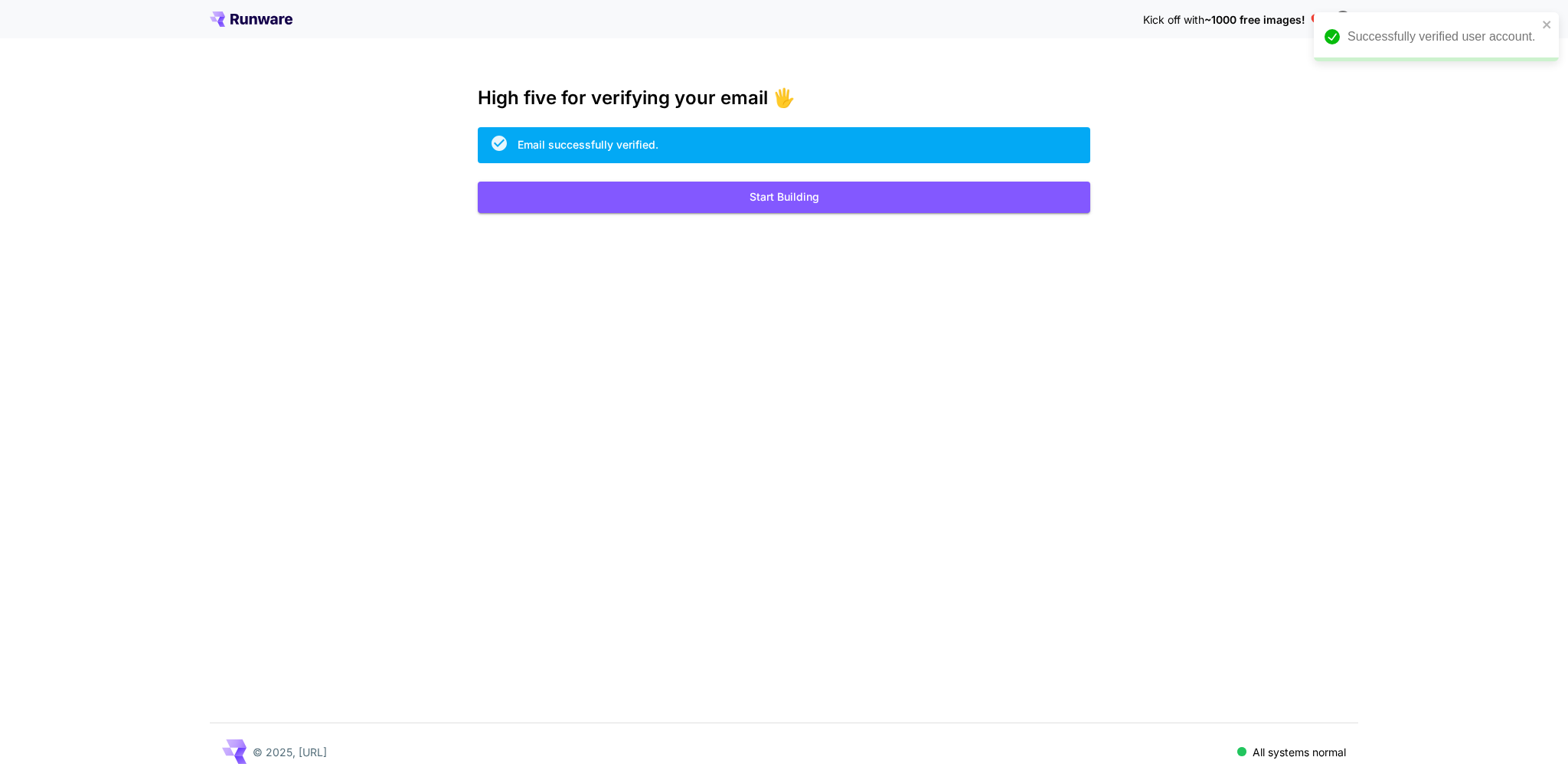
click at [262, 18] on icon at bounding box center [250, 18] width 83 height 15
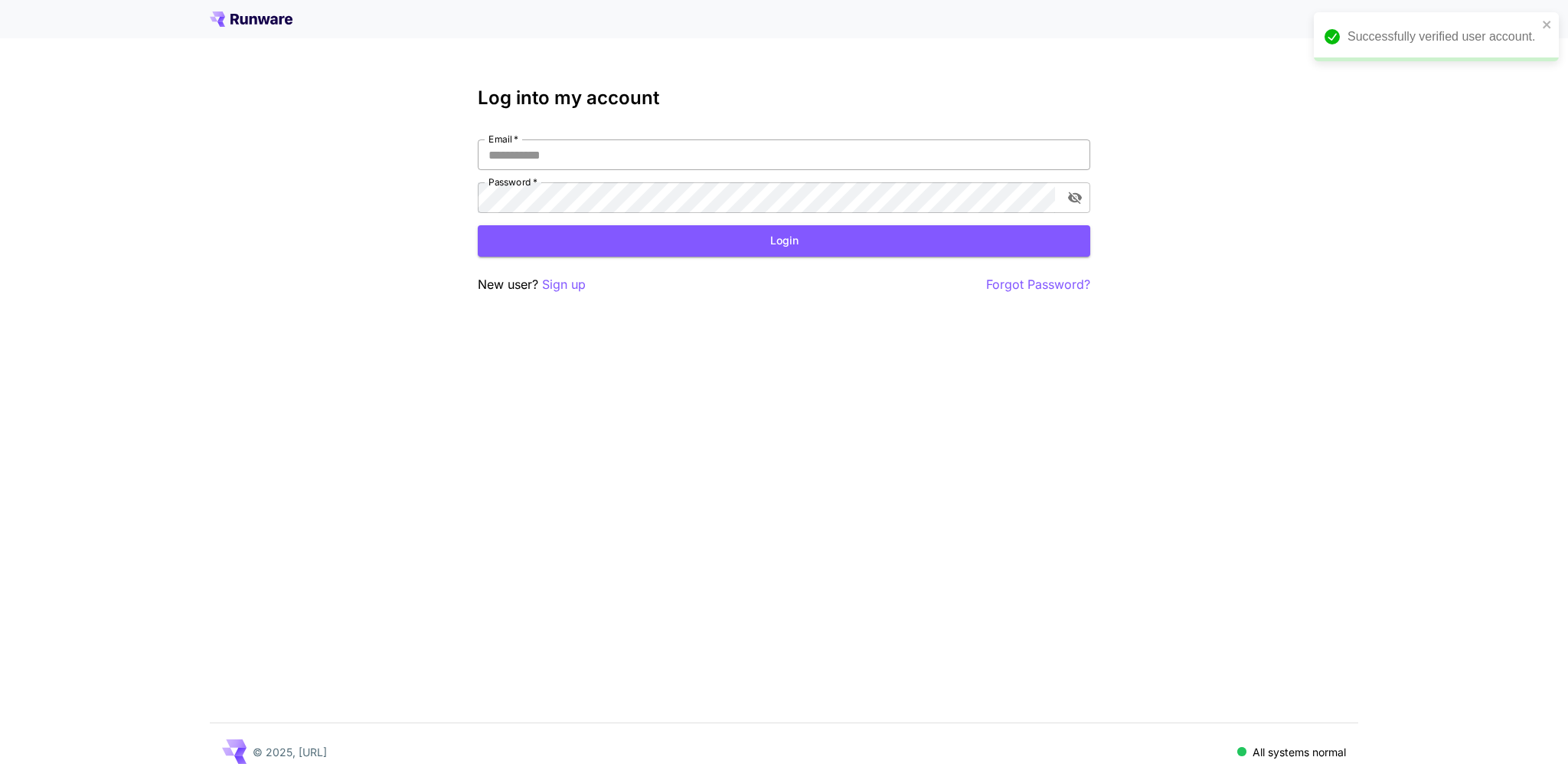
click at [653, 159] on input "Email   *" at bounding box center [784, 155] width 613 height 31
type input "**********"
click button "Login" at bounding box center [784, 240] width 613 height 31
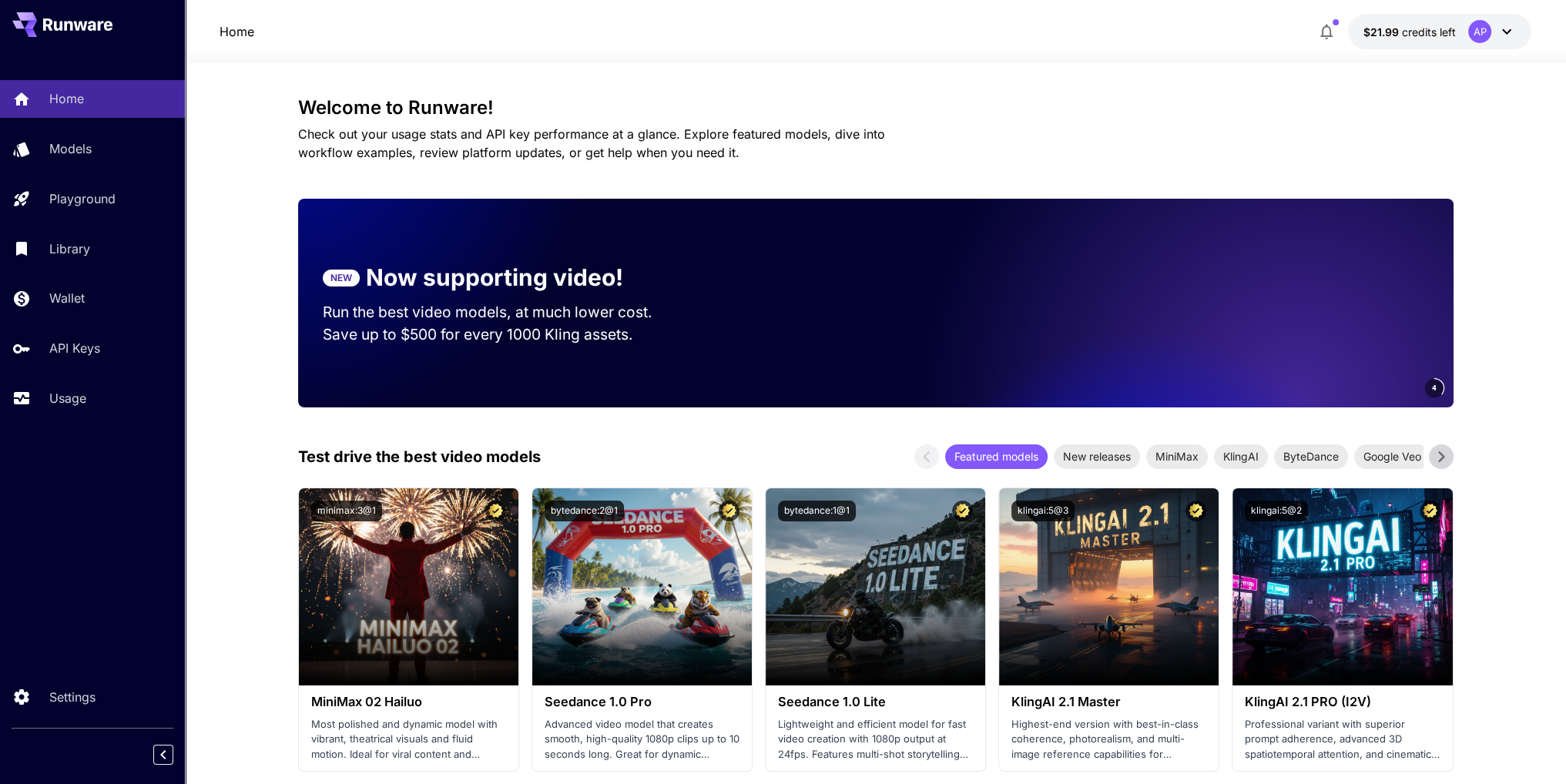
click at [1465, 29] on button "$21.99 credits left AP" at bounding box center [1439, 31] width 183 height 36
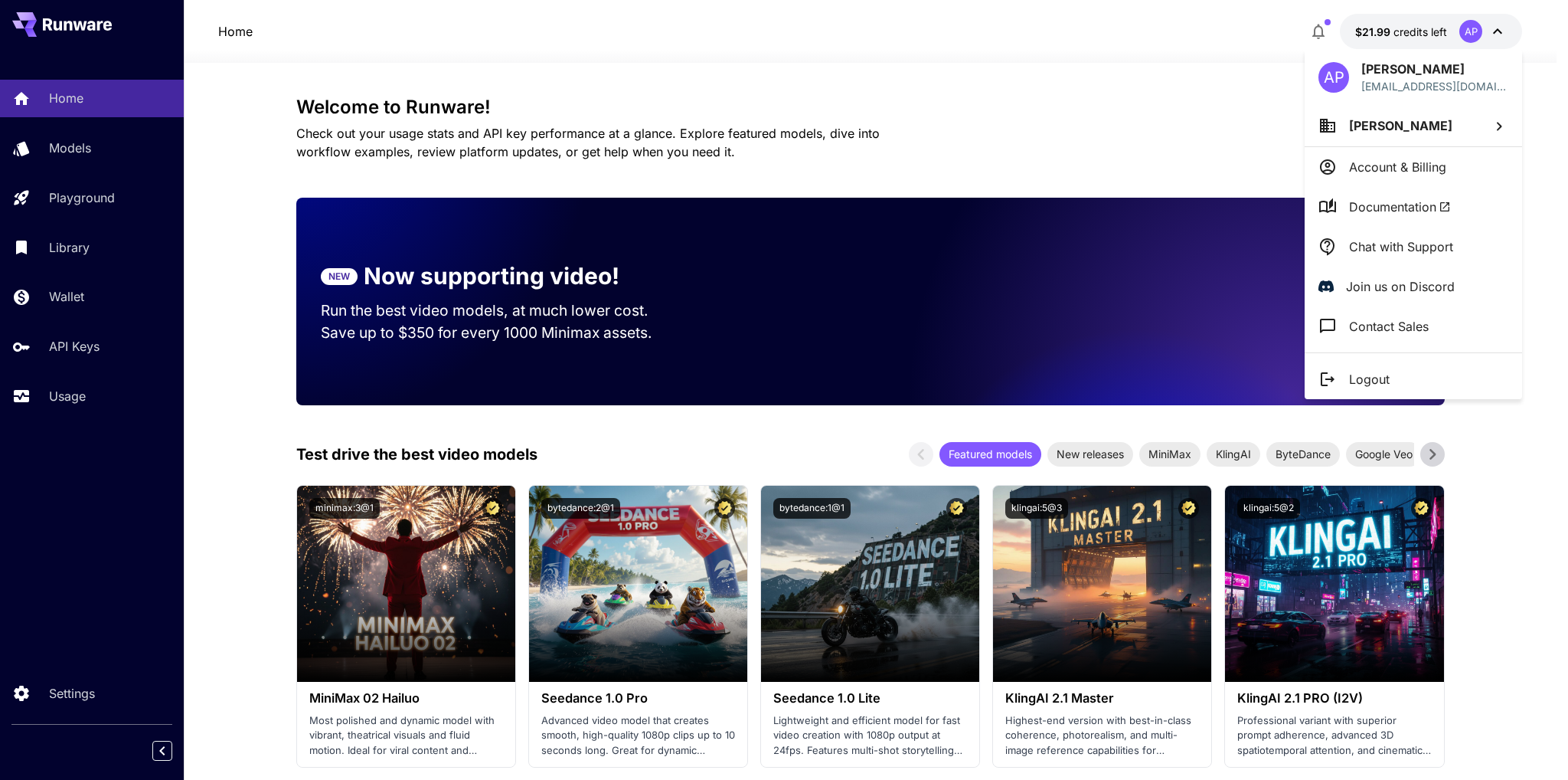
click at [1447, 124] on li "[PERSON_NAME]" at bounding box center [1413, 126] width 218 height 42
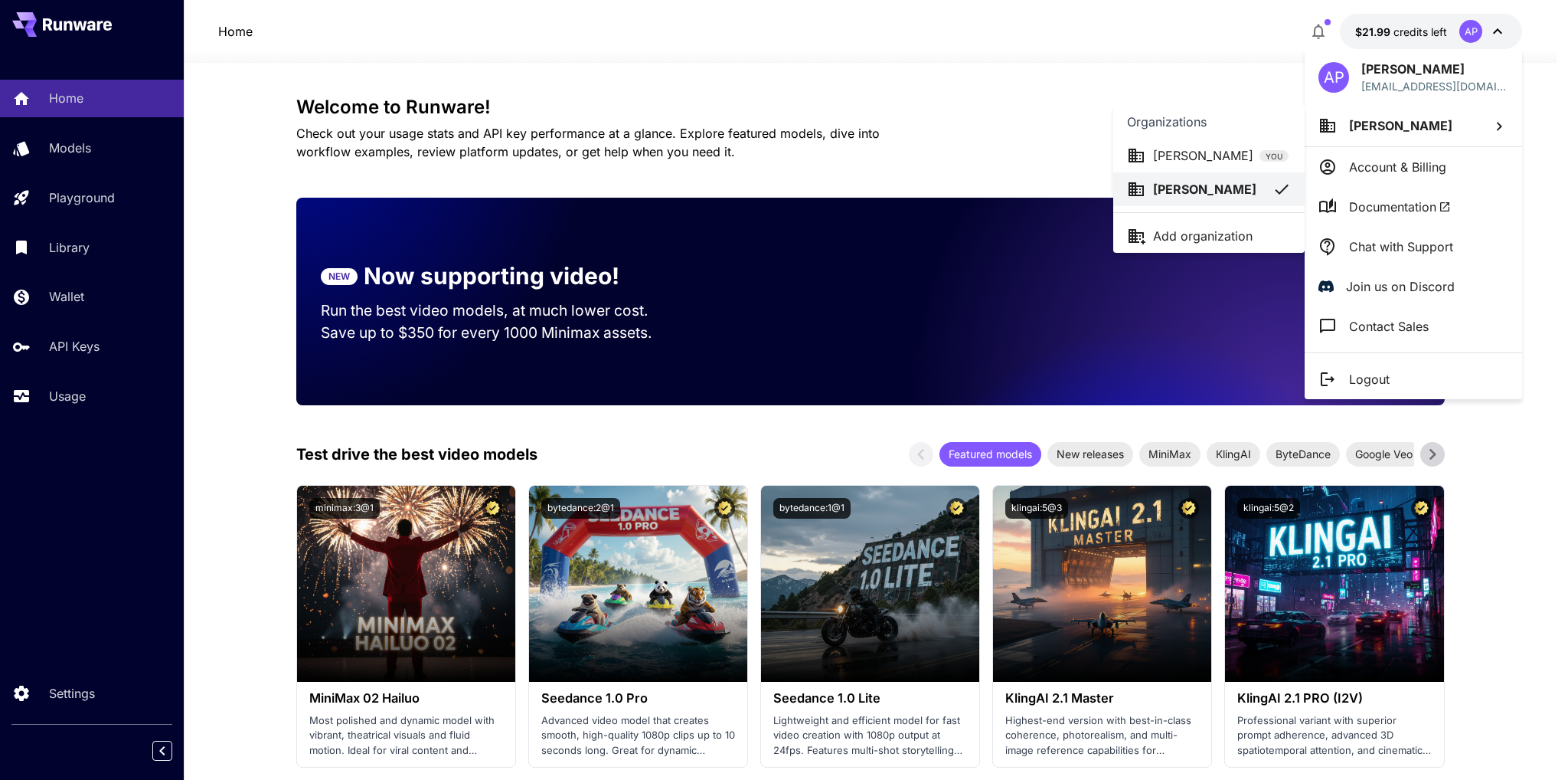
click at [1195, 190] on p "[PERSON_NAME]" at bounding box center [1204, 189] width 104 height 18
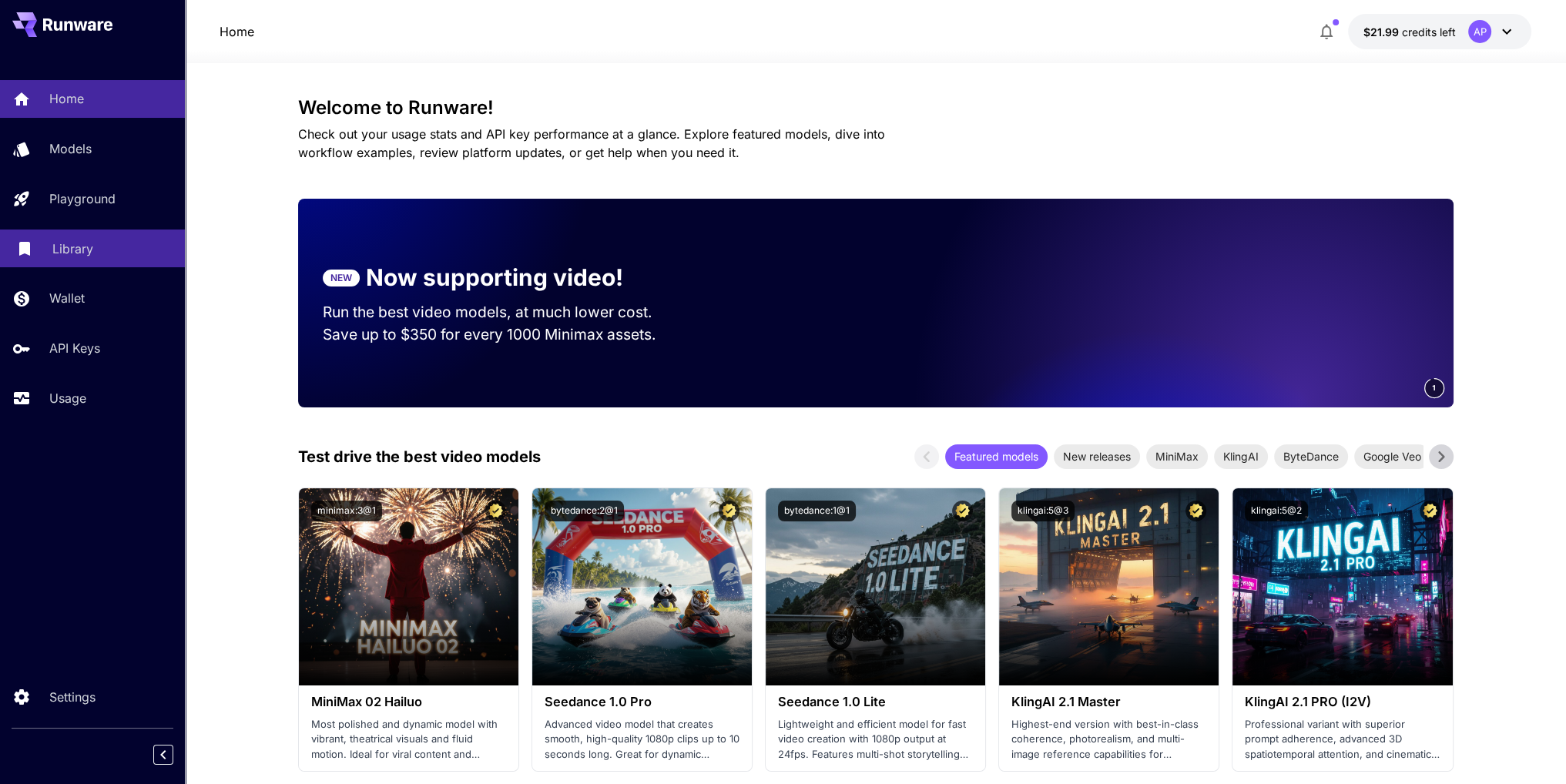
click at [70, 259] on link "Library" at bounding box center [92, 248] width 185 height 38
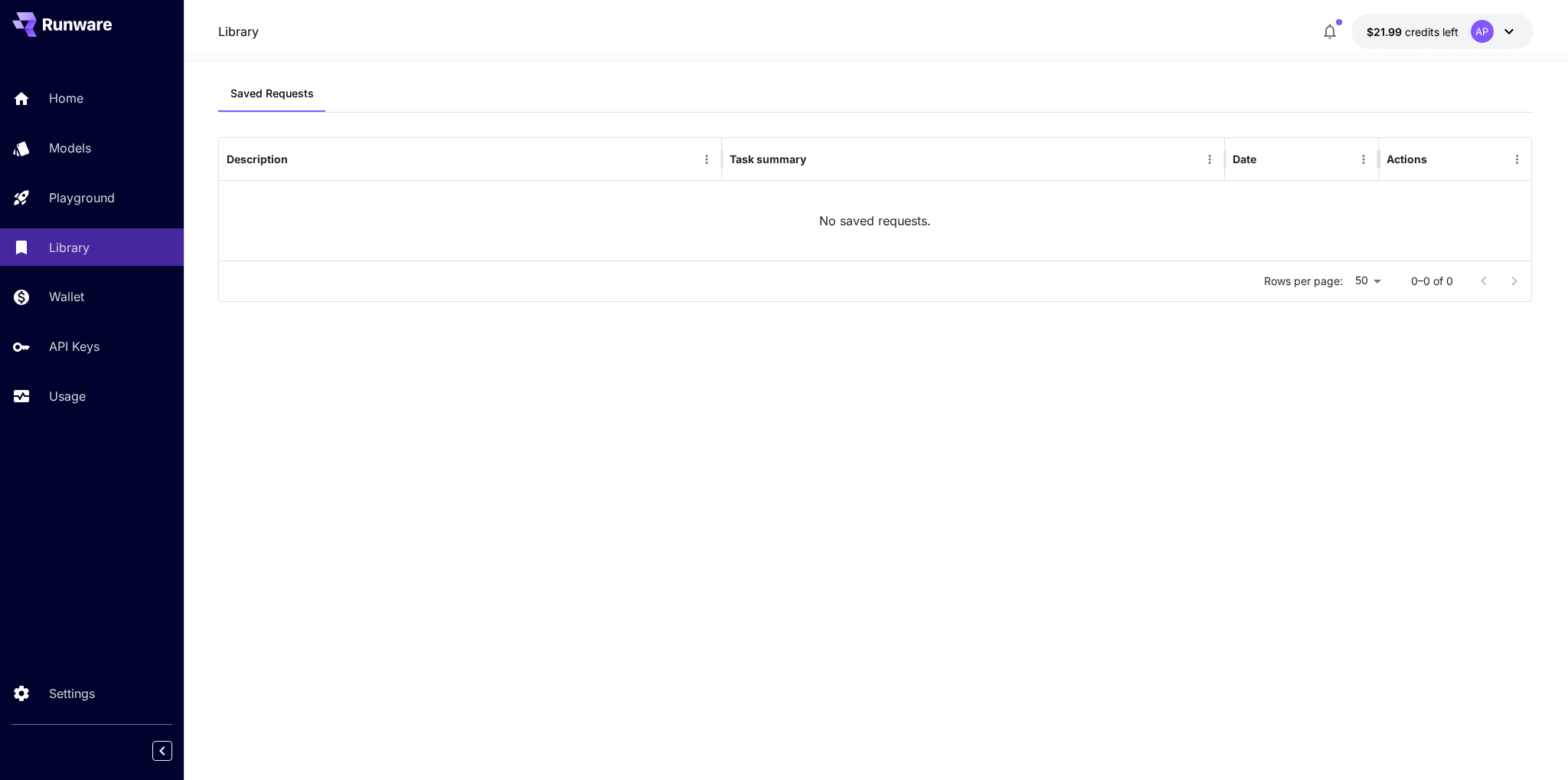
click at [759, 472] on div "Saved Requests Description Task summary Date Actions No saved requests. Rows pe…" at bounding box center [876, 410] width 1316 height 672
click at [83, 390] on p "Usage" at bounding box center [71, 396] width 37 height 18
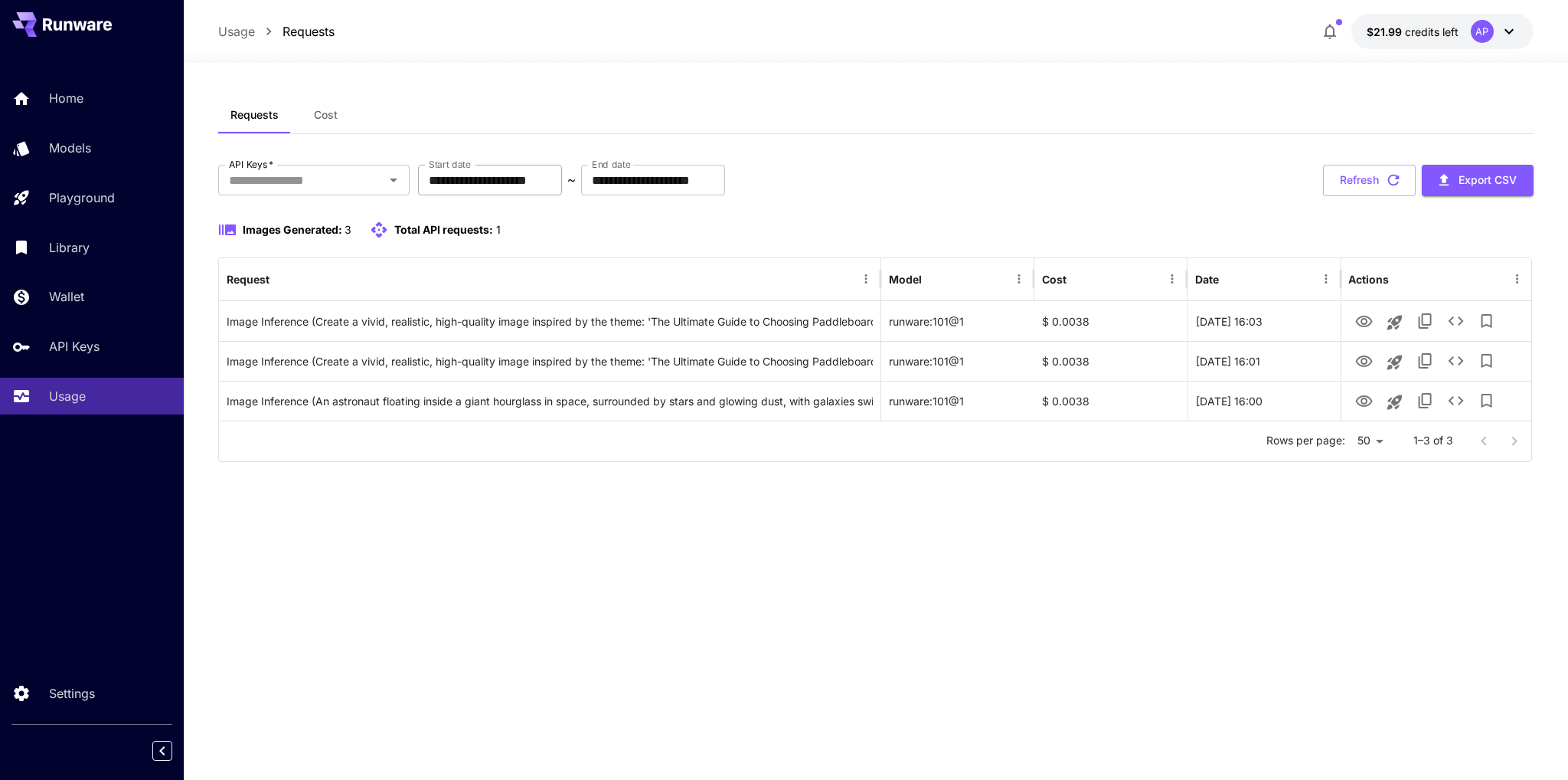
click at [530, 178] on input "**********" at bounding box center [490, 180] width 144 height 31
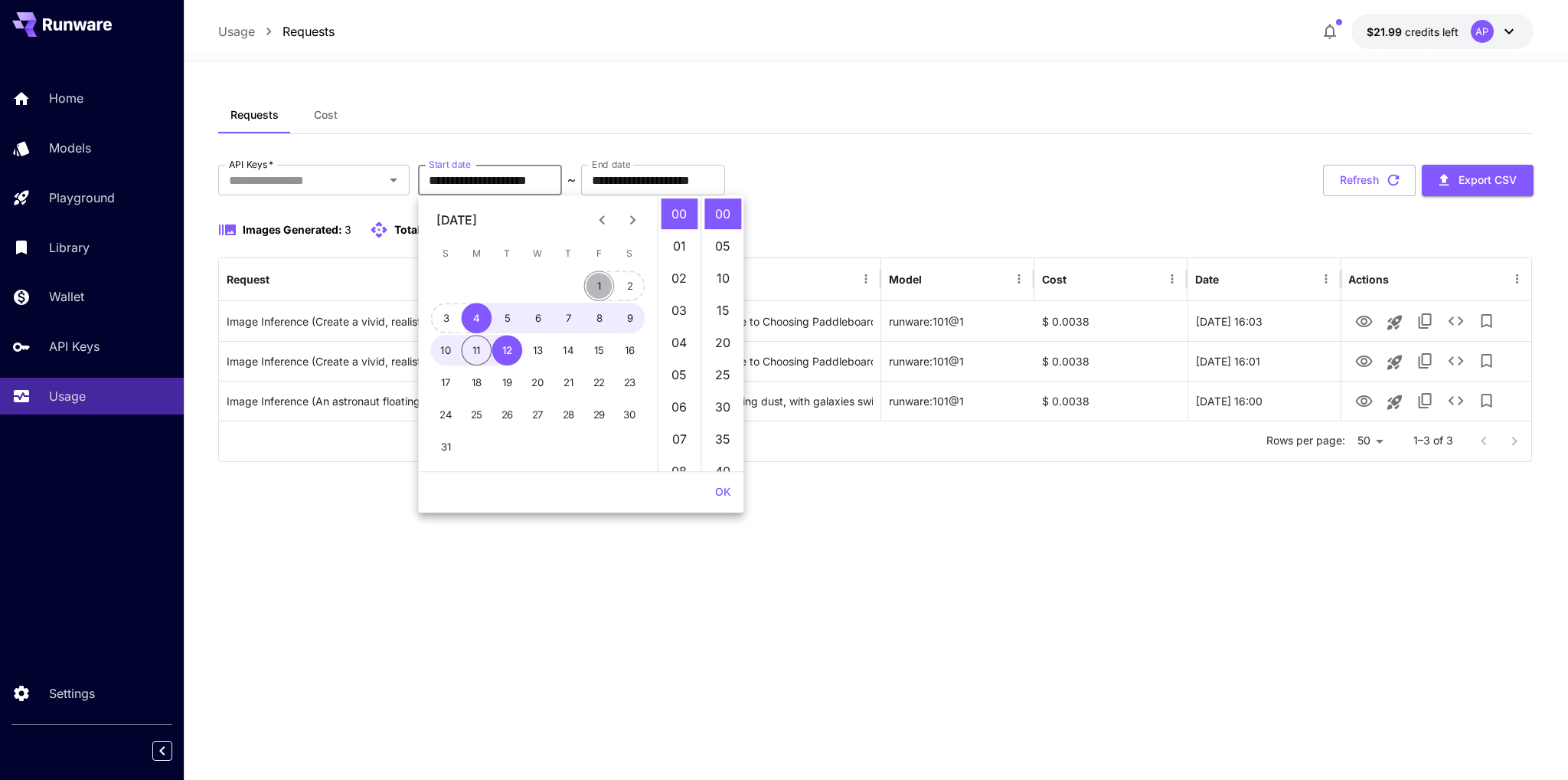
click at [599, 288] on button "1" at bounding box center [600, 286] width 31 height 31
click at [508, 353] on button "12" at bounding box center [507, 350] width 31 height 31
click at [723, 491] on button "OK" at bounding box center [723, 492] width 28 height 28
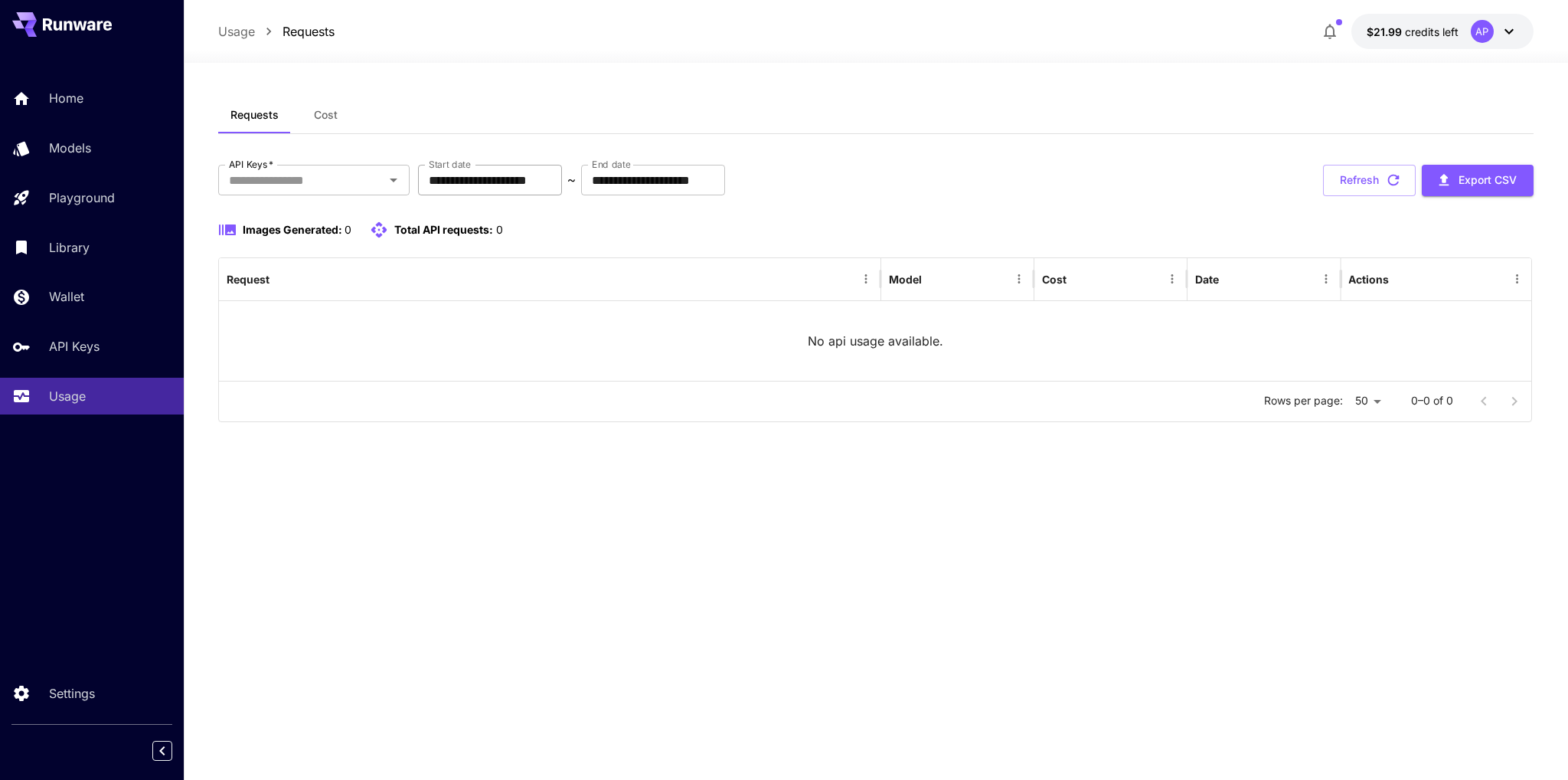
click at [552, 185] on input "**********" at bounding box center [490, 180] width 144 height 31
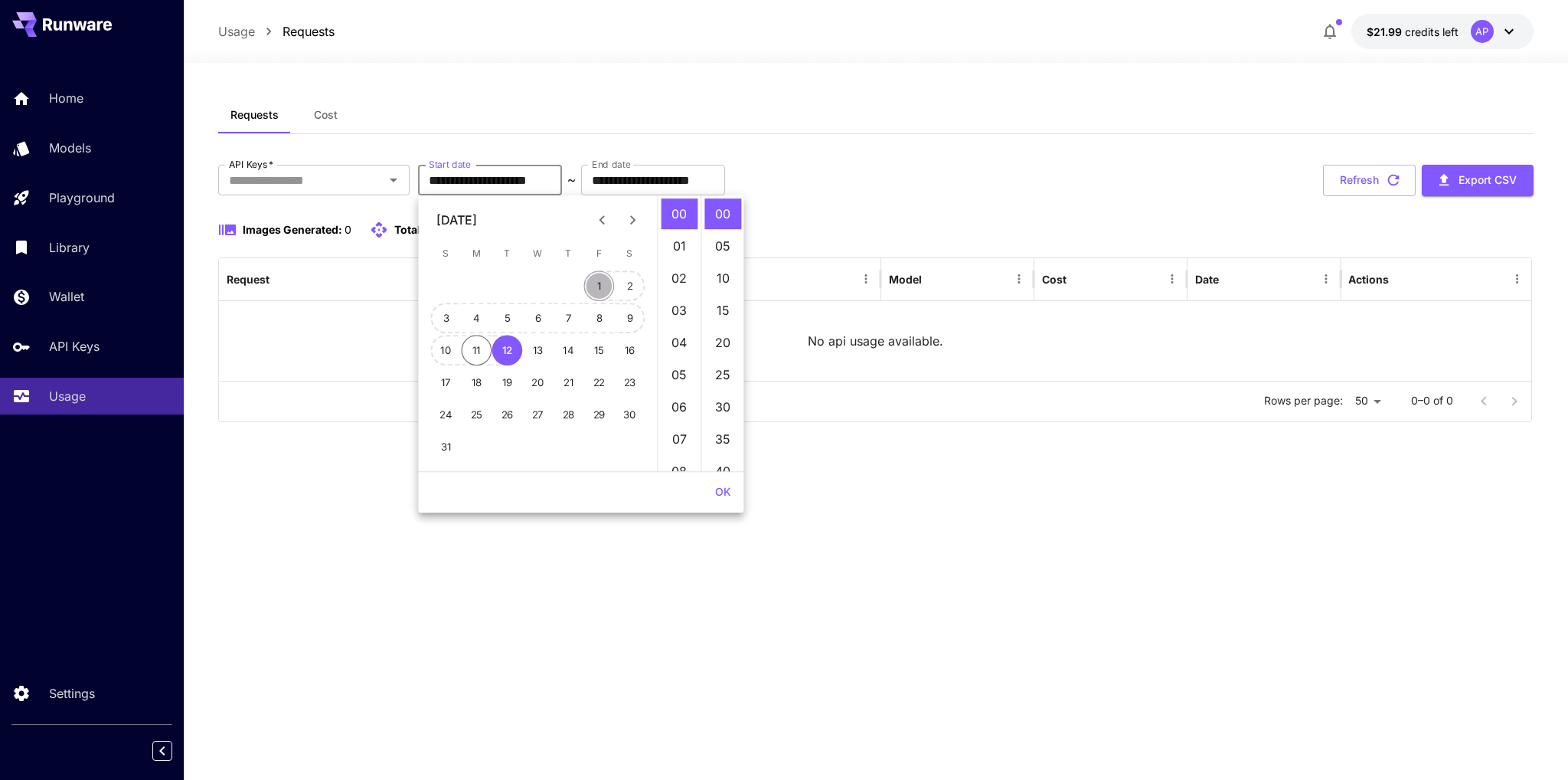
click at [604, 288] on button "1" at bounding box center [600, 286] width 31 height 31
type input "**********"
click at [544, 558] on div "**********" at bounding box center [876, 421] width 1316 height 650
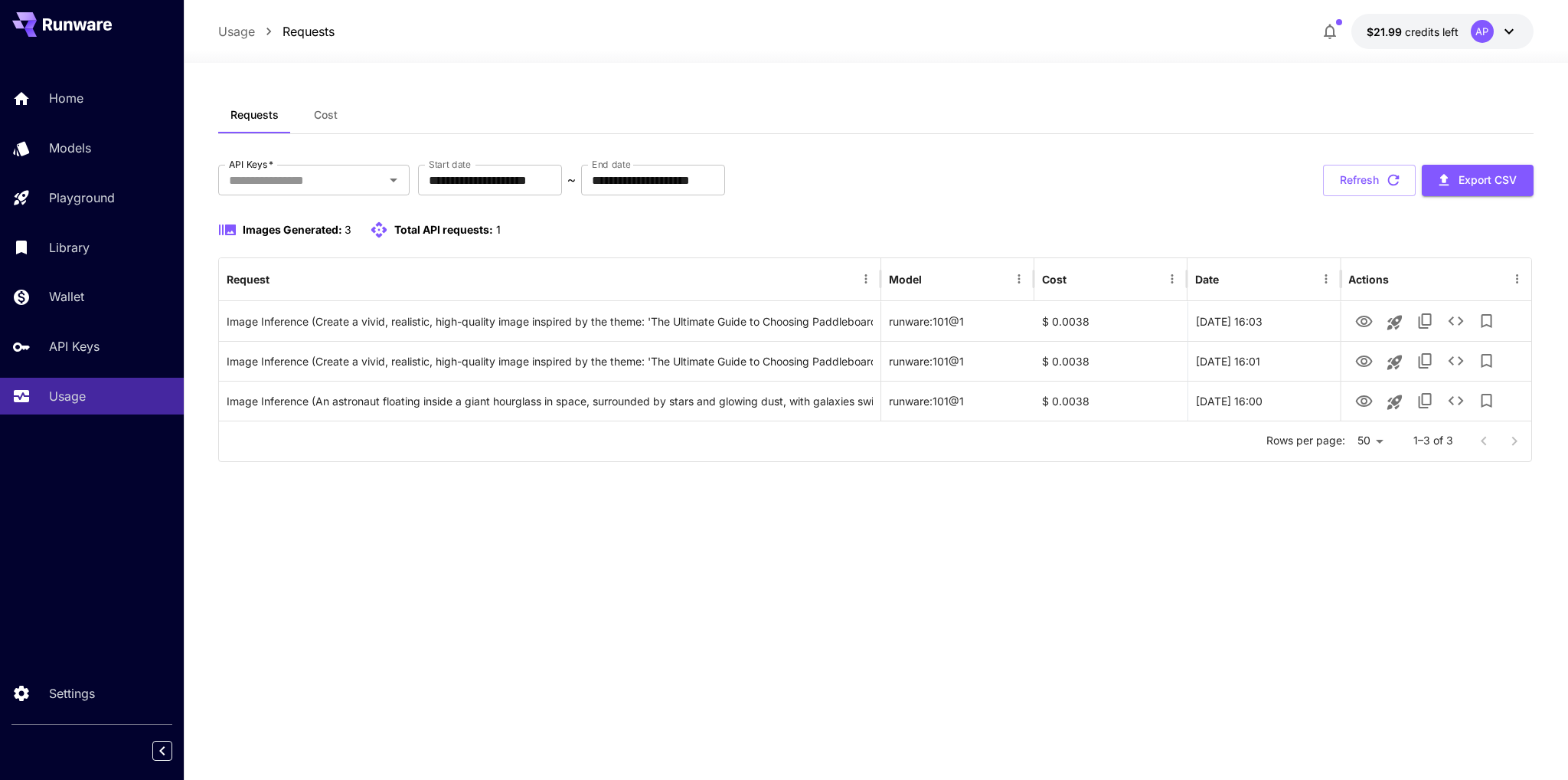
click at [448, 227] on span "Total API requests:" at bounding box center [443, 230] width 99 height 13
click at [323, 227] on span "Images Generated:" at bounding box center [292, 230] width 100 height 13
click at [422, 225] on span "Total API requests:" at bounding box center [443, 230] width 99 height 13
click at [343, 178] on input "API Keys   *" at bounding box center [302, 180] width 157 height 22
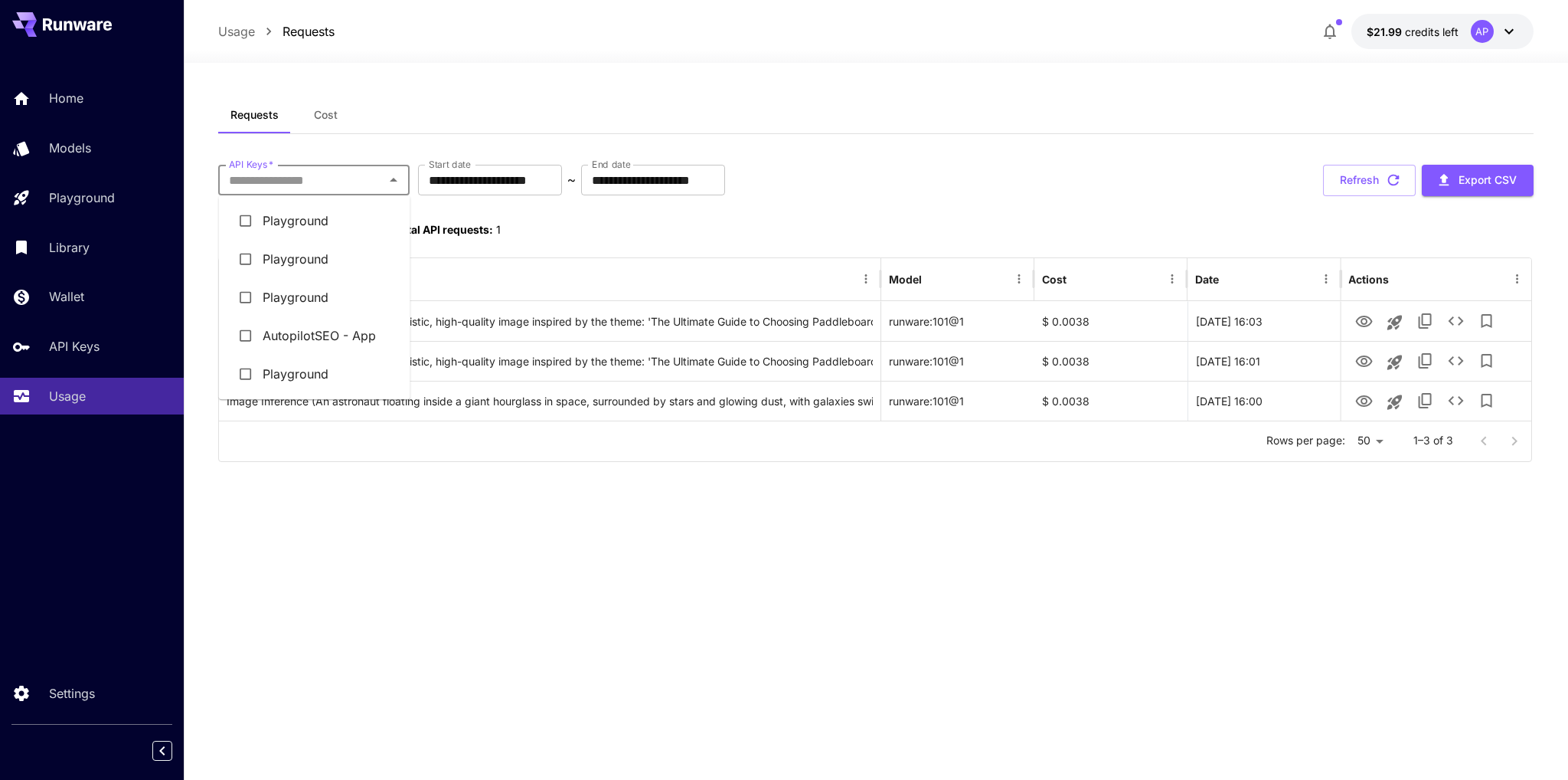
click at [309, 335] on li "AutopilotSEO - App" at bounding box center [315, 336] width 191 height 39
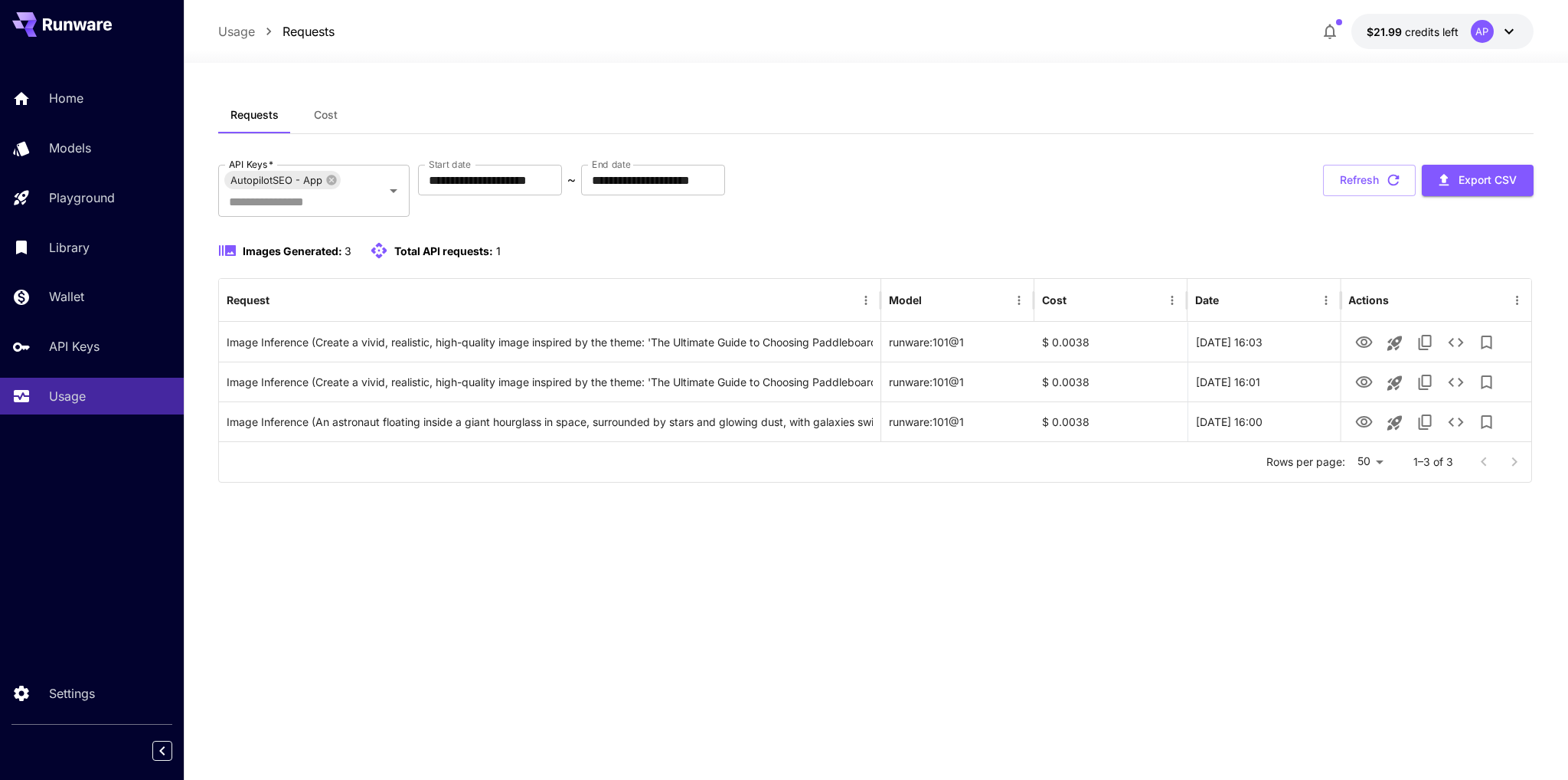
click at [557, 594] on div "**********" at bounding box center [876, 421] width 1316 height 650
click at [389, 191] on icon "Open" at bounding box center [393, 190] width 18 height 18
click at [536, 606] on div "**********" at bounding box center [876, 421] width 1316 height 650
click at [334, 114] on span "Cost" at bounding box center [326, 114] width 24 height 14
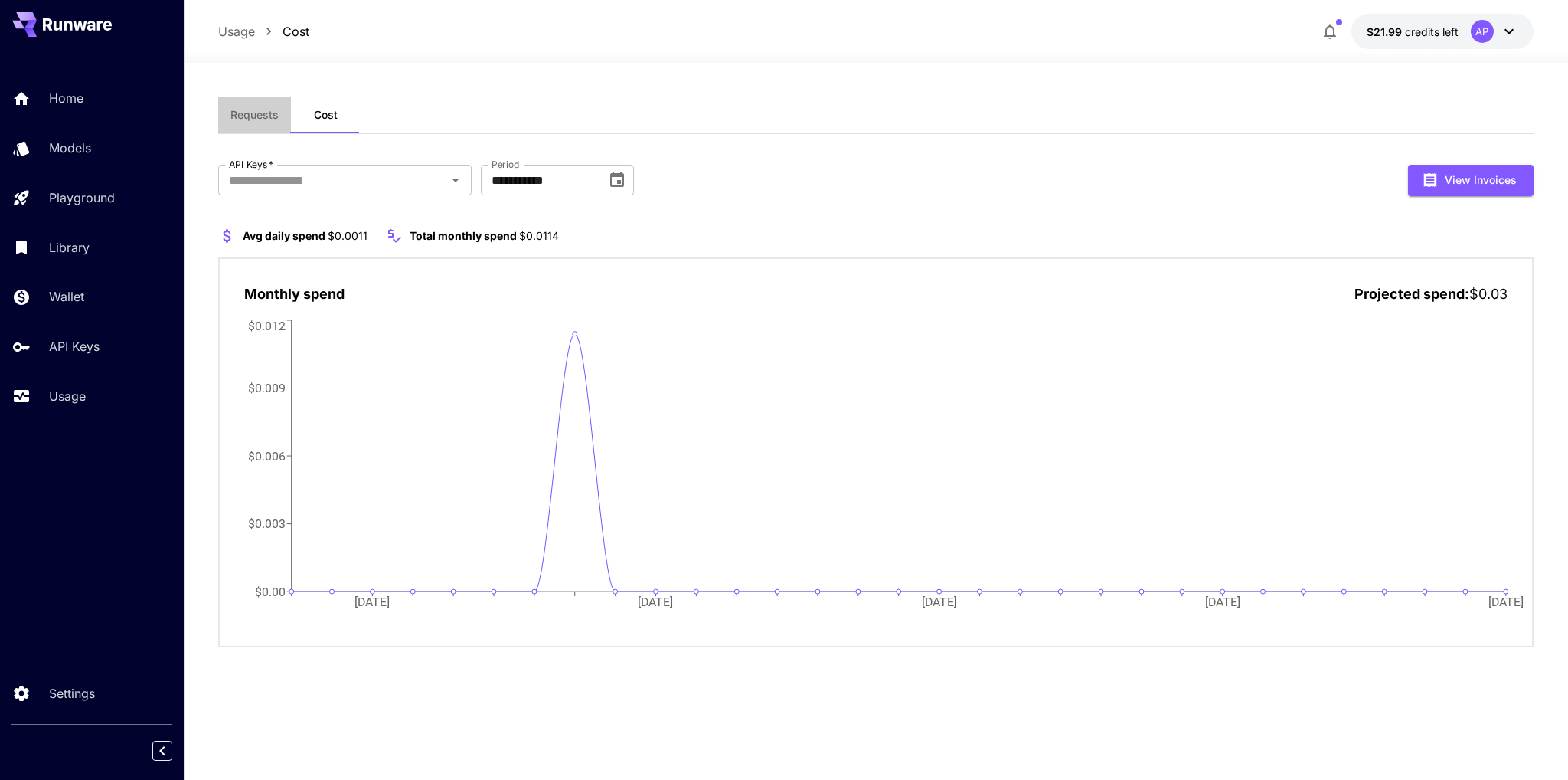
click at [255, 120] on span "Requests" at bounding box center [255, 114] width 48 height 14
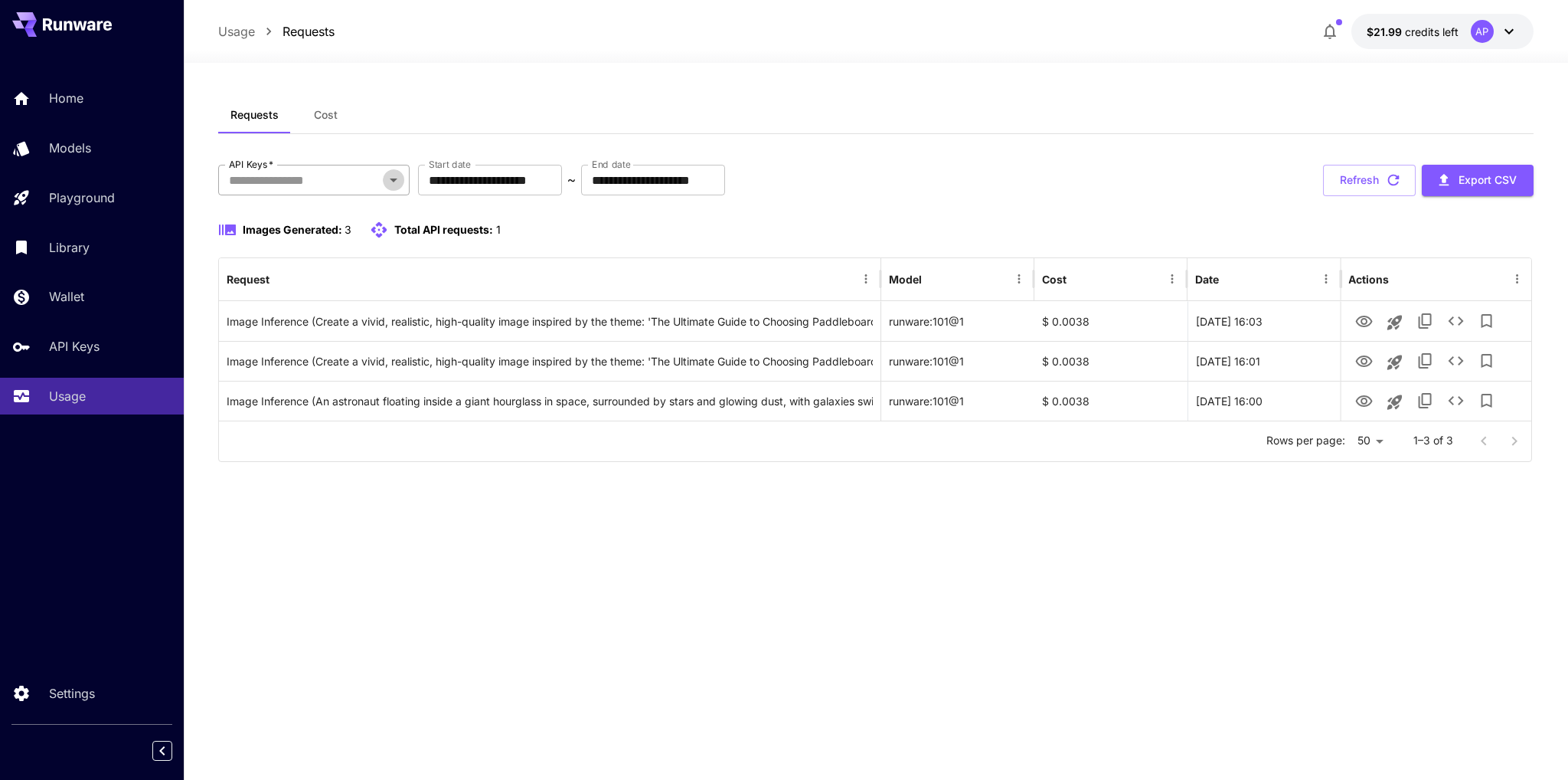
click at [395, 178] on icon "Open" at bounding box center [393, 180] width 8 height 4
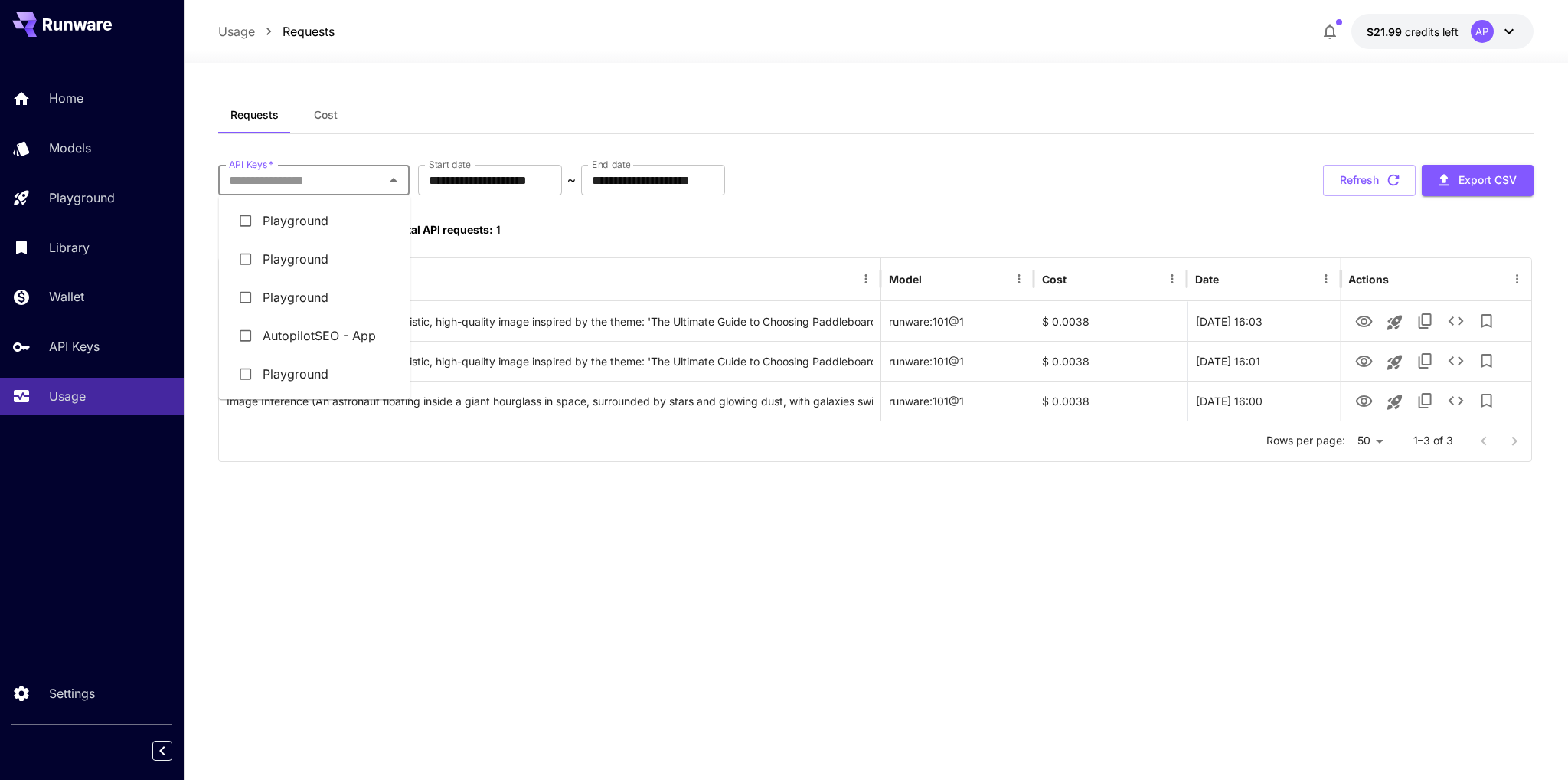
click at [307, 338] on li "AutopilotSEO - App" at bounding box center [315, 336] width 191 height 39
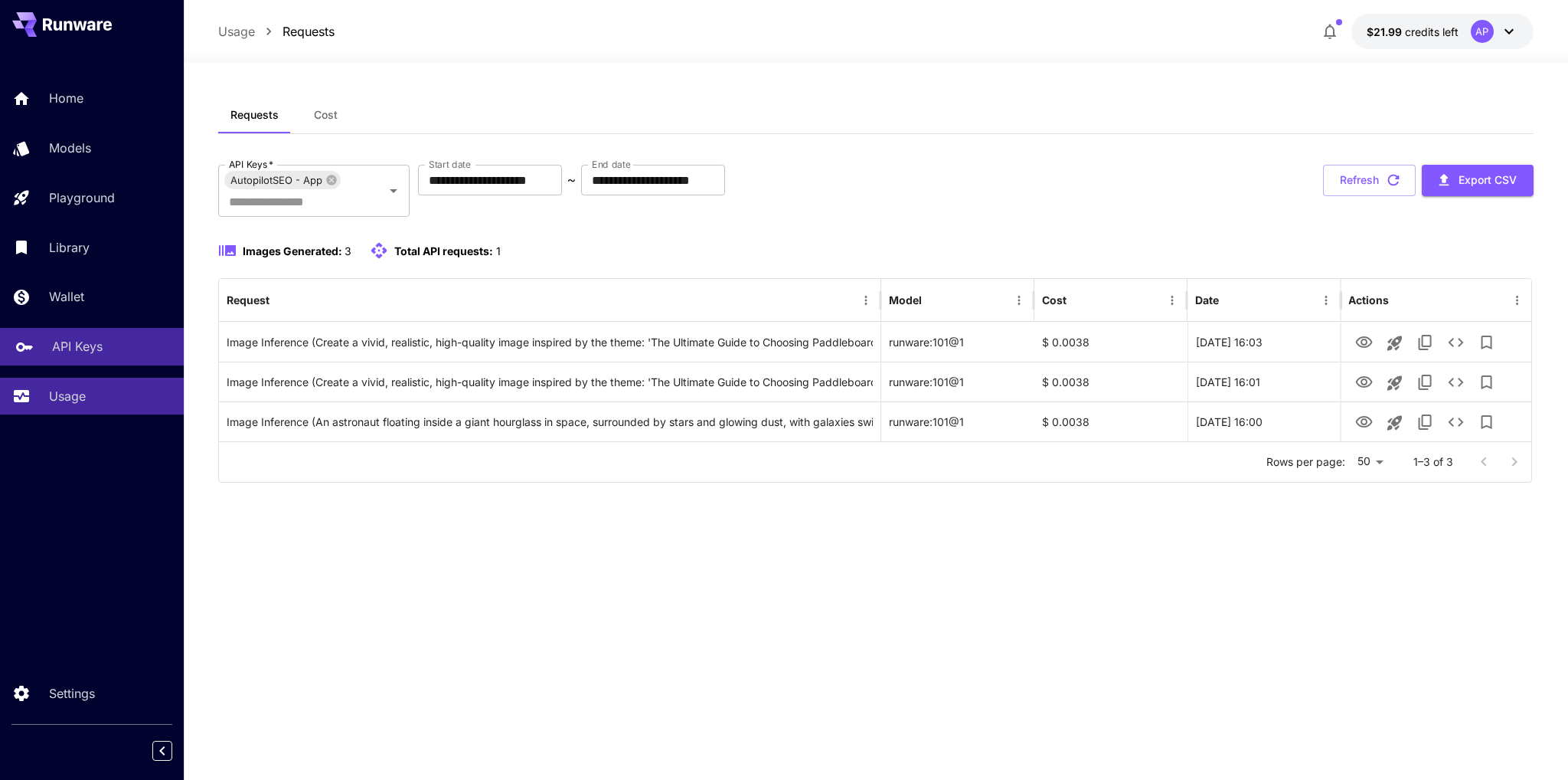
click at [56, 339] on link "API Keys" at bounding box center [92, 346] width 184 height 38
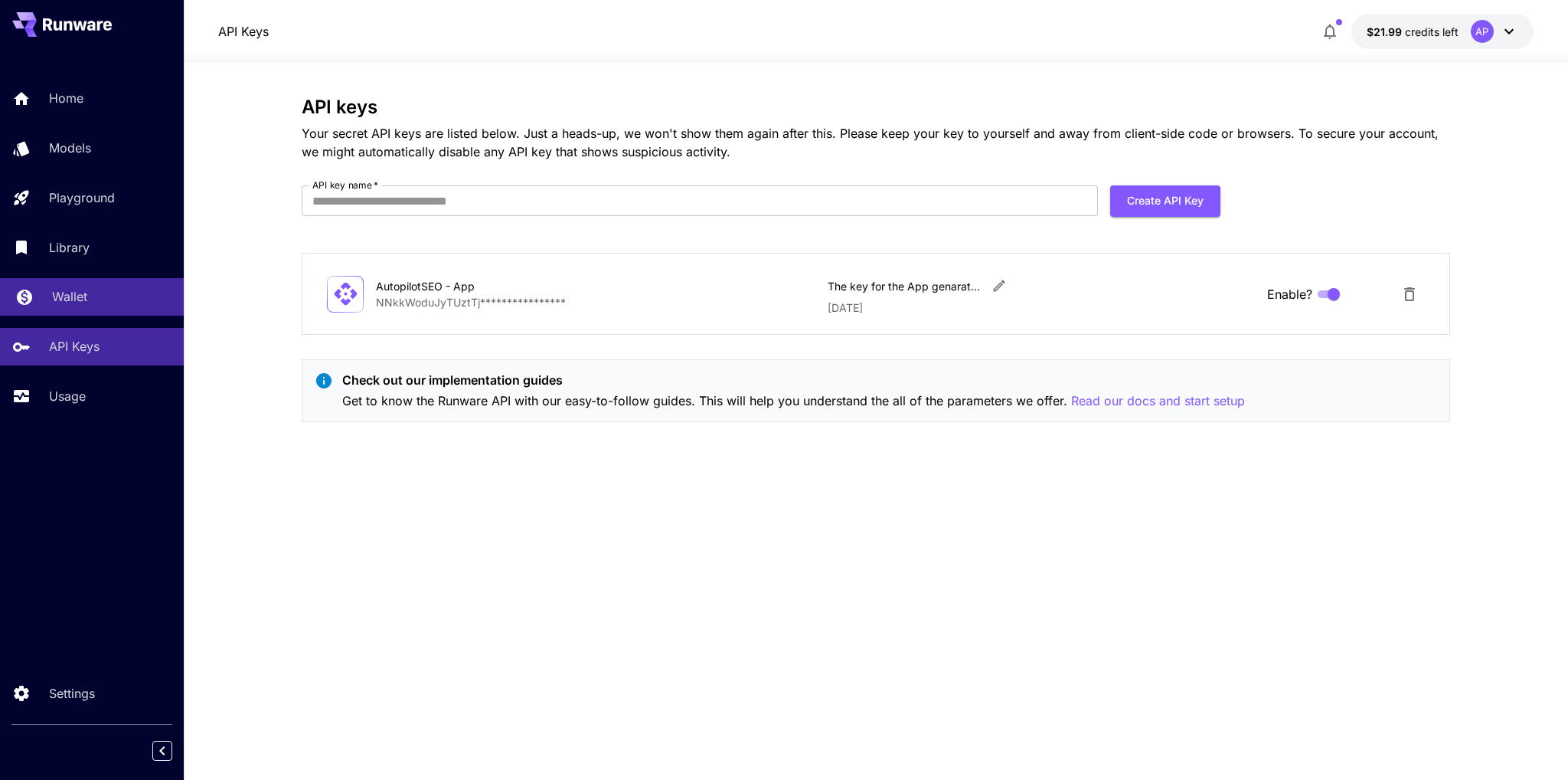
click at [102, 286] on link "Wallet" at bounding box center [92, 296] width 184 height 38
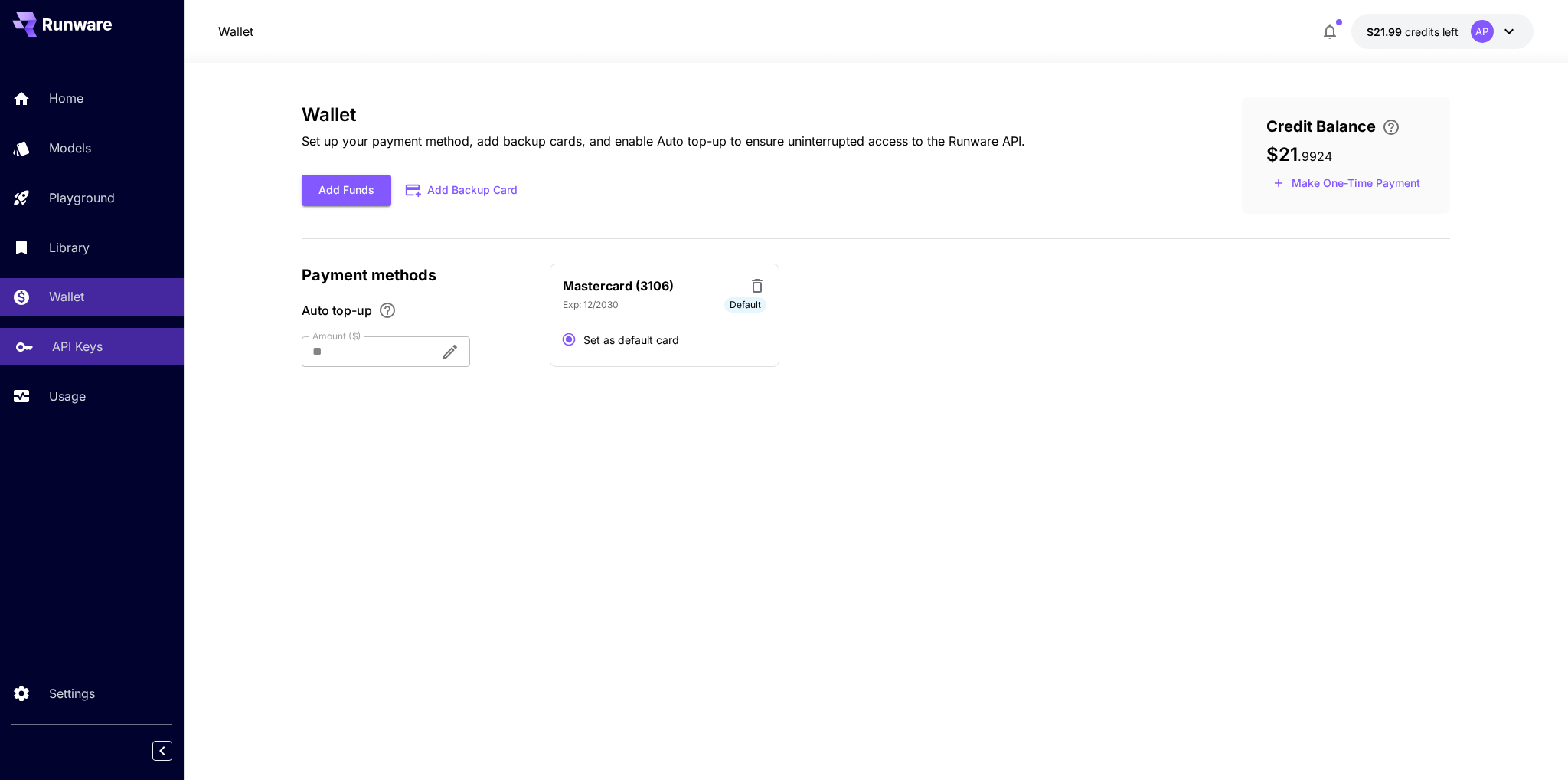
click at [113, 347] on div "API Keys" at bounding box center [112, 346] width 120 height 18
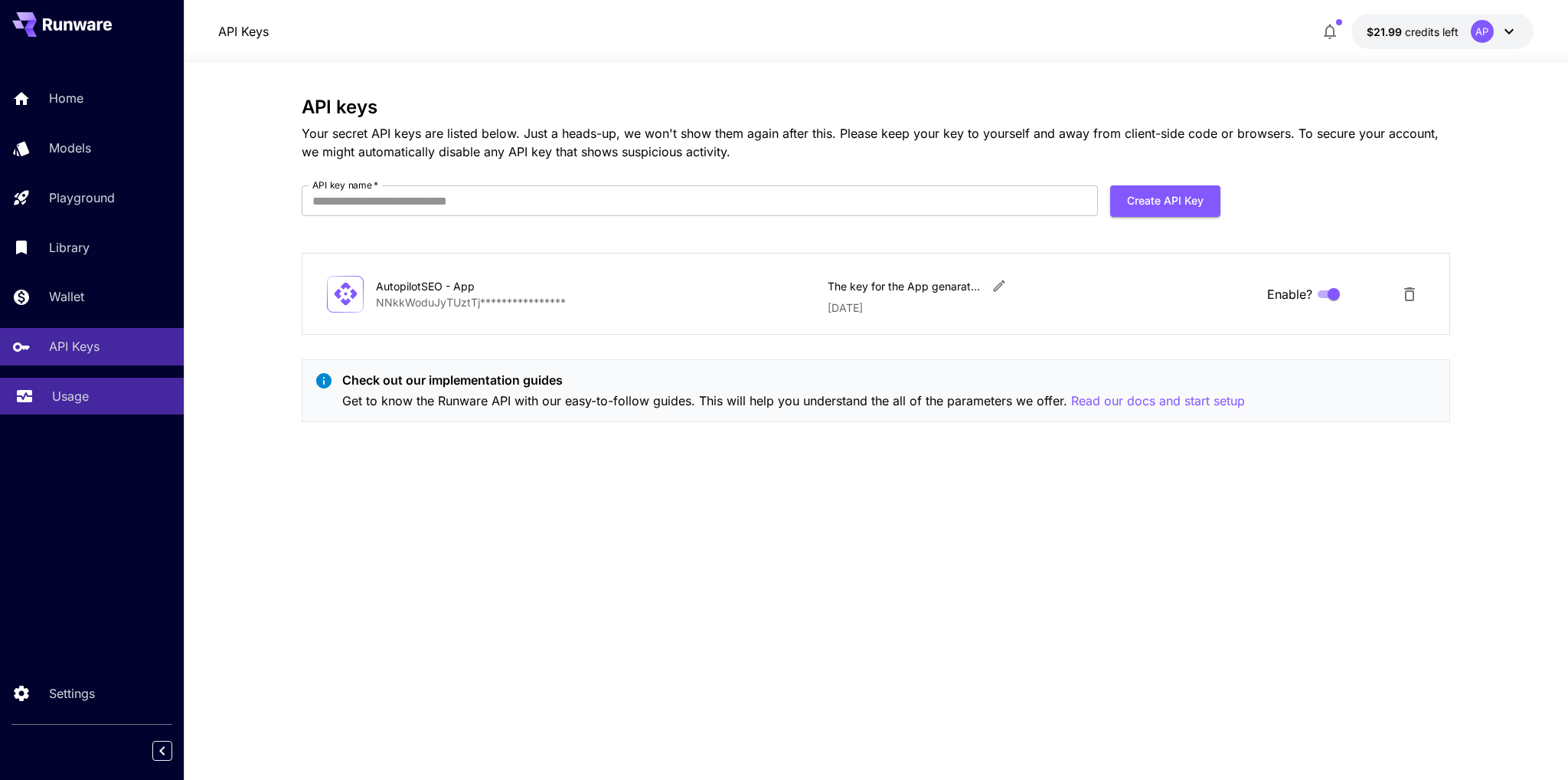
click at [71, 406] on p "Usage" at bounding box center [71, 396] width 37 height 18
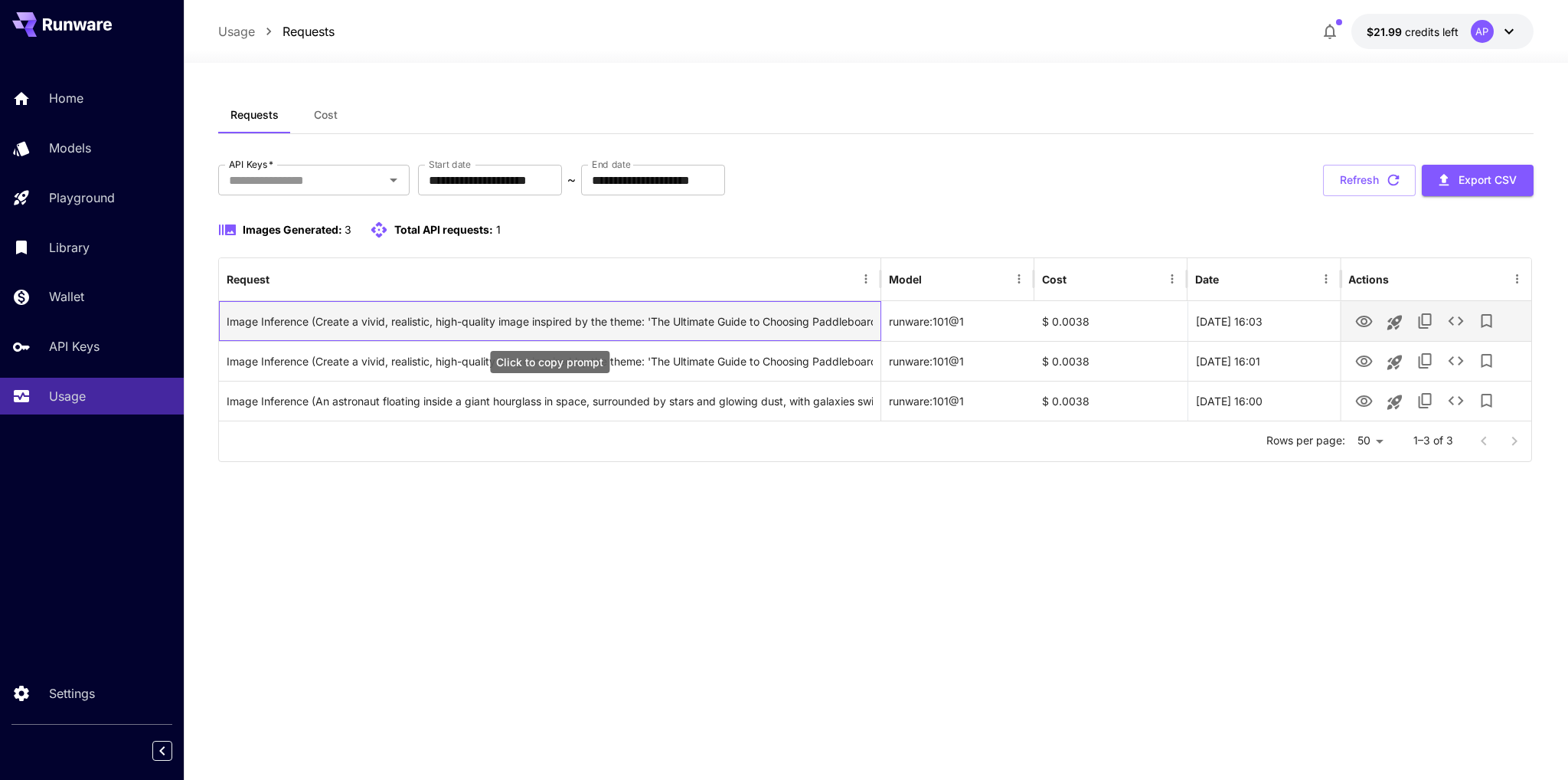
click at [627, 321] on div "Image Inference (Create a vivid, realistic, high-quality image inspired by the …" at bounding box center [549, 321] width 646 height 39
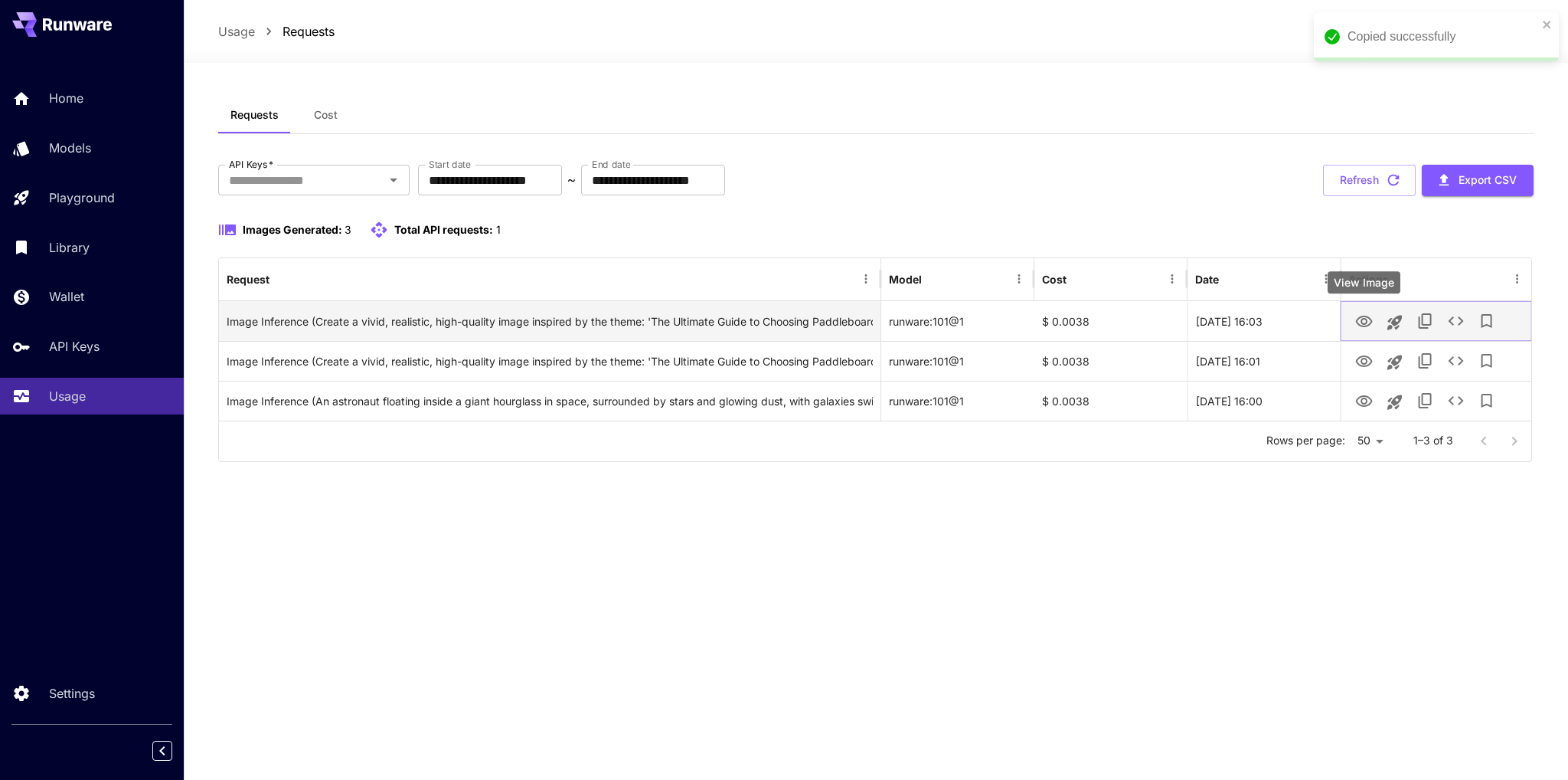
click at [1366, 320] on icon "View Image" at bounding box center [1363, 321] width 17 height 11
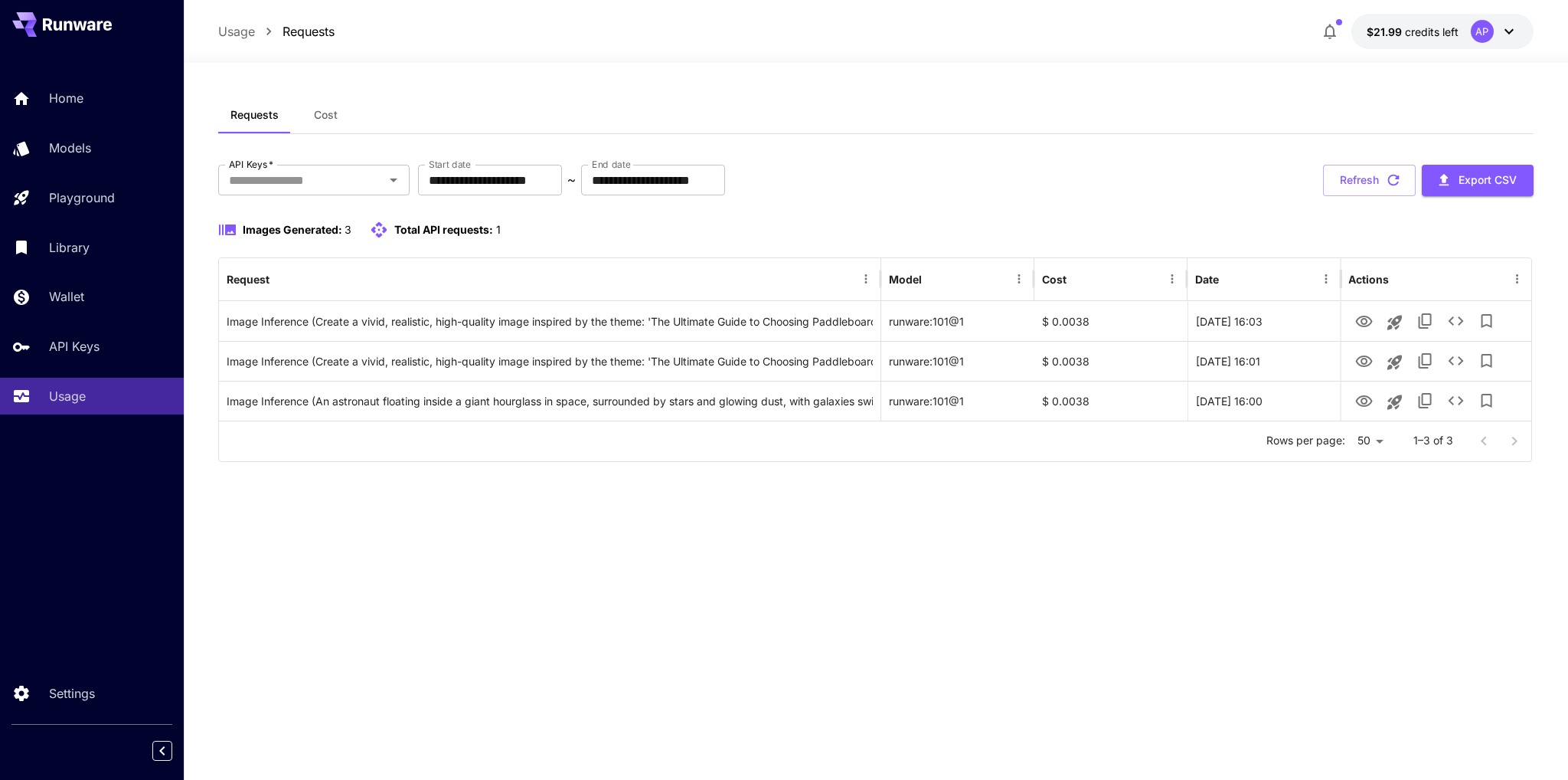
click at [1342, 31] on button "button" at bounding box center [1330, 31] width 31 height 31
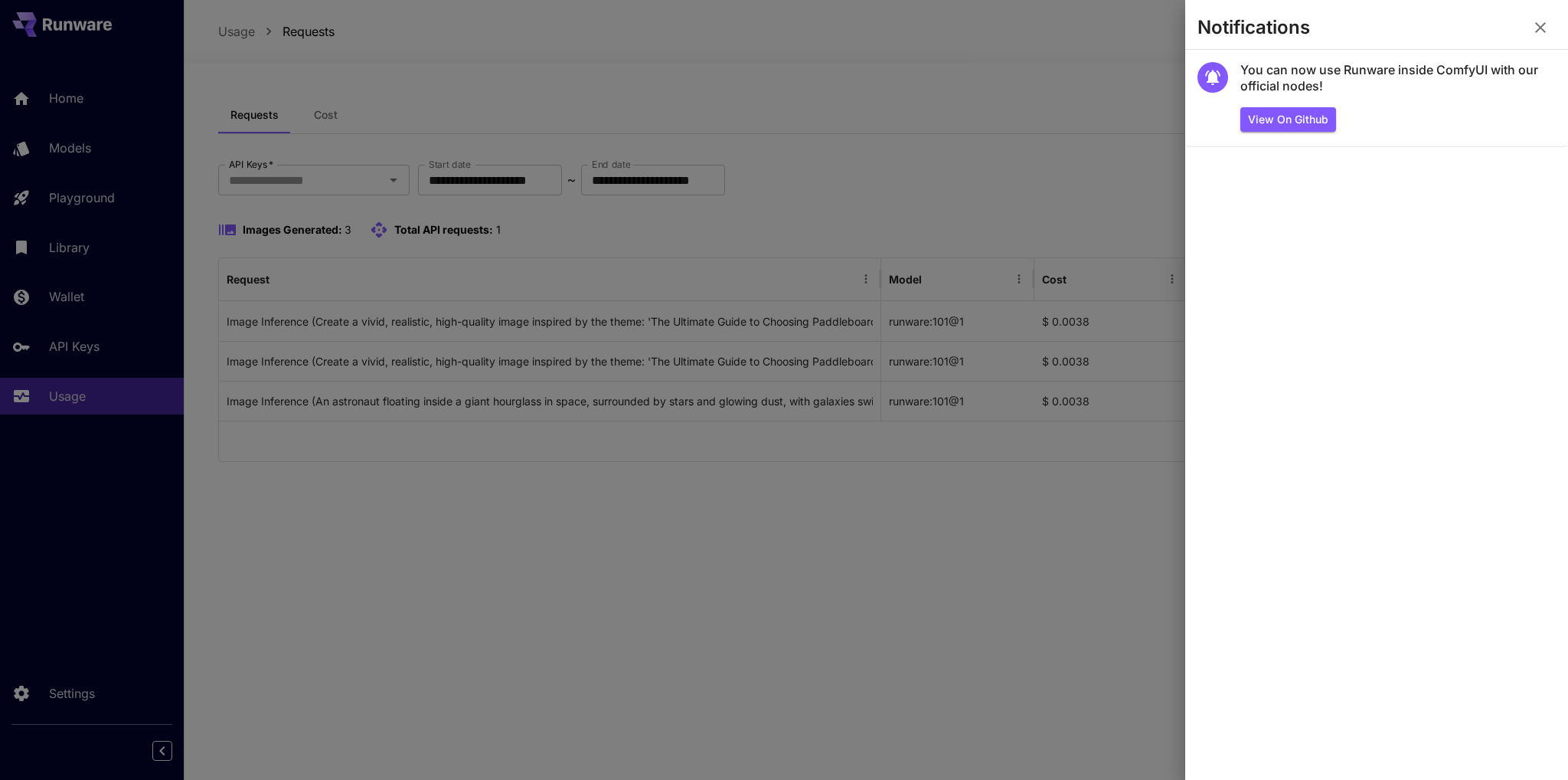
click at [1545, 18] on icon "button" at bounding box center [1541, 27] width 18 height 18
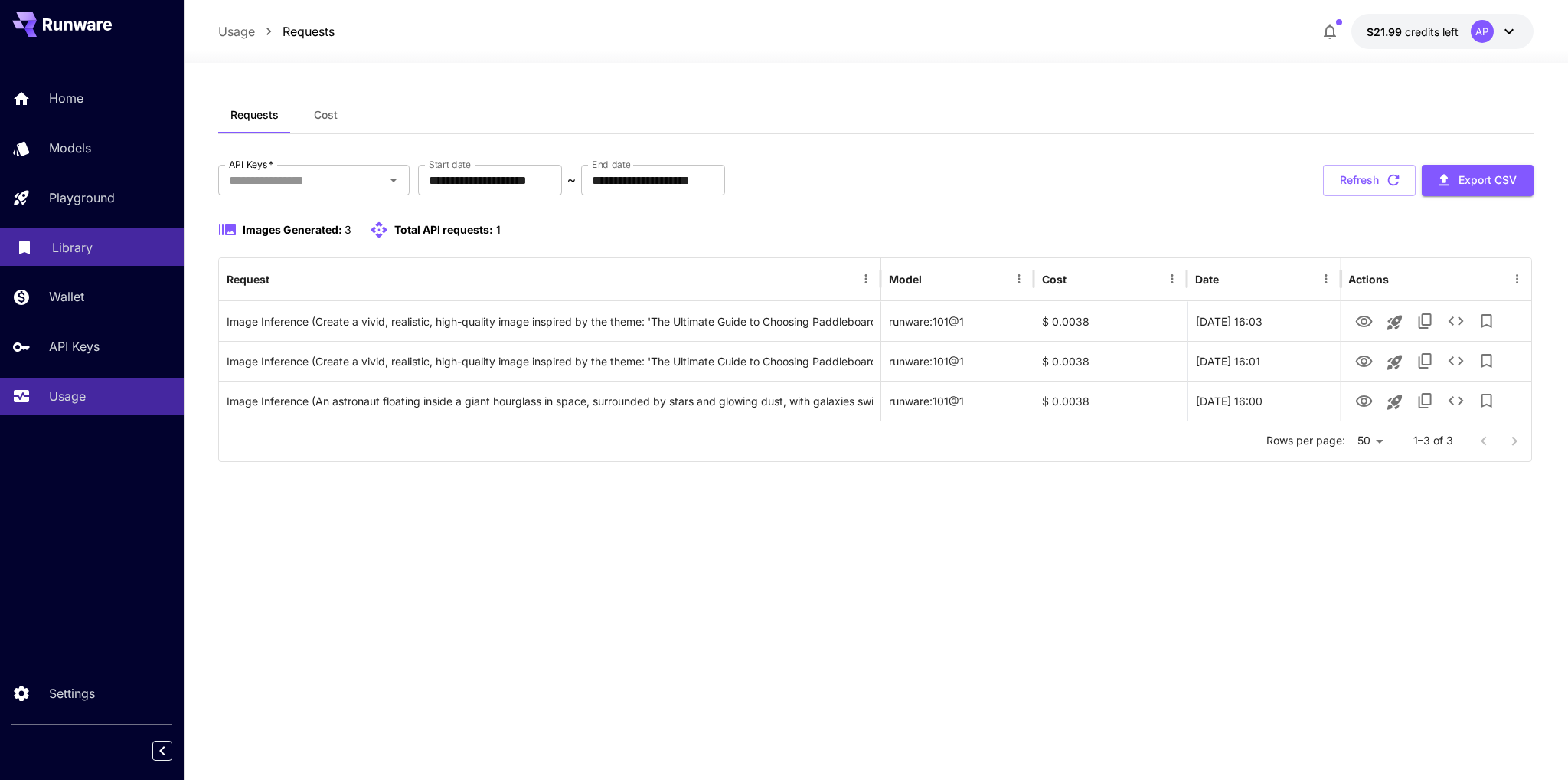
click at [76, 246] on p "Library" at bounding box center [72, 247] width 41 height 18
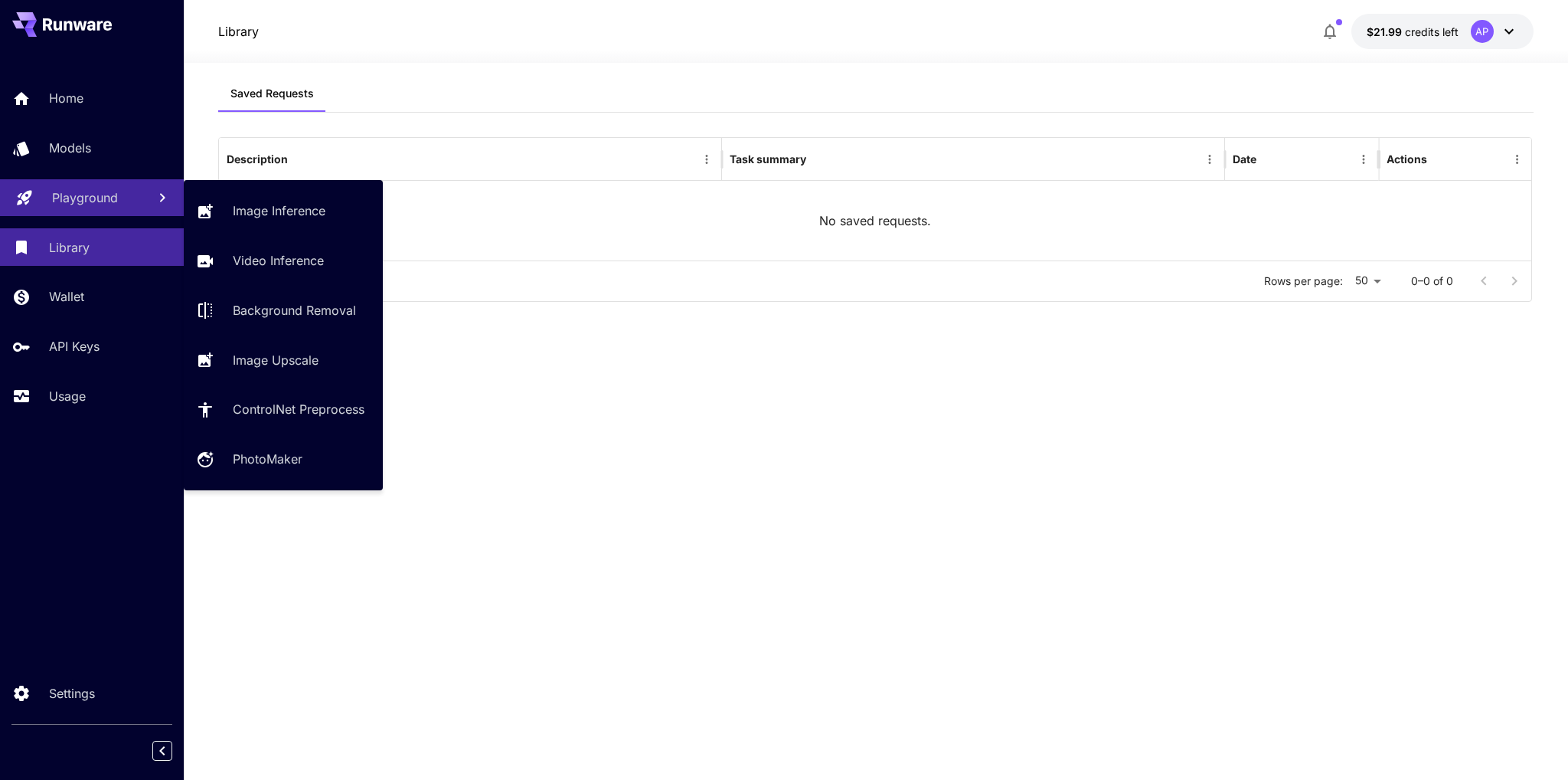
click at [76, 198] on p "Playground" at bounding box center [85, 198] width 66 height 18
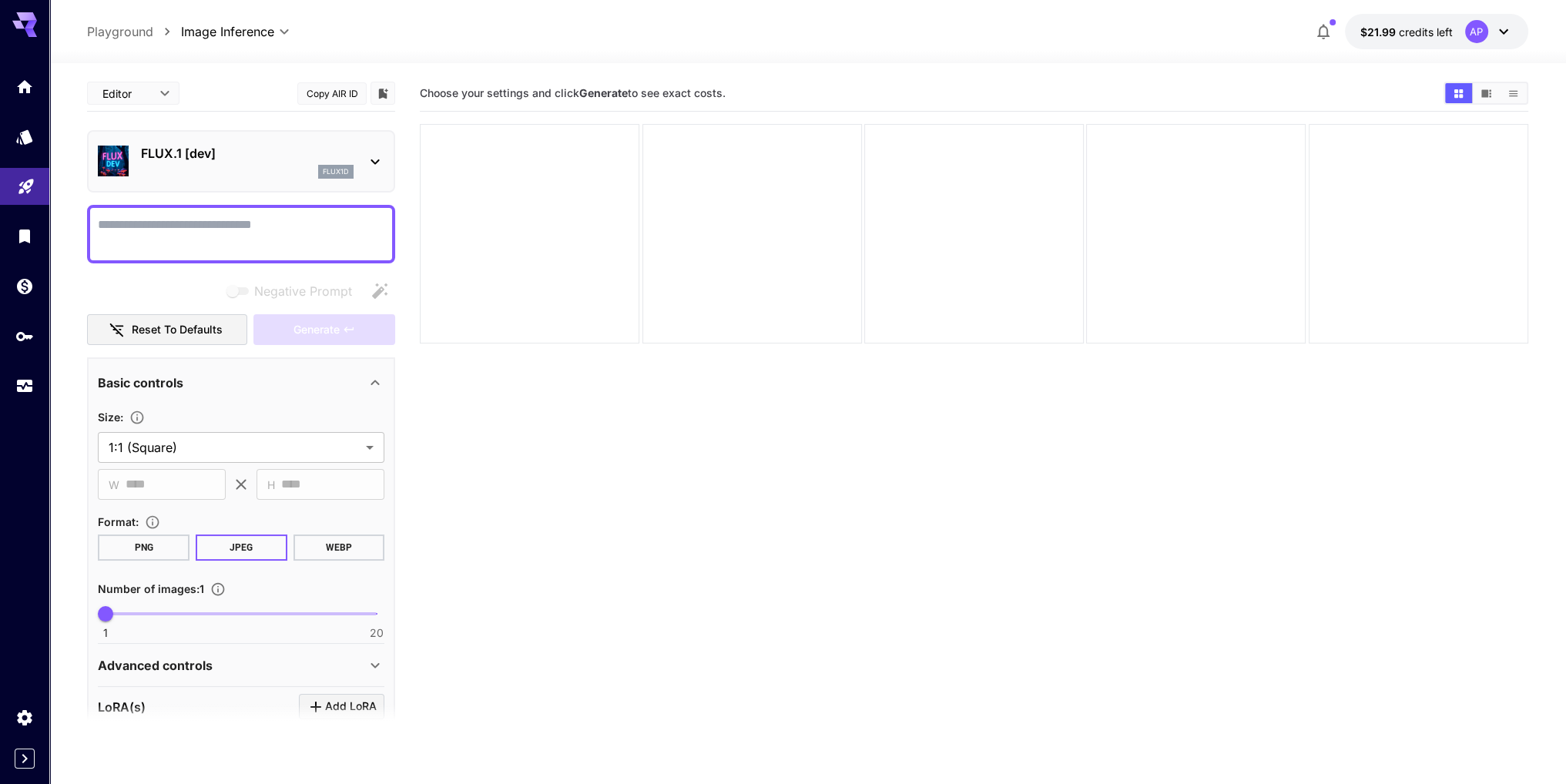
click at [276, 157] on p "FLUX.1 [dev]" at bounding box center [247, 153] width 212 height 19
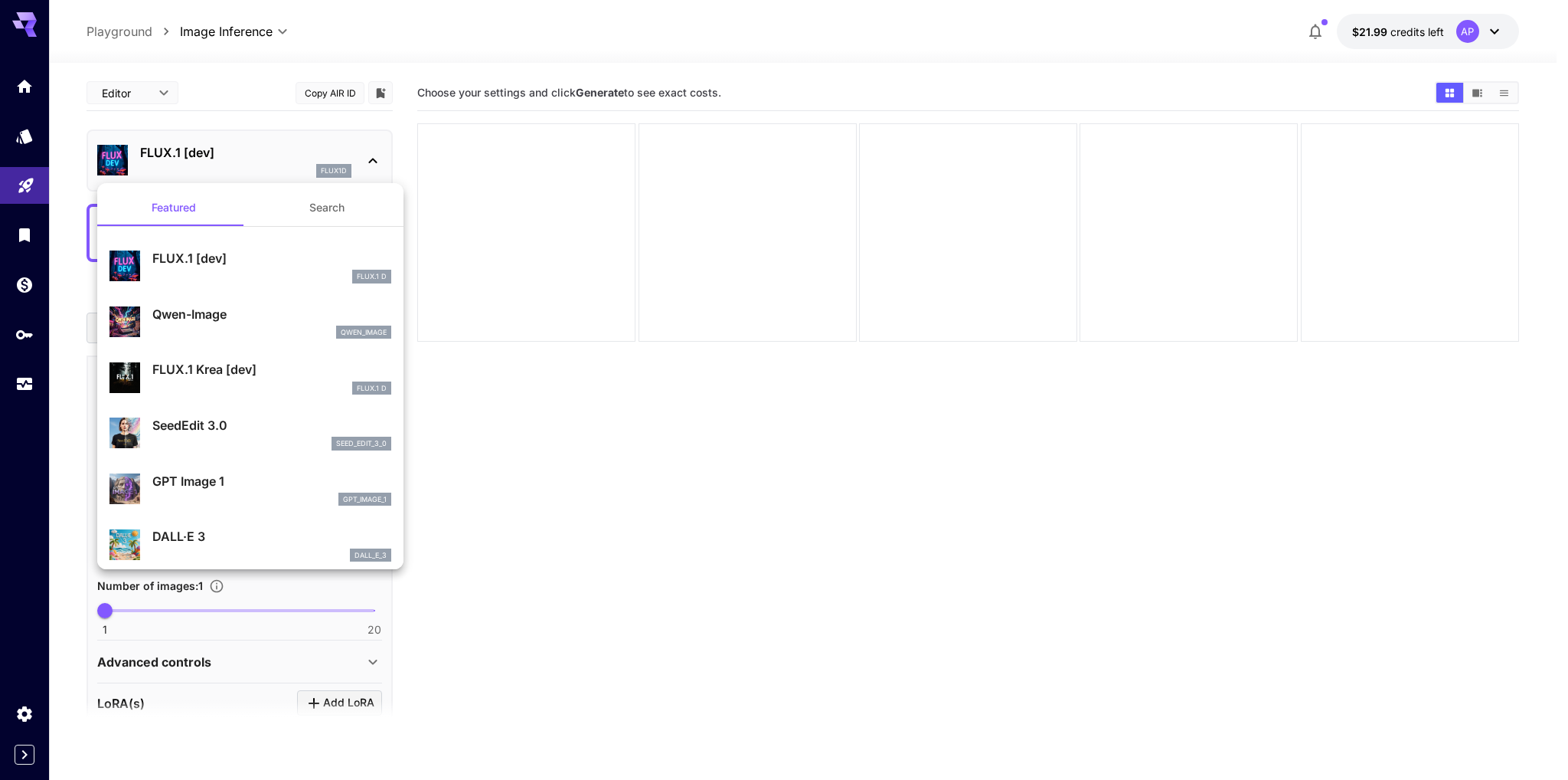
click at [605, 522] on div at bounding box center [784, 390] width 1568 height 780
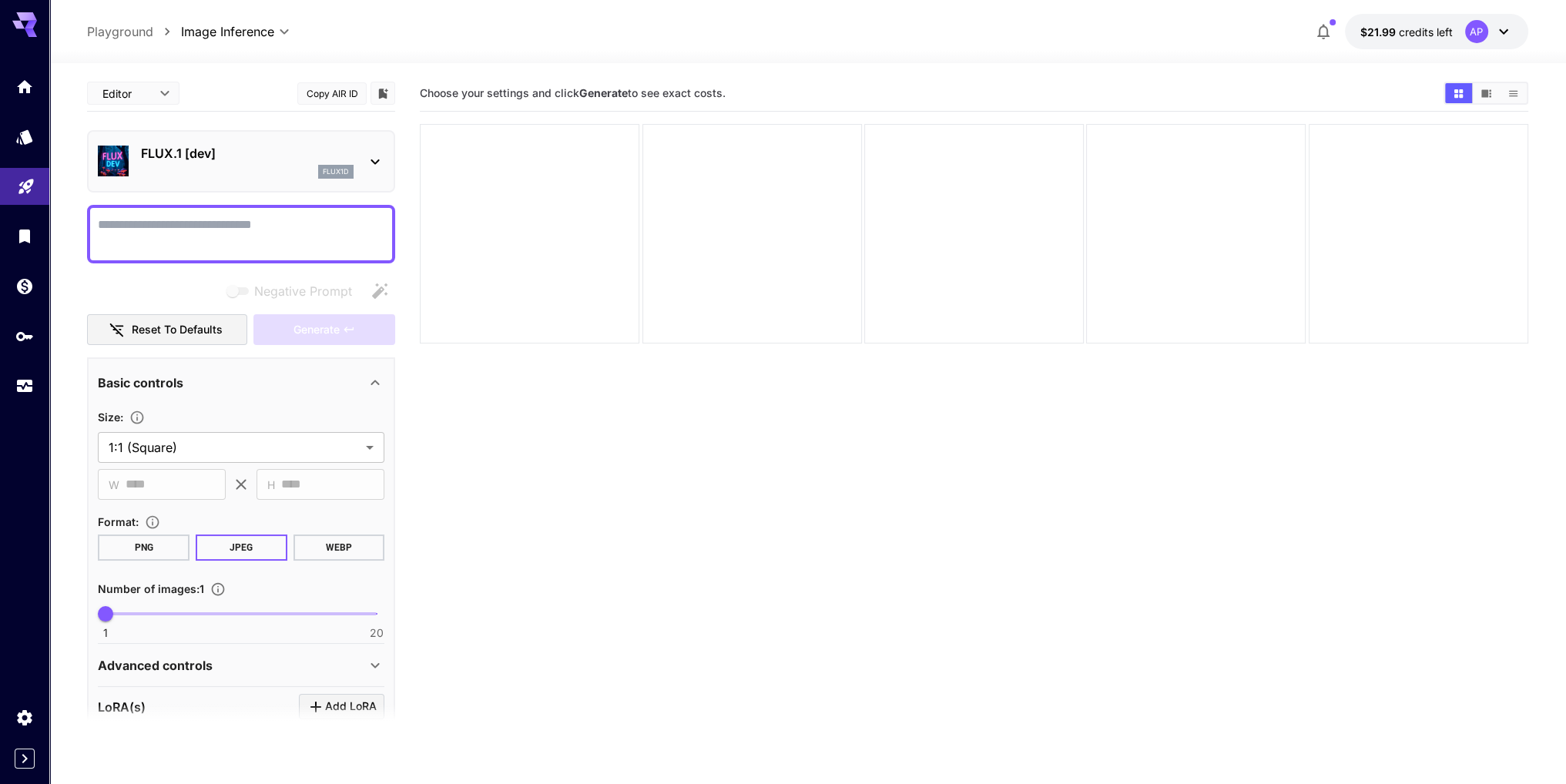
click at [374, 669] on icon at bounding box center [375, 665] width 19 height 19
click at [373, 667] on icon at bounding box center [375, 665] width 19 height 19
click at [549, 561] on section "Choose your settings and click Generate to see exact costs." at bounding box center [974, 467] width 1108 height 784
click at [25, 134] on icon "Models" at bounding box center [26, 132] width 16 height 15
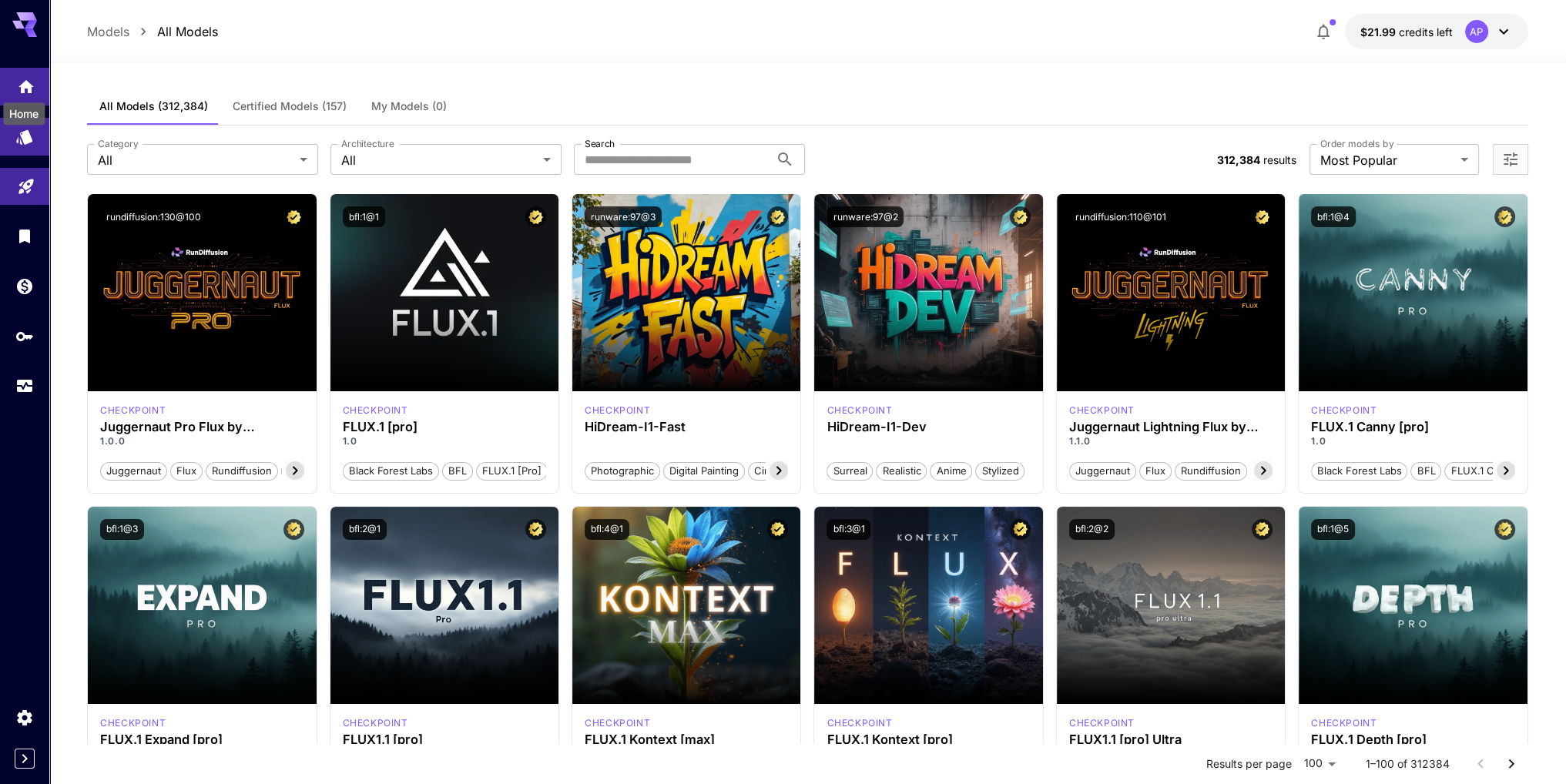
click at [22, 75] on icon "Home" at bounding box center [26, 82] width 19 height 19
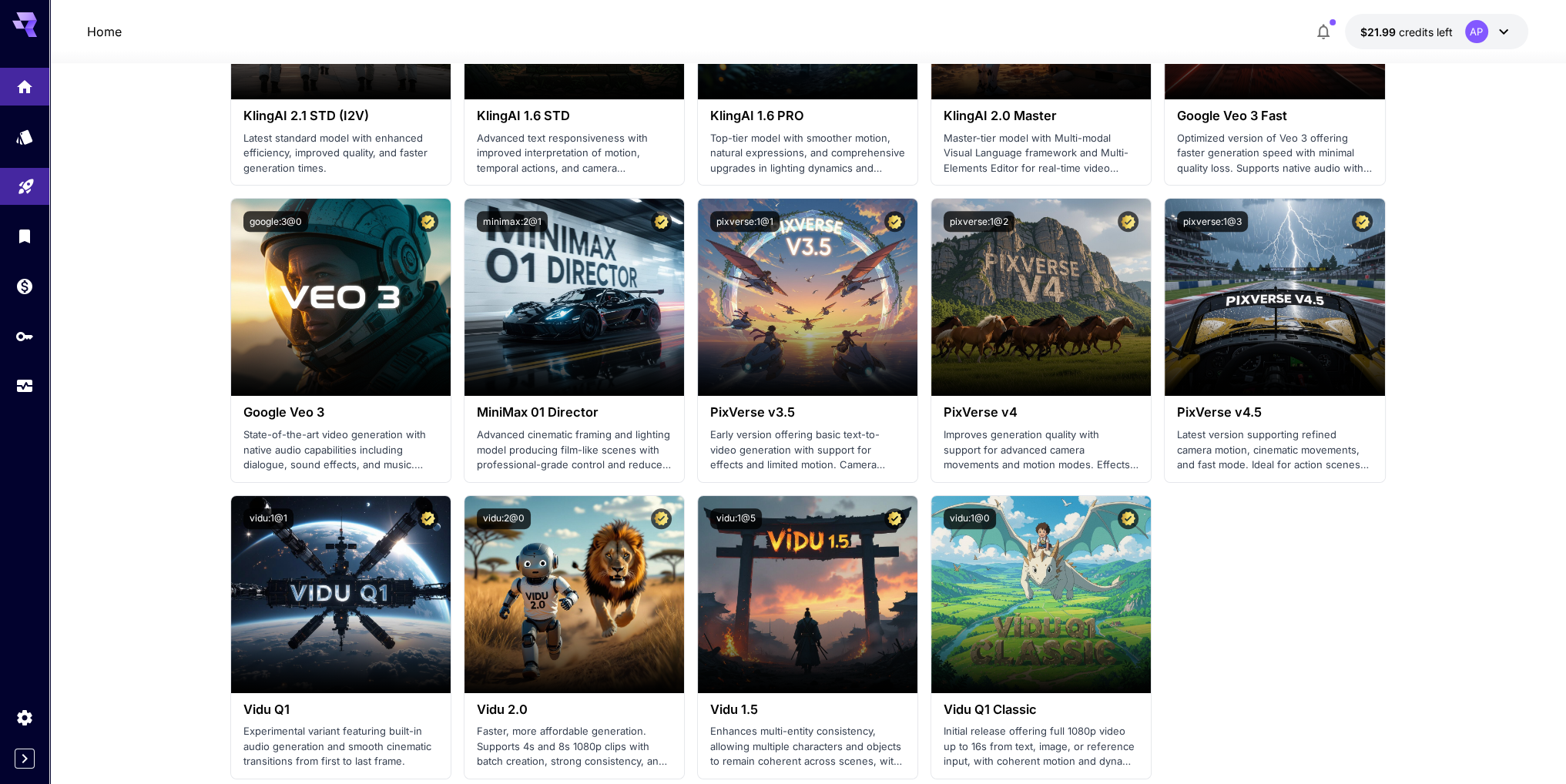
scroll to position [1001, 0]
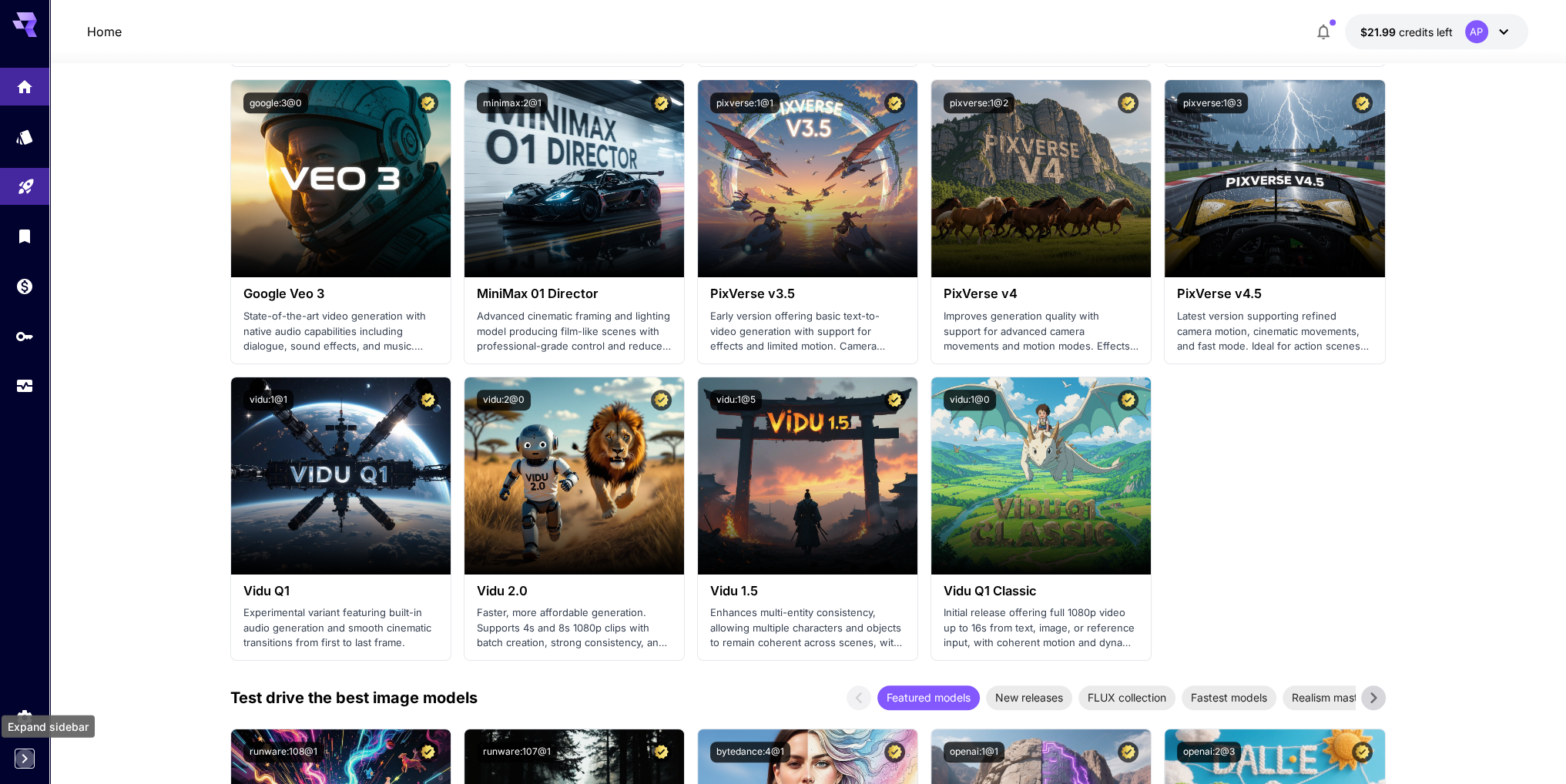
click at [16, 749] on icon "Expand sidebar" at bounding box center [24, 758] width 19 height 19
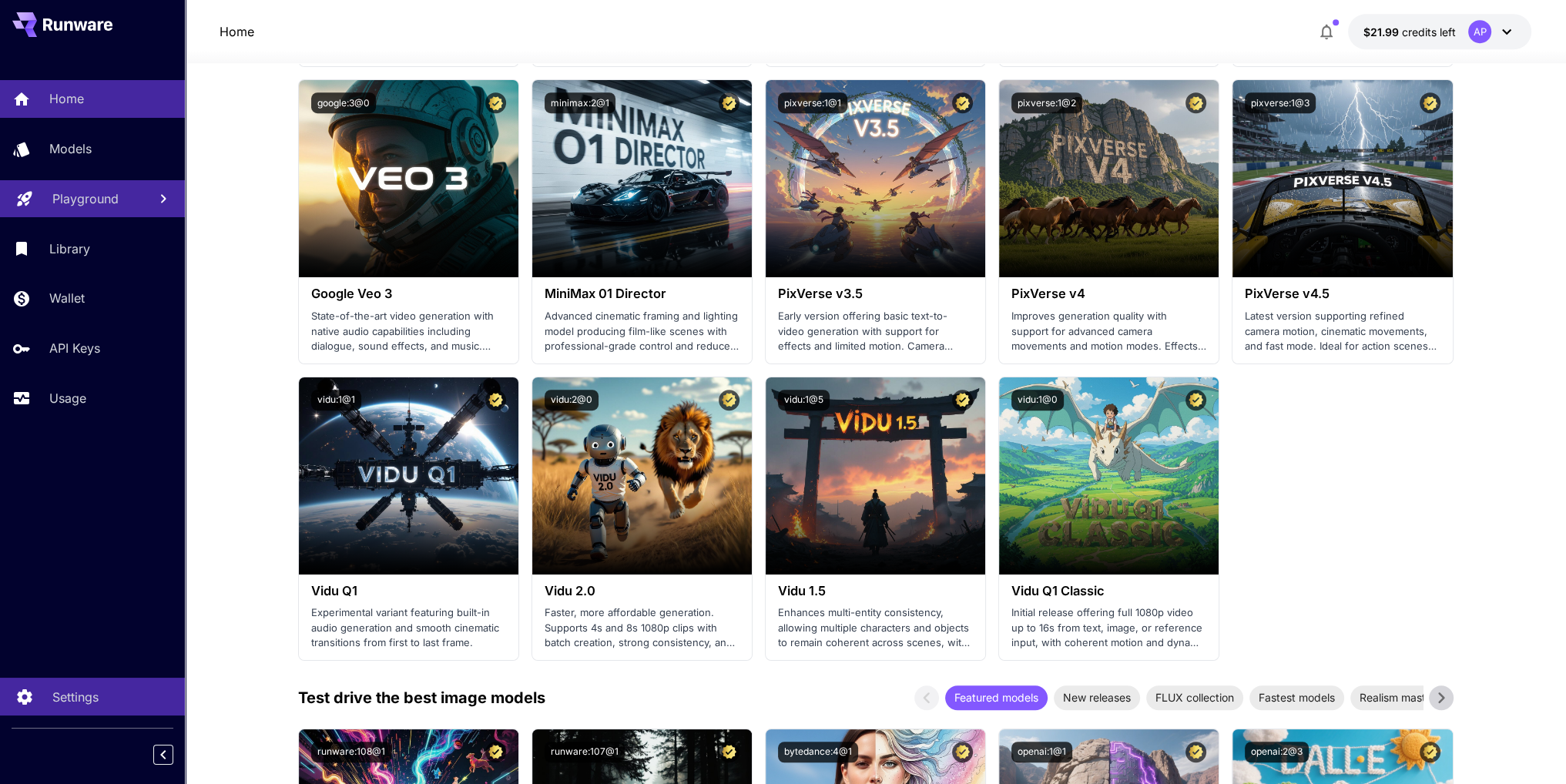
click at [67, 698] on p "Settings" at bounding box center [75, 697] width 46 height 19
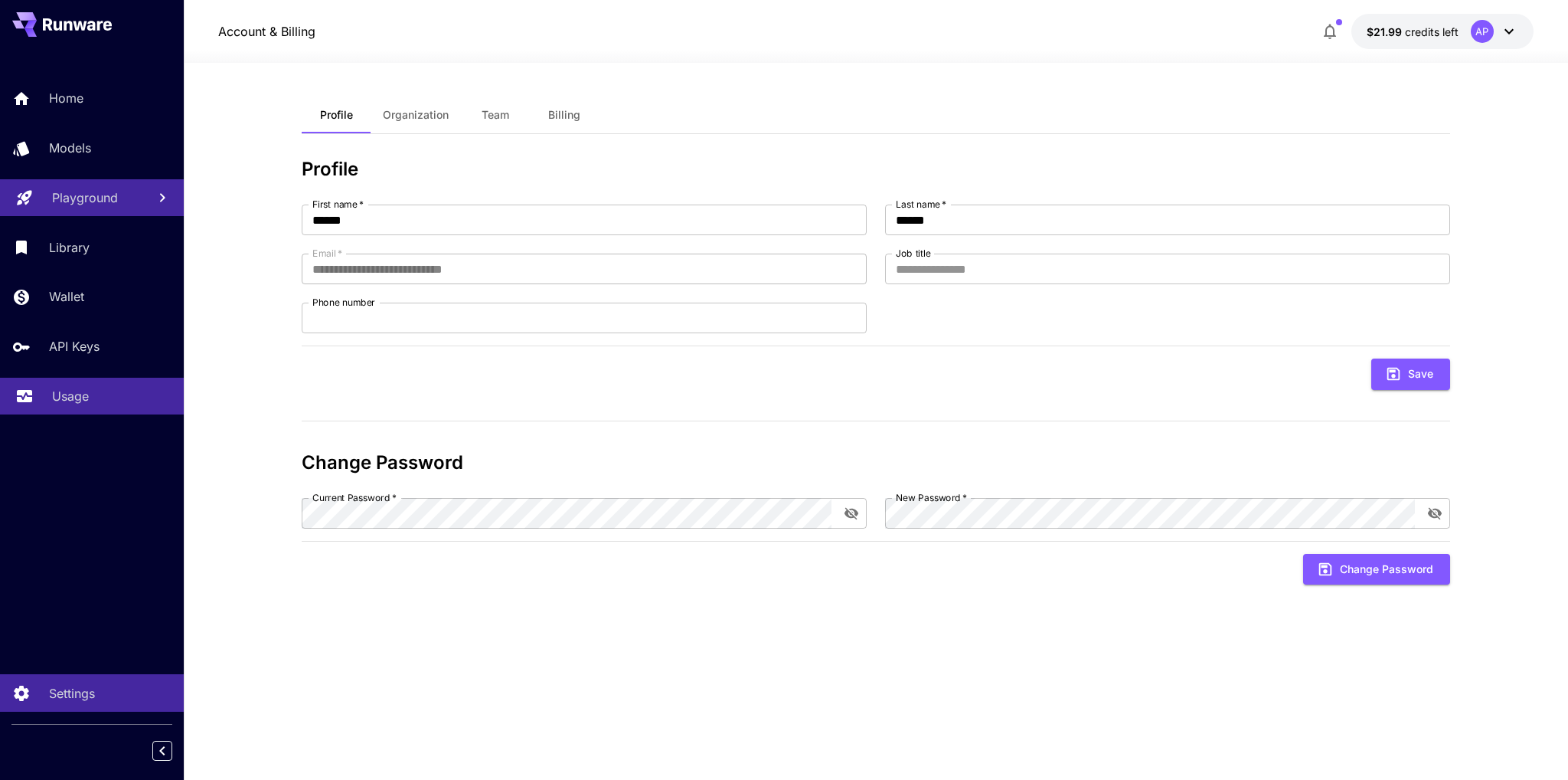
click at [83, 395] on p "Usage" at bounding box center [71, 396] width 37 height 18
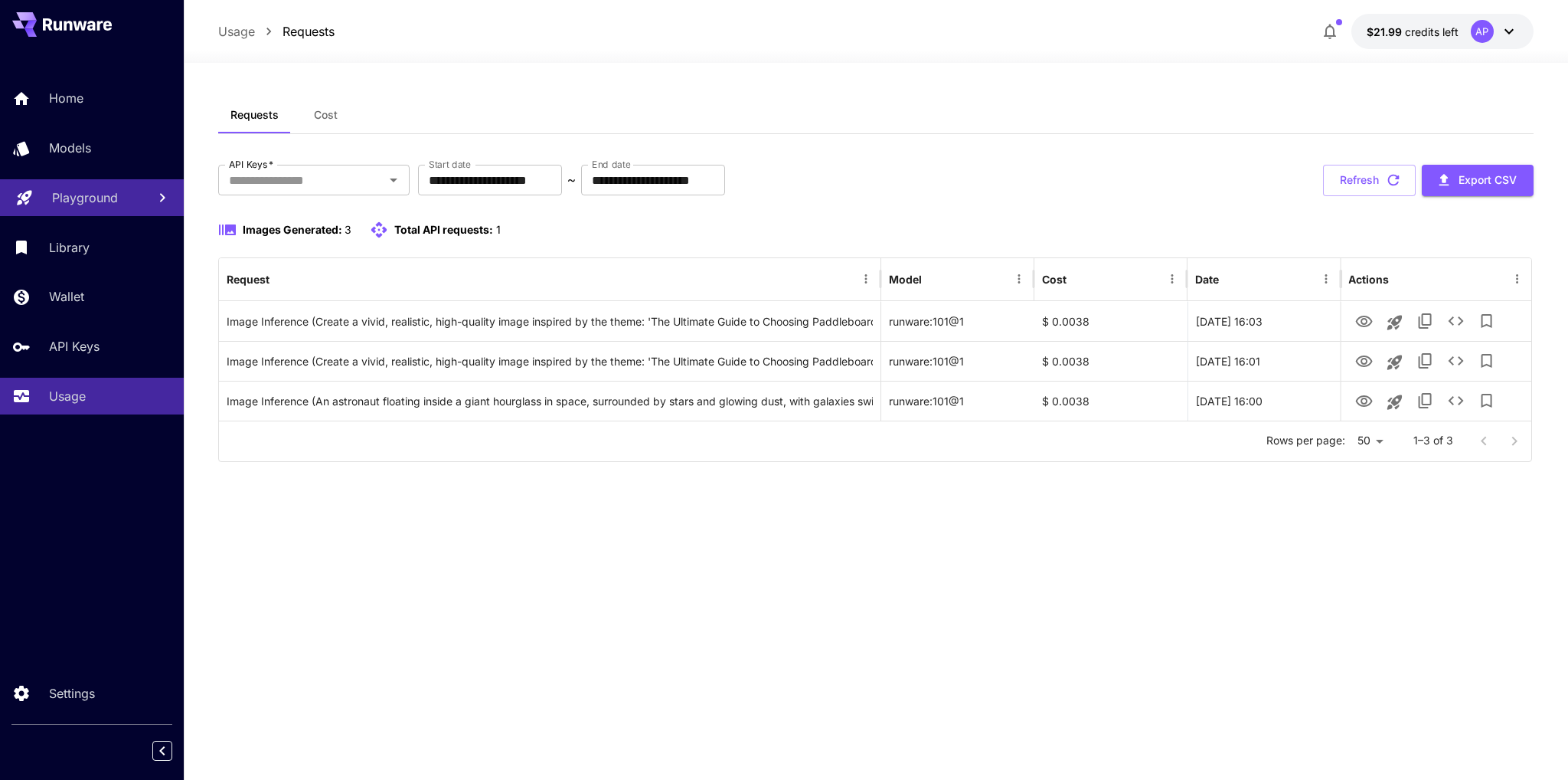
click at [436, 231] on span "Total API requests:" at bounding box center [443, 230] width 99 height 13
click at [398, 175] on icon "Open" at bounding box center [393, 180] width 18 height 18
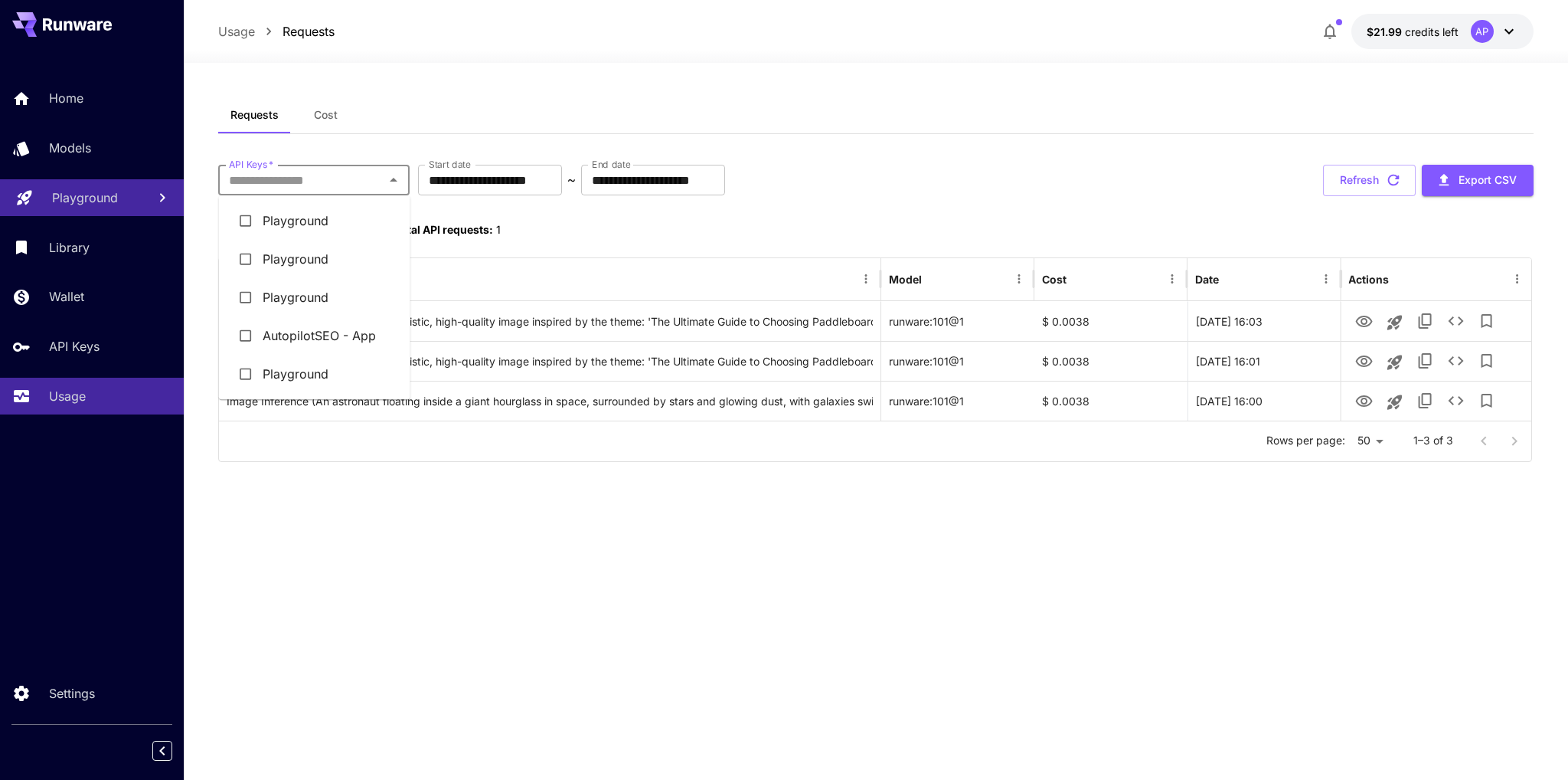
click at [277, 329] on li "AutopilotSEO - App" at bounding box center [315, 336] width 191 height 39
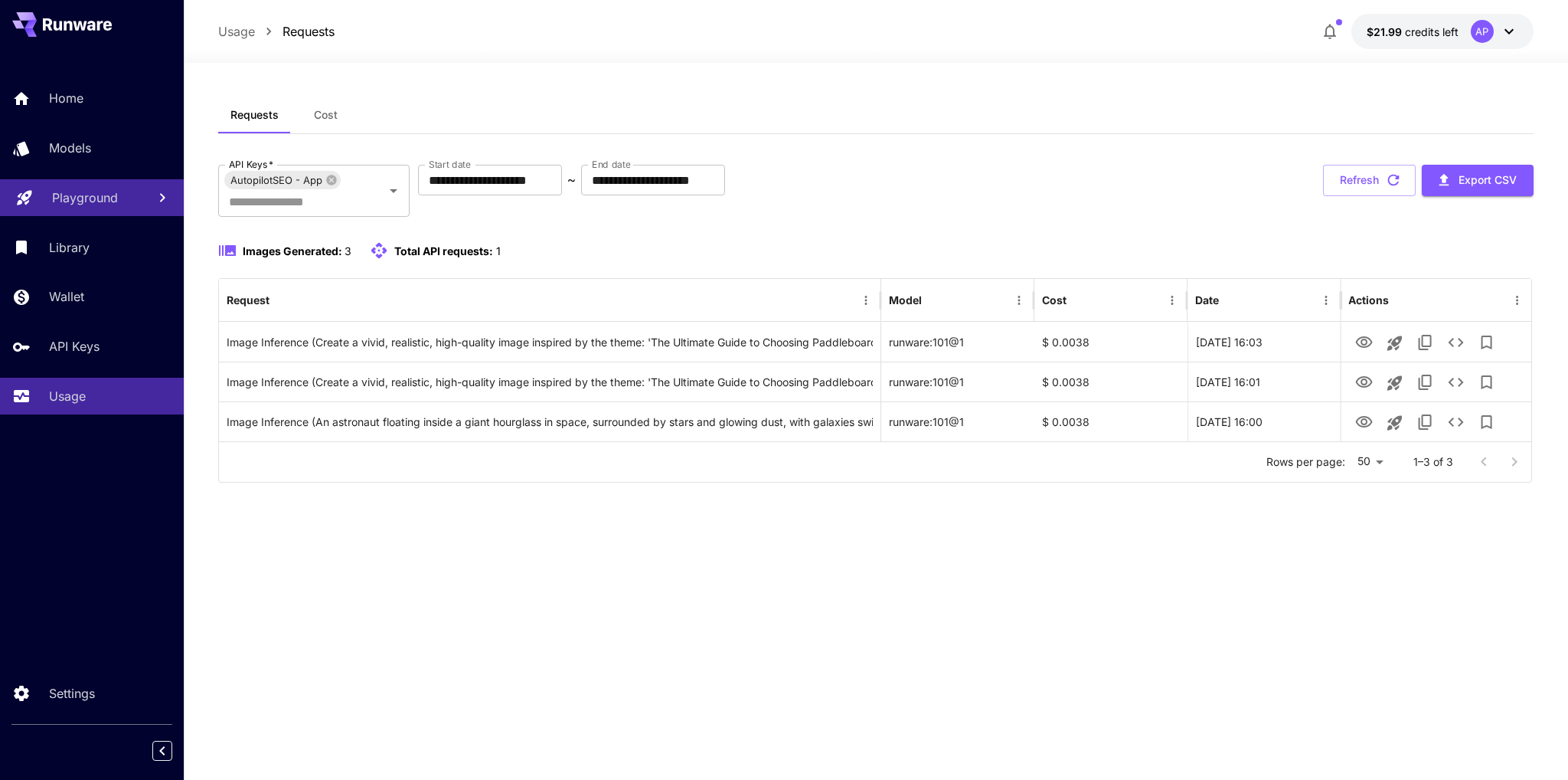
click at [510, 623] on div "**********" at bounding box center [876, 421] width 1316 height 650
drag, startPoint x: 417, startPoint y: 247, endPoint x: 494, endPoint y: 257, distance: 77.6
click at [490, 258] on div "Total API requests: 1" at bounding box center [435, 250] width 130 height 18
click at [496, 253] on span "1" at bounding box center [499, 251] width 5 height 13
drag, startPoint x: 345, startPoint y: 251, endPoint x: 354, endPoint y: 253, distance: 9.2
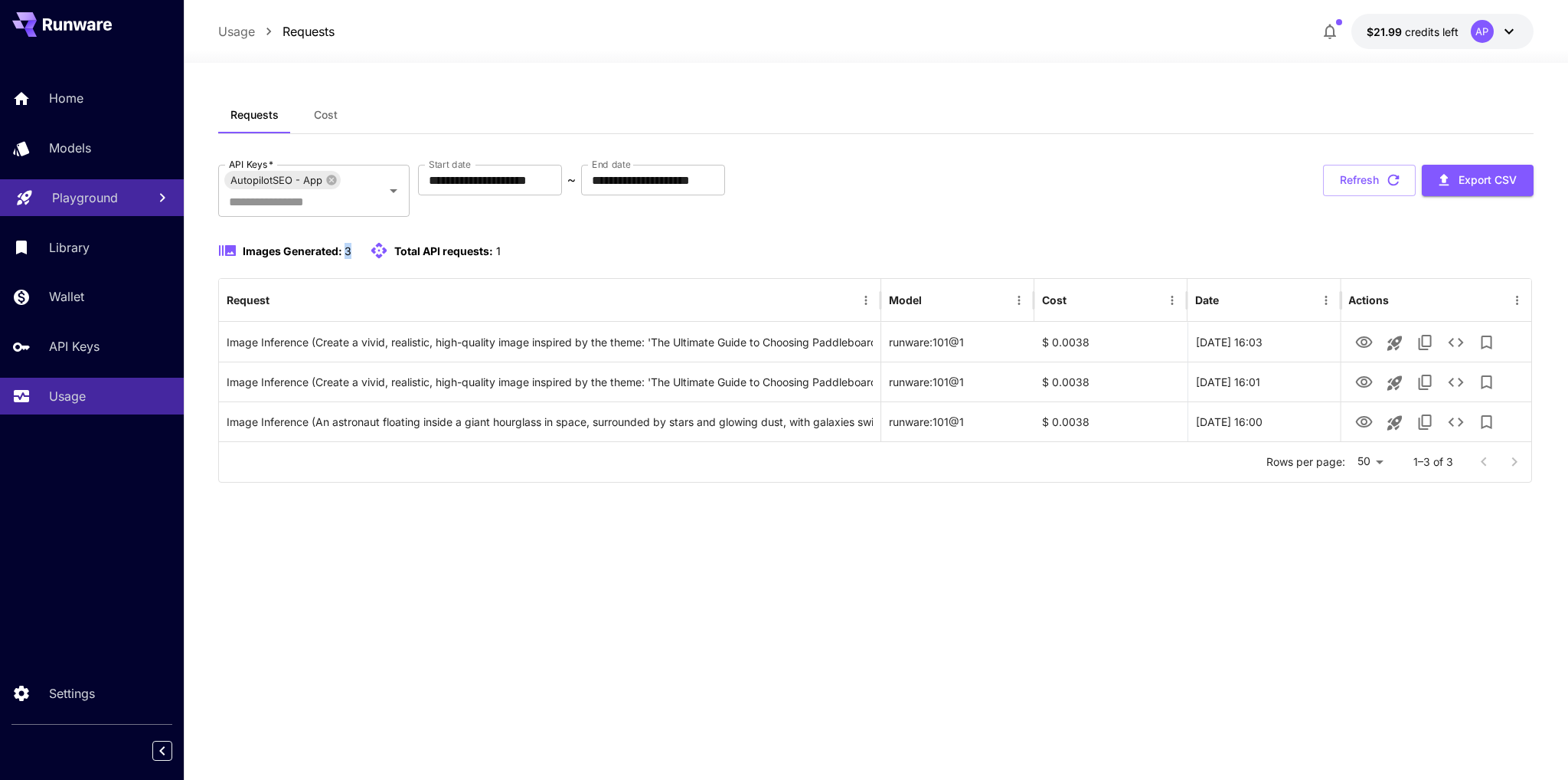
click at [354, 253] on div "Images Generated: 3 Total API requests: 1" at bounding box center [359, 250] width 282 height 18
click at [629, 553] on div "**********" at bounding box center [876, 421] width 1316 height 650
click at [74, 296] on p "Wallet" at bounding box center [70, 296] width 35 height 18
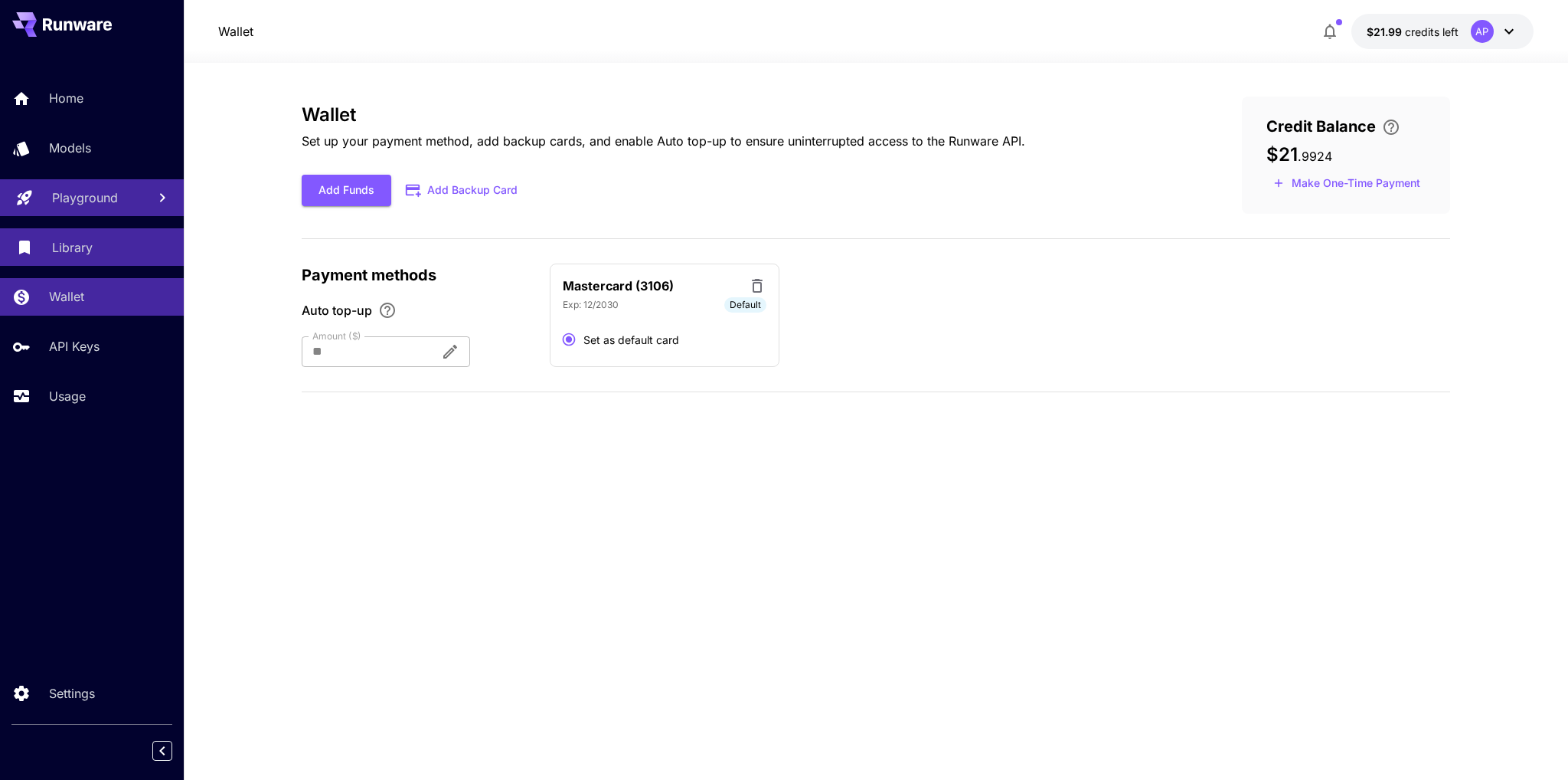
click at [71, 246] on p "Library" at bounding box center [72, 247] width 41 height 18
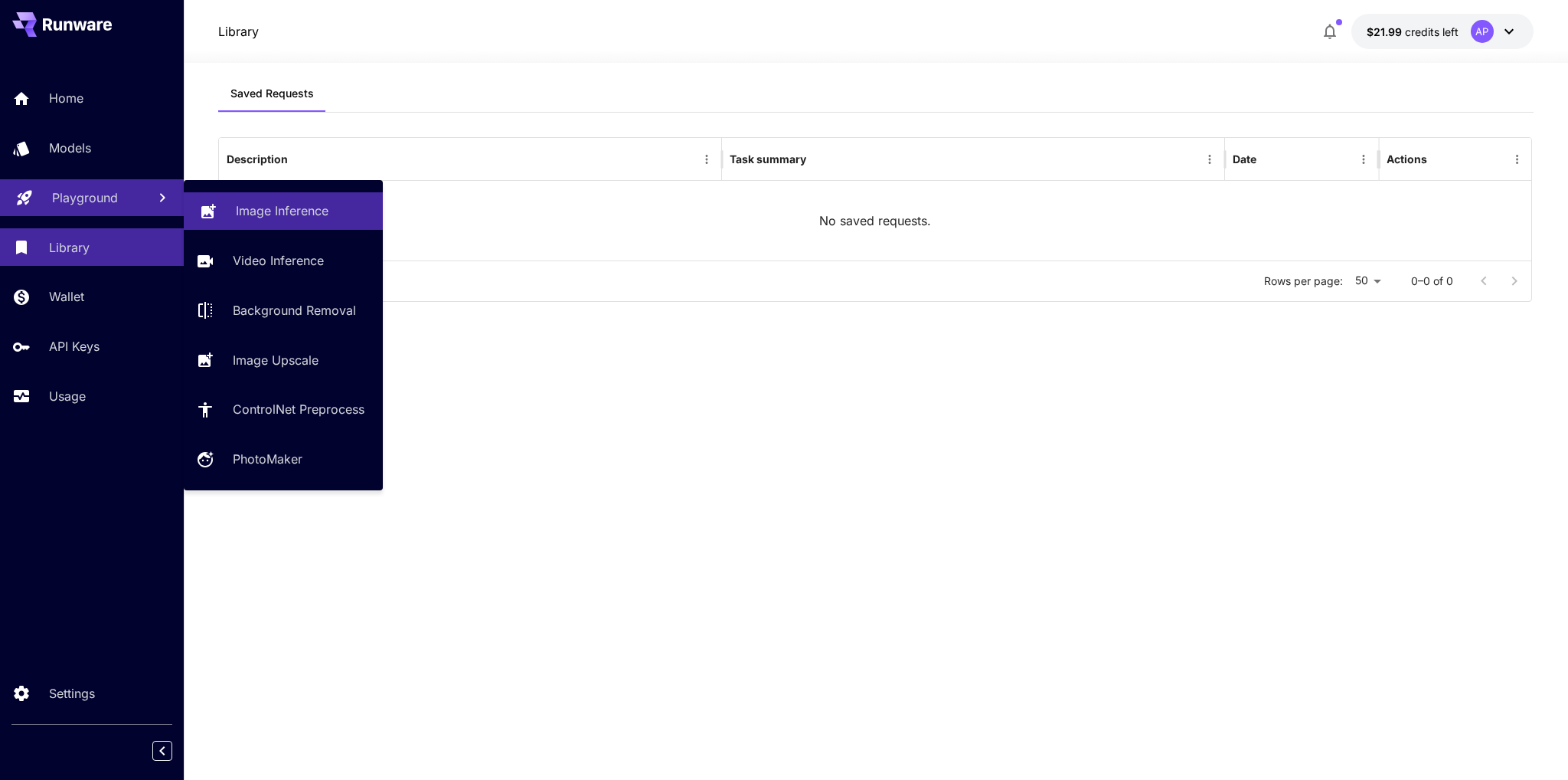
click at [301, 206] on p "Image Inference" at bounding box center [282, 210] width 92 height 18
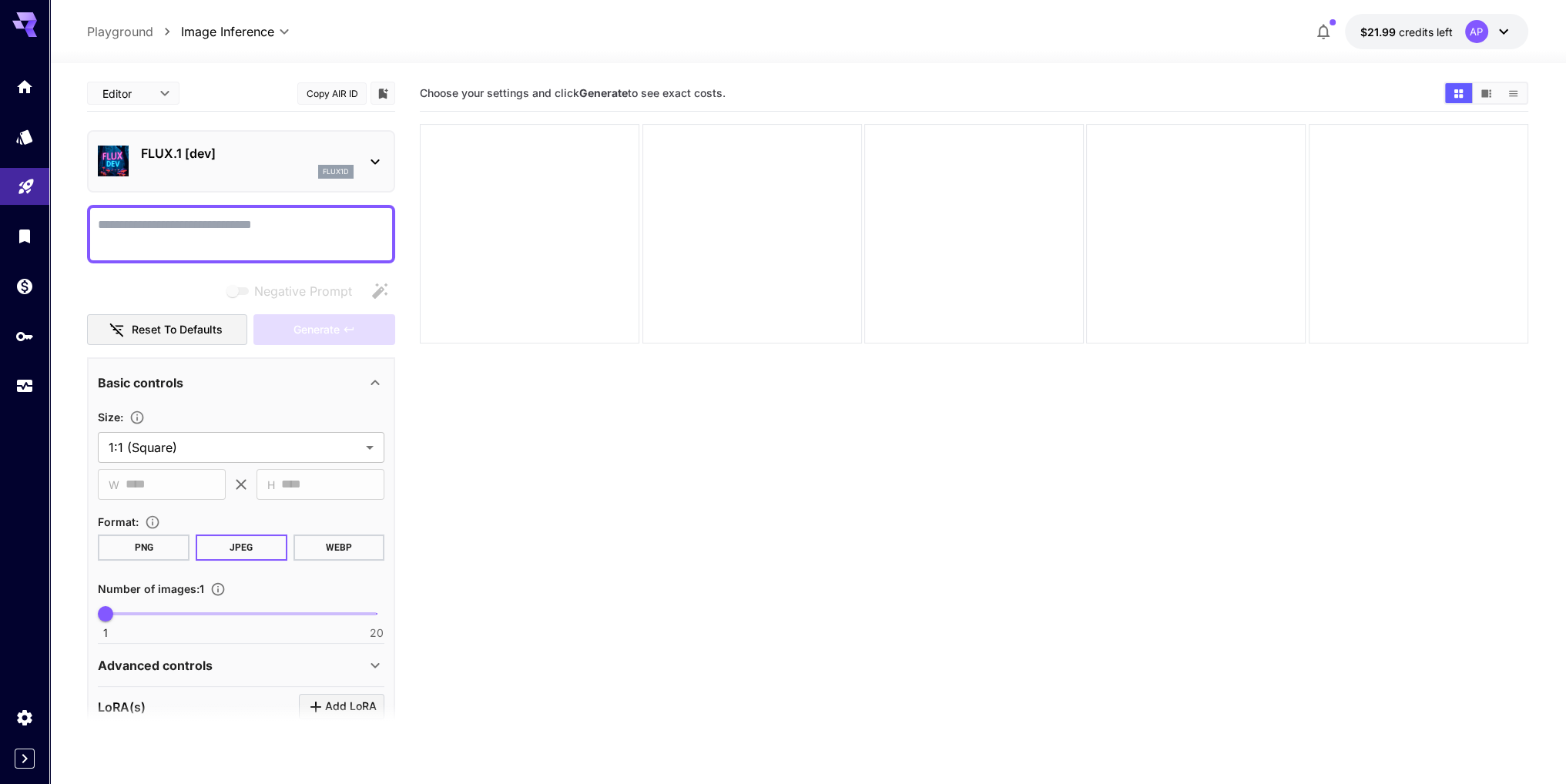
click at [227, 165] on div "flux1d" at bounding box center [247, 171] width 212 height 14
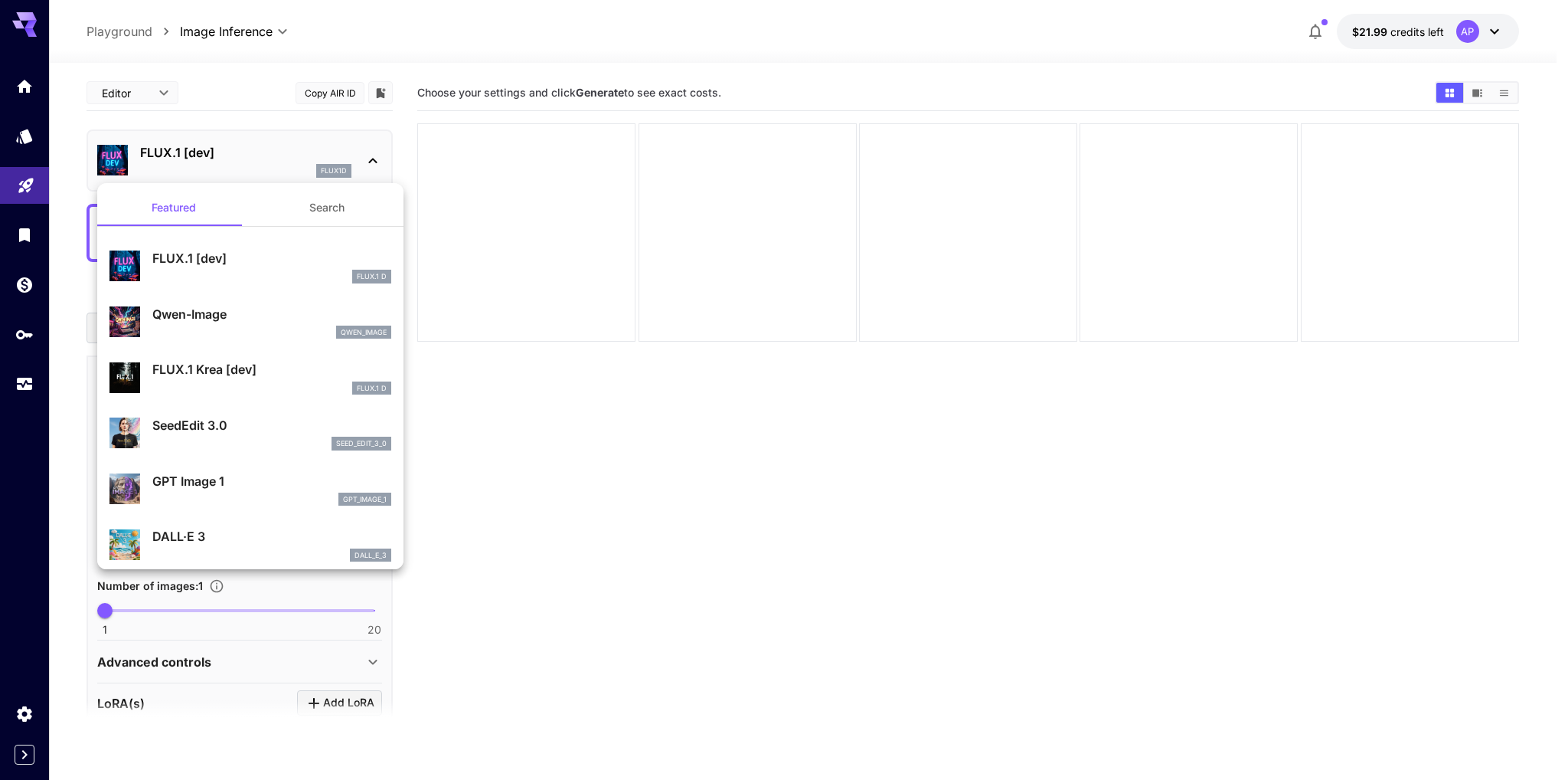
click at [695, 486] on div at bounding box center [784, 390] width 1568 height 780
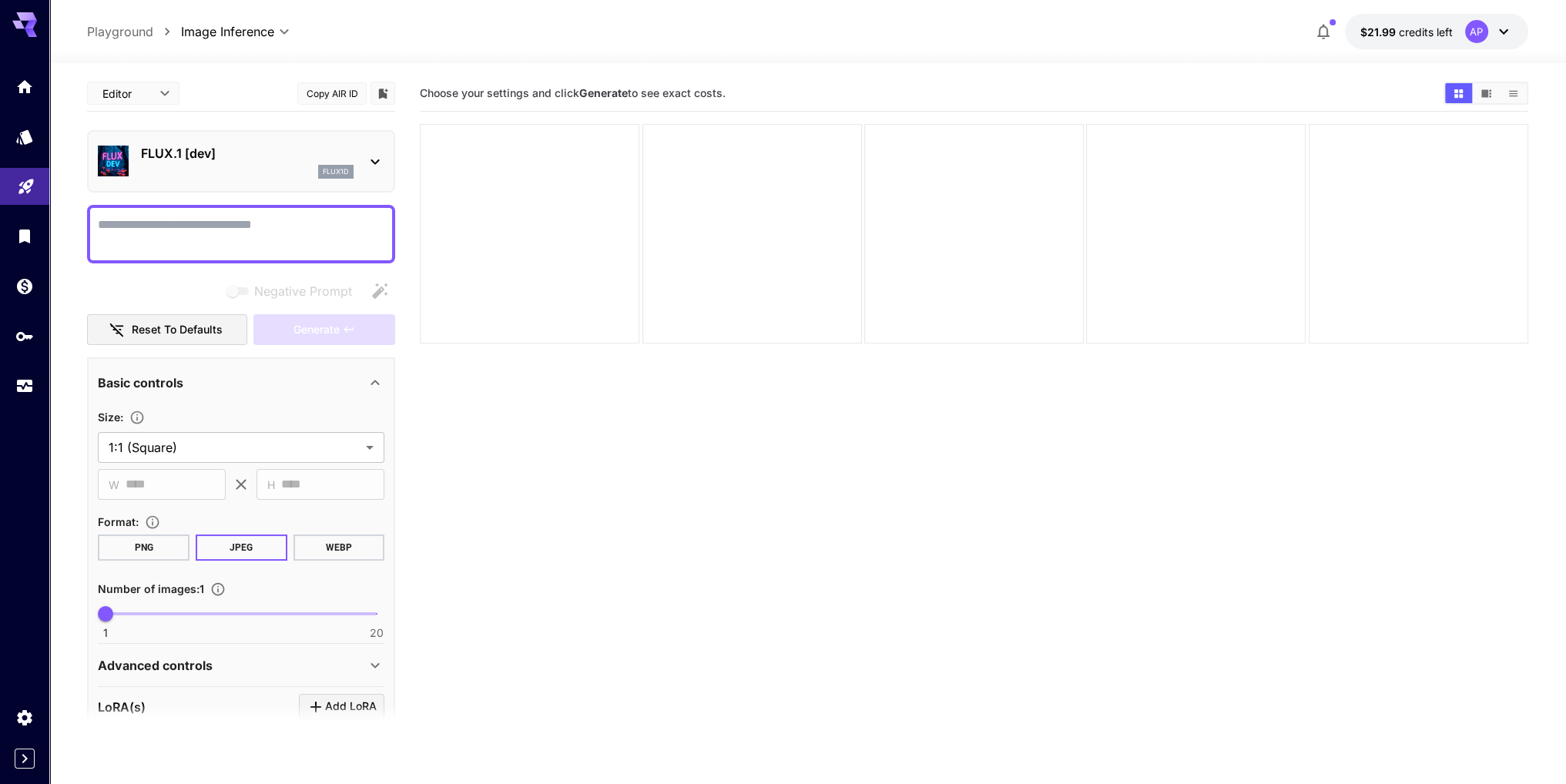
click at [166, 236] on textarea "Negative Prompt" at bounding box center [241, 234] width 287 height 37
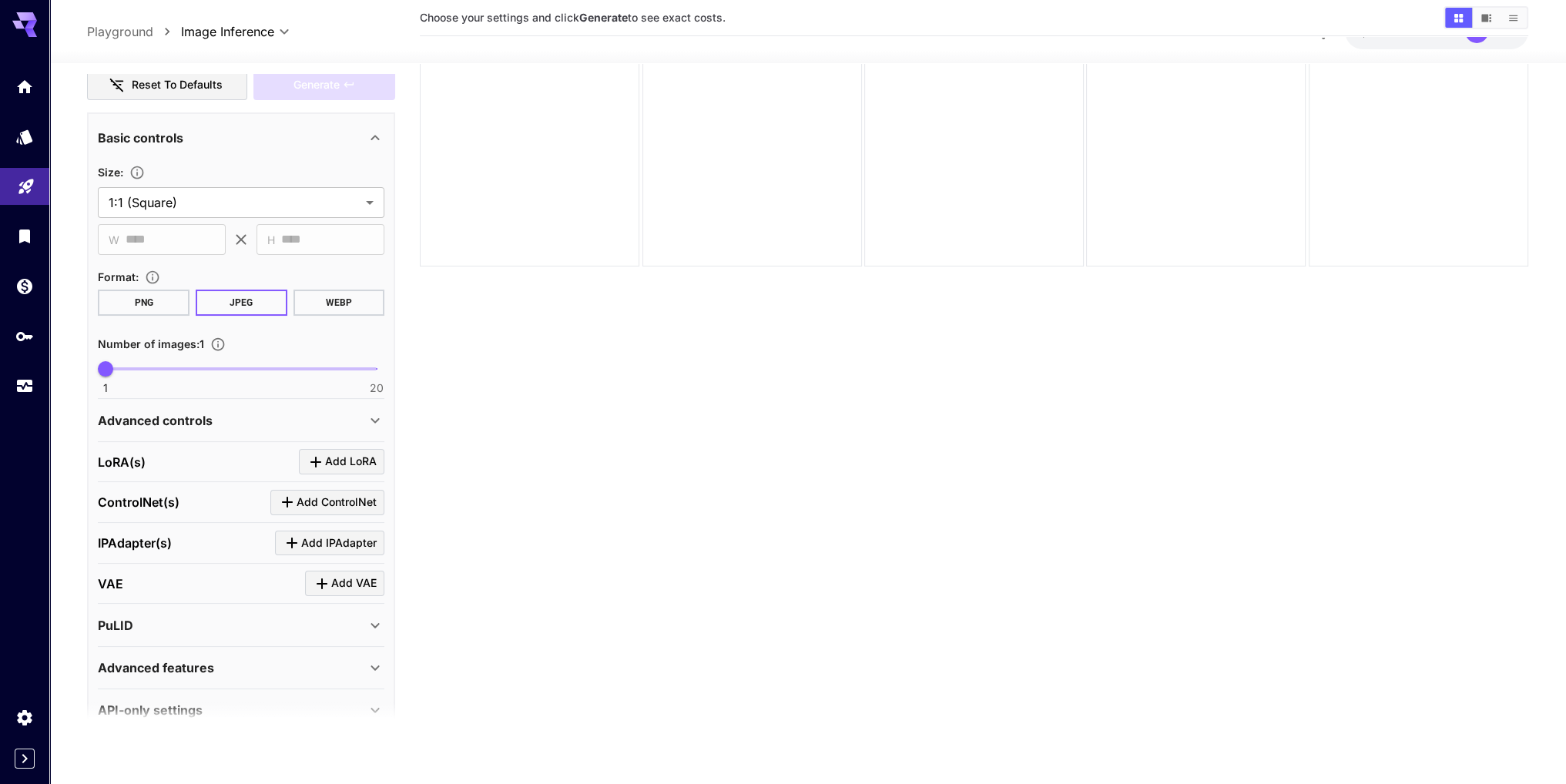
scroll to position [270, 0]
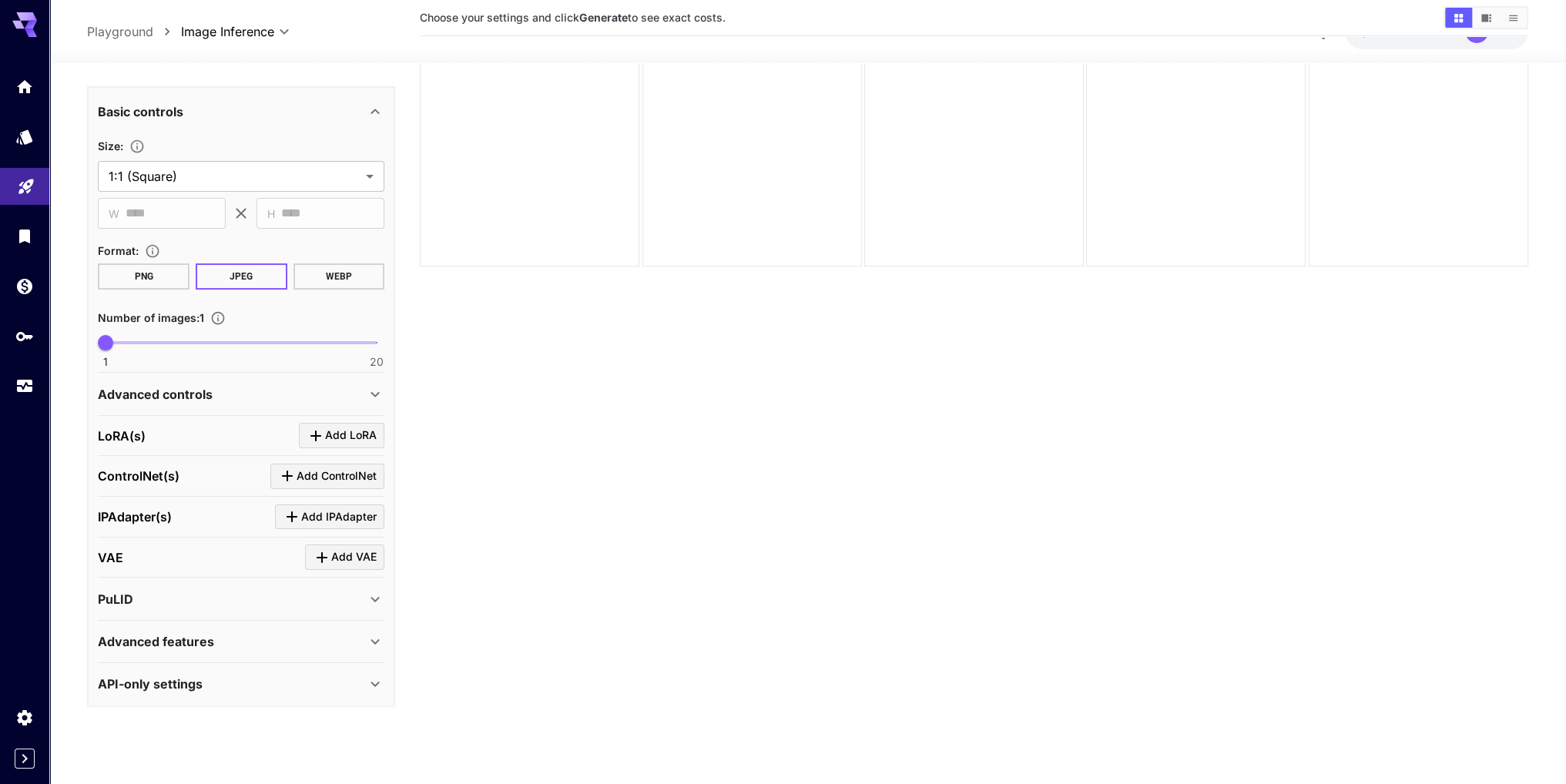
click at [363, 592] on div "PuLID" at bounding box center [232, 599] width 268 height 19
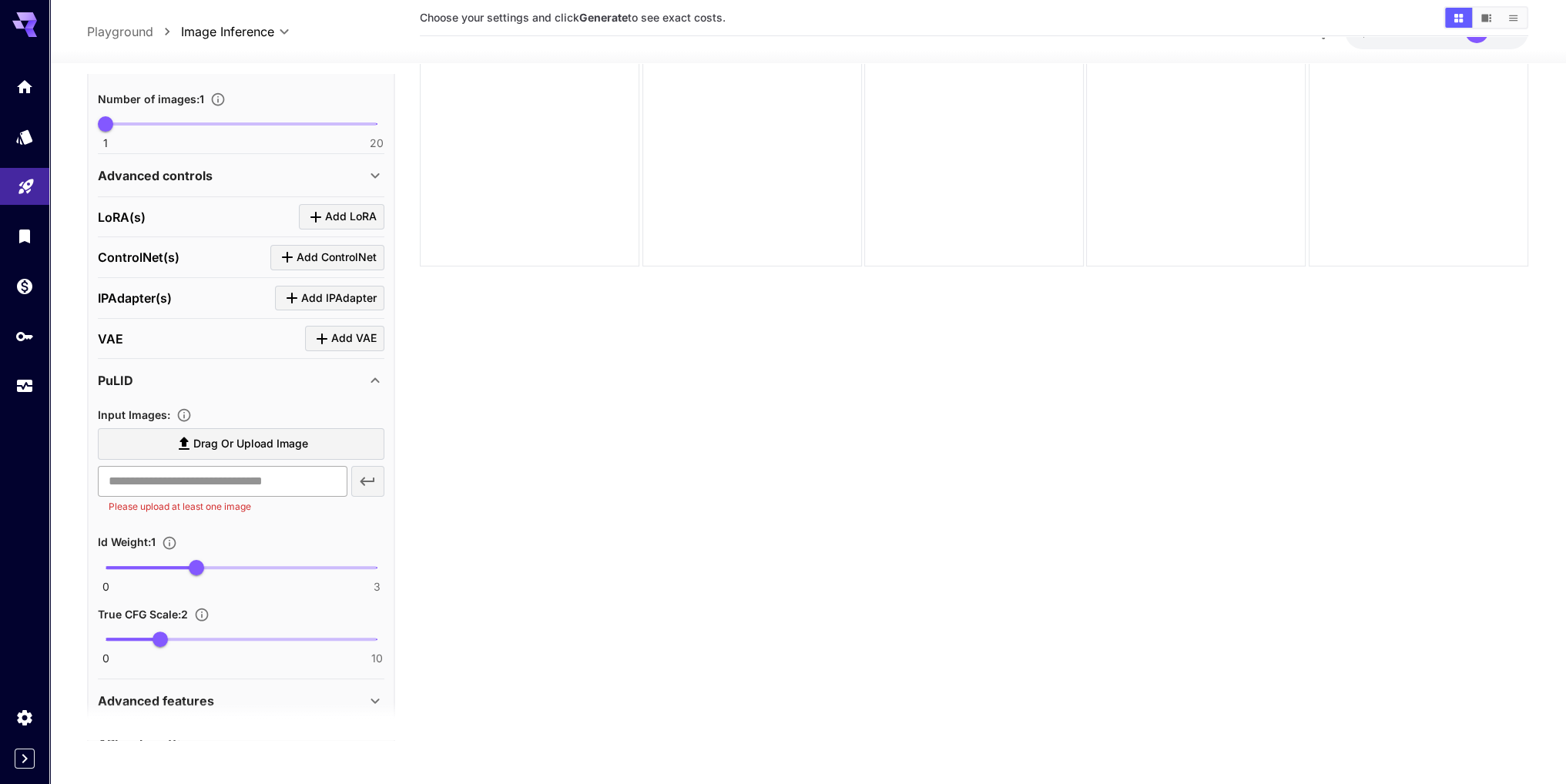
scroll to position [546, 0]
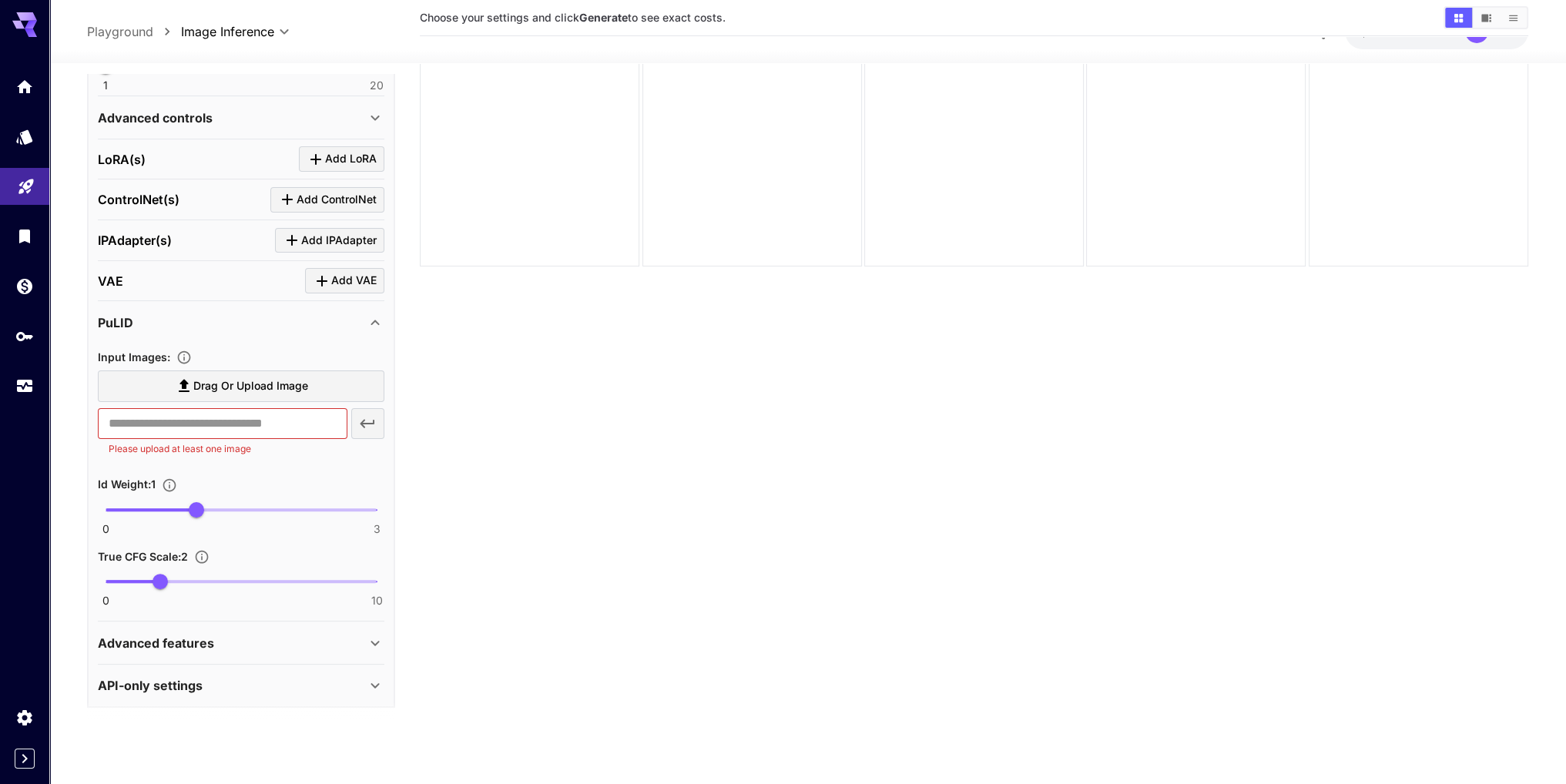
click at [372, 325] on icon at bounding box center [375, 322] width 19 height 19
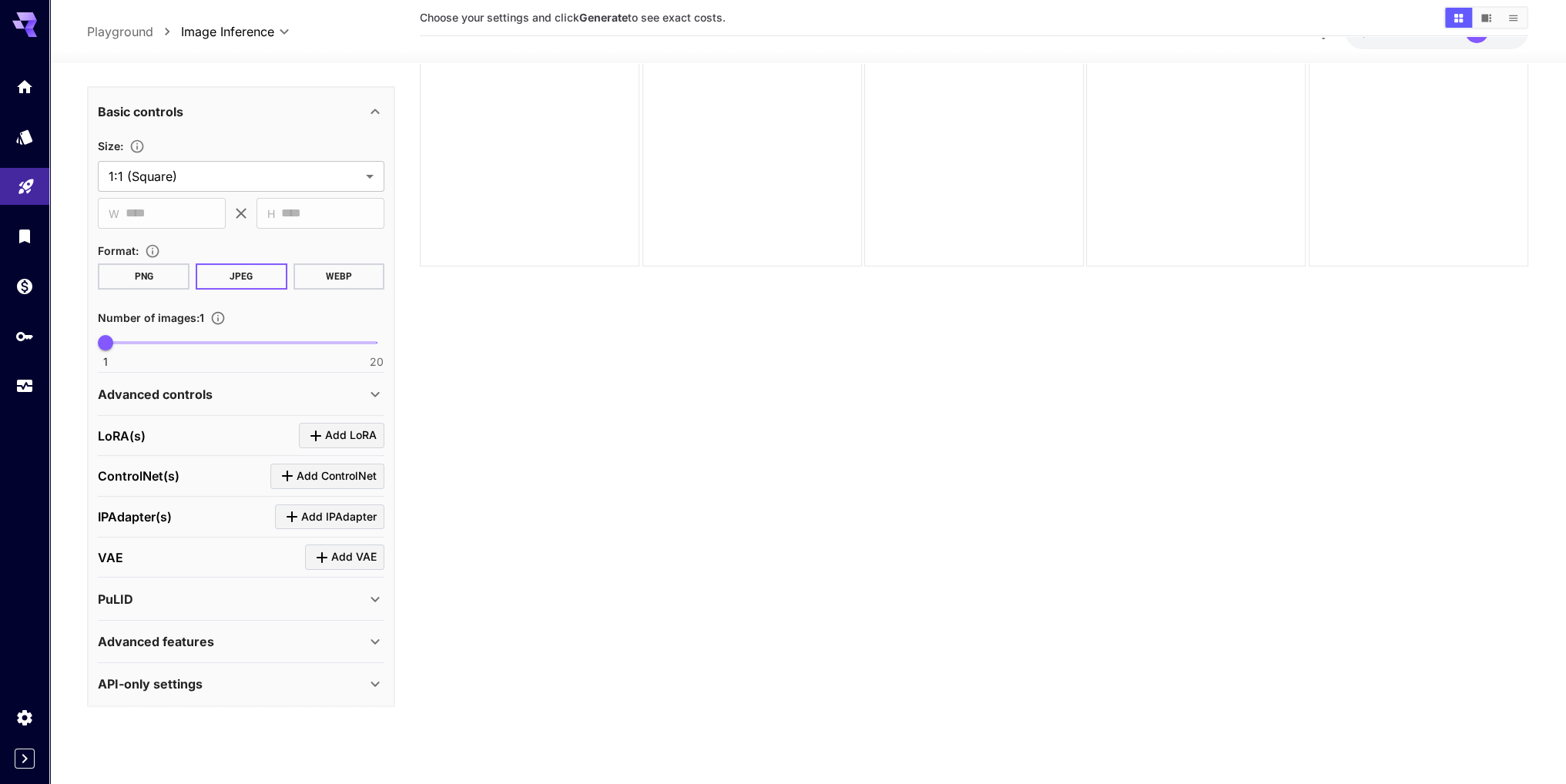
scroll to position [122, 0]
click at [250, 641] on div "Advanced features" at bounding box center [232, 639] width 268 height 19
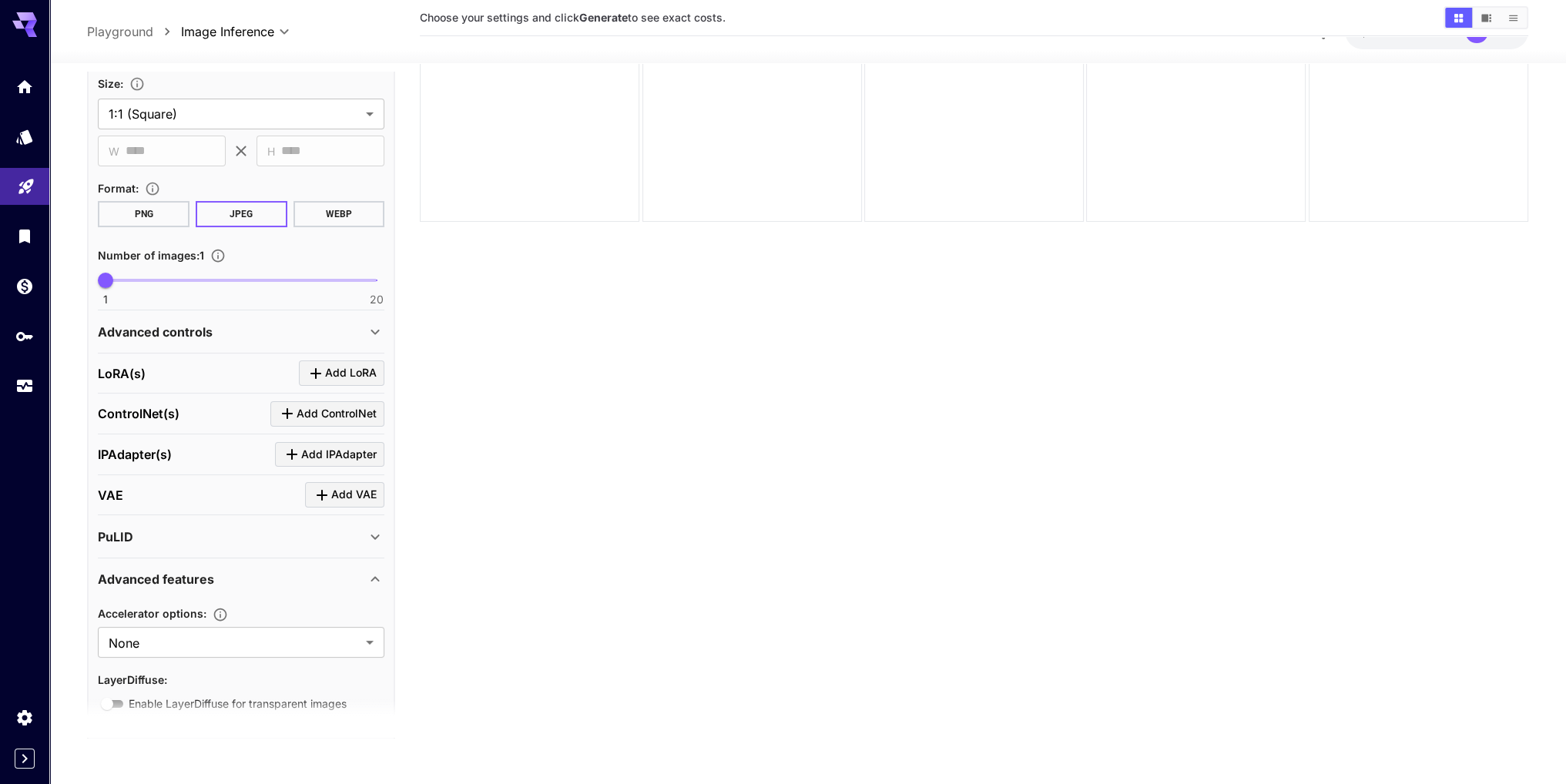
scroll to position [397, 0]
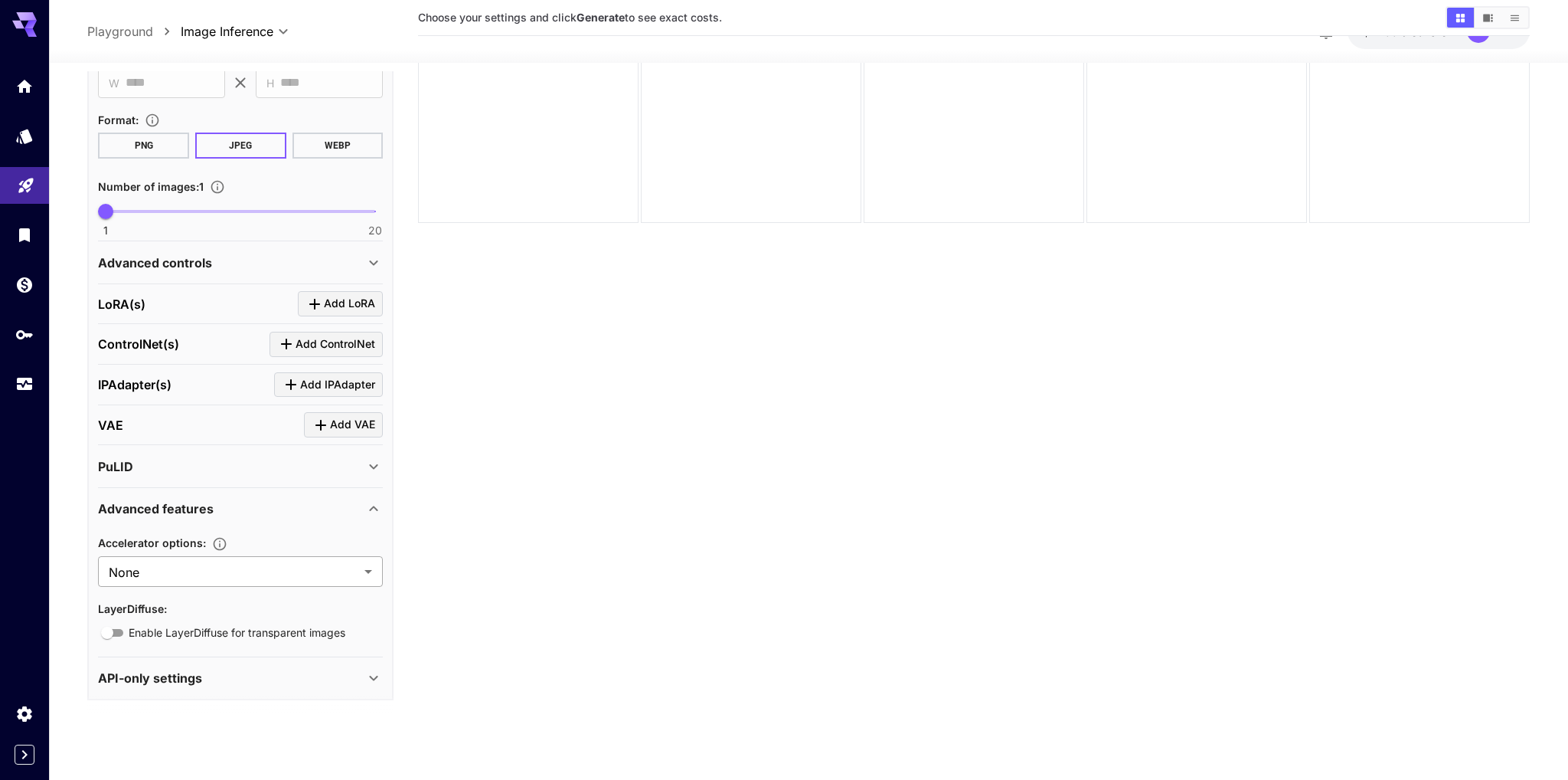
click at [164, 577] on body "**********" at bounding box center [784, 329] width 1568 height 901
click at [163, 568] on div at bounding box center [784, 390] width 1568 height 780
click at [371, 500] on icon at bounding box center [373, 508] width 18 height 18
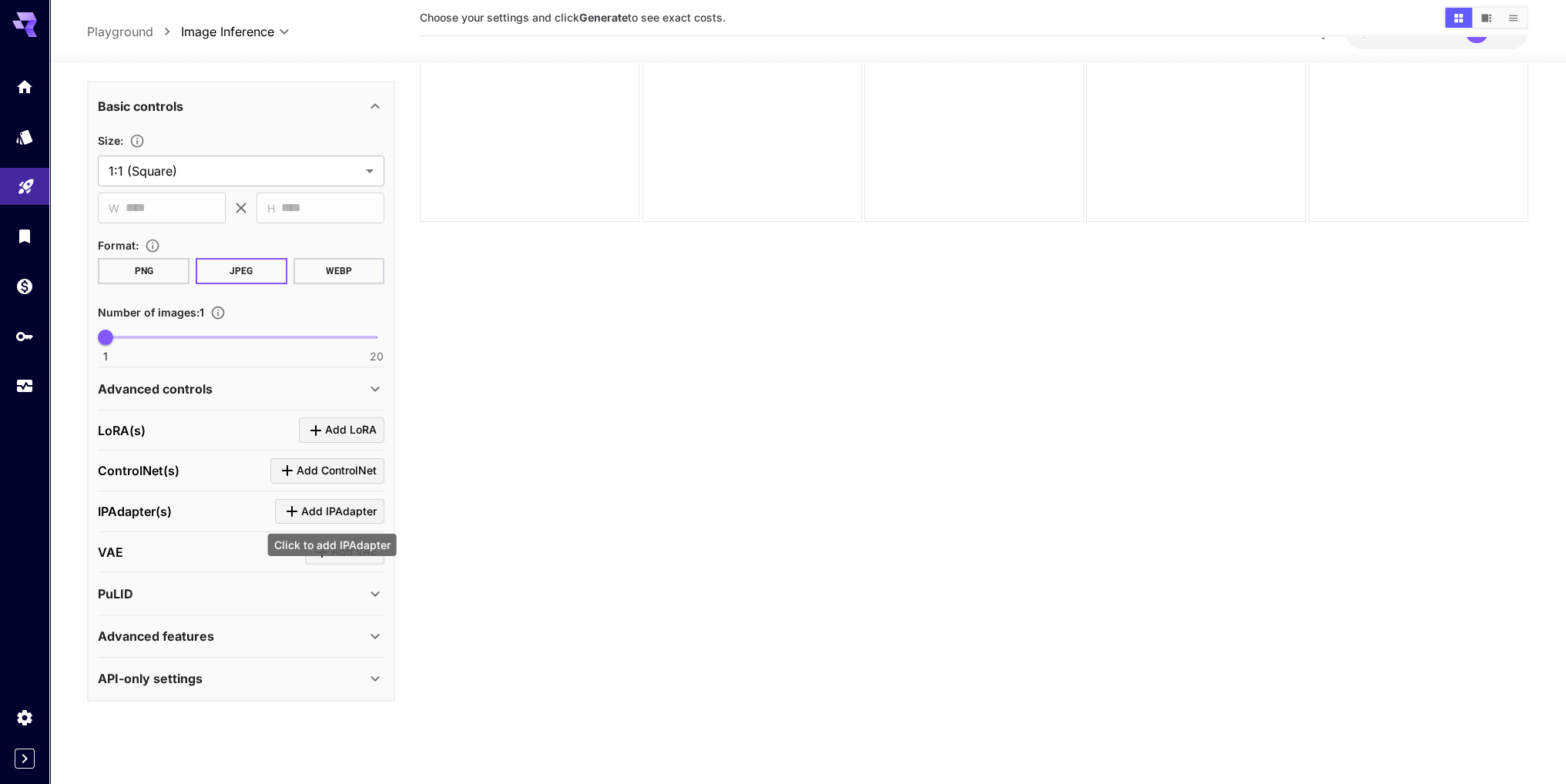
scroll to position [270, 0]
click at [245, 687] on div "API-only settings" at bounding box center [241, 681] width 287 height 37
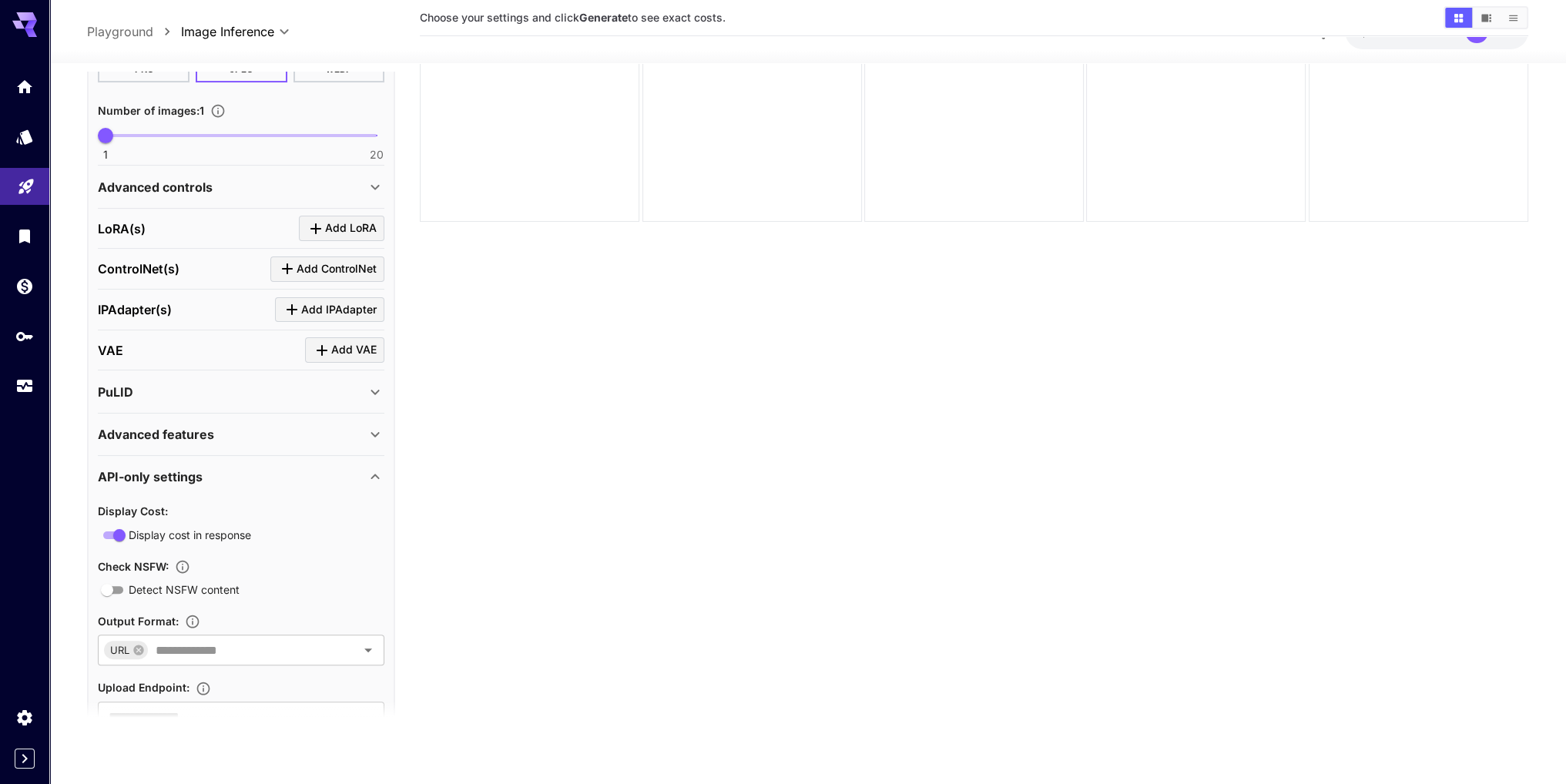
scroll to position [531, 0]
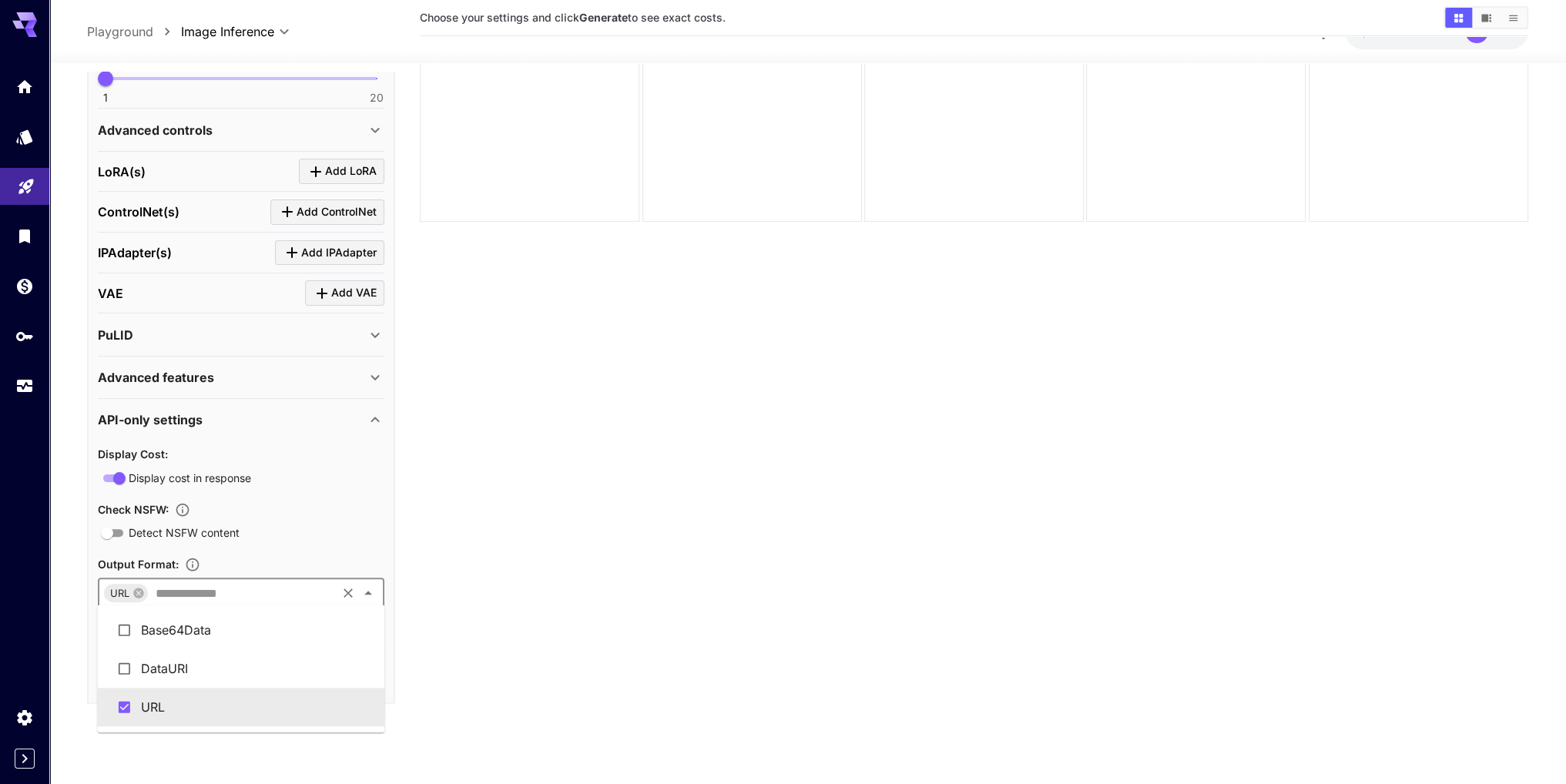
click at [229, 597] on input "text" at bounding box center [241, 593] width 185 height 22
click at [572, 576] on section "Choose your settings and click Generate to see exact costs." at bounding box center [974, 346] width 1108 height 784
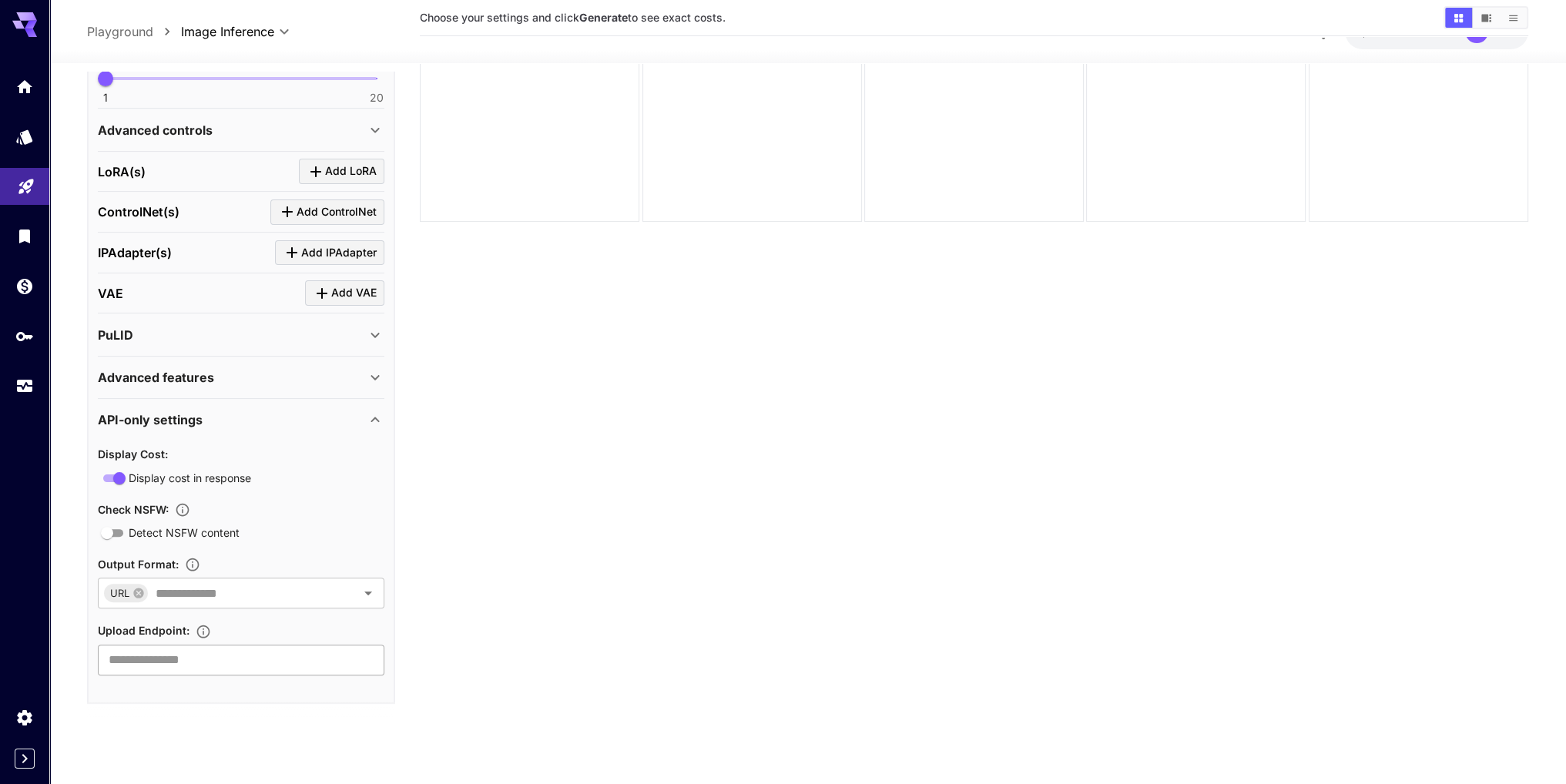
click at [134, 652] on input "text" at bounding box center [241, 659] width 287 height 31
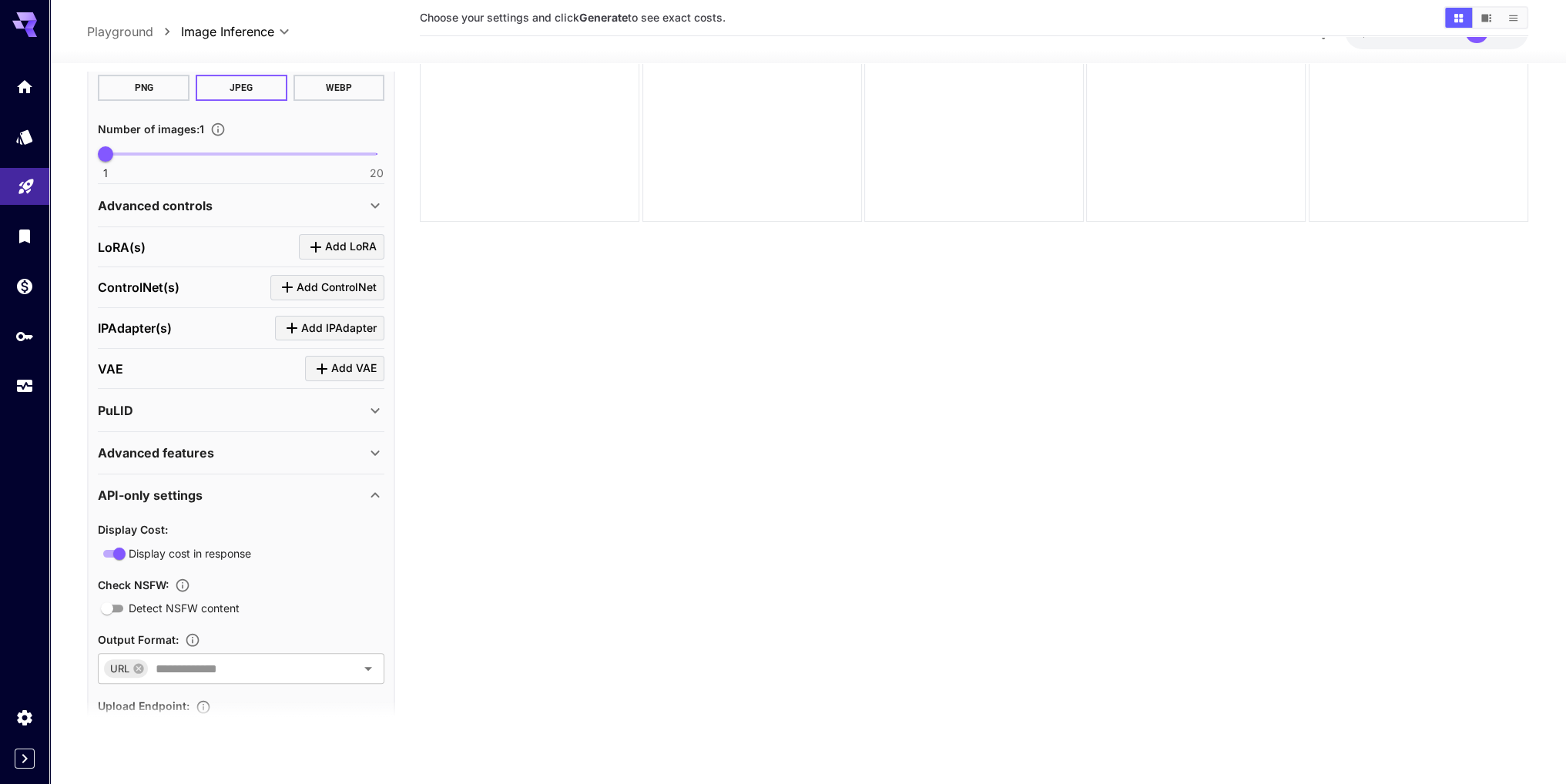
scroll to position [455, 0]
click at [210, 414] on div "PuLID" at bounding box center [232, 411] width 268 height 19
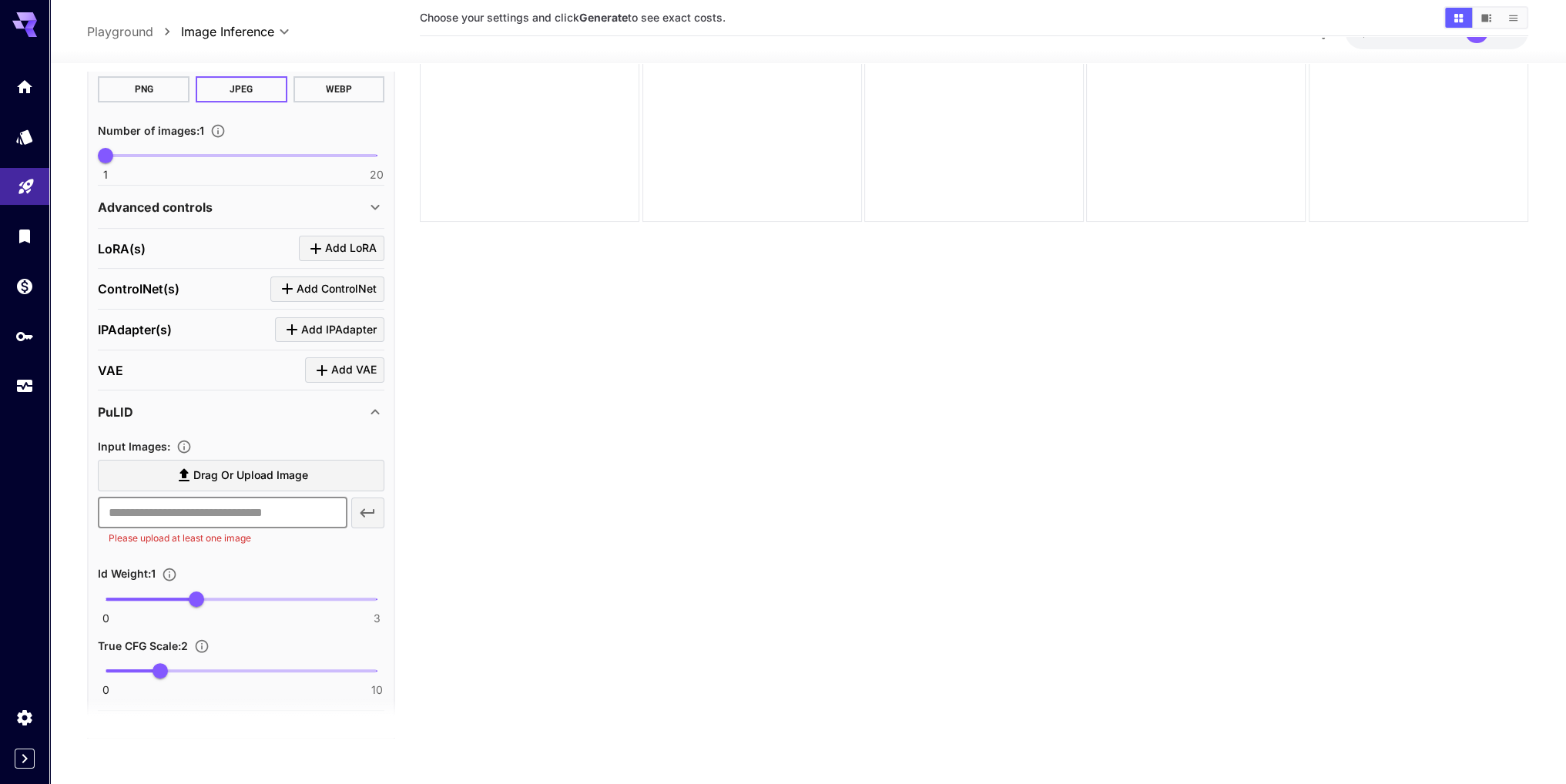
click at [224, 509] on input "text" at bounding box center [222, 512] width 249 height 31
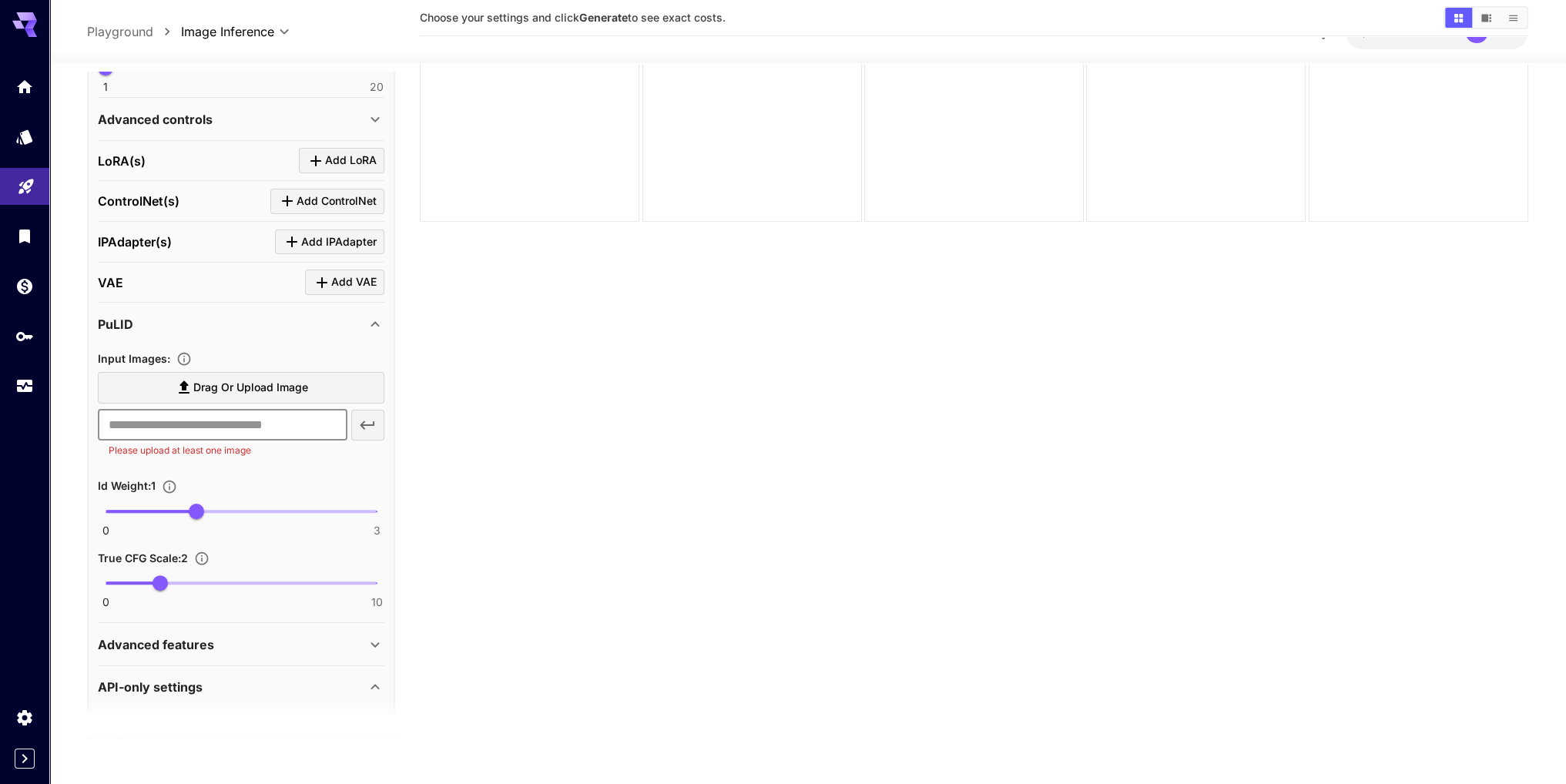
scroll to position [377, 0]
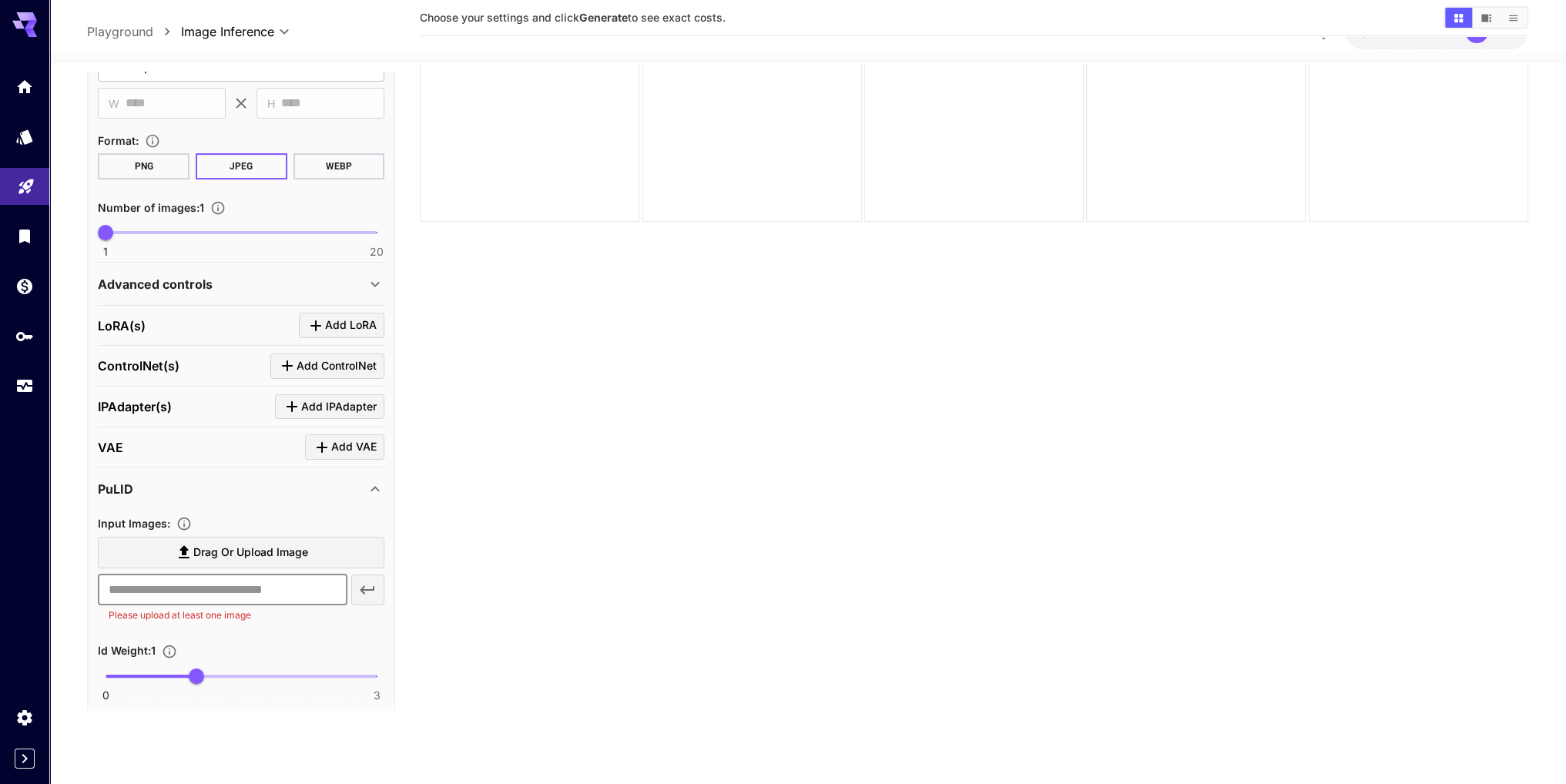
click at [376, 479] on icon at bounding box center [375, 488] width 19 height 19
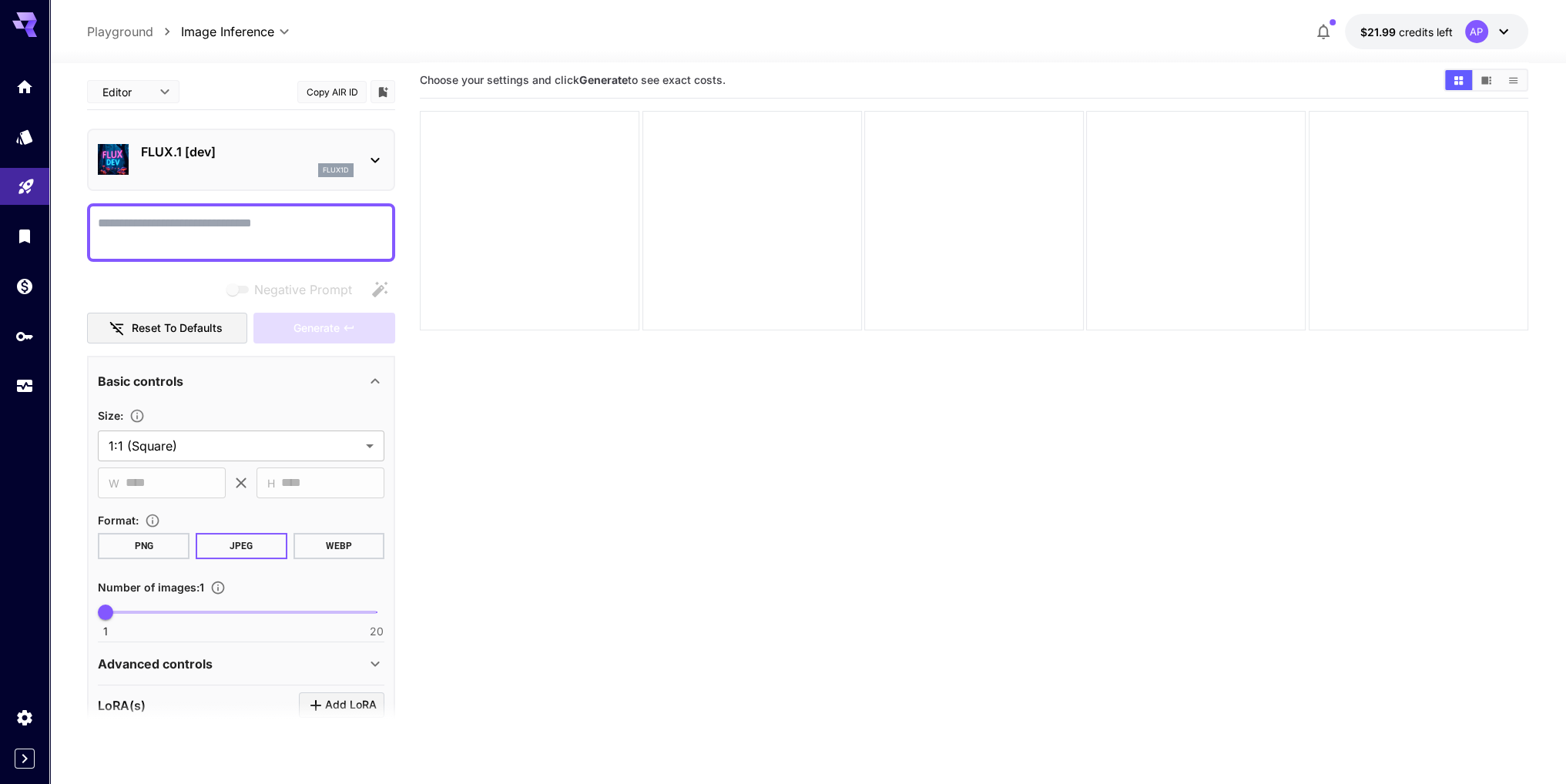
scroll to position [0, 0]
click at [136, 234] on textarea "Negative Prompt" at bounding box center [241, 234] width 287 height 37
paste textarea "**********"
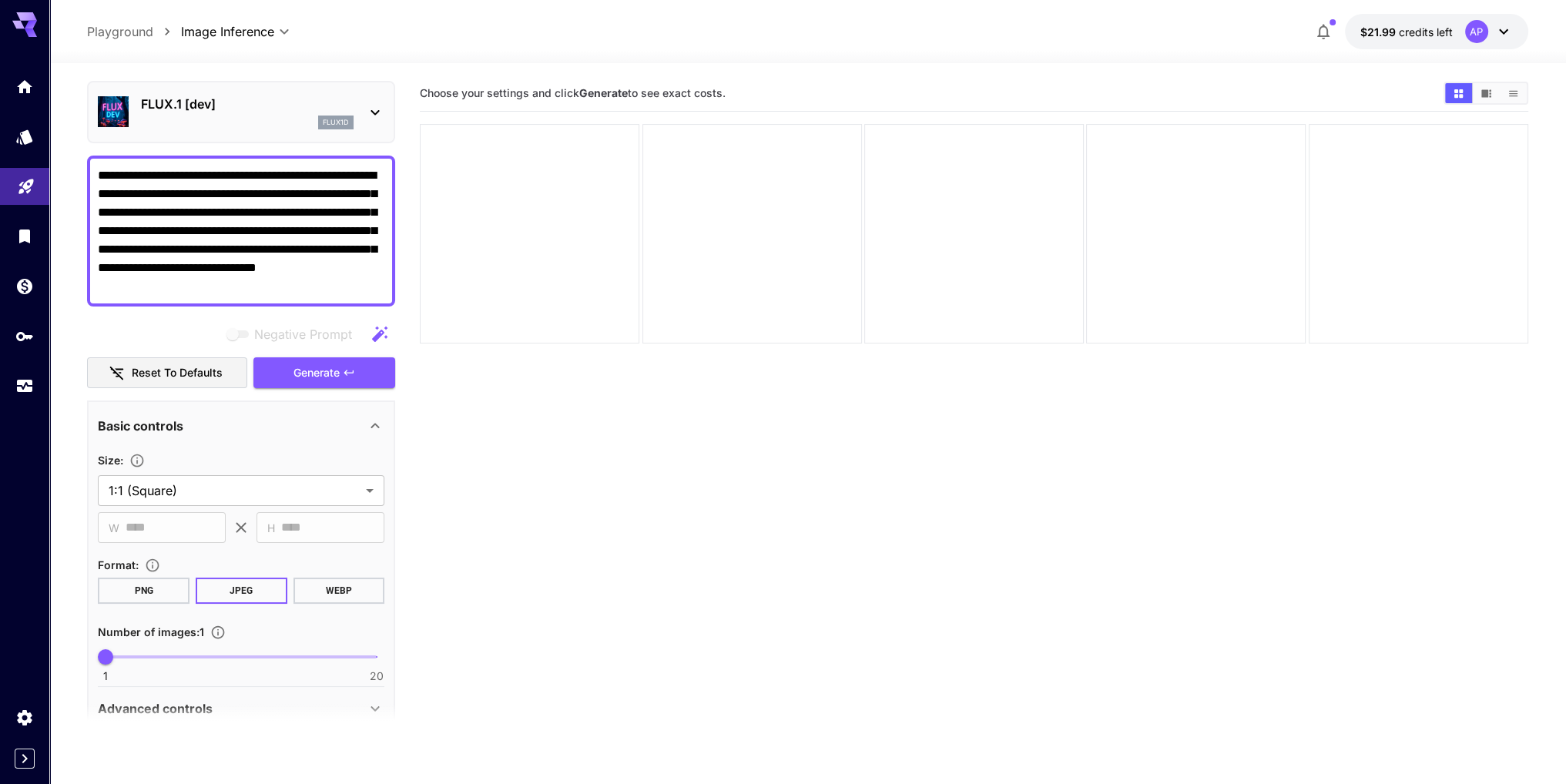
scroll to position [77, 0]
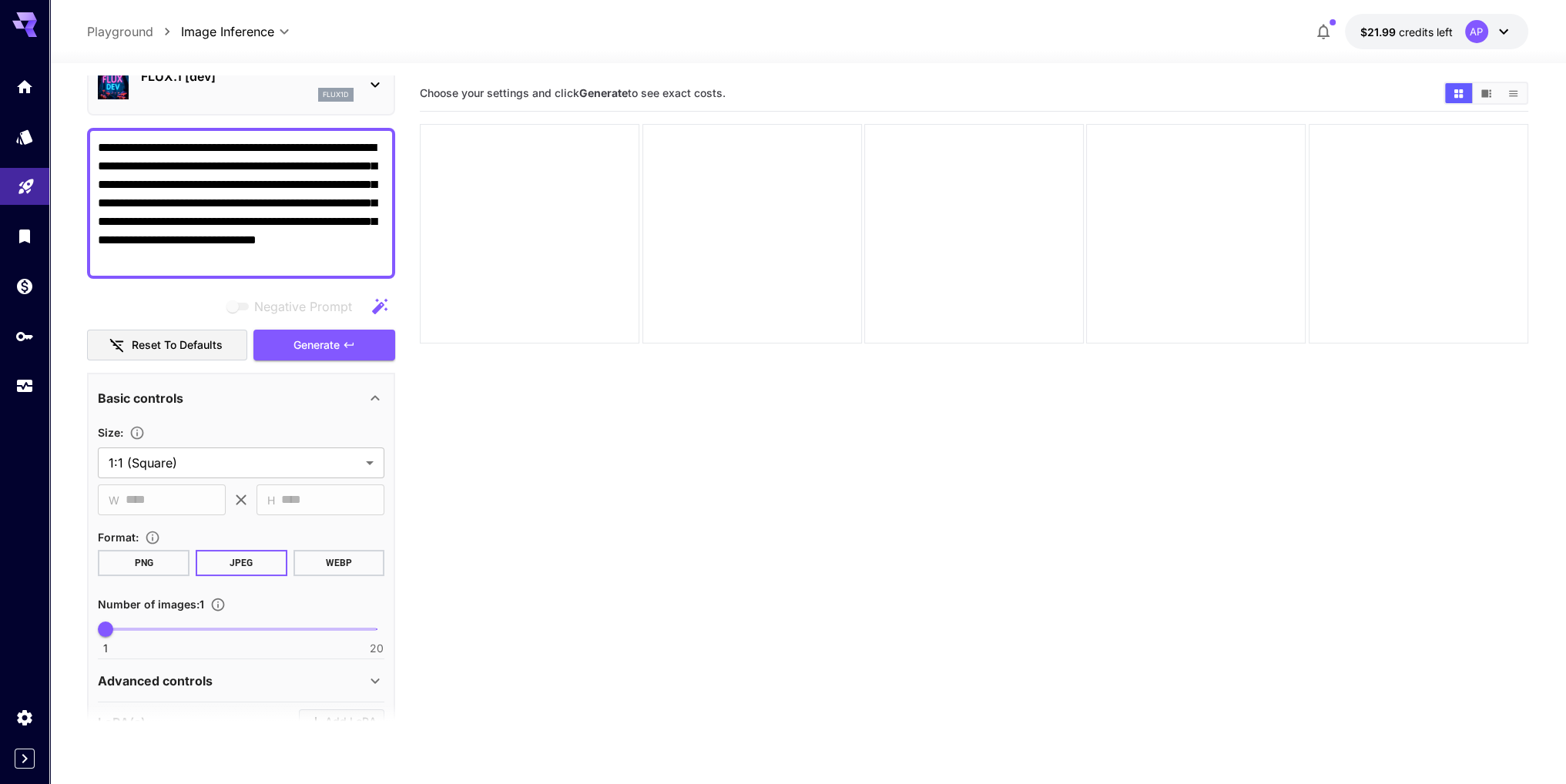
type textarea "**********"
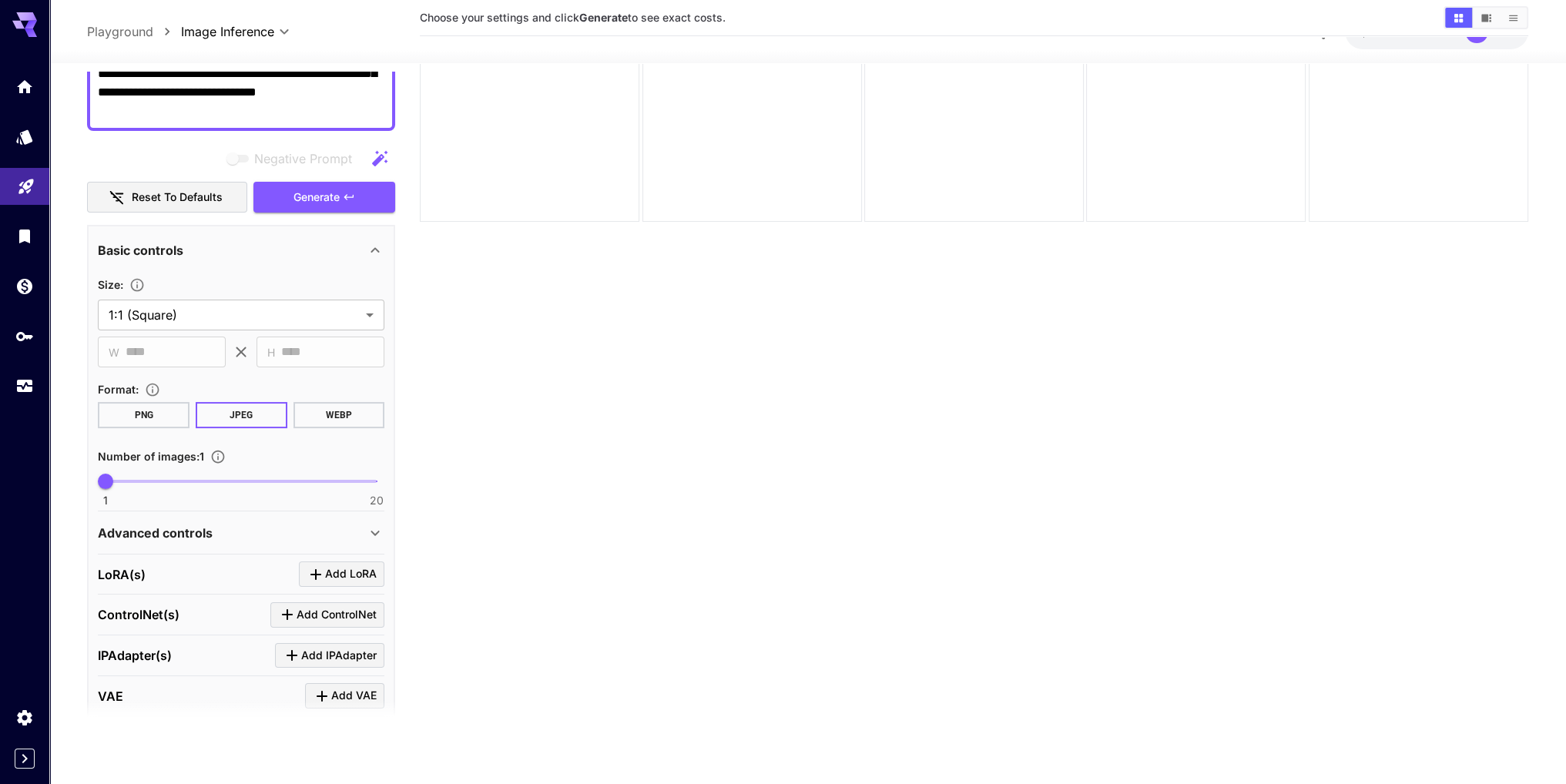
scroll to position [231, 0]
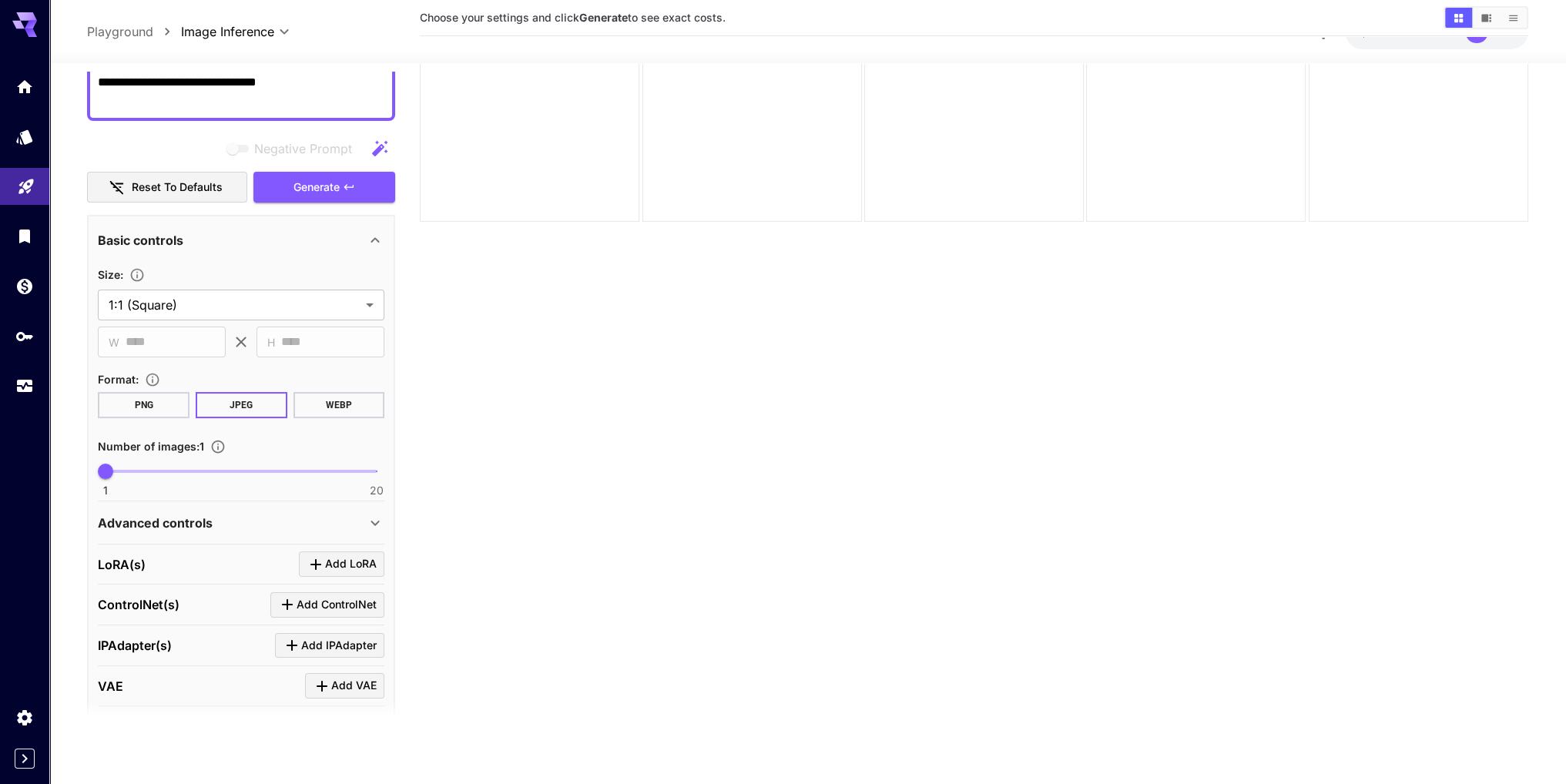
click at [139, 518] on p "Advanced controls" at bounding box center [155, 522] width 115 height 19
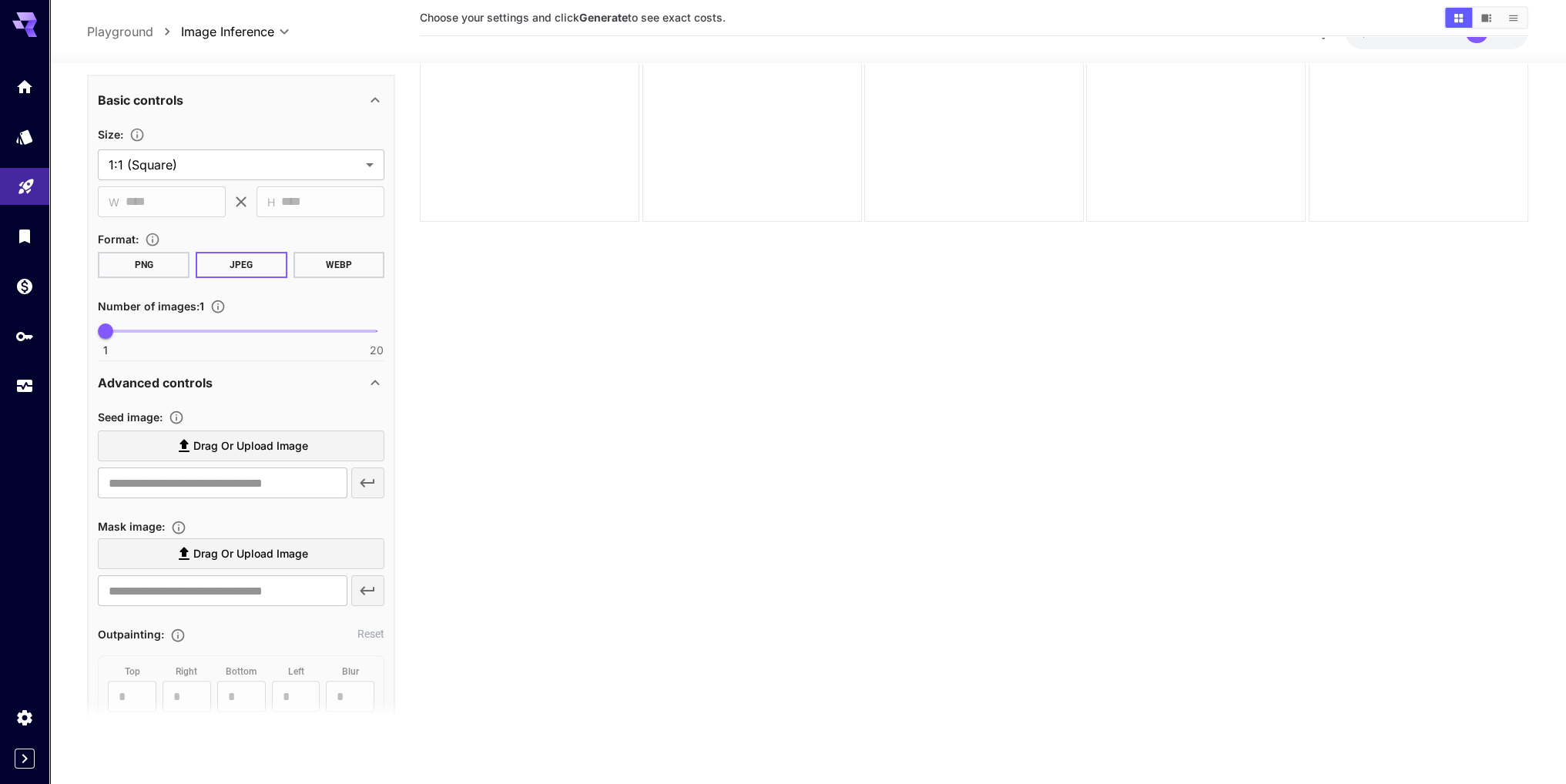
scroll to position [385, 0]
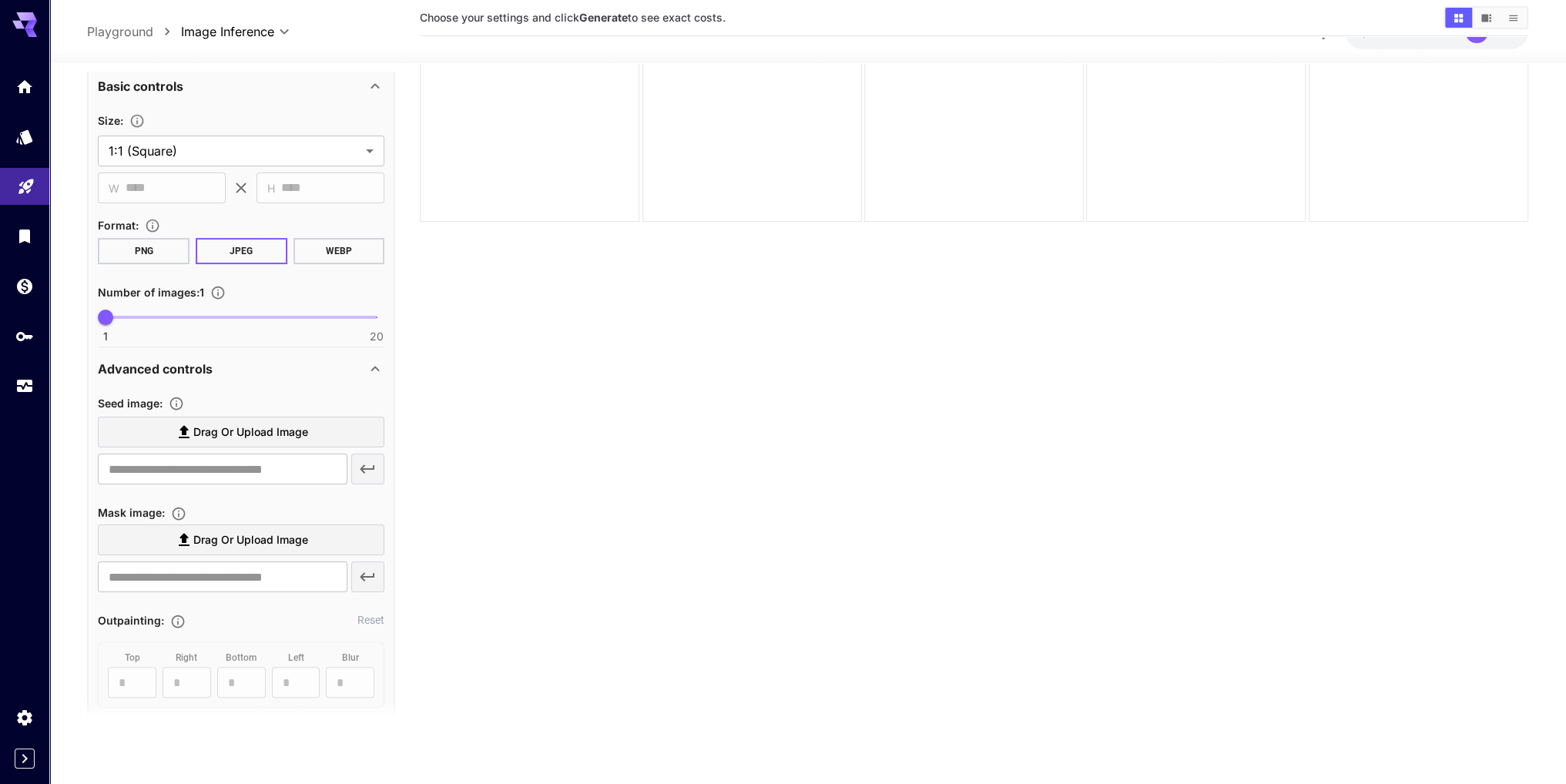
click at [375, 360] on icon at bounding box center [375, 367] width 19 height 19
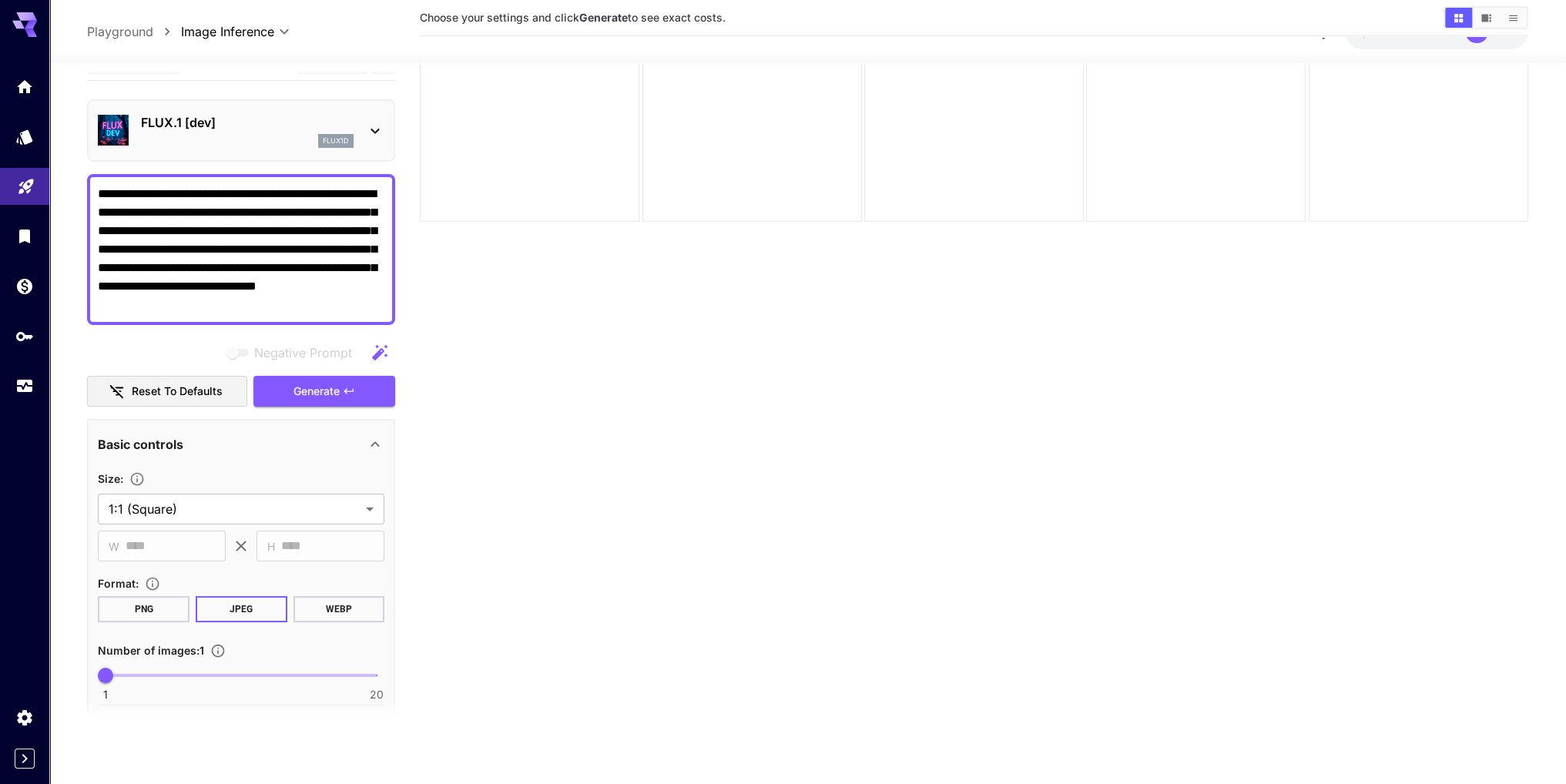
scroll to position [0, 0]
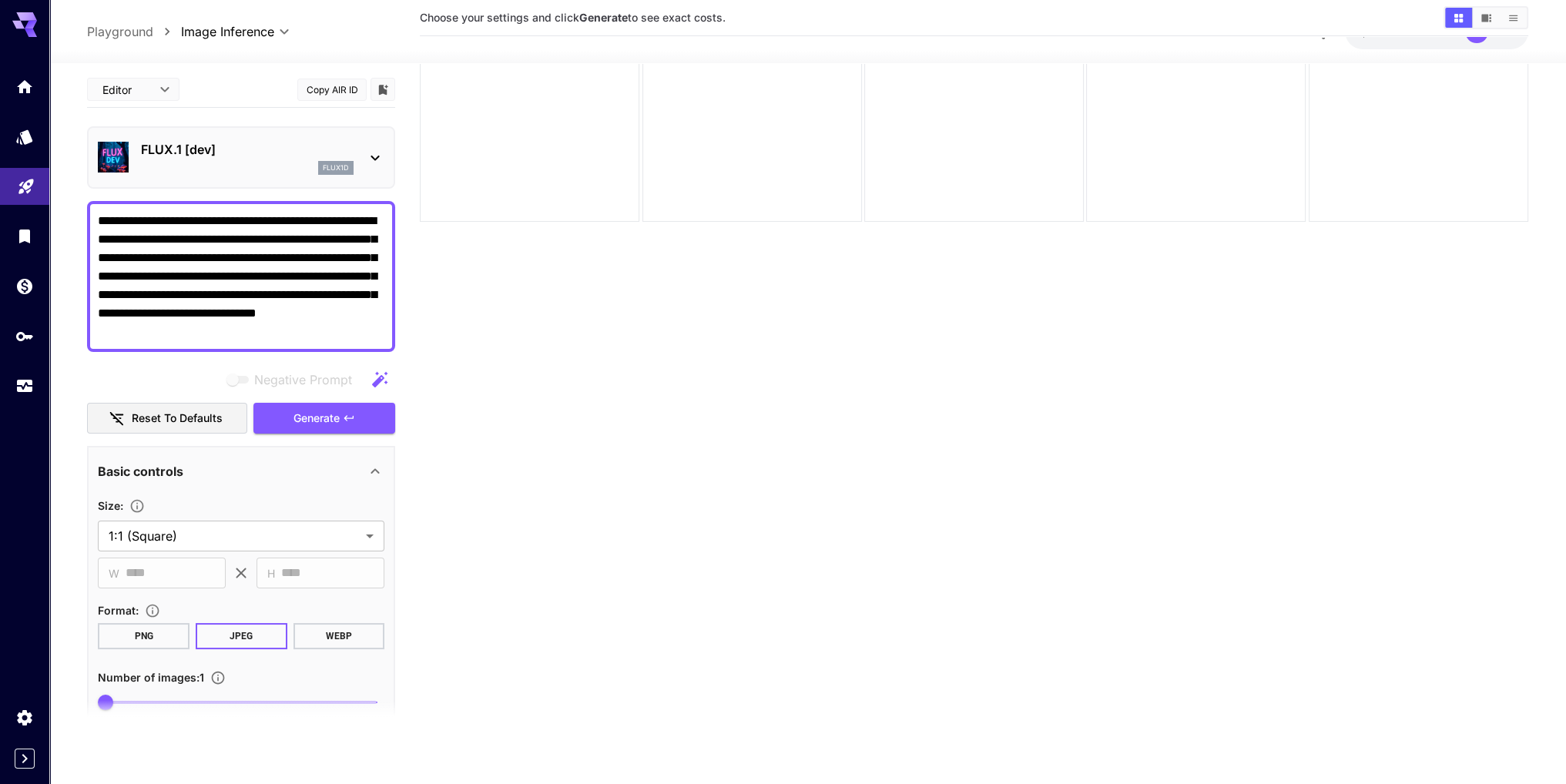
click at [163, 86] on body "**********" at bounding box center [783, 331] width 1566 height 906
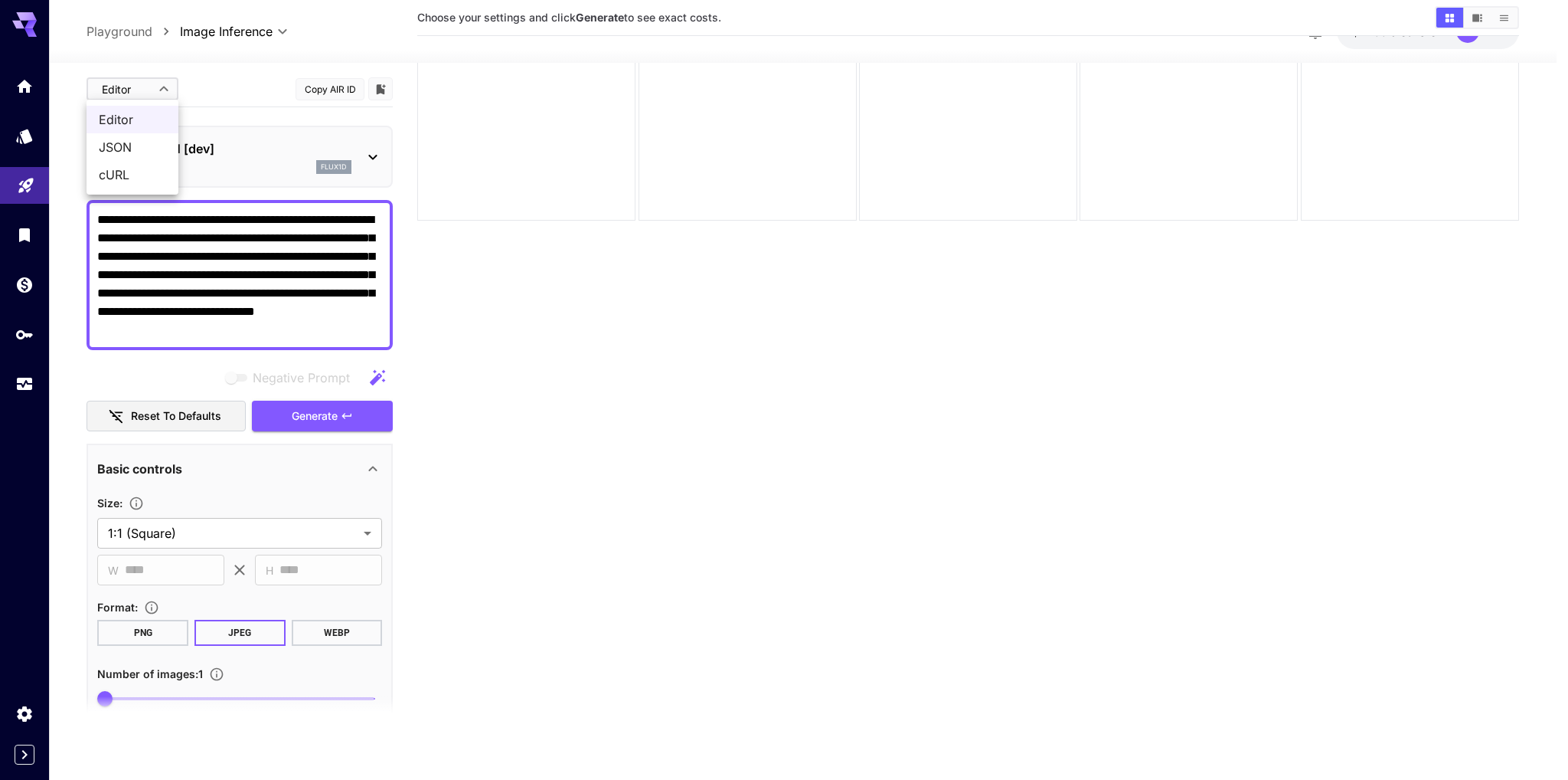
click at [162, 85] on div at bounding box center [784, 390] width 1568 height 780
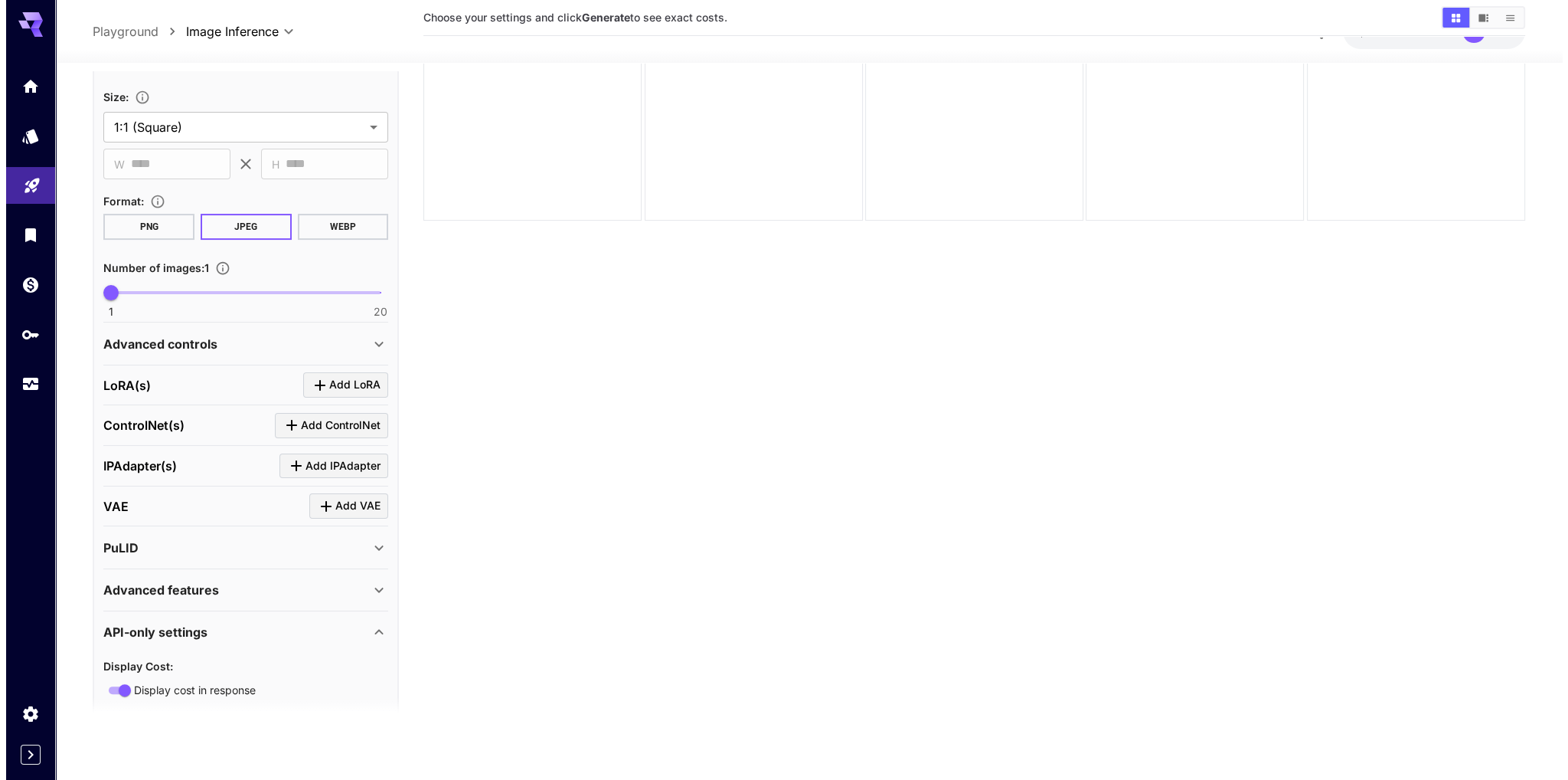
scroll to position [537, 0]
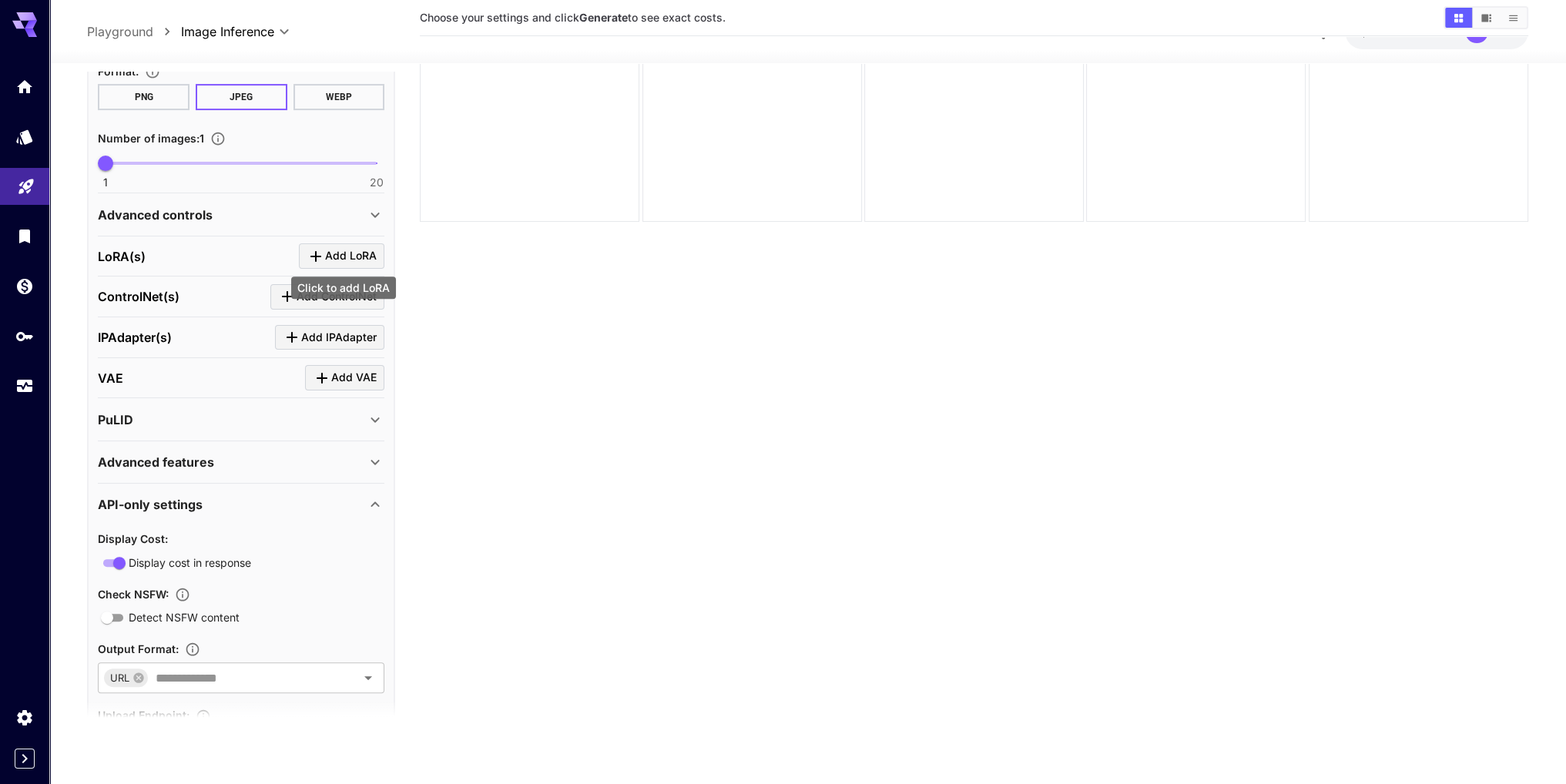
click at [346, 251] on span "Add LoRA" at bounding box center [351, 256] width 52 height 19
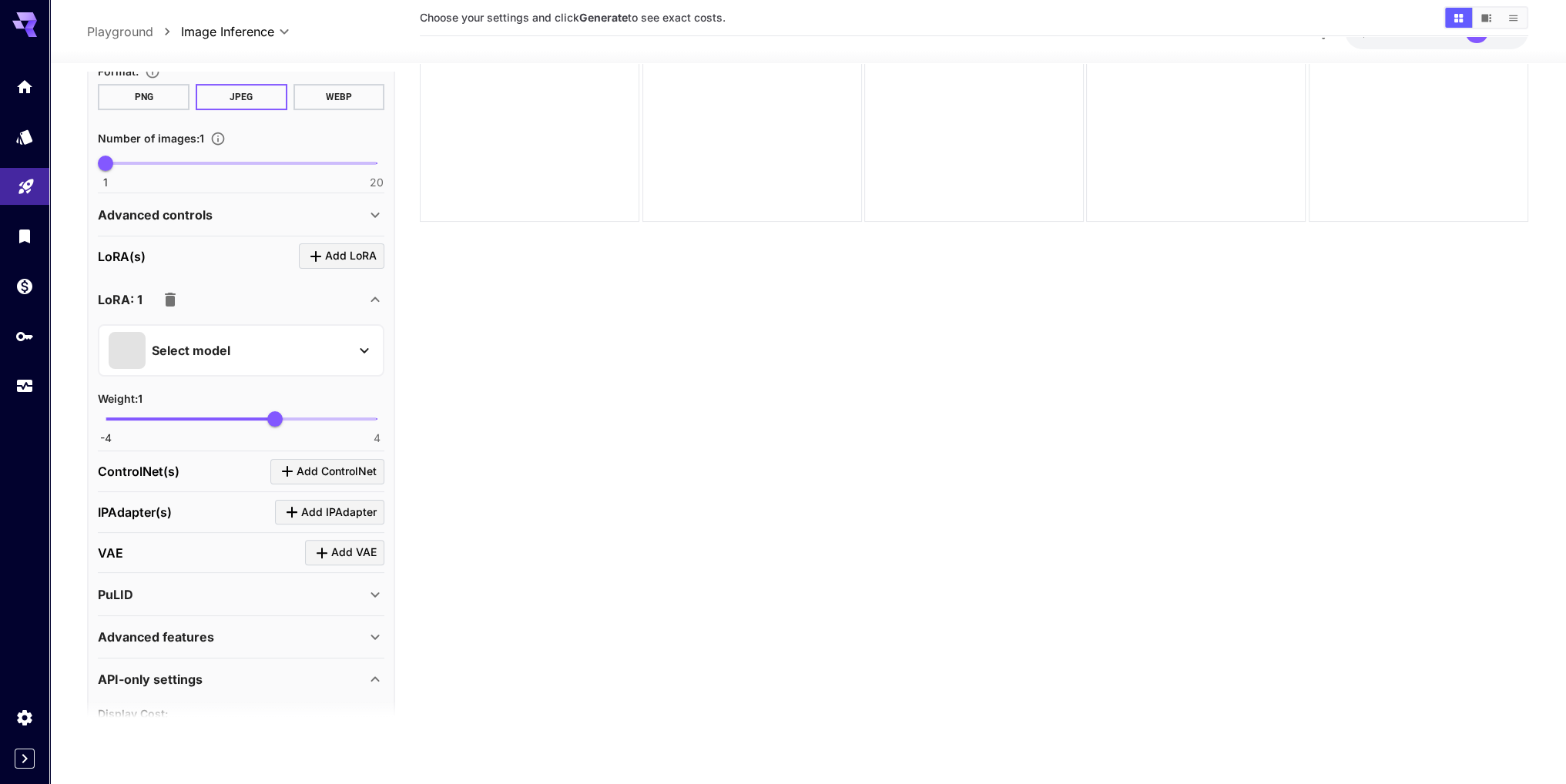
click at [320, 341] on div "Select model" at bounding box center [229, 350] width 241 height 37
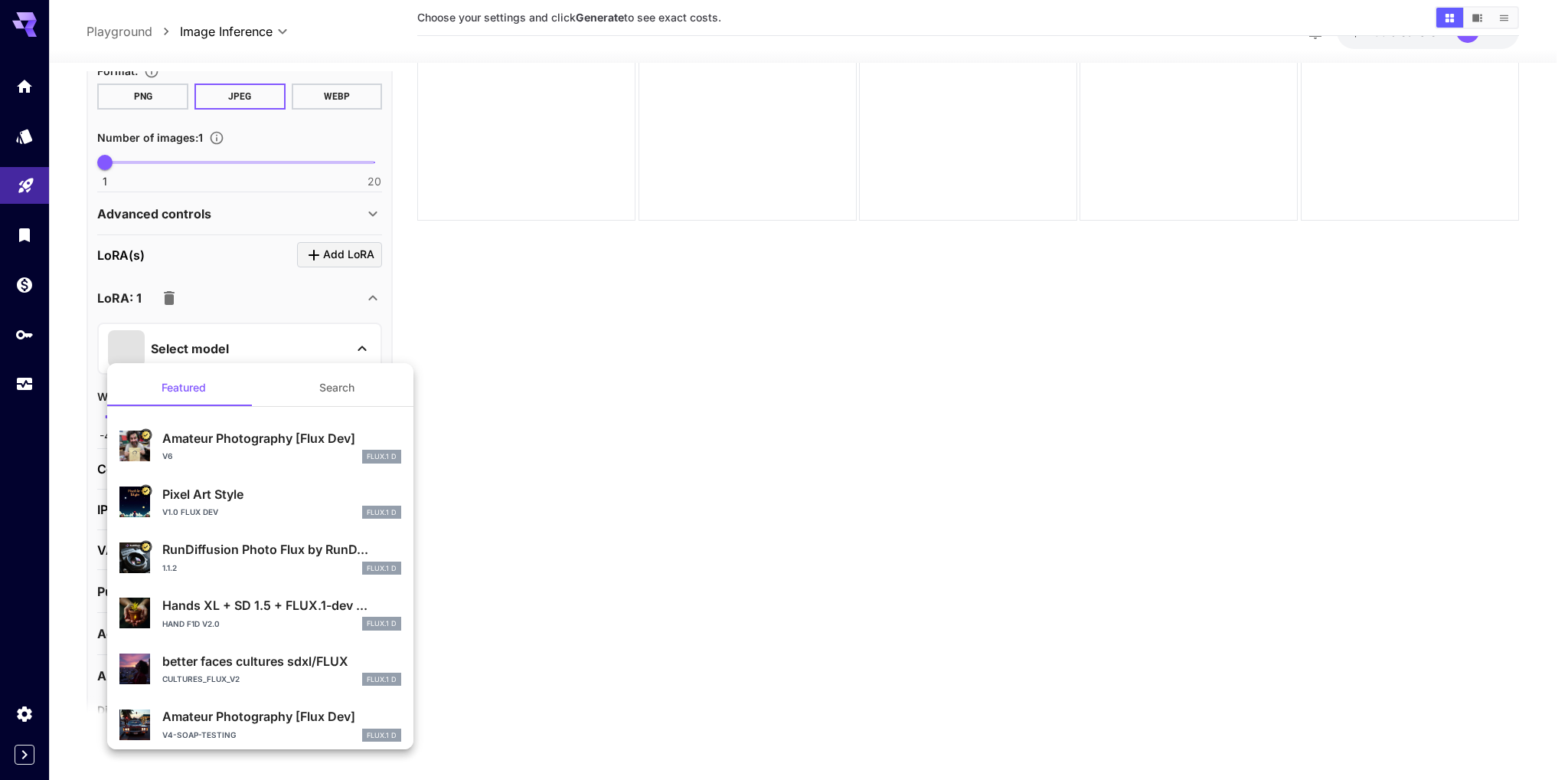
click at [323, 390] on button "Search" at bounding box center [336, 388] width 153 height 37
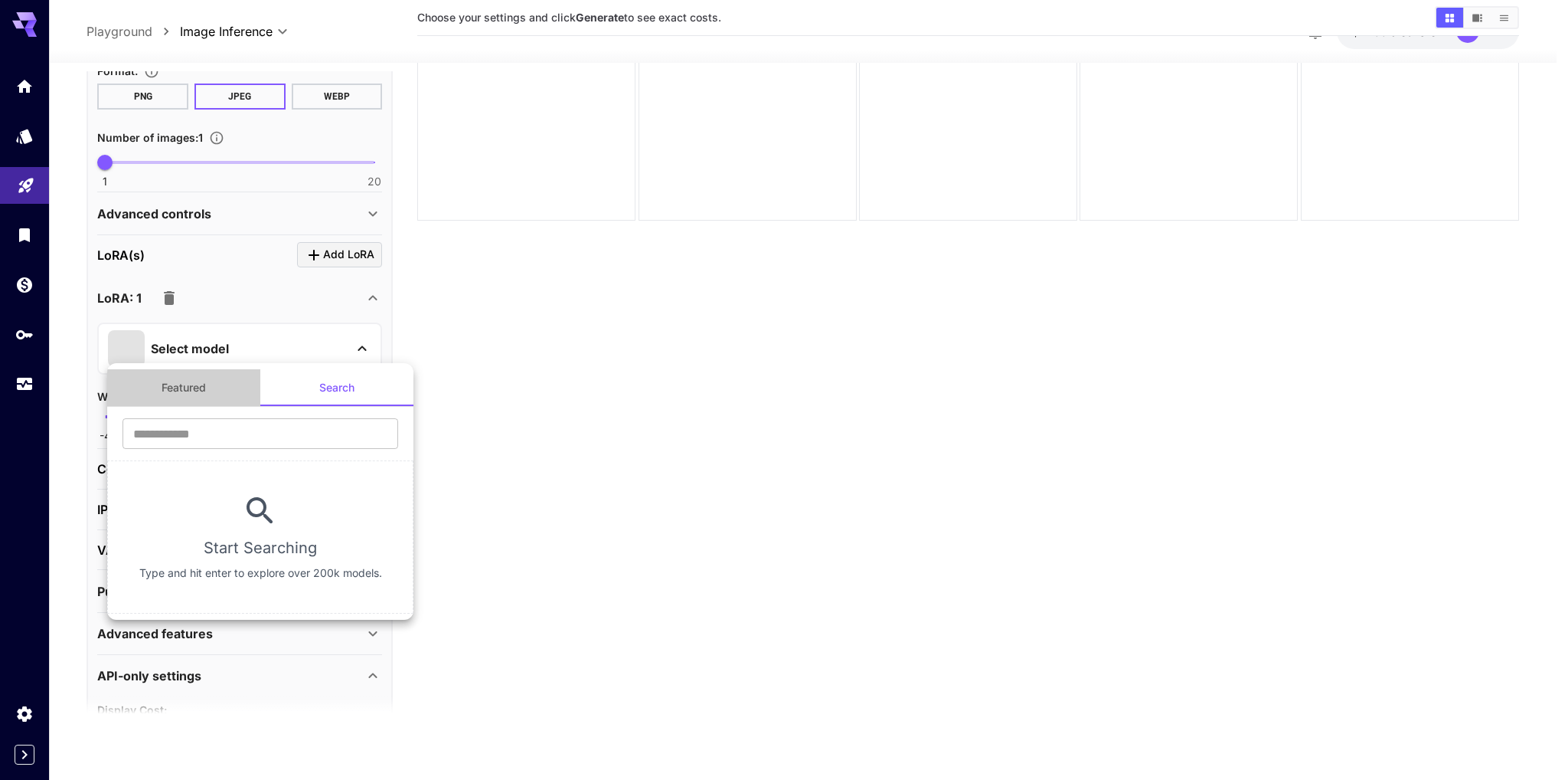
click at [173, 385] on button "Featured" at bounding box center [184, 388] width 153 height 37
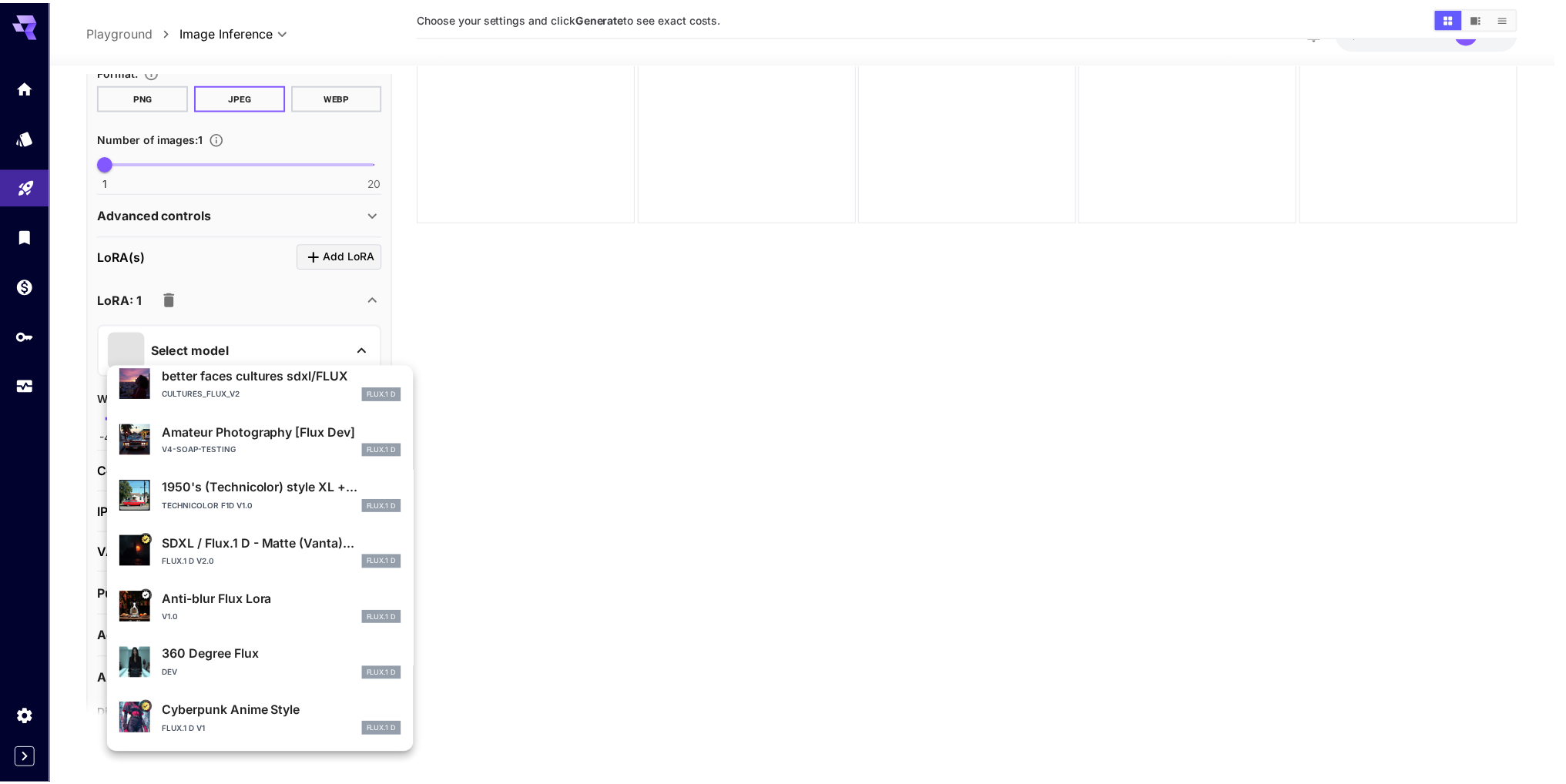
scroll to position [0, 0]
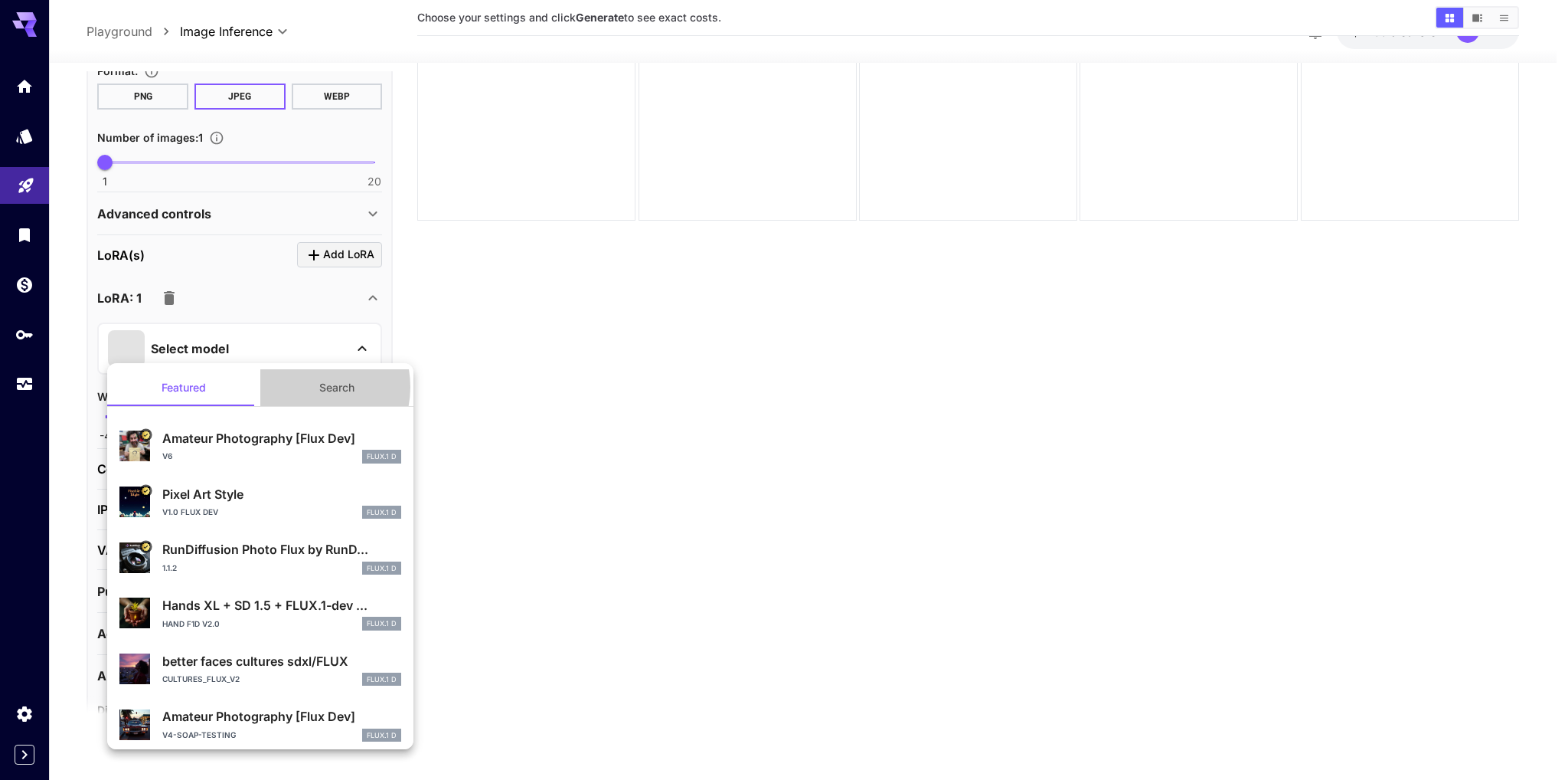
click at [304, 387] on button "Search" at bounding box center [336, 388] width 153 height 37
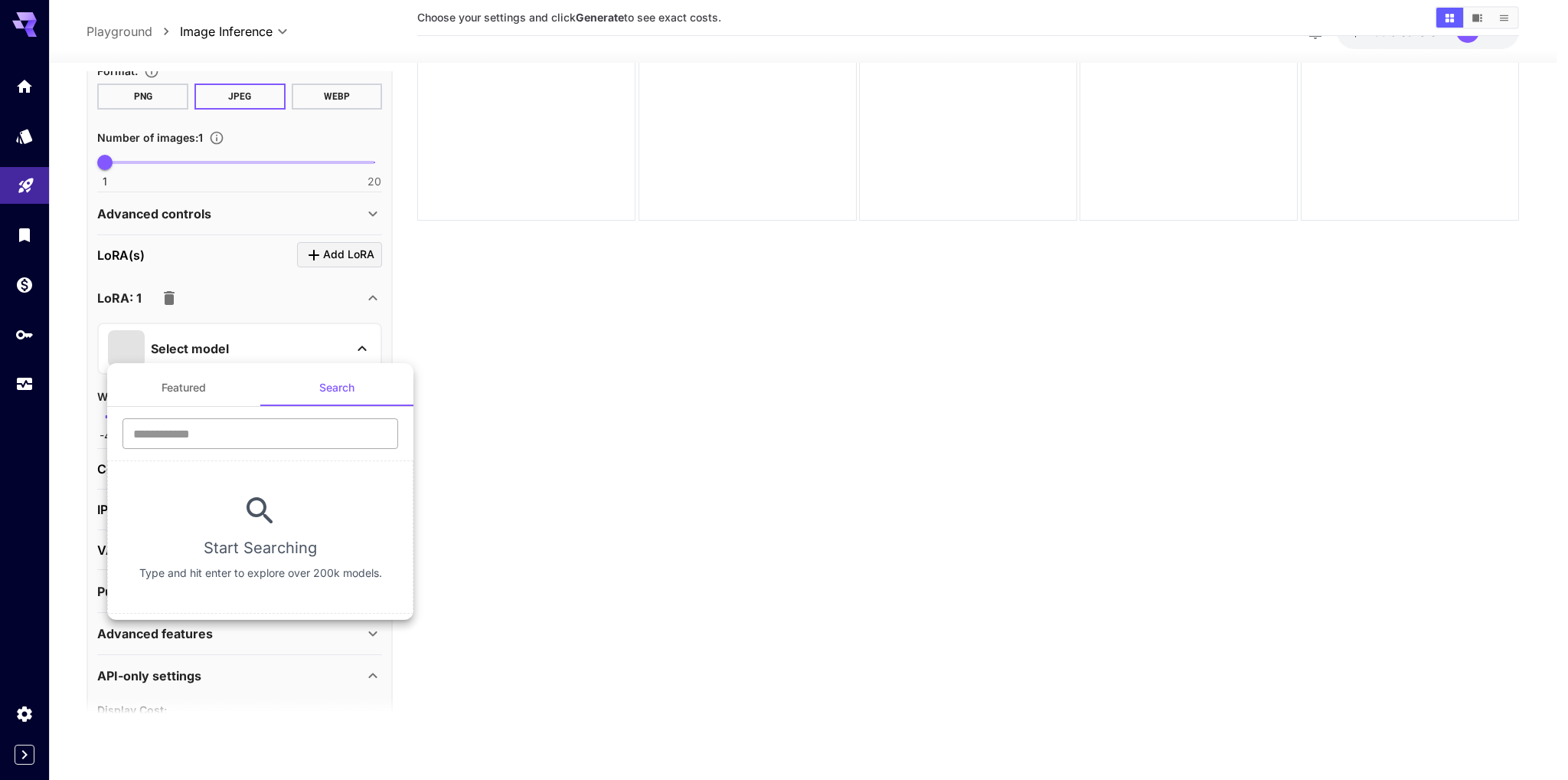
click at [198, 425] on input "text" at bounding box center [260, 434] width 275 height 31
paste input "**********"
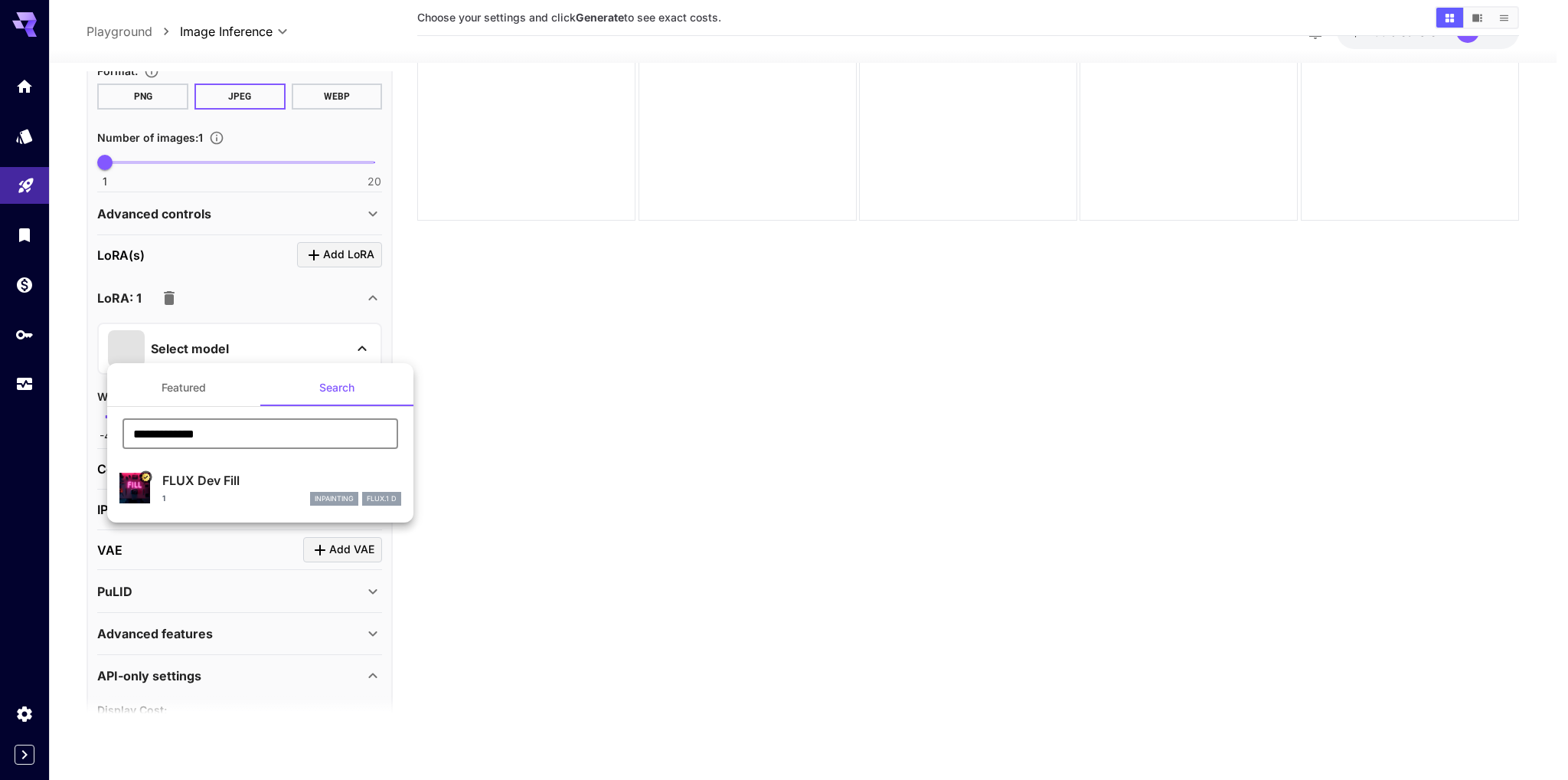
type input "**********"
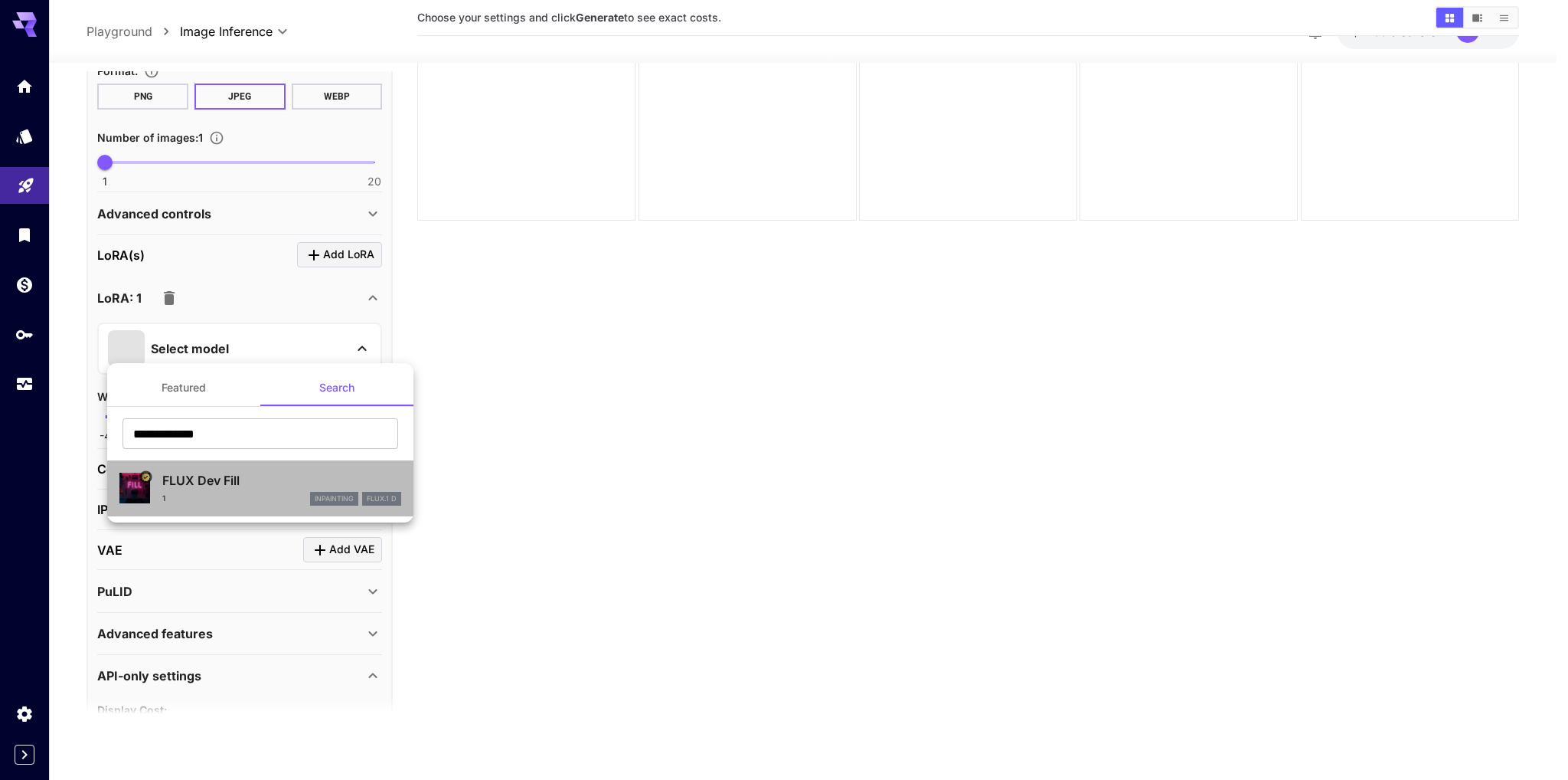
click at [222, 486] on p "FLUX Dev Fill" at bounding box center [282, 480] width 239 height 18
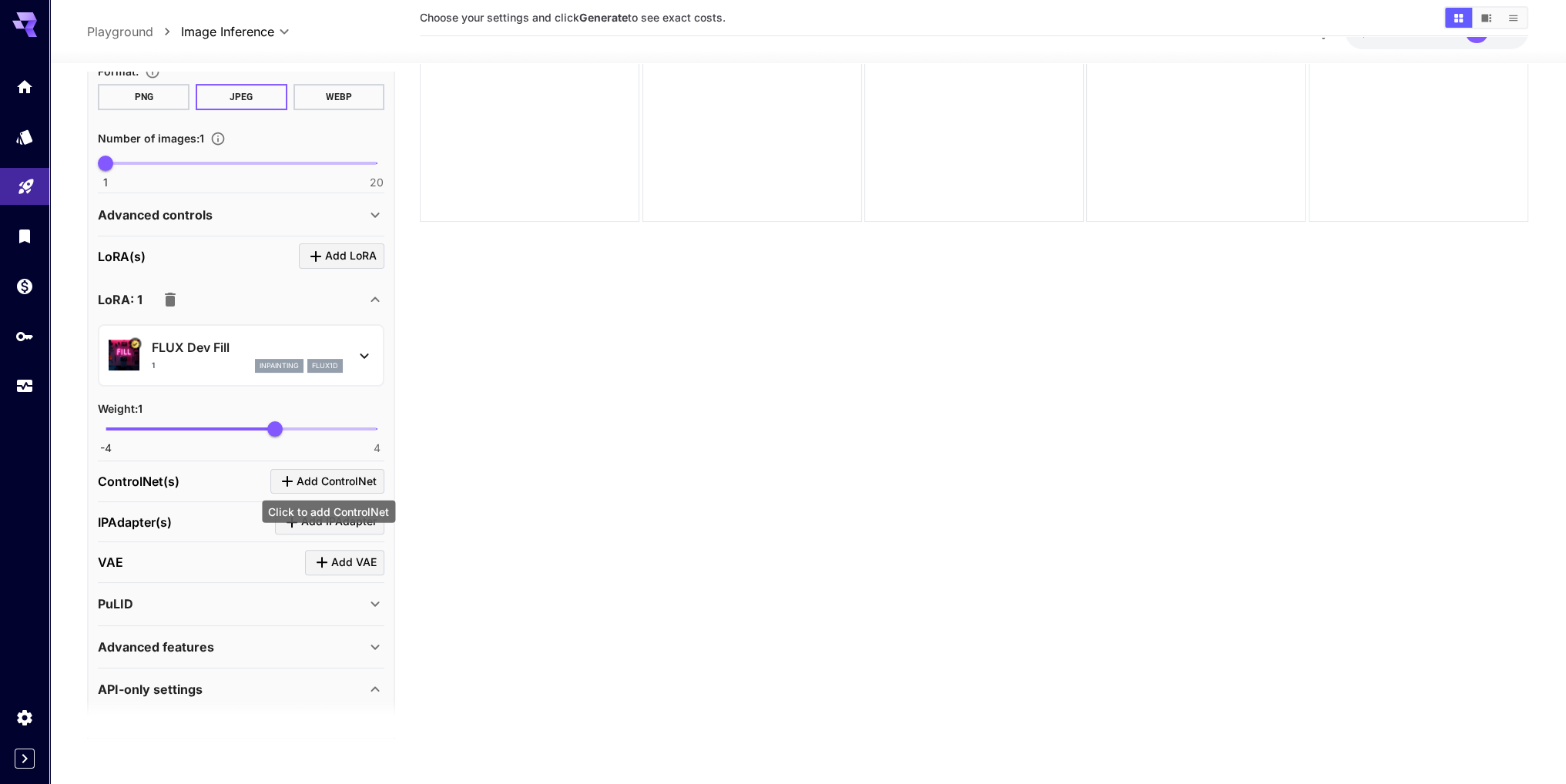
click at [301, 472] on span "Add ControlNet" at bounding box center [336, 481] width 80 height 19
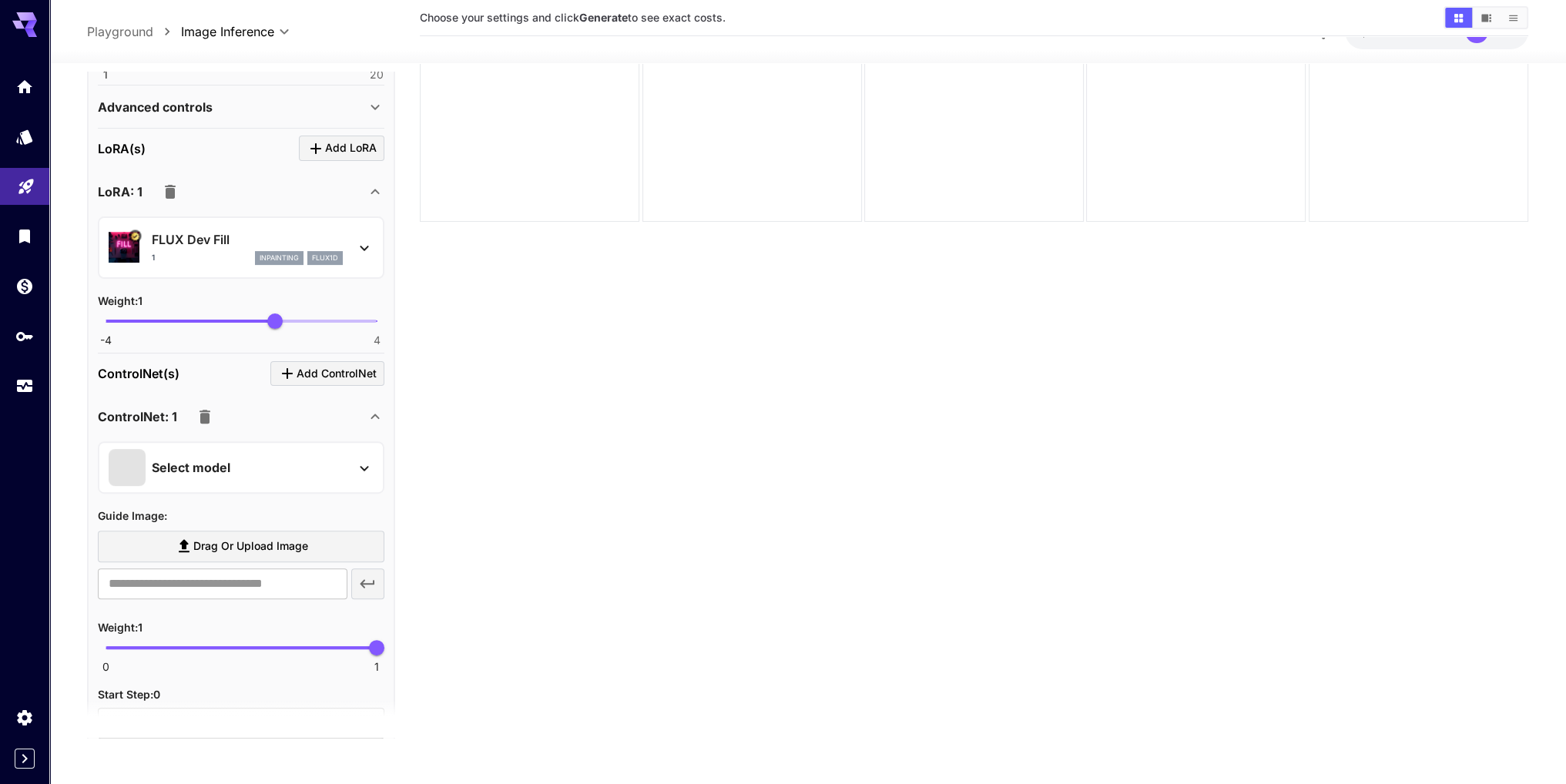
scroll to position [770, 0]
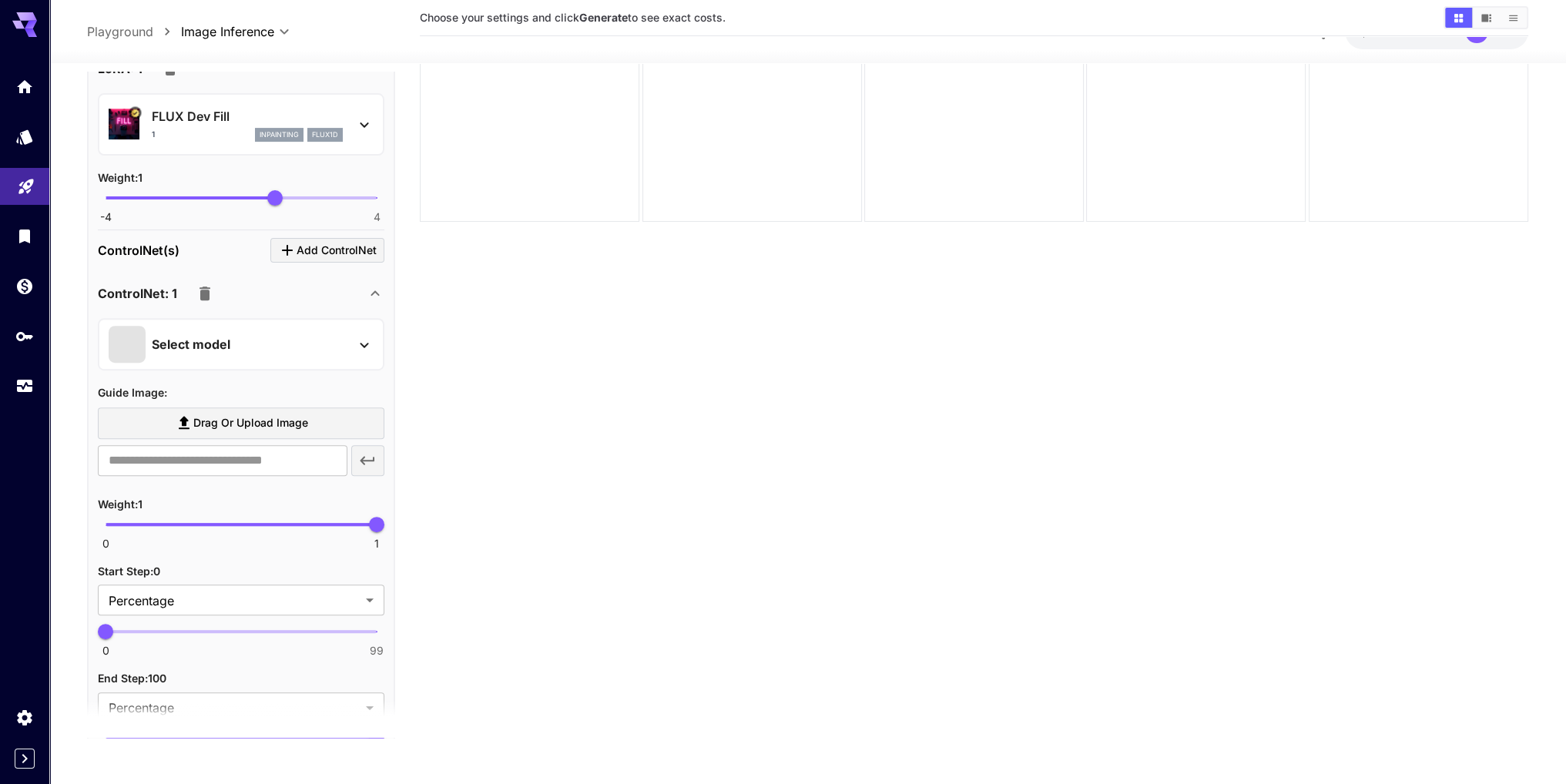
click at [259, 327] on div "Select model" at bounding box center [229, 344] width 241 height 37
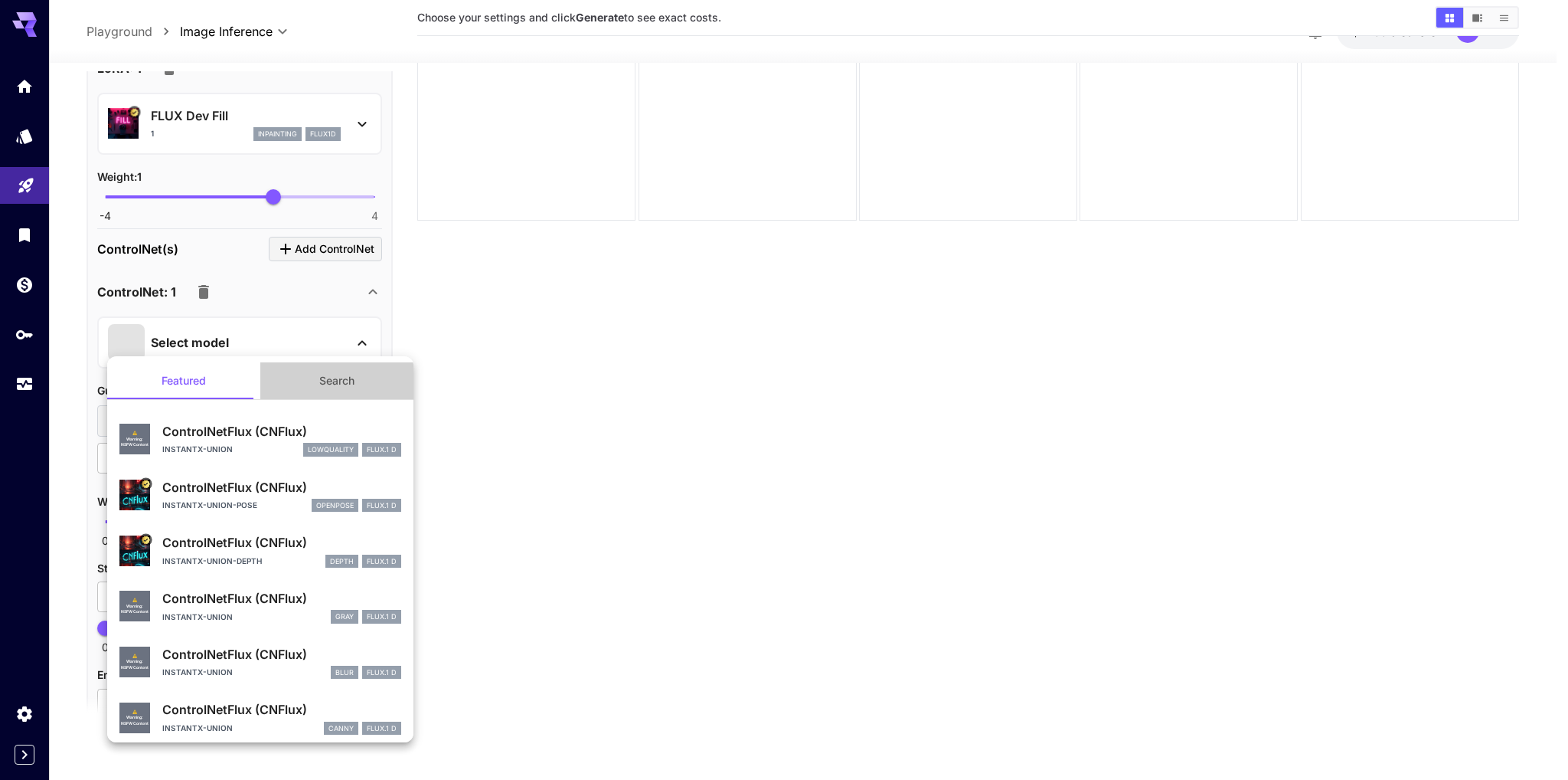
click at [331, 386] on button "Search" at bounding box center [336, 381] width 153 height 37
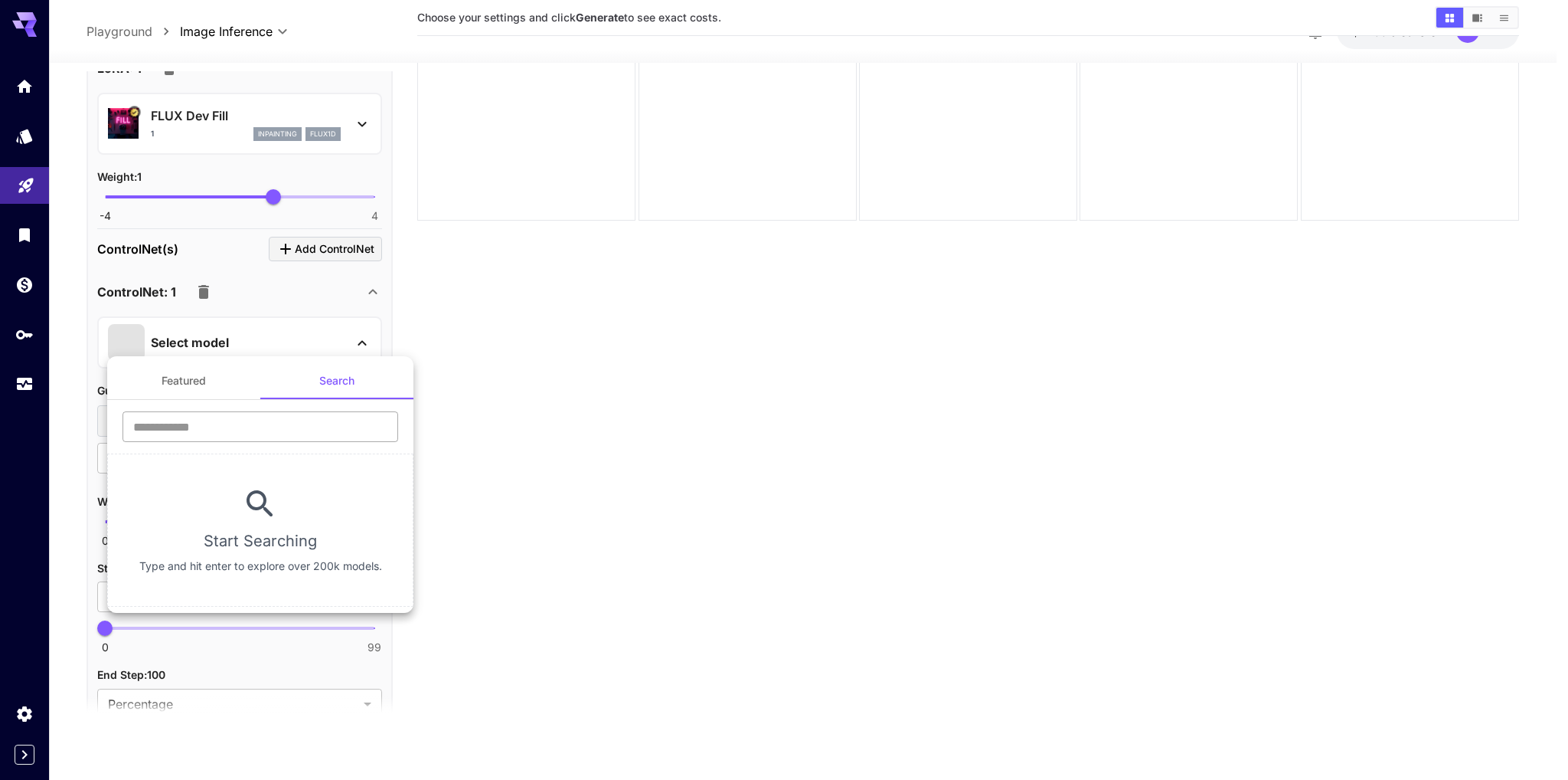
click at [260, 426] on input "text" at bounding box center [260, 427] width 275 height 31
paste input "**********"
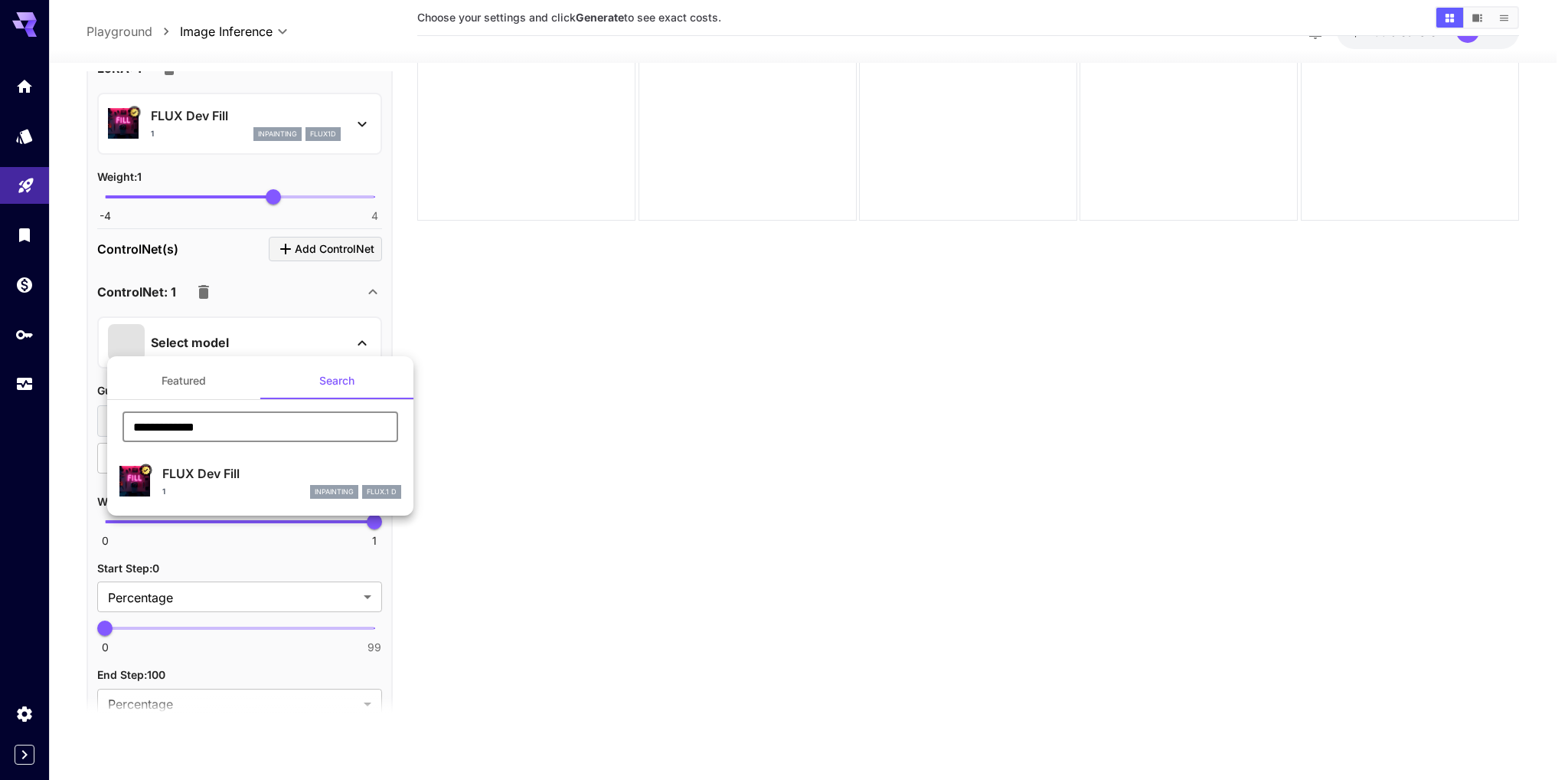
type input "**********"
click at [220, 494] on div "1 inpainting FLUX.1 D" at bounding box center [282, 492] width 239 height 14
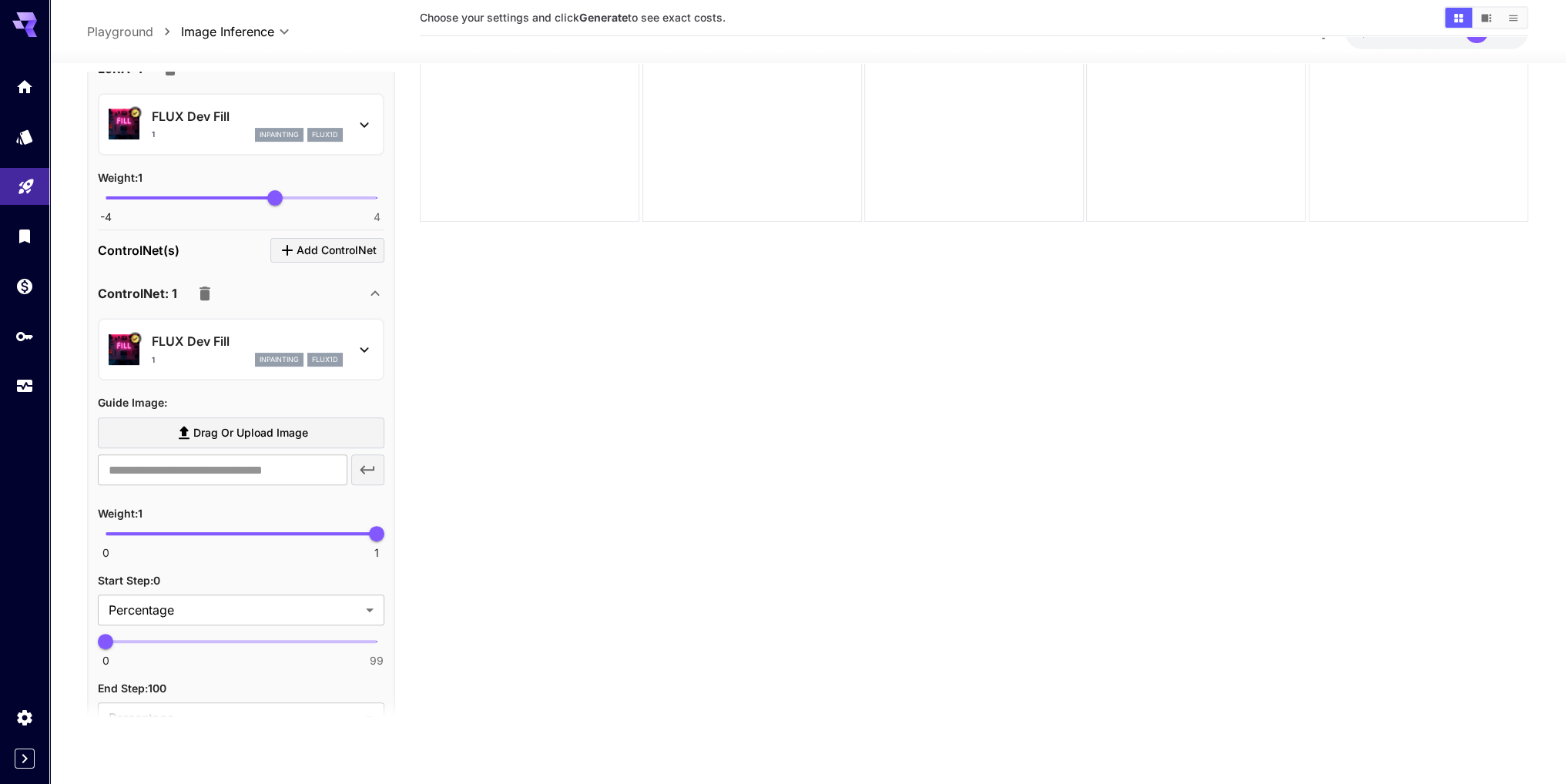
click at [363, 344] on icon at bounding box center [364, 350] width 19 height 19
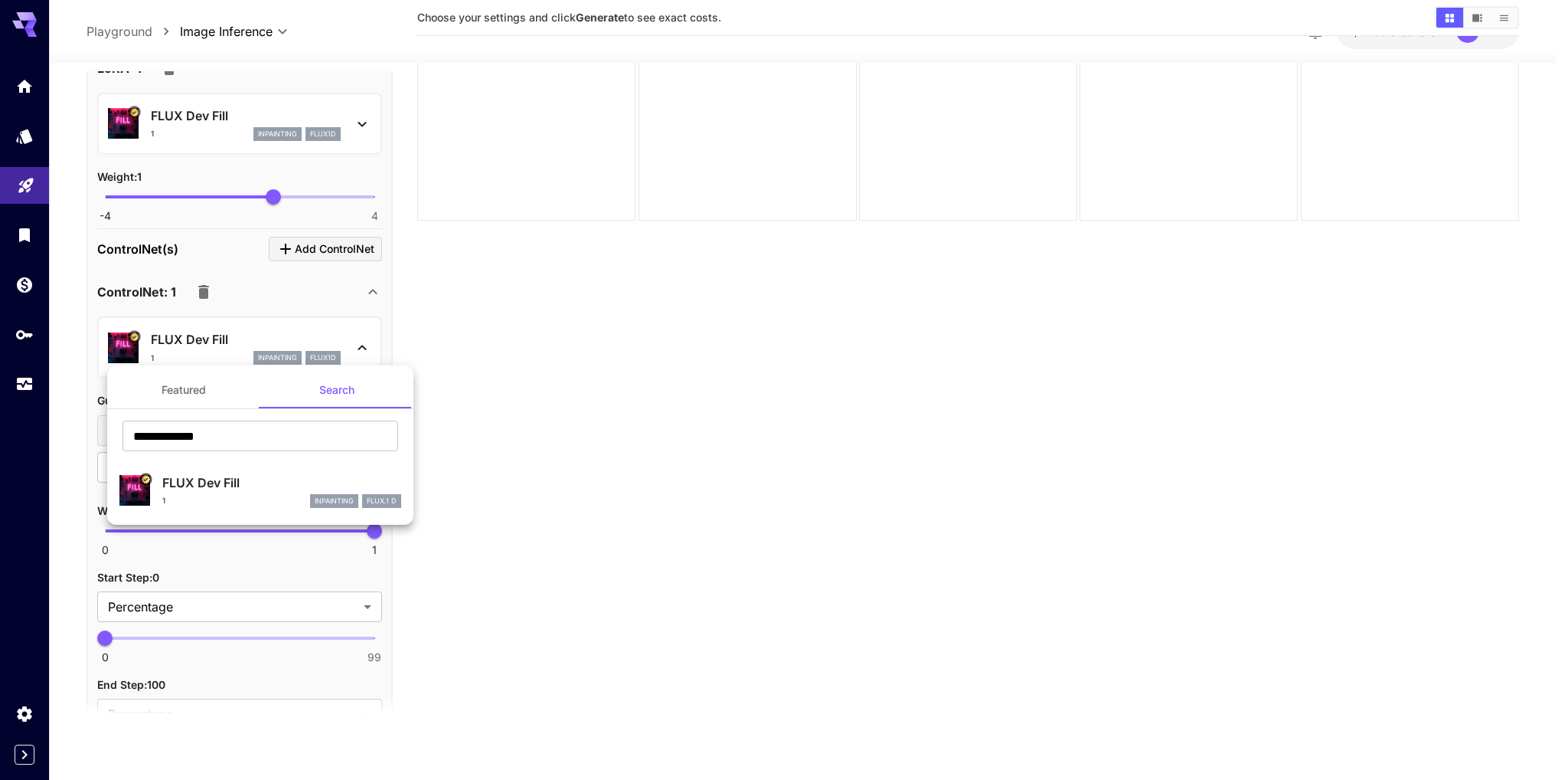
click at [361, 342] on div at bounding box center [784, 390] width 1568 height 780
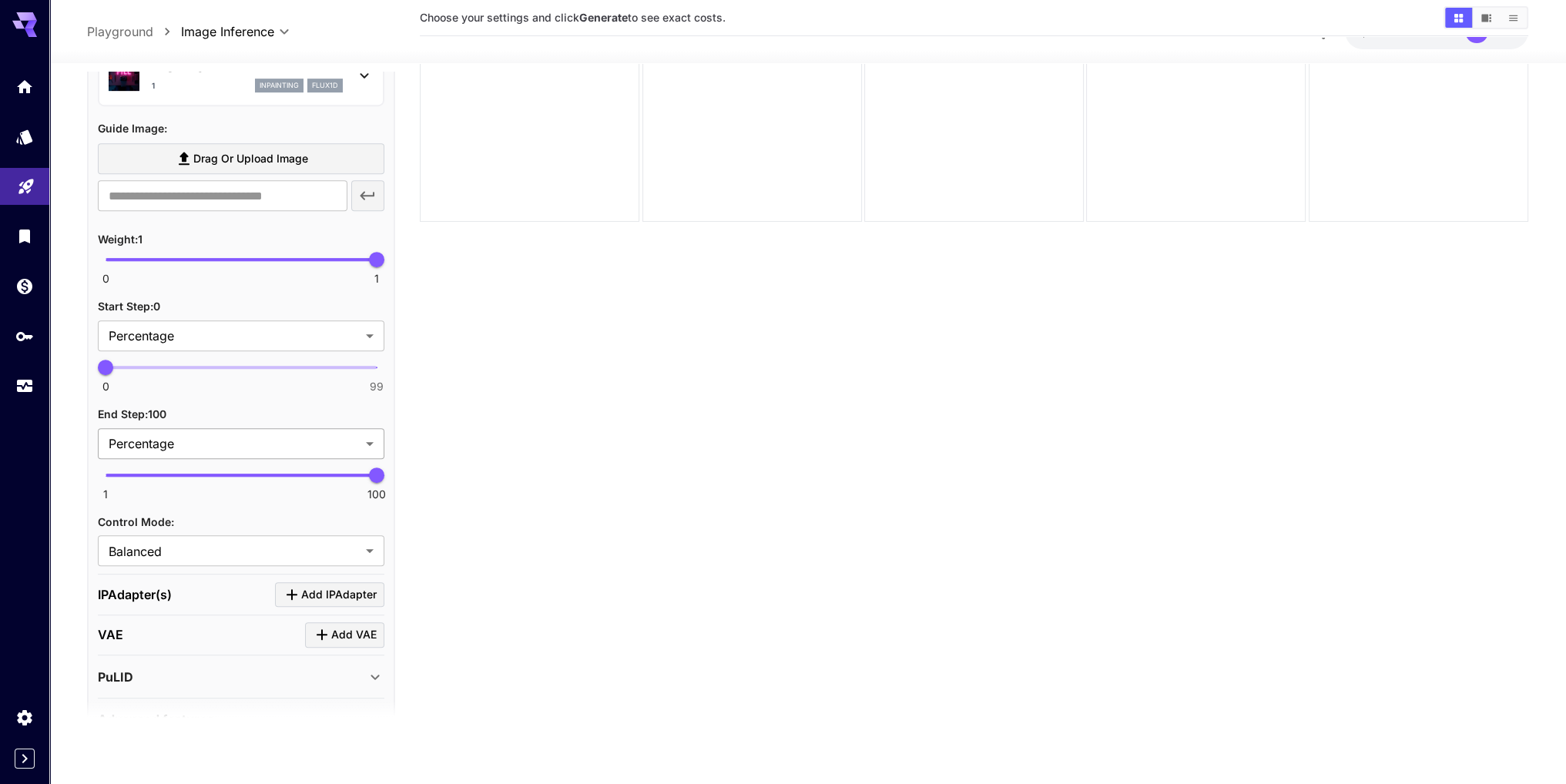
scroll to position [1078, 0]
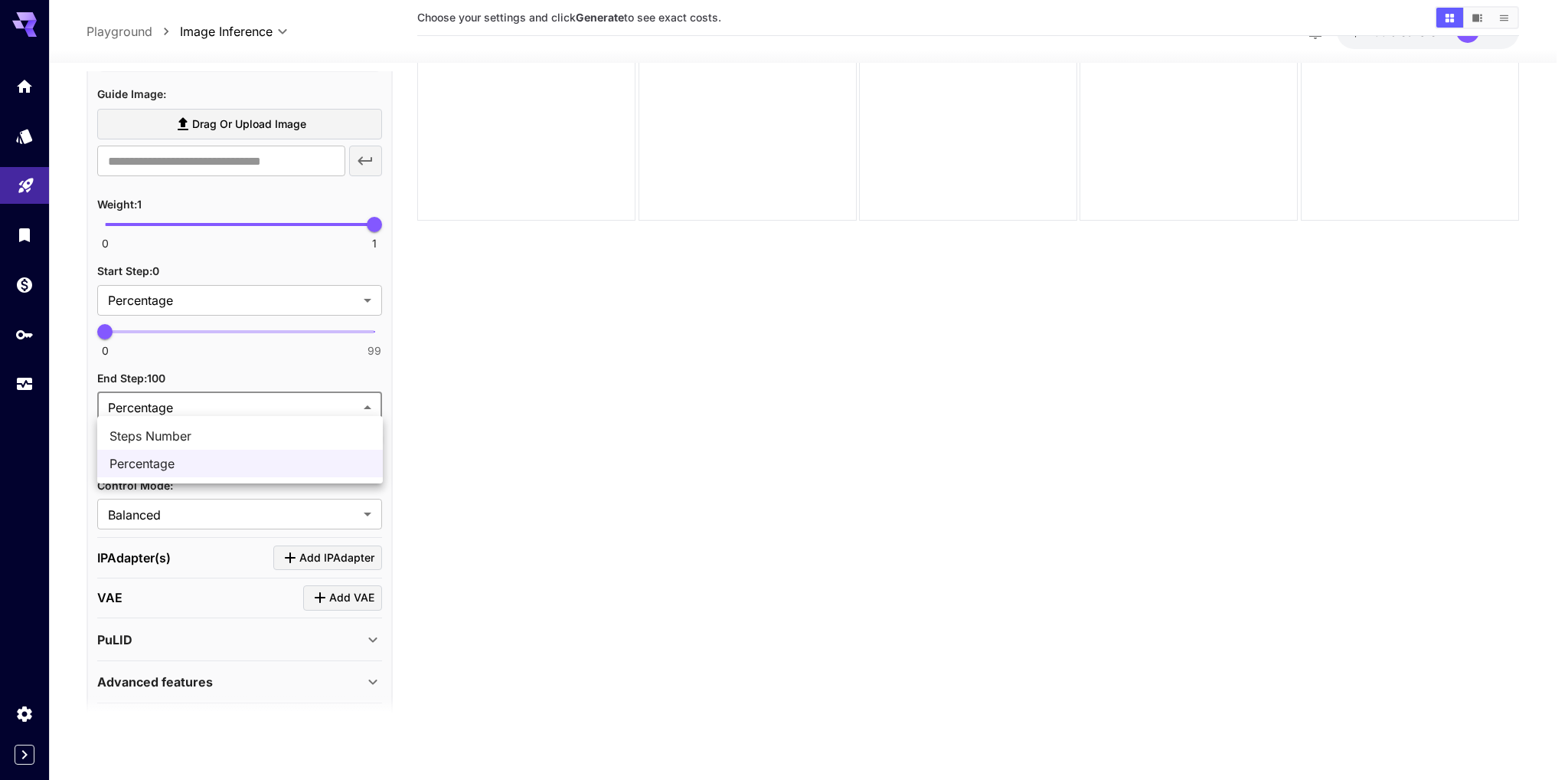
click at [206, 406] on body "**********" at bounding box center [784, 329] width 1568 height 901
click at [207, 403] on div at bounding box center [784, 390] width 1568 height 780
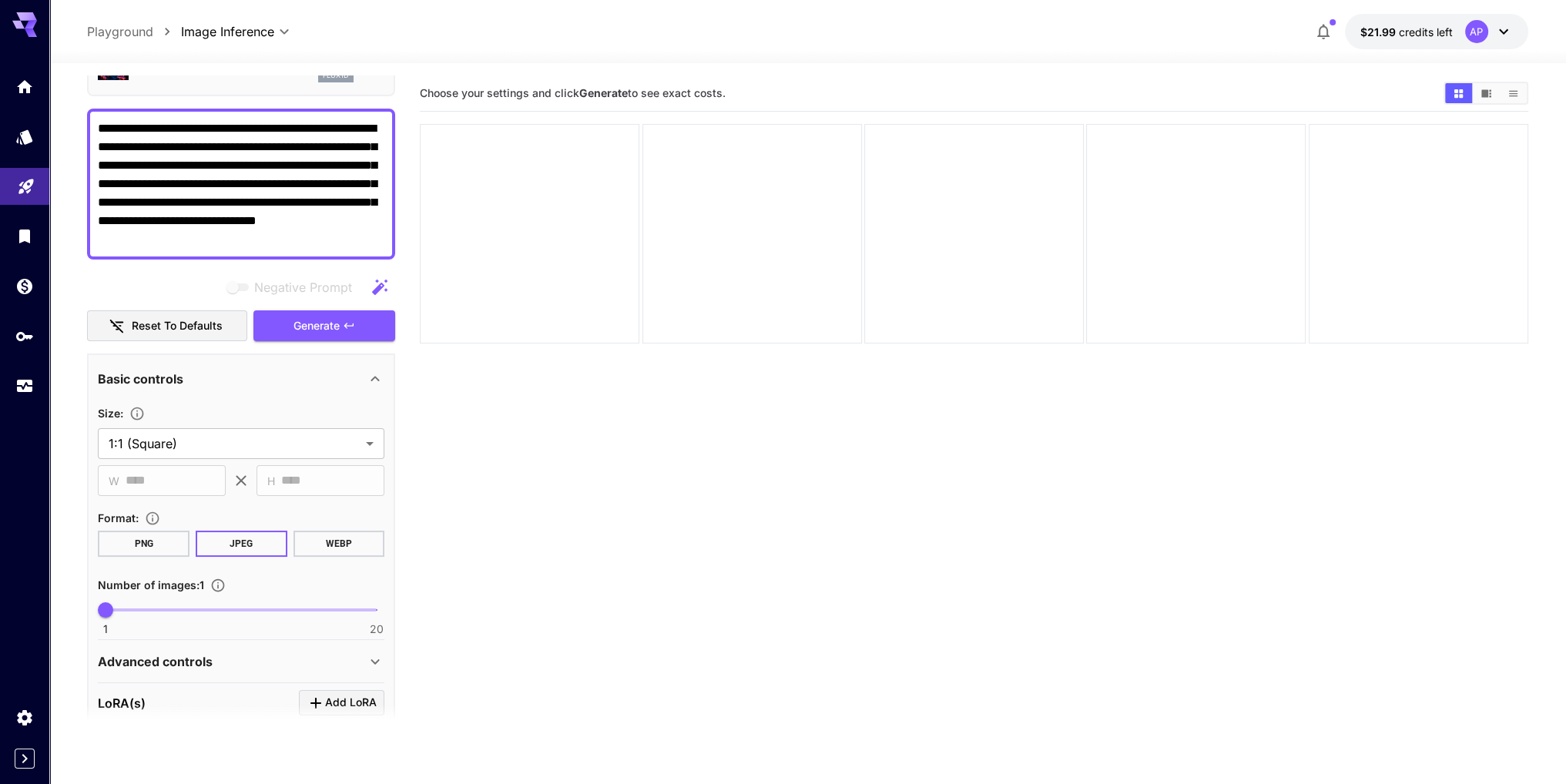
scroll to position [0, 0]
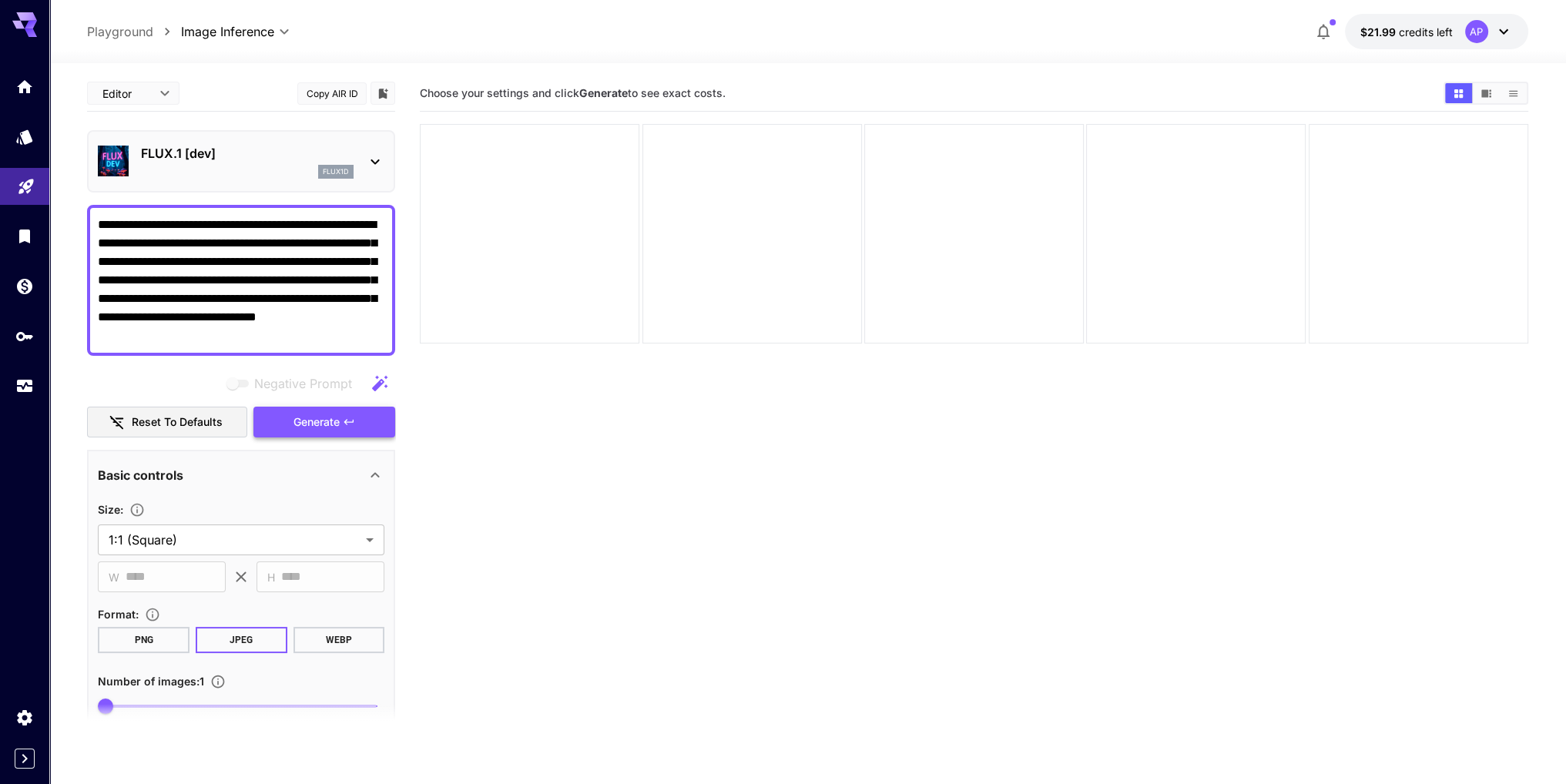
click at [323, 420] on span "Generate" at bounding box center [316, 422] width 46 height 19
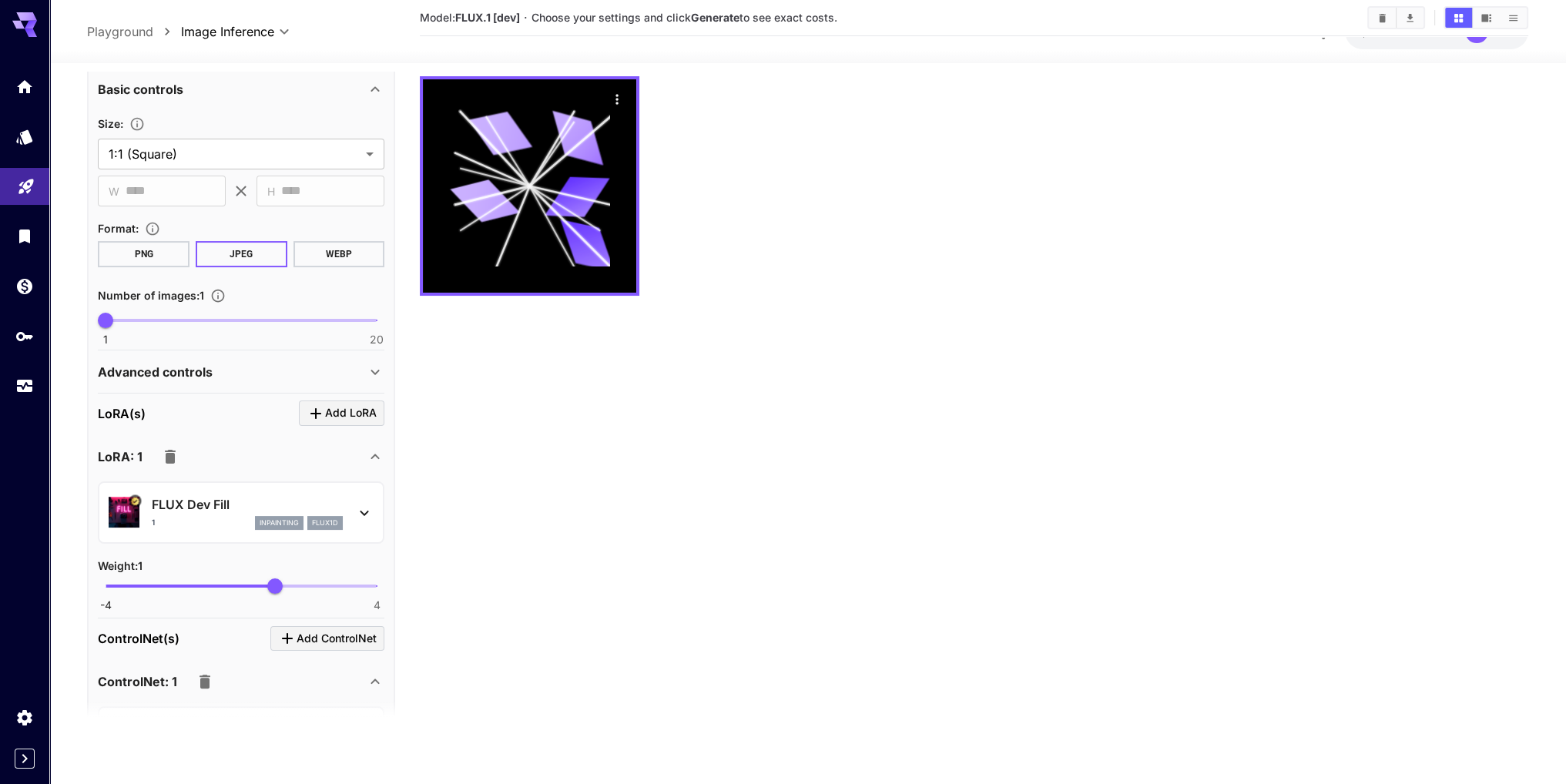
scroll to position [462, 0]
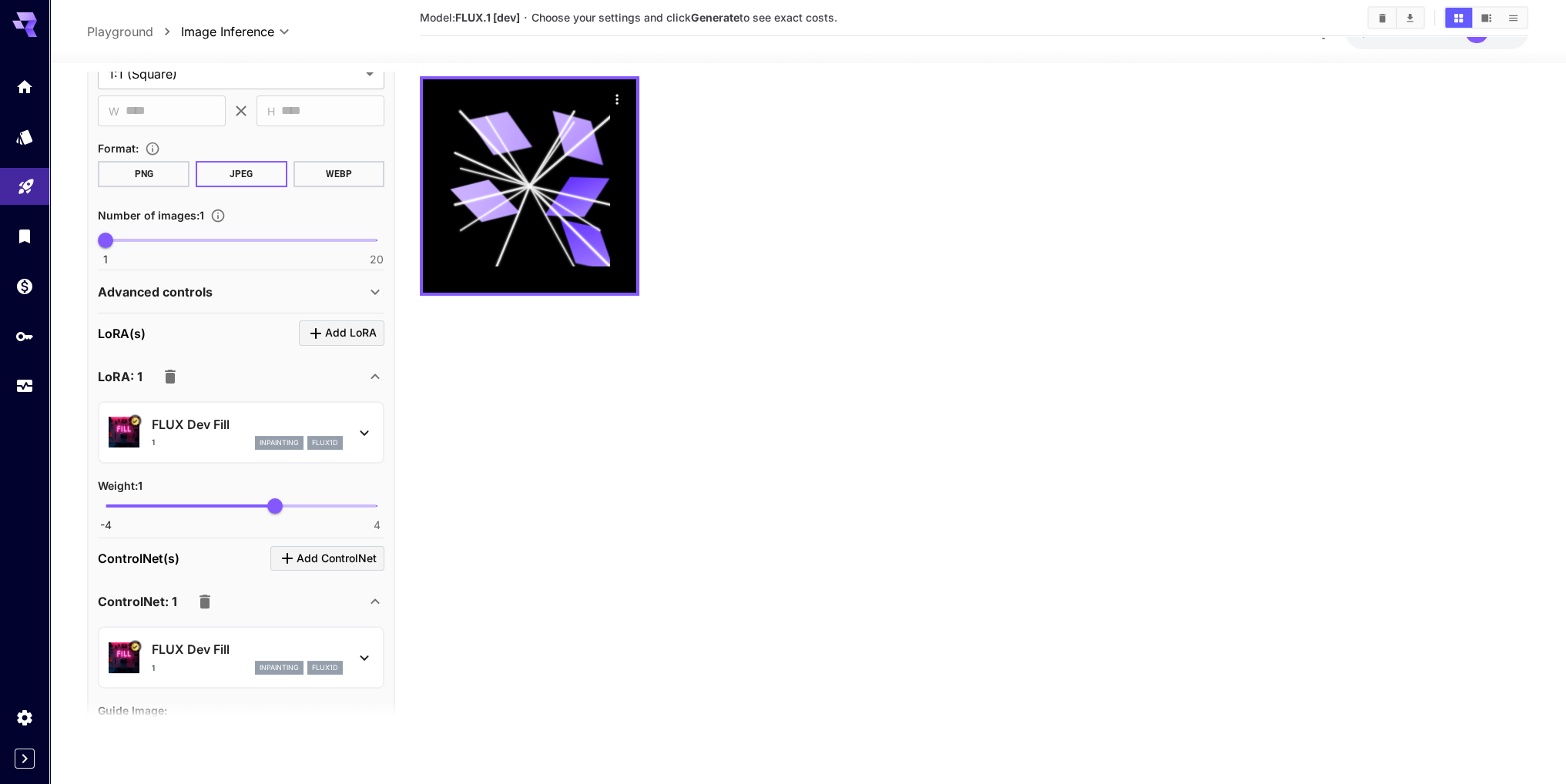
click at [374, 374] on icon at bounding box center [376, 376] width 8 height 6
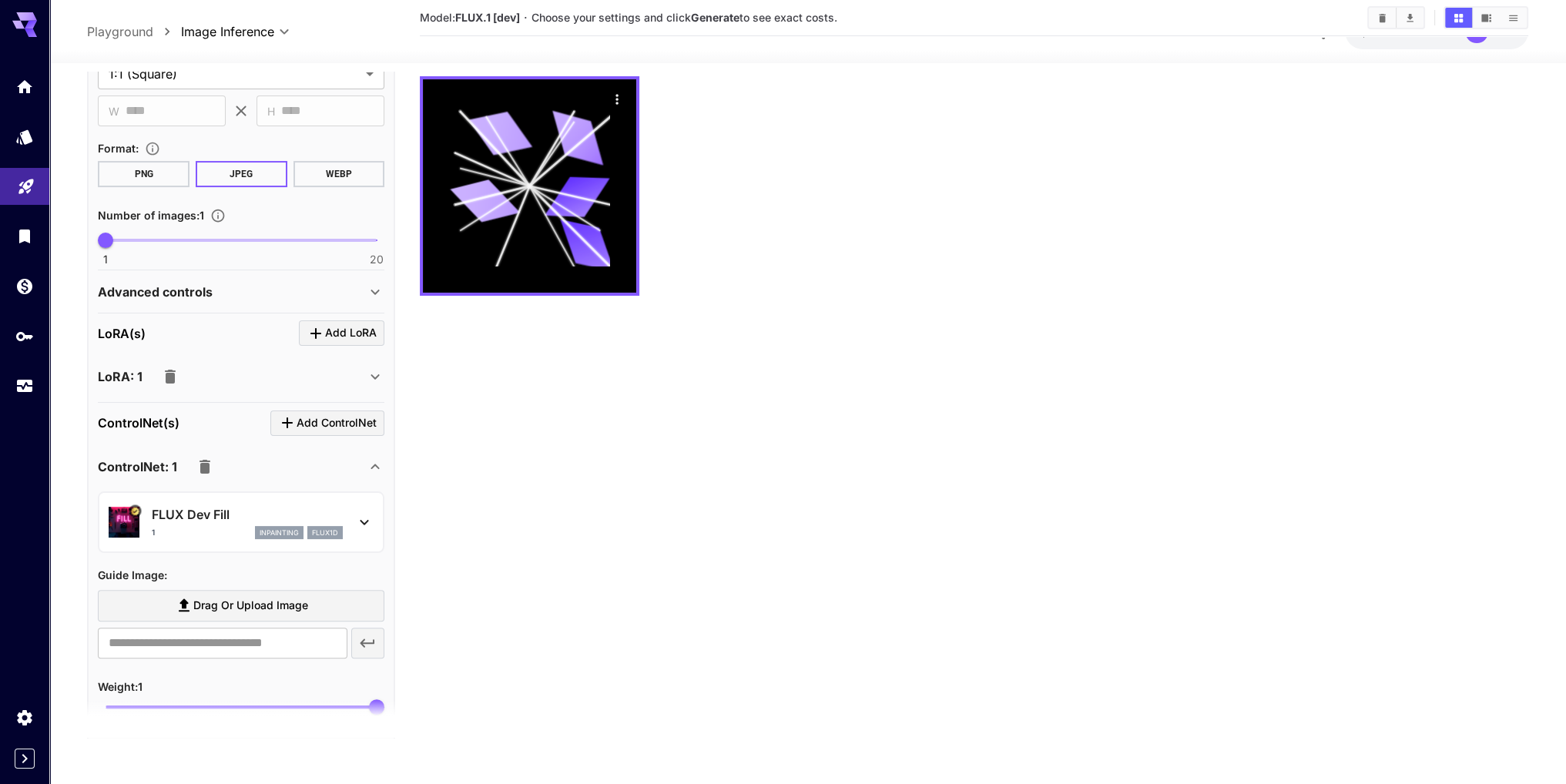
click at [377, 458] on icon at bounding box center [375, 466] width 19 height 19
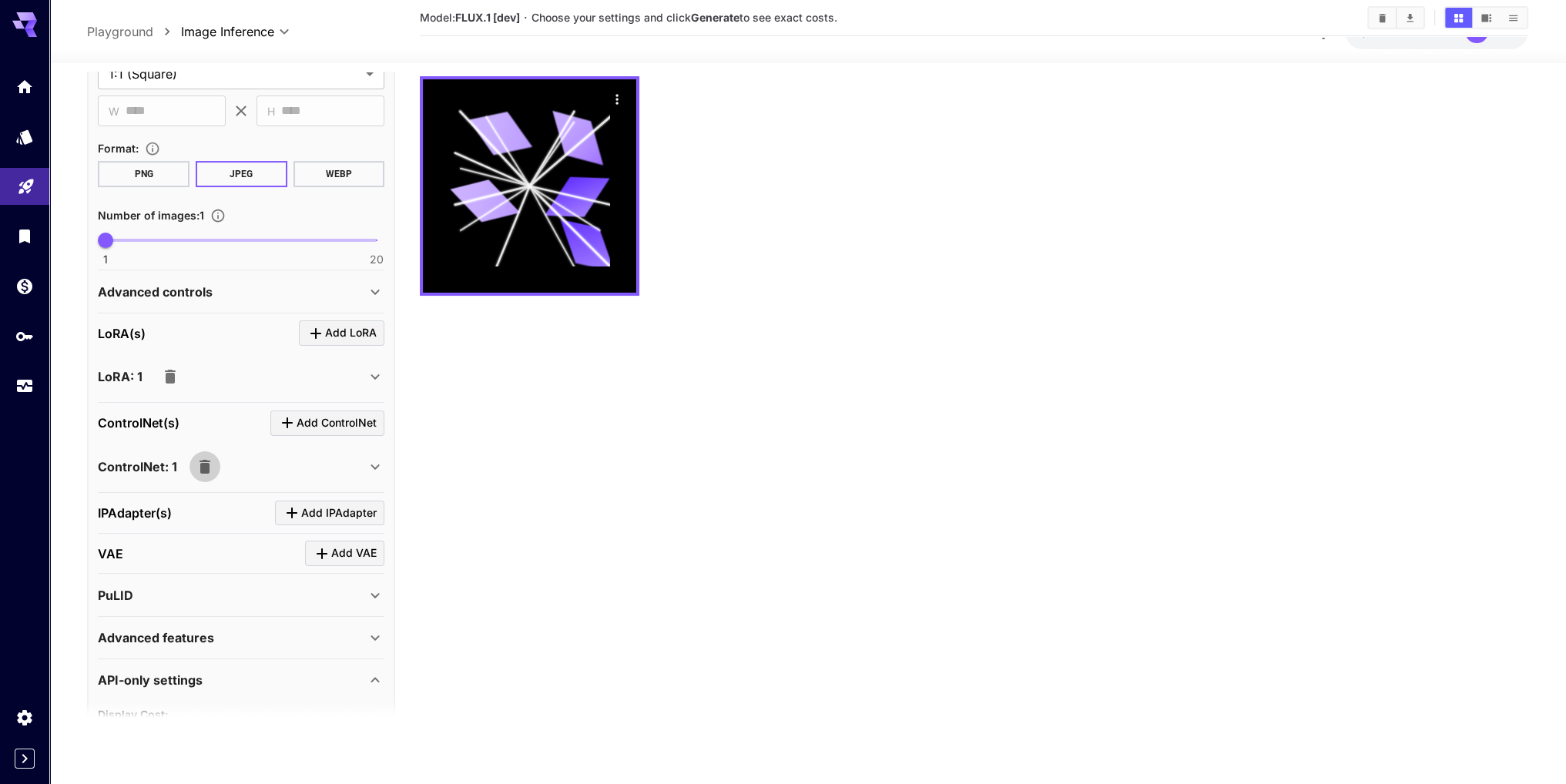
click at [208, 461] on icon "button" at bounding box center [204, 466] width 19 height 19
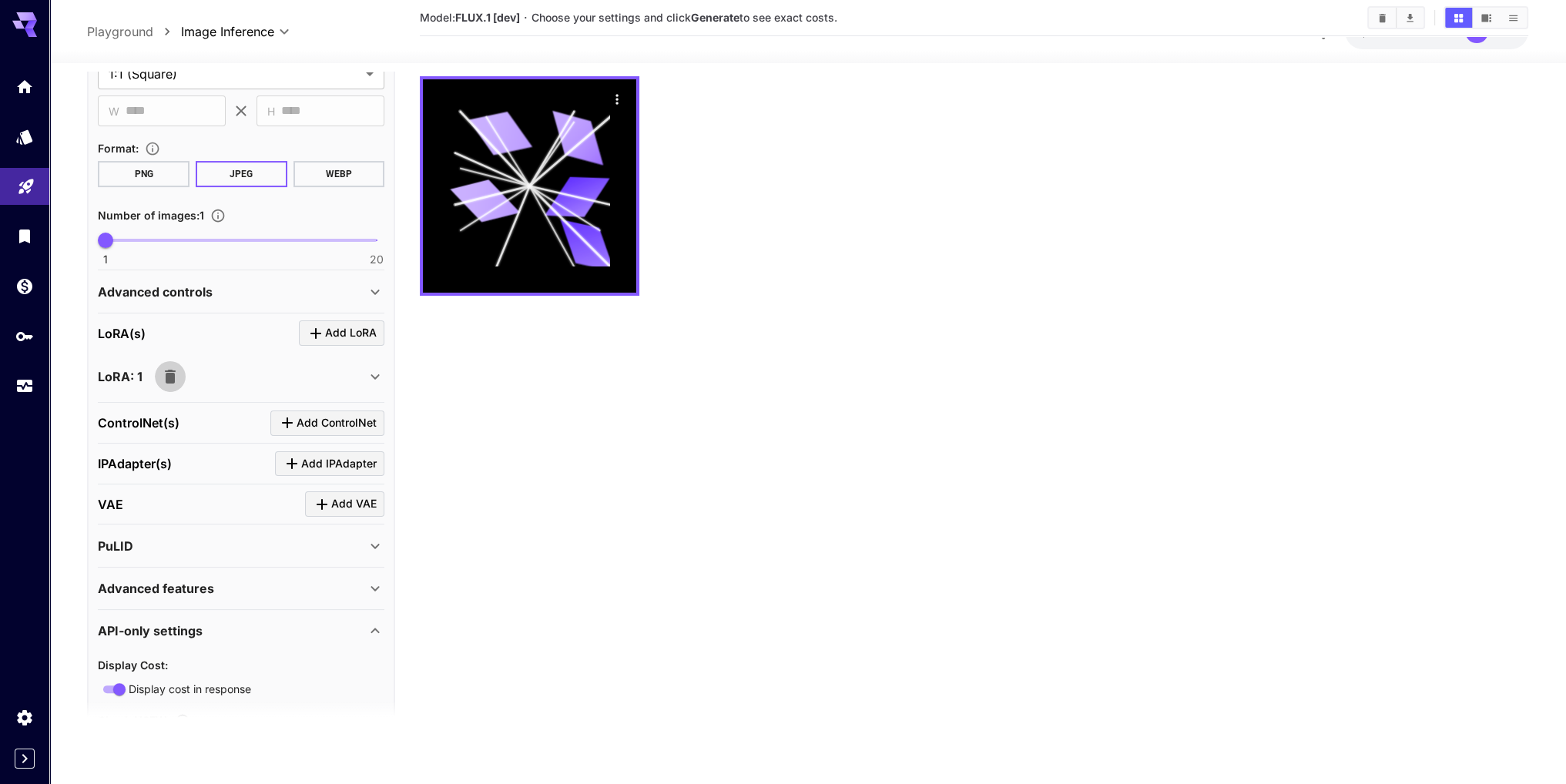
click at [169, 367] on icon "button" at bounding box center [170, 376] width 19 height 19
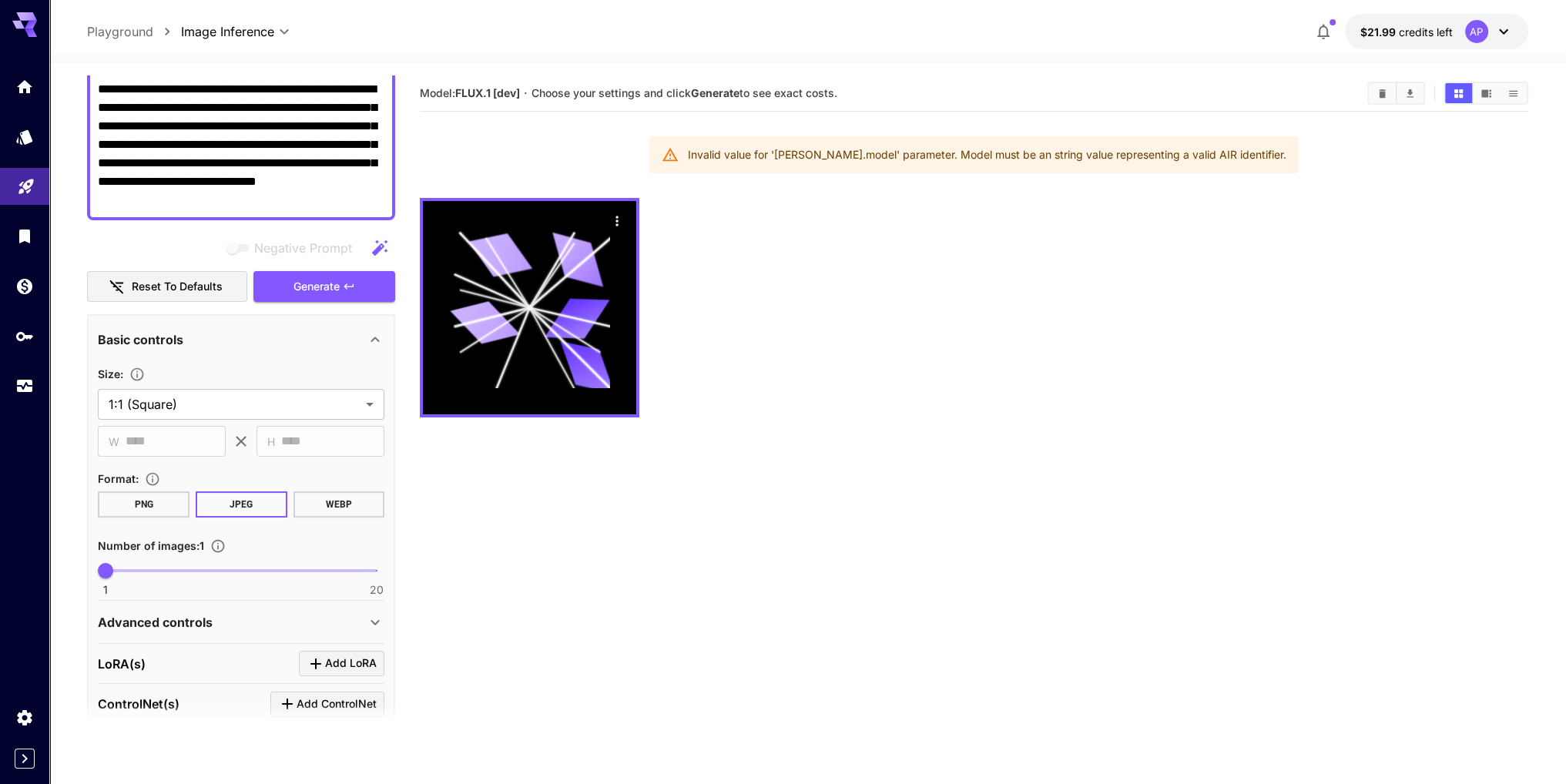
scroll to position [0, 0]
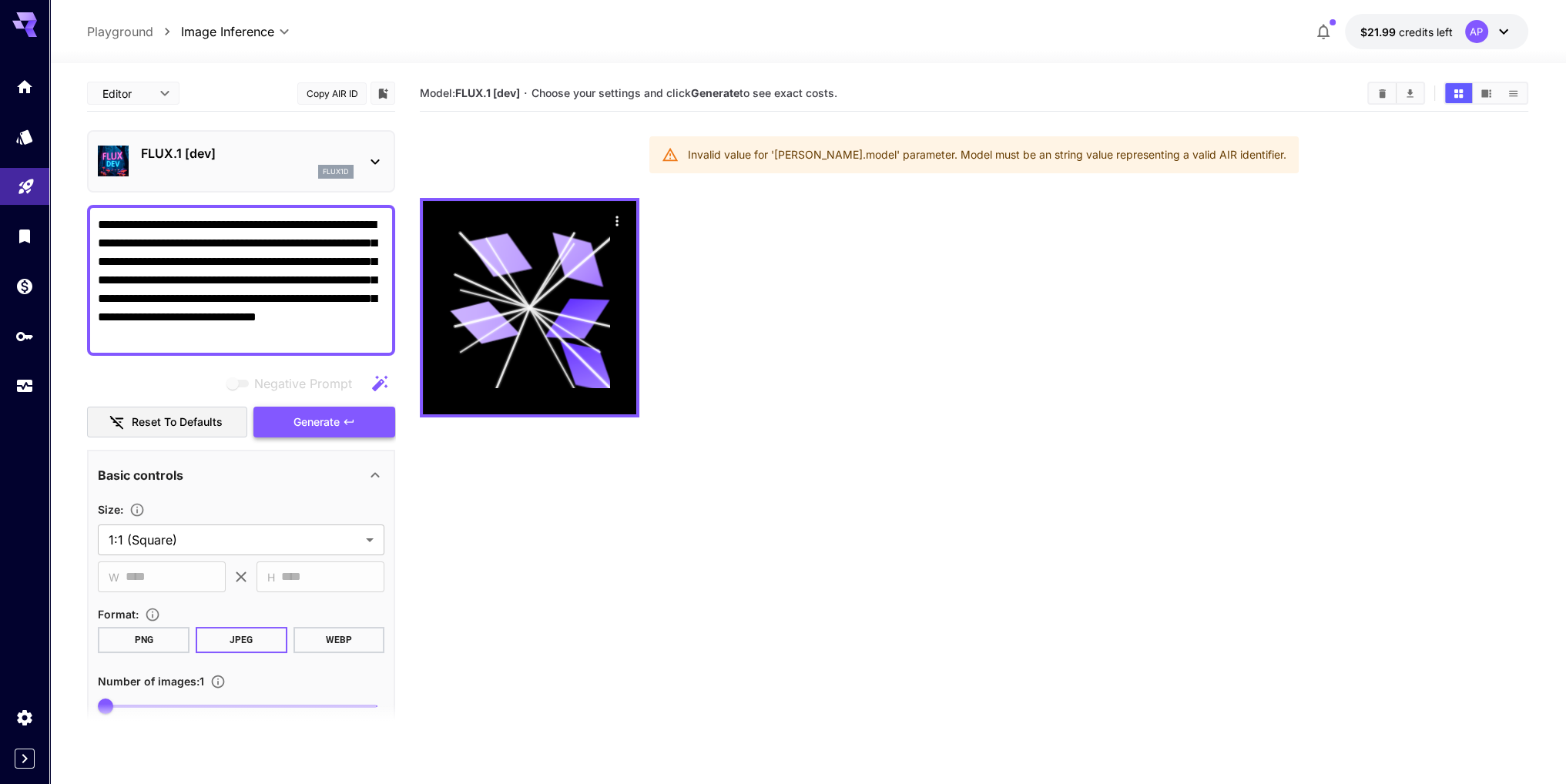
click at [330, 418] on span "Generate" at bounding box center [316, 422] width 46 height 19
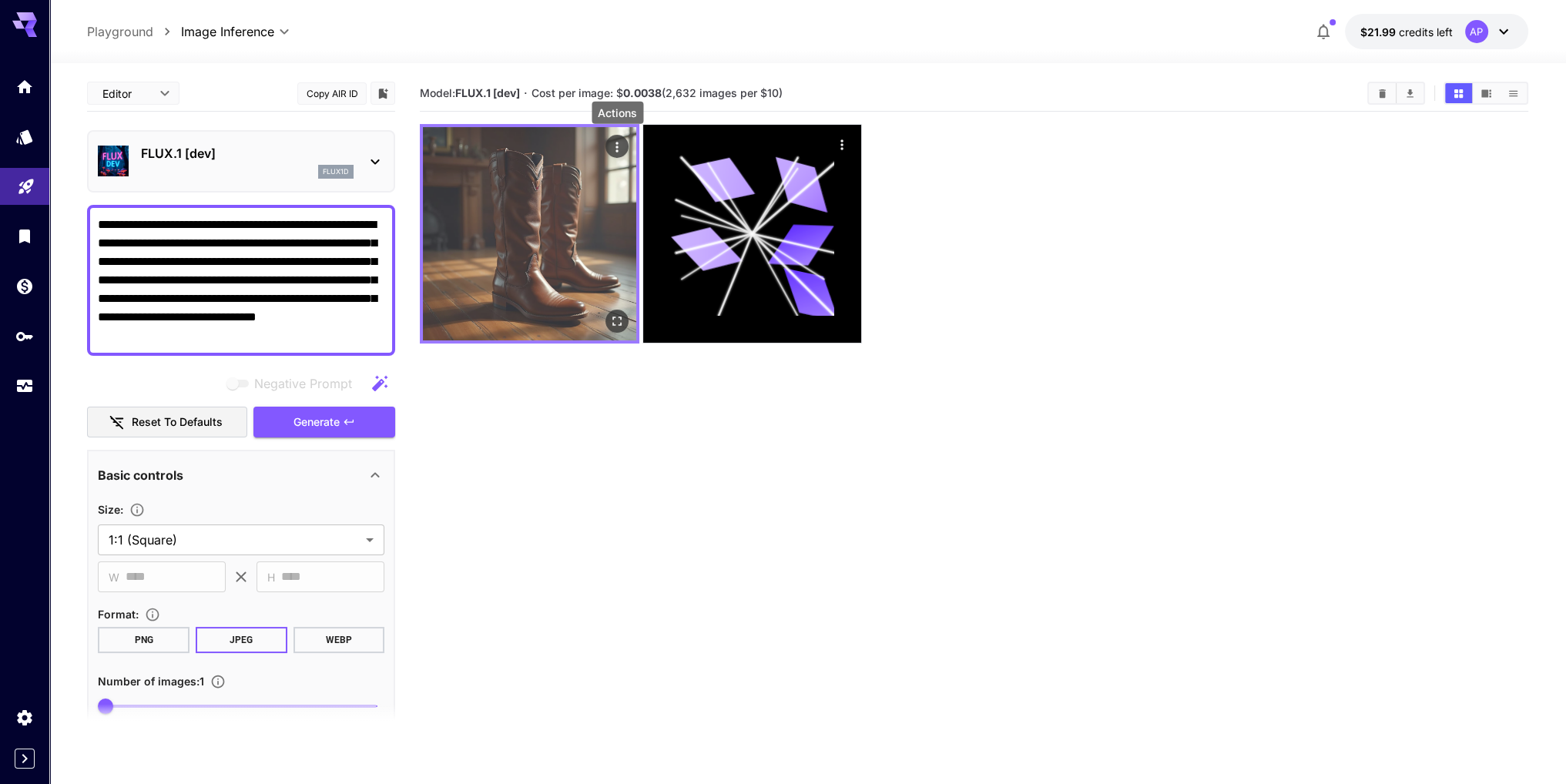
click at [621, 151] on icon "Actions" at bounding box center [616, 147] width 15 height 15
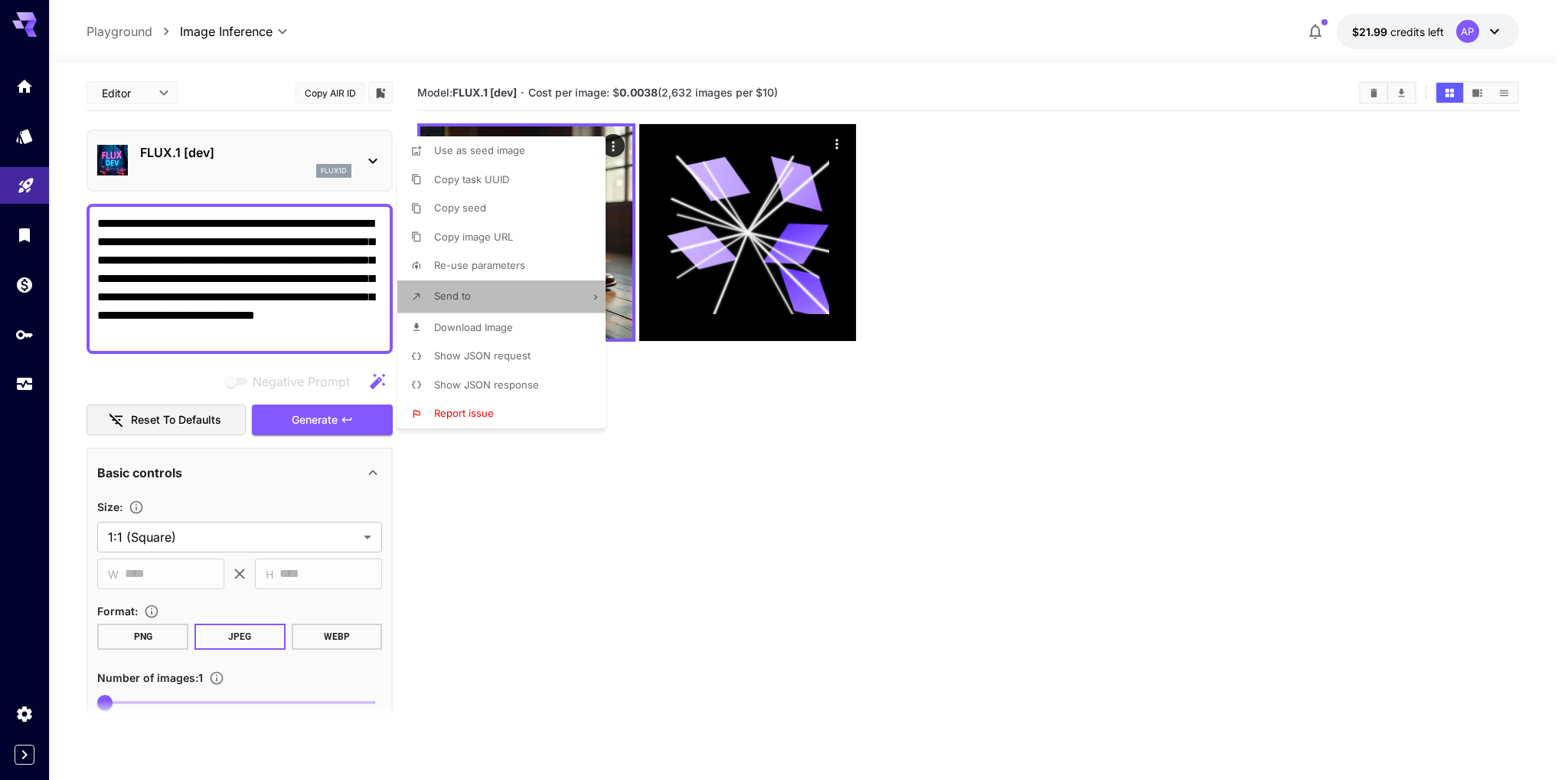
click at [570, 291] on li "Send to" at bounding box center [506, 296] width 218 height 32
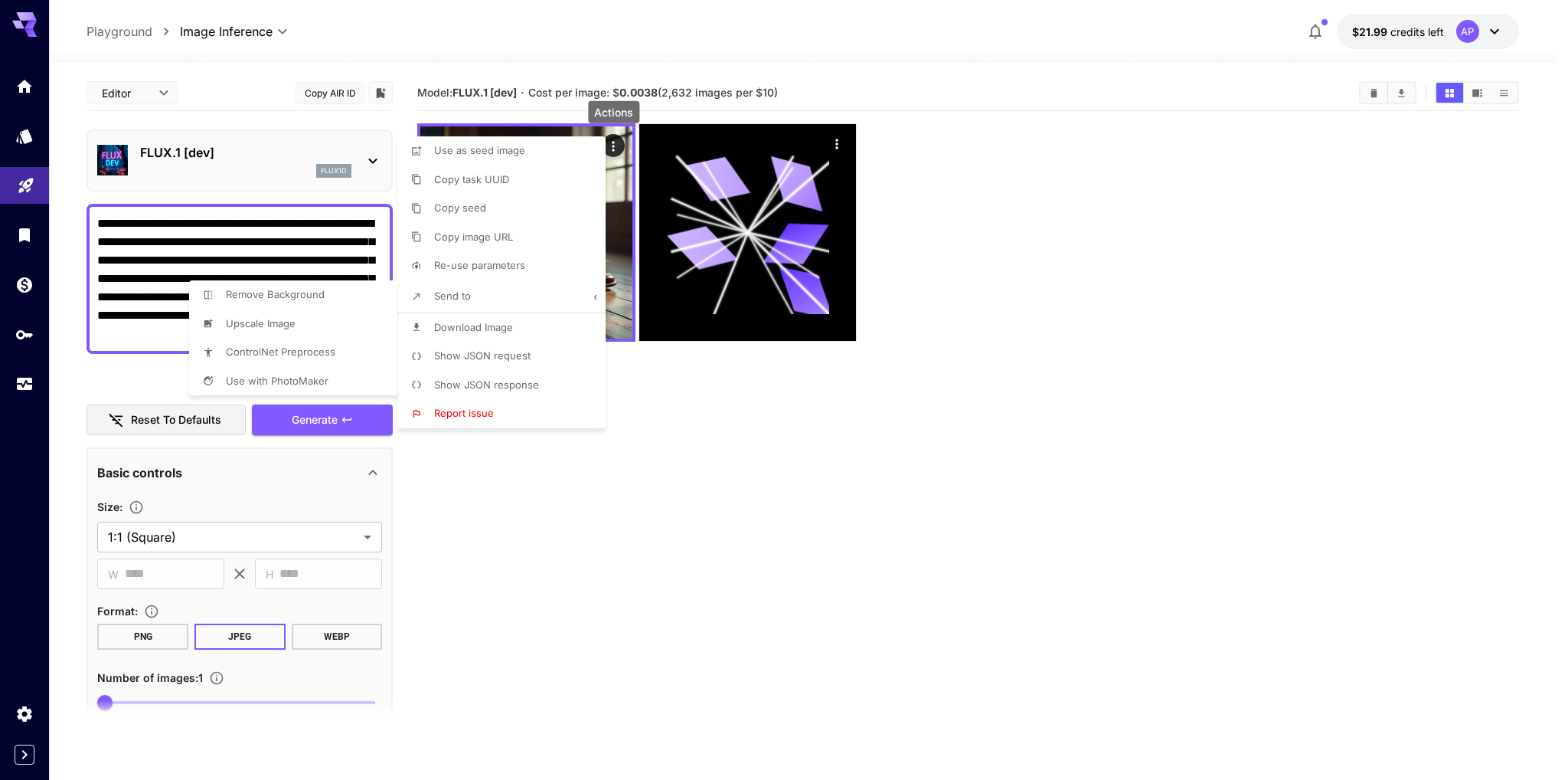
click at [556, 569] on div at bounding box center [784, 390] width 1568 height 780
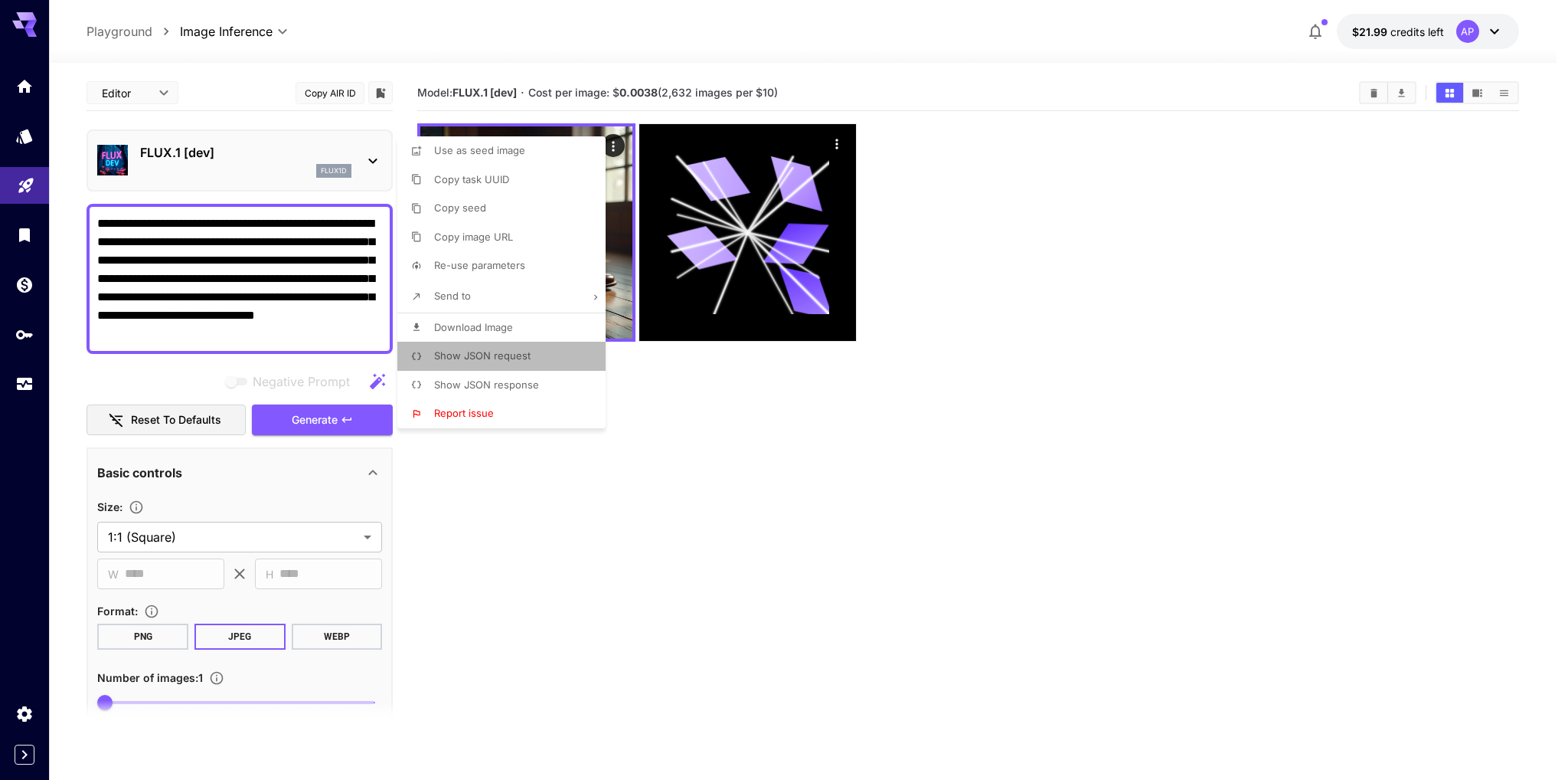
click at [491, 355] on span "Show JSON request" at bounding box center [483, 355] width 96 height 12
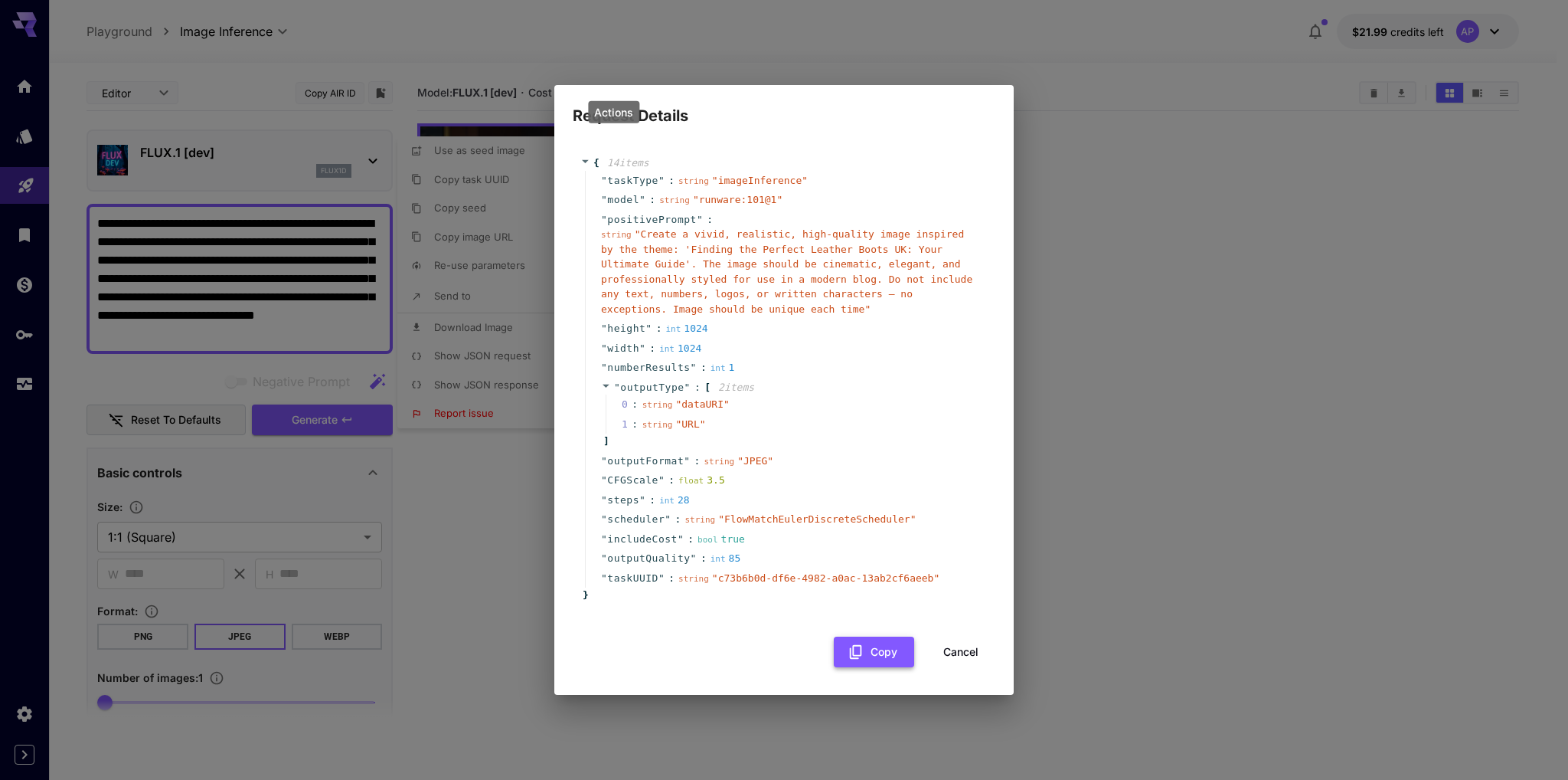
click at [872, 651] on button "Copy" at bounding box center [874, 652] width 80 height 31
click at [474, 525] on div "Request Details { 14 item s " taskType " : string " imageInference " " model " …" at bounding box center [784, 390] width 1568 height 780
click at [503, 506] on div "Request Details { 14 item s " taskType " : string " imageInference " " model " …" at bounding box center [784, 390] width 1568 height 780
click at [962, 647] on button "Cancel" at bounding box center [961, 652] width 69 height 31
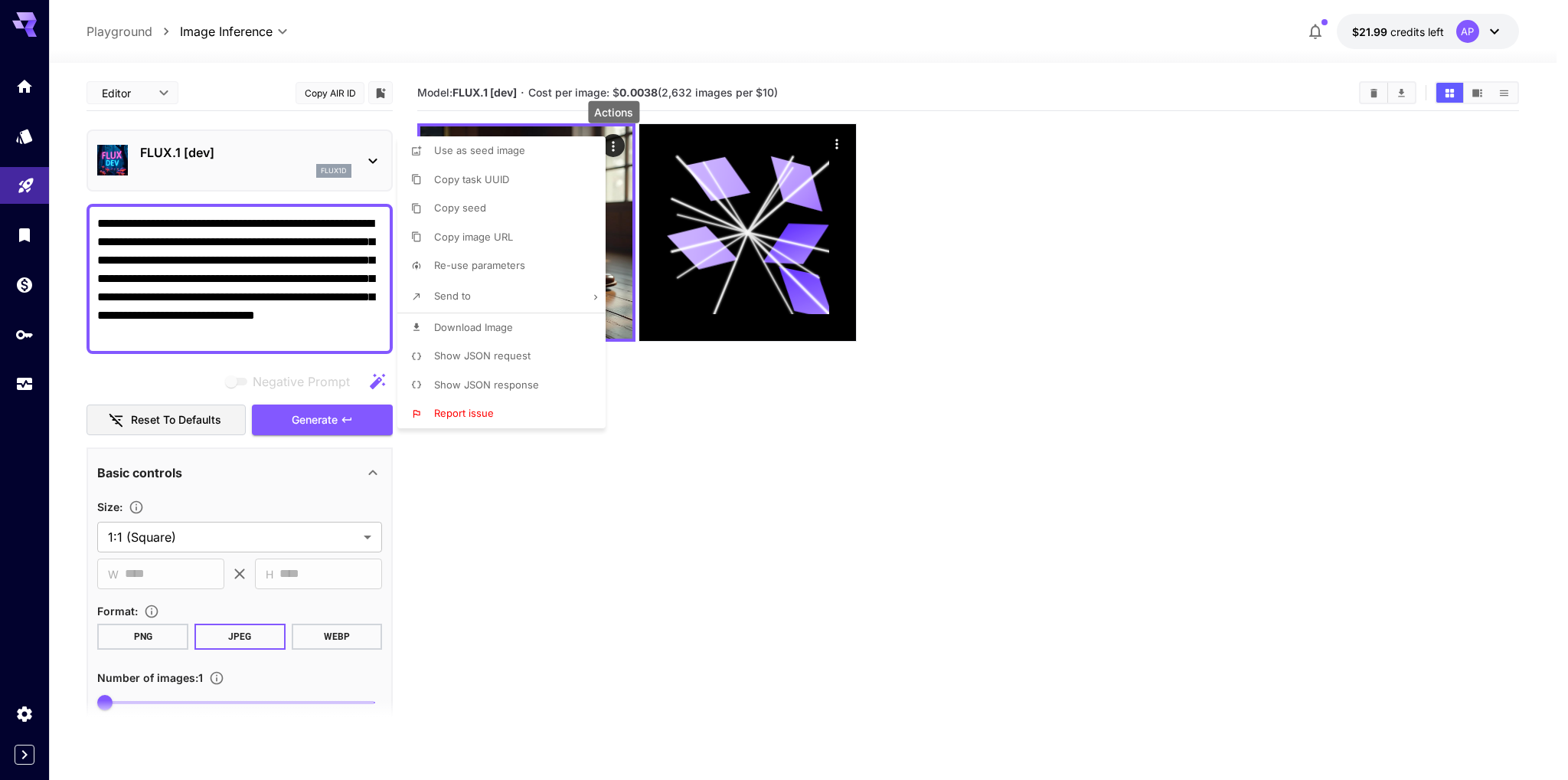
click at [508, 387] on span "Show JSON response" at bounding box center [487, 384] width 105 height 12
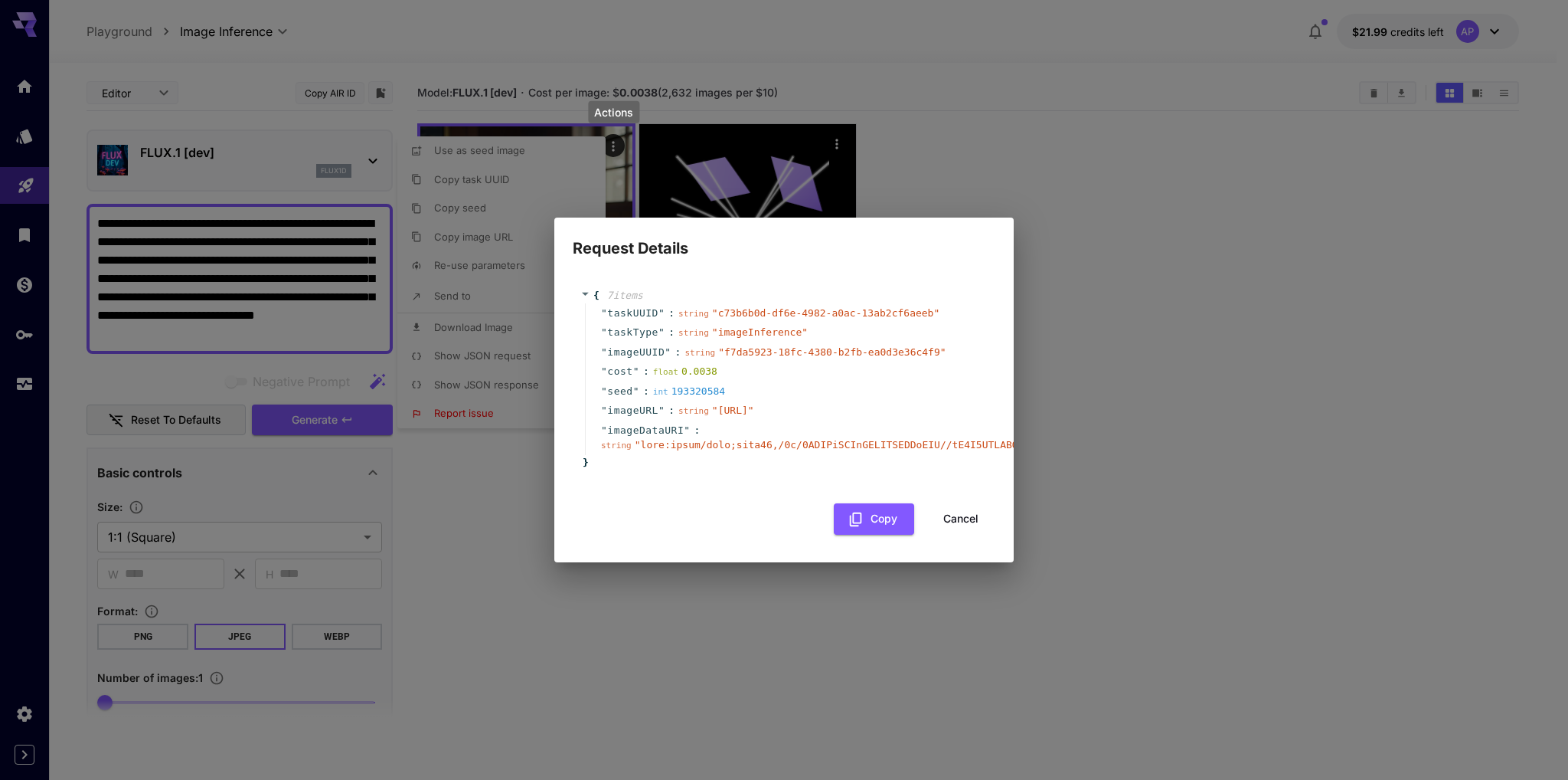
click at [974, 530] on button "Cancel" at bounding box center [961, 519] width 69 height 31
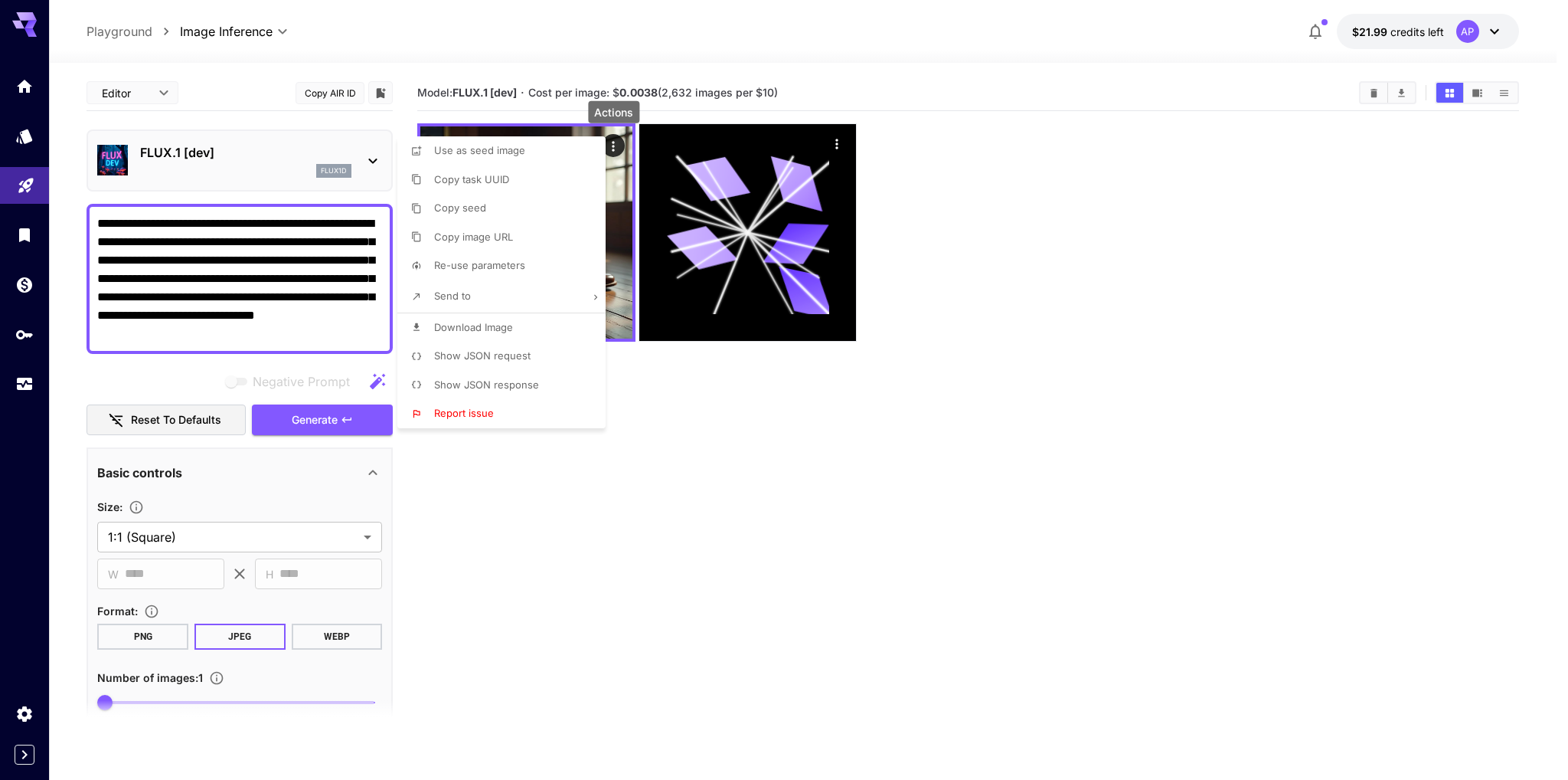
click at [653, 562] on div at bounding box center [784, 390] width 1568 height 780
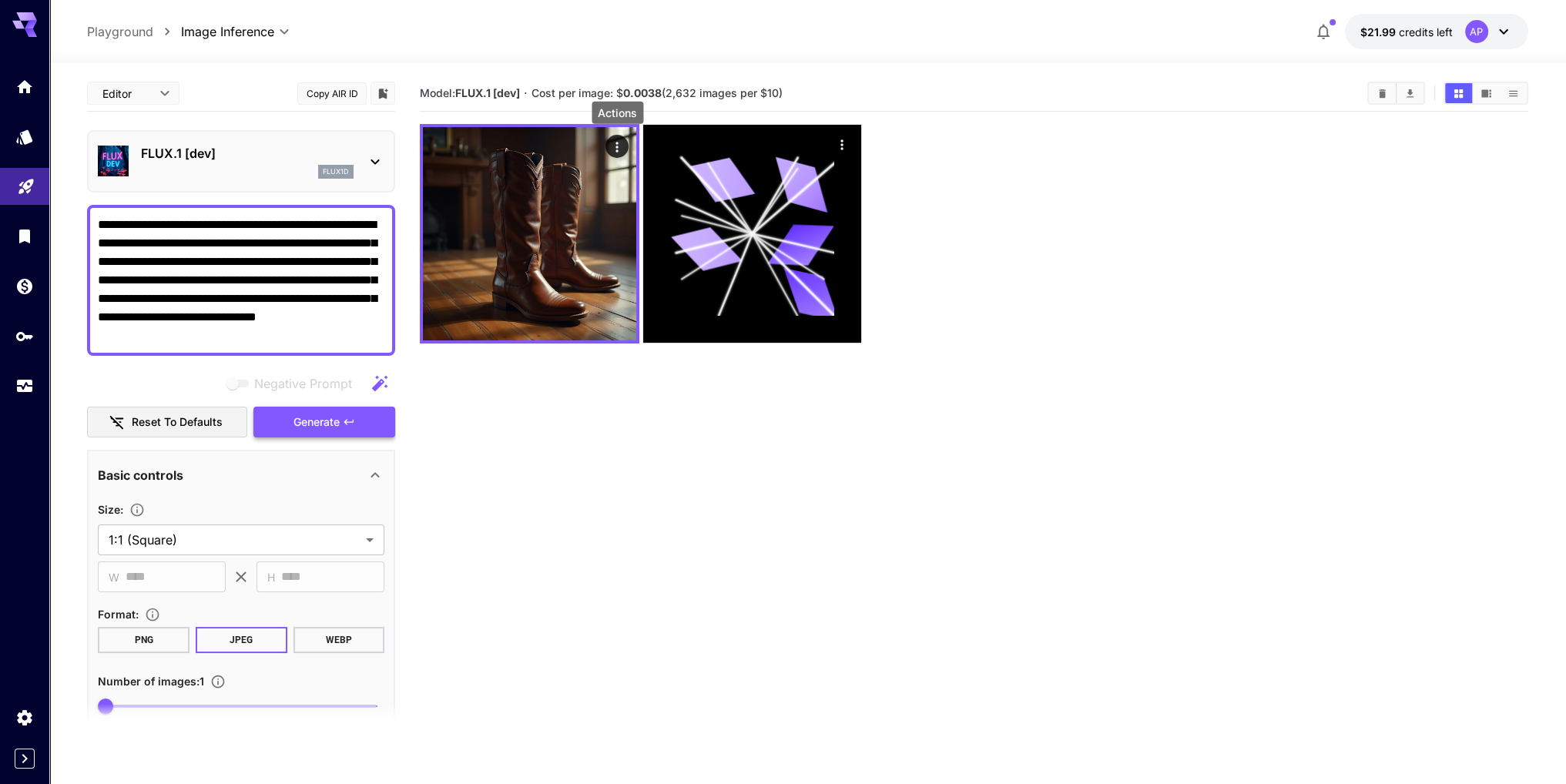
click at [322, 417] on span "Generate" at bounding box center [316, 422] width 46 height 19
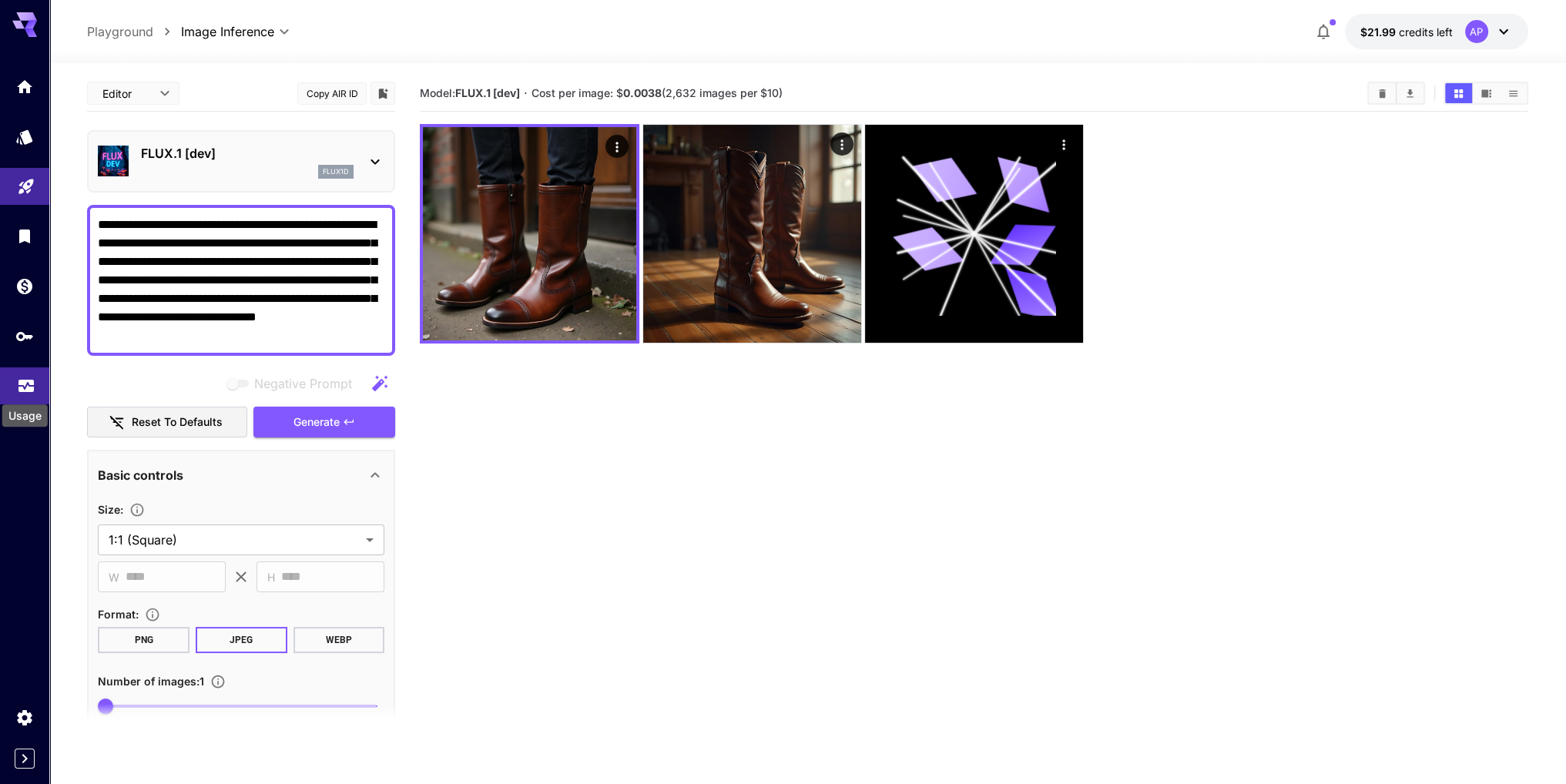
click at [28, 388] on icon "Usage" at bounding box center [26, 381] width 19 height 19
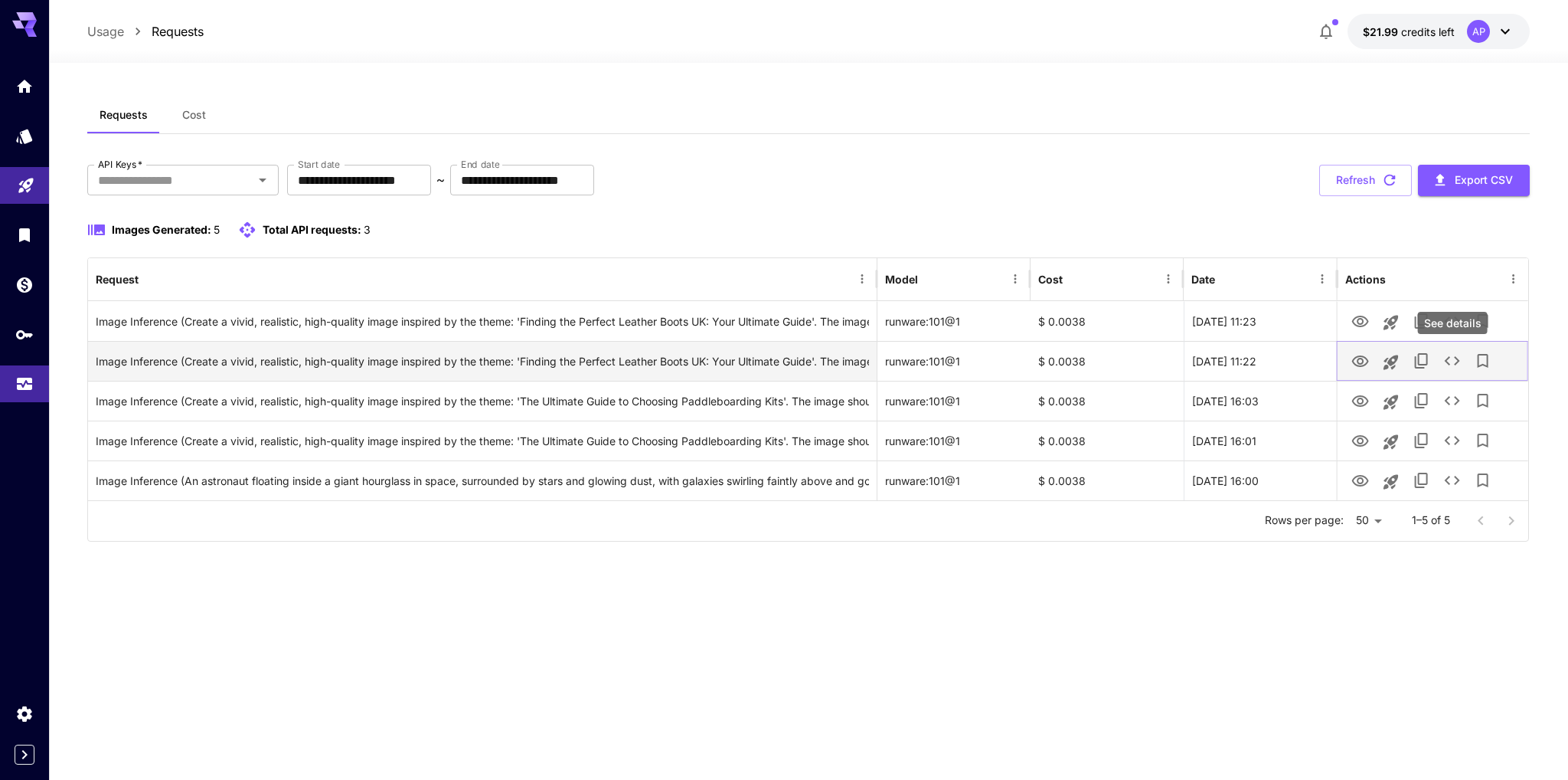
click at [1457, 362] on icon "See details" at bounding box center [1452, 361] width 18 height 18
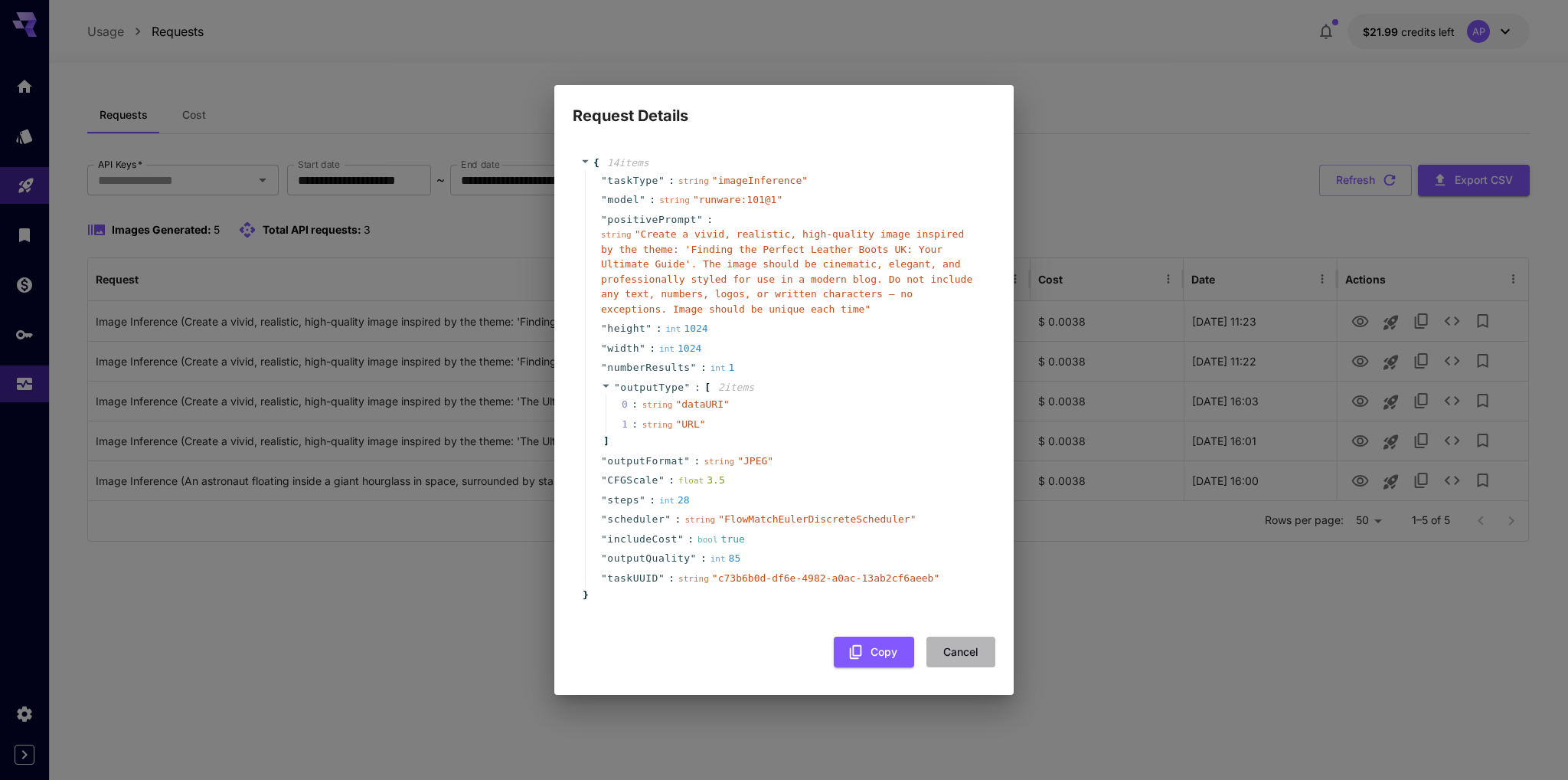
click at [960, 637] on button "Cancel" at bounding box center [961, 652] width 69 height 31
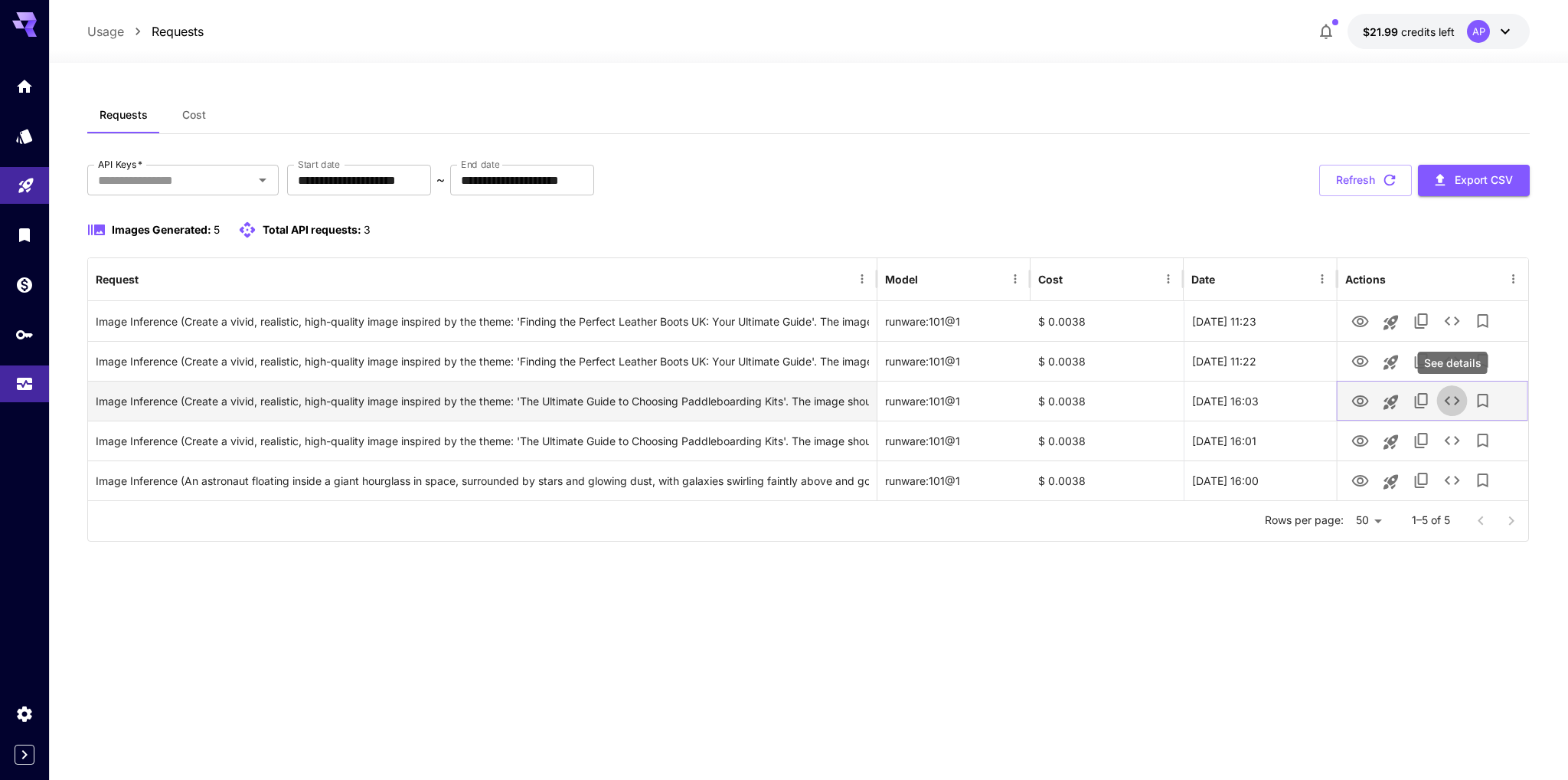
click at [1454, 401] on icon "See details" at bounding box center [1452, 400] width 18 height 18
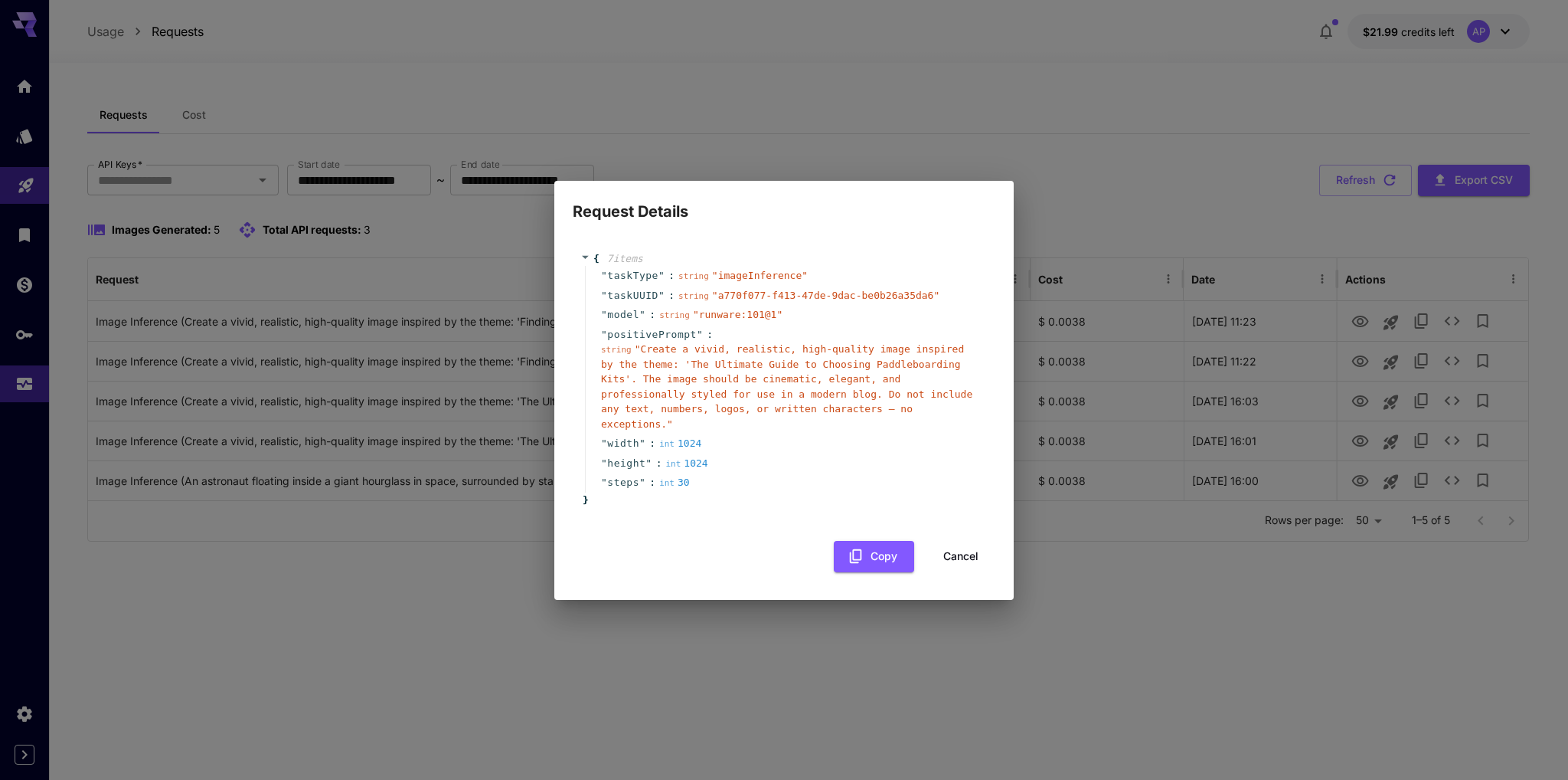
click at [742, 684] on div "Request Details { 7 item s " taskType " : string " imageInference " " taskUUID …" at bounding box center [784, 390] width 1568 height 780
drag, startPoint x: 952, startPoint y: 555, endPoint x: 1382, endPoint y: 370, distance: 468.1
click at [952, 553] on button "Cancel" at bounding box center [961, 556] width 69 height 31
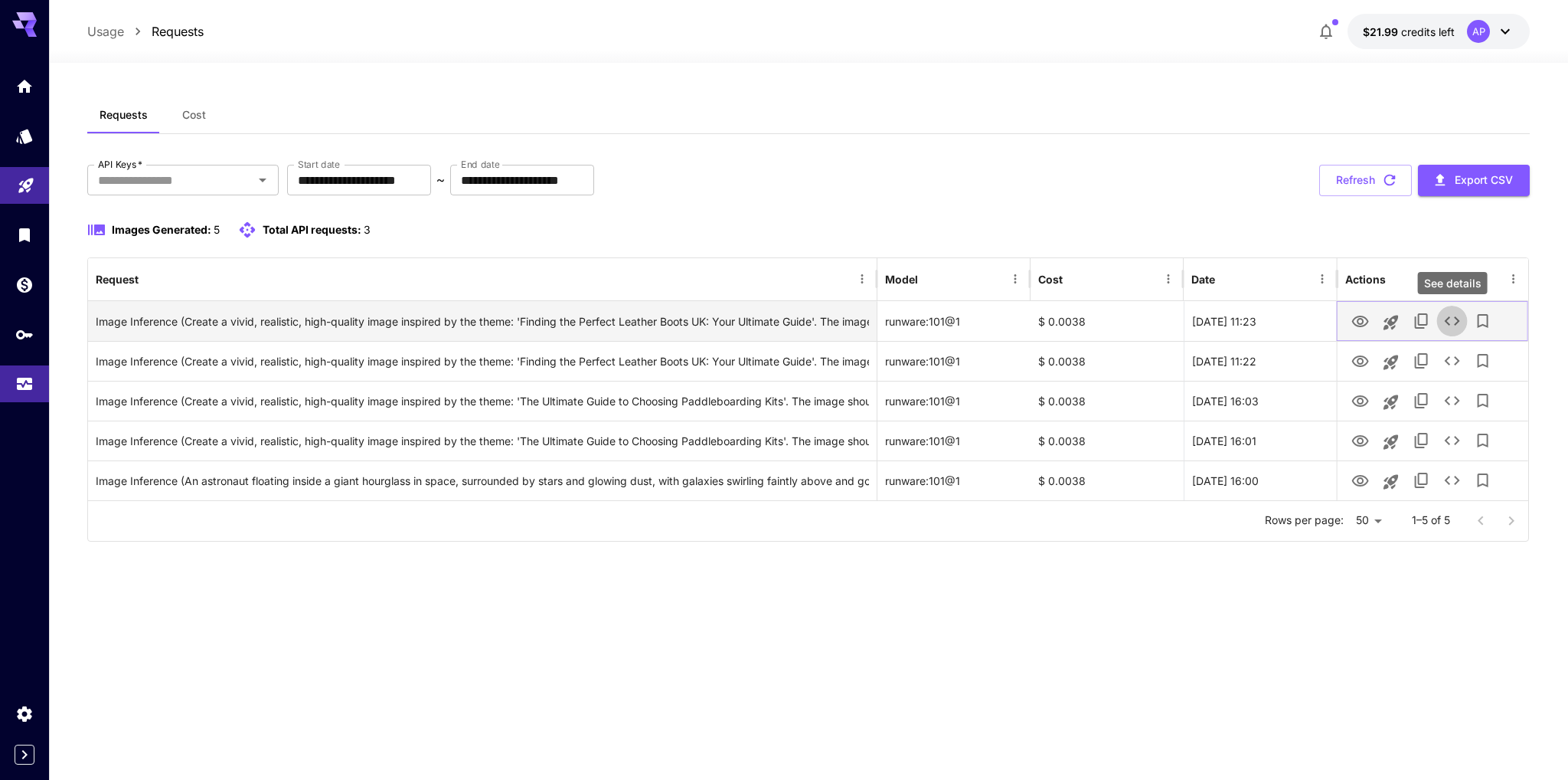
click at [1446, 319] on icon "See details" at bounding box center [1452, 321] width 15 height 9
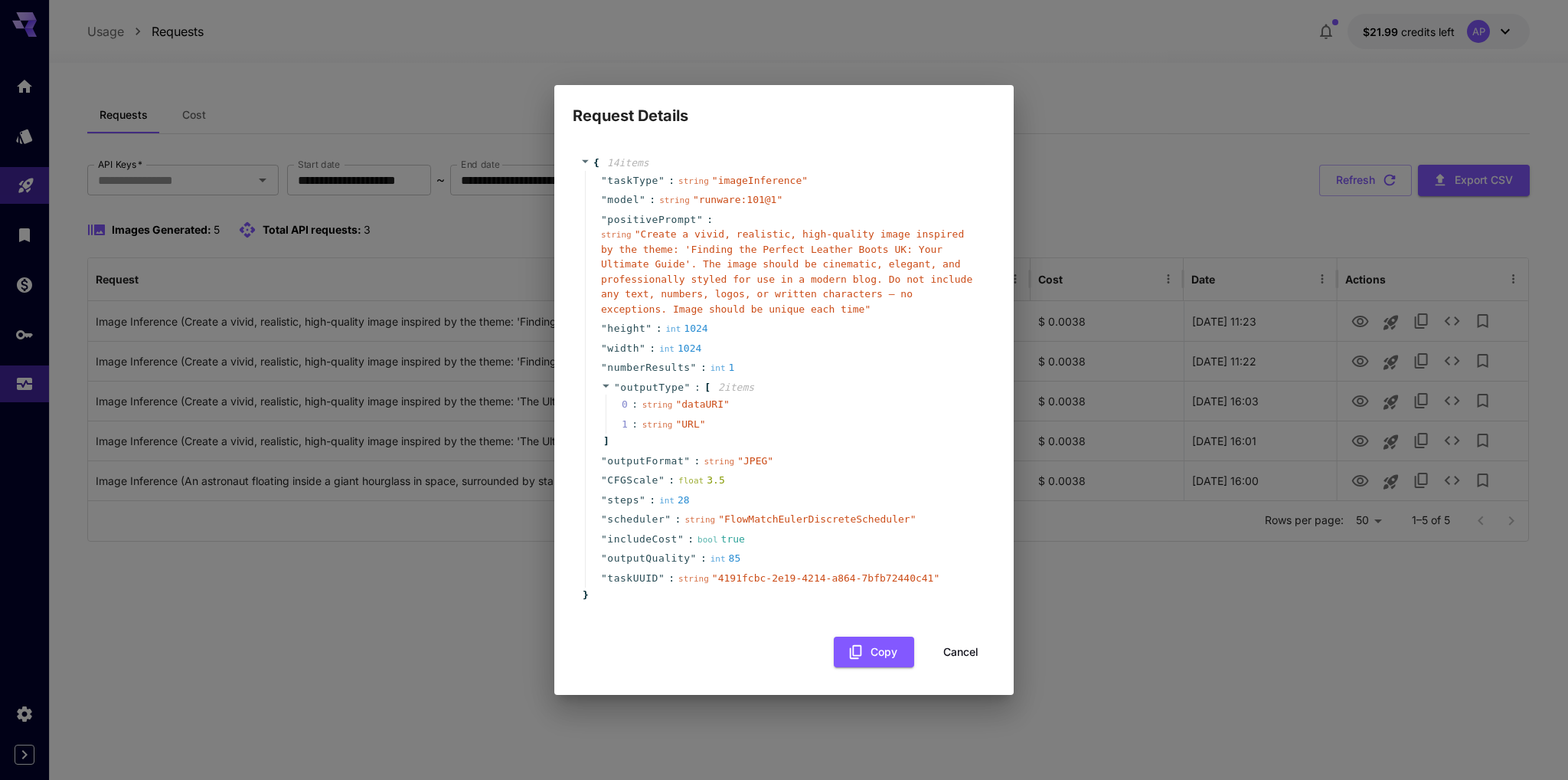
click at [961, 644] on button "Cancel" at bounding box center [961, 652] width 69 height 31
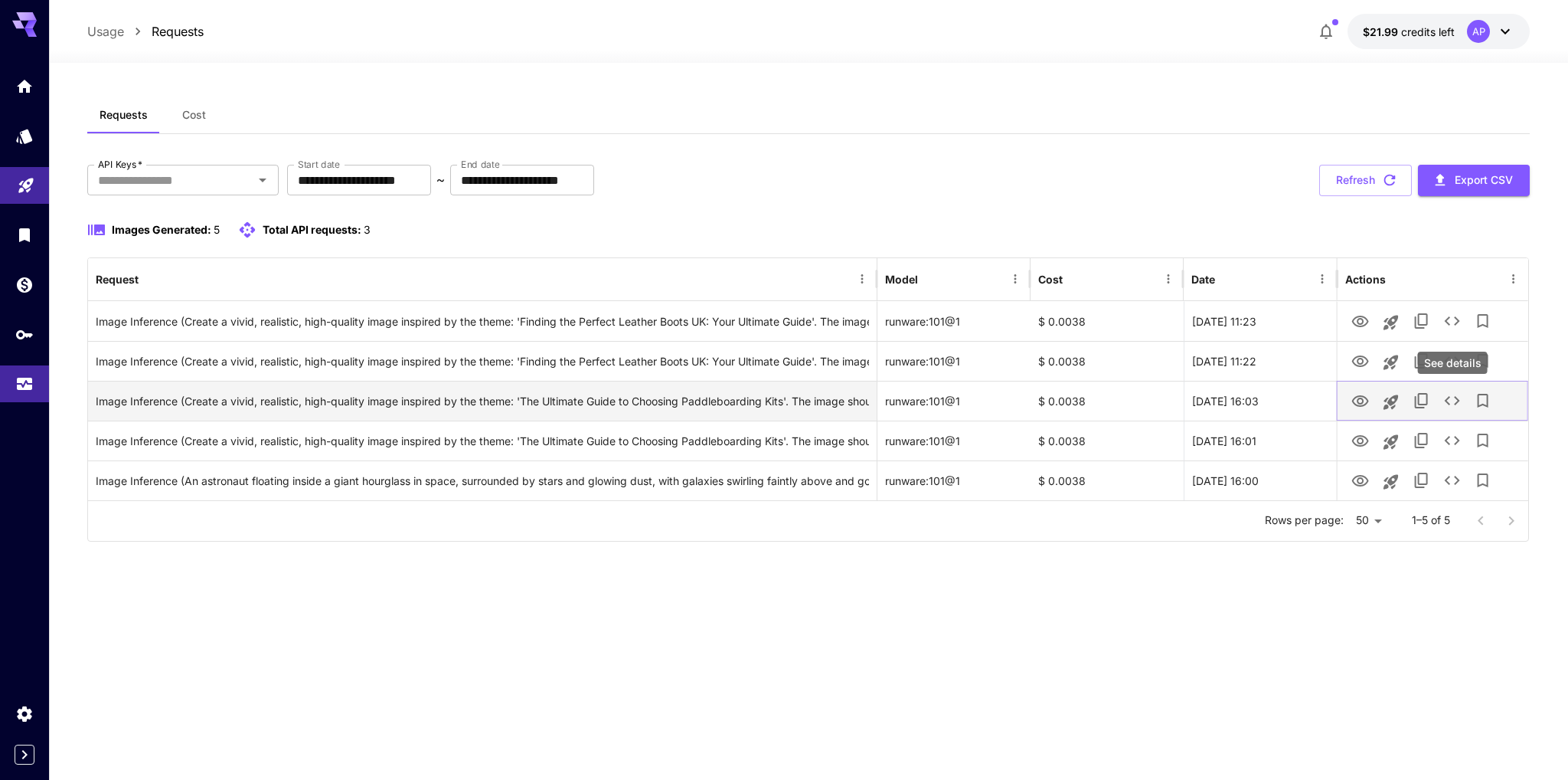
click at [1452, 406] on icon "See details" at bounding box center [1452, 400] width 18 height 18
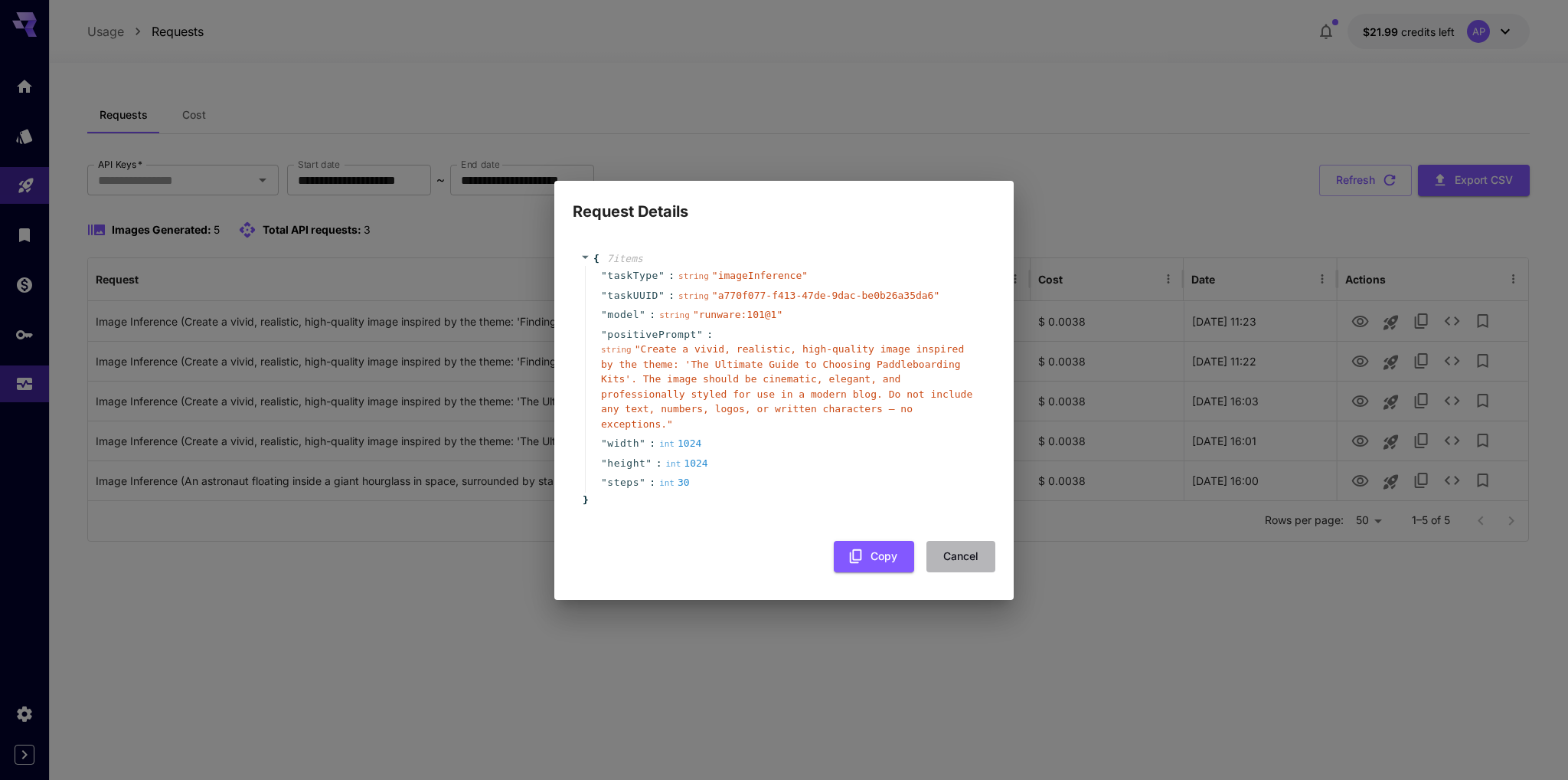
click at [967, 549] on button "Cancel" at bounding box center [961, 556] width 69 height 31
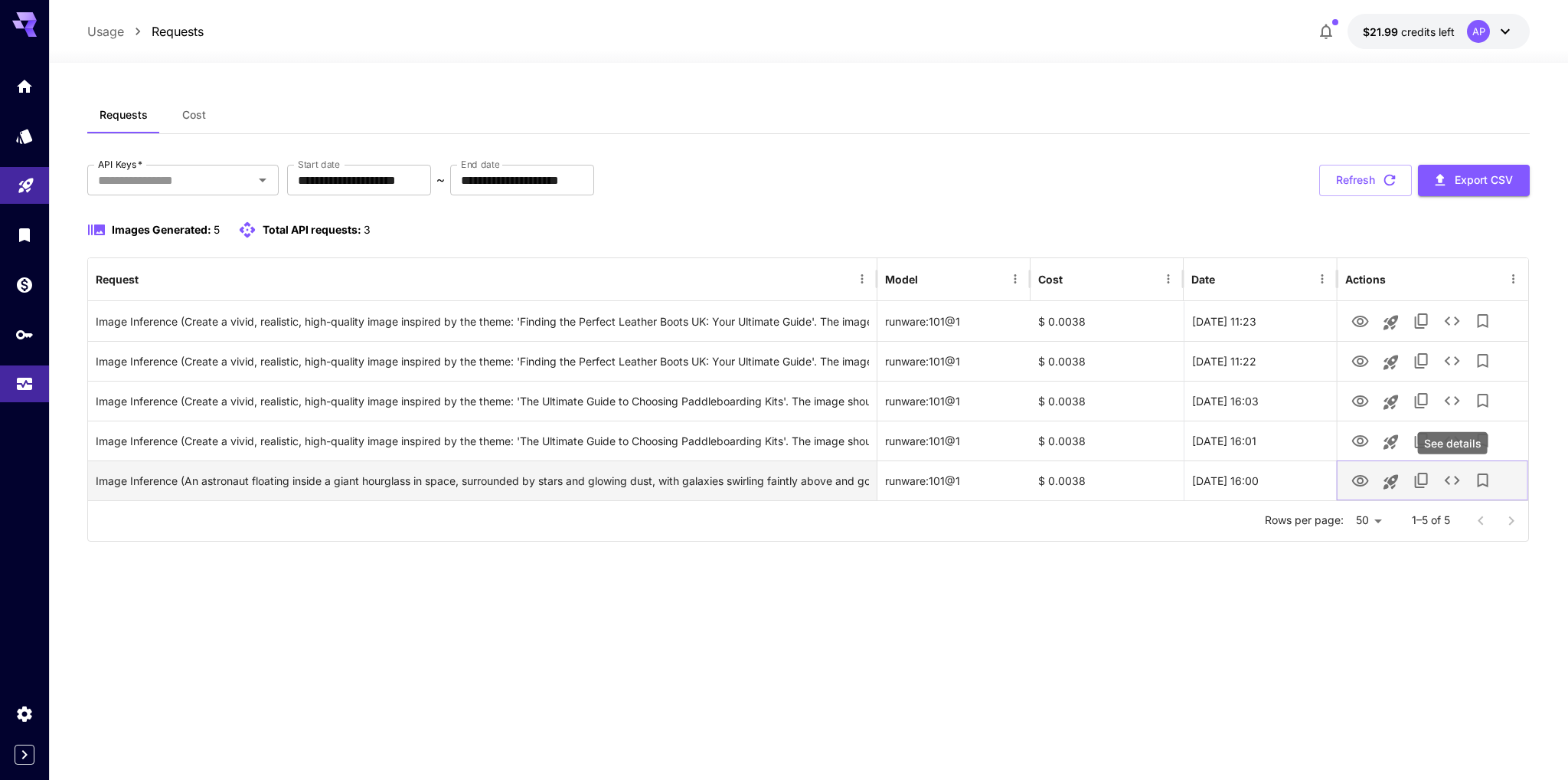
click at [1453, 477] on icon "See details" at bounding box center [1452, 480] width 18 height 18
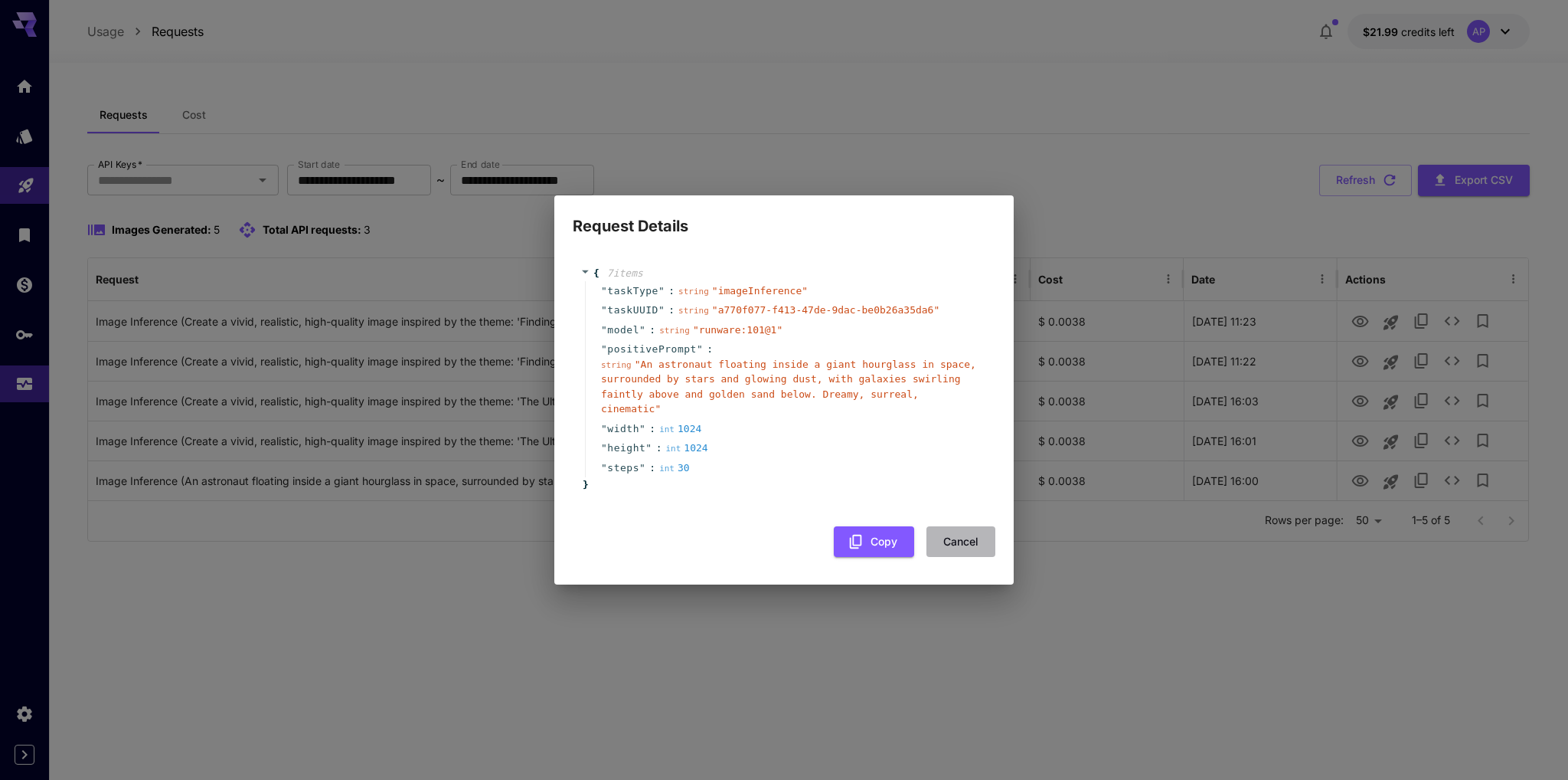
click at [965, 529] on button "Cancel" at bounding box center [961, 541] width 69 height 31
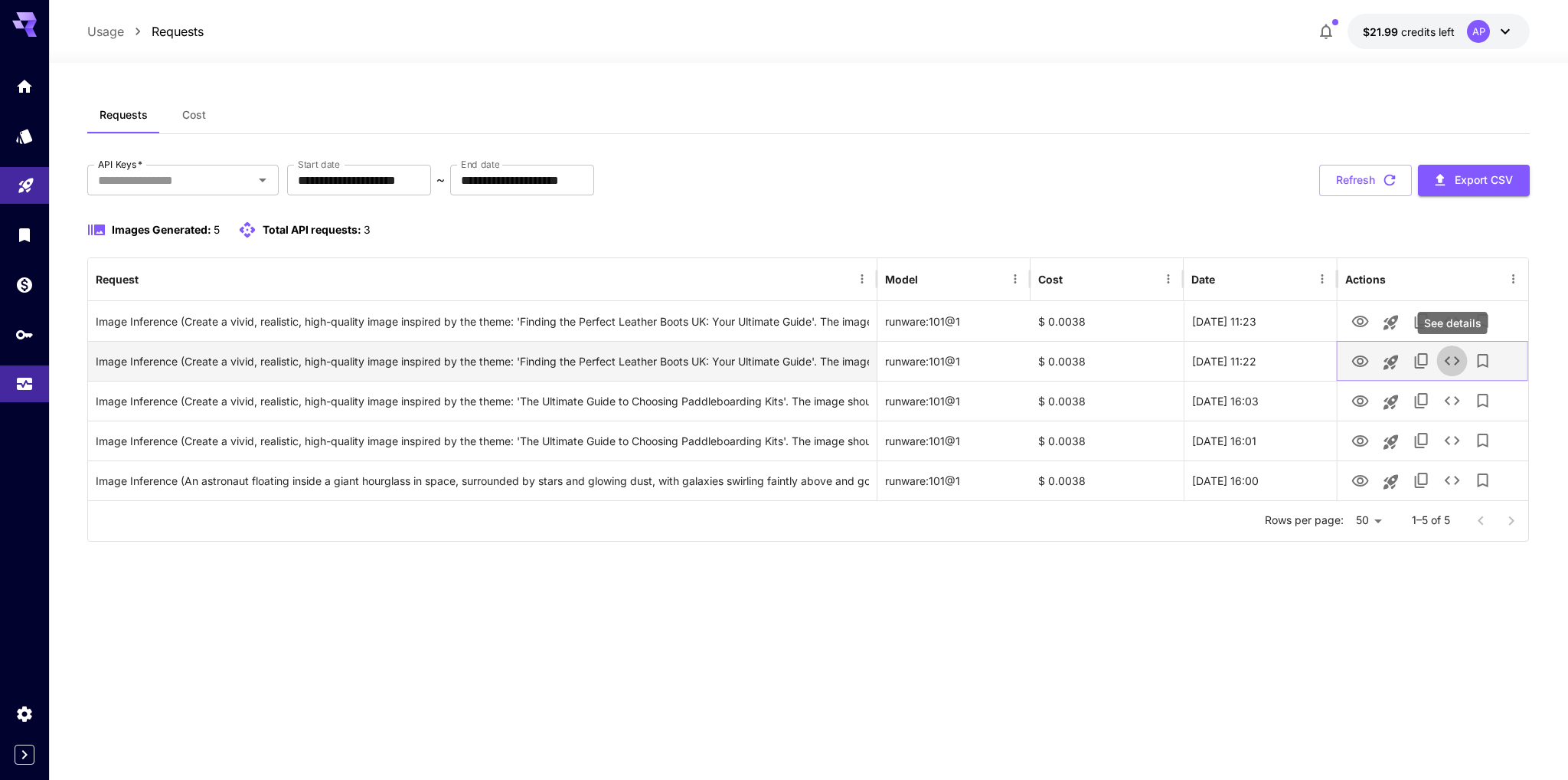
click at [1448, 361] on icon "See details" at bounding box center [1452, 361] width 15 height 9
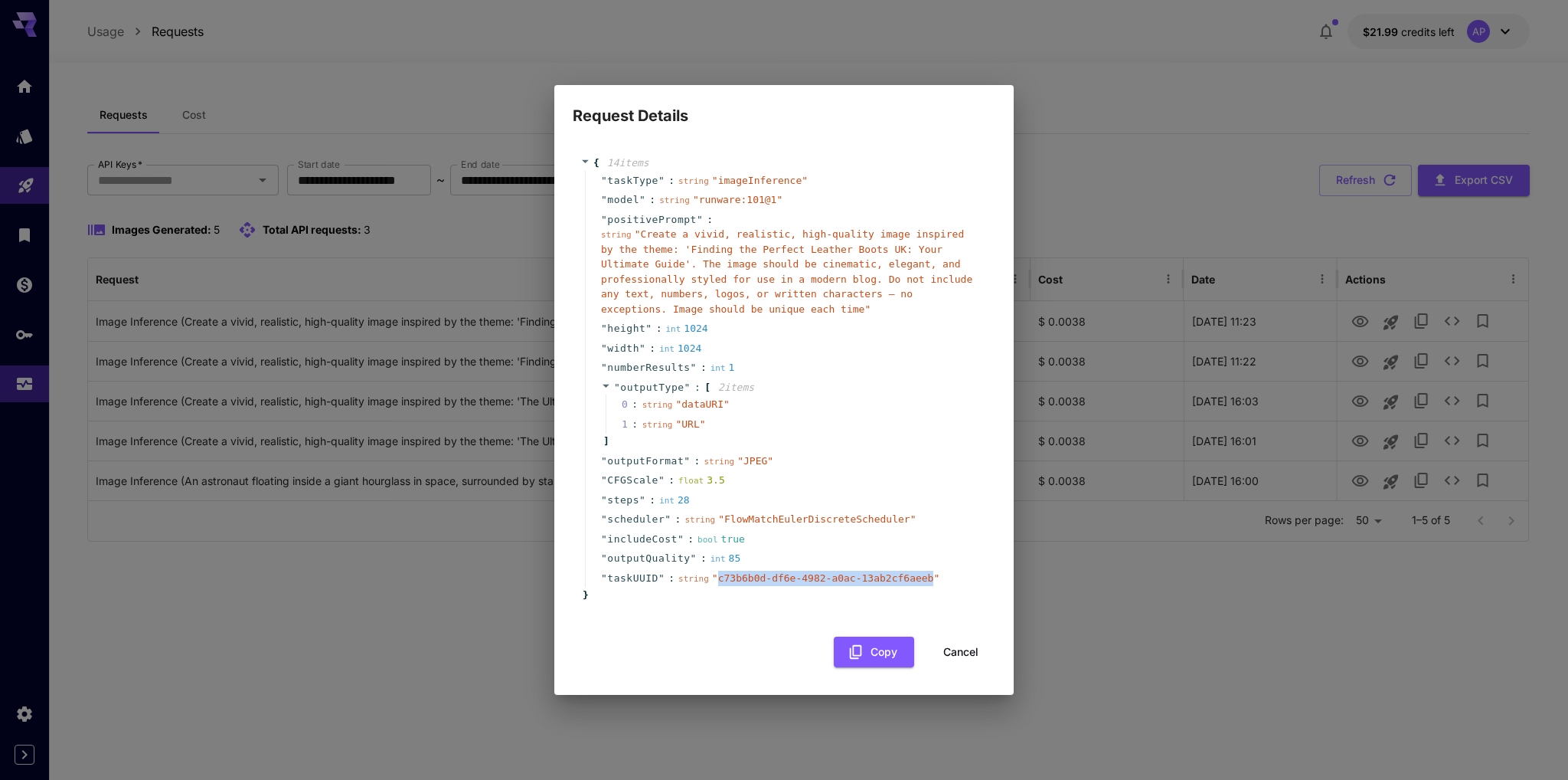
drag, startPoint x: 709, startPoint y: 570, endPoint x: 907, endPoint y: 571, distance: 198.0
click at [907, 572] on span "" c73b6b0d-df6e-4982-a0ac-13ab2cf6aeeb "" at bounding box center [825, 578] width 227 height 11
click at [967, 647] on button "Cancel" at bounding box center [961, 652] width 69 height 31
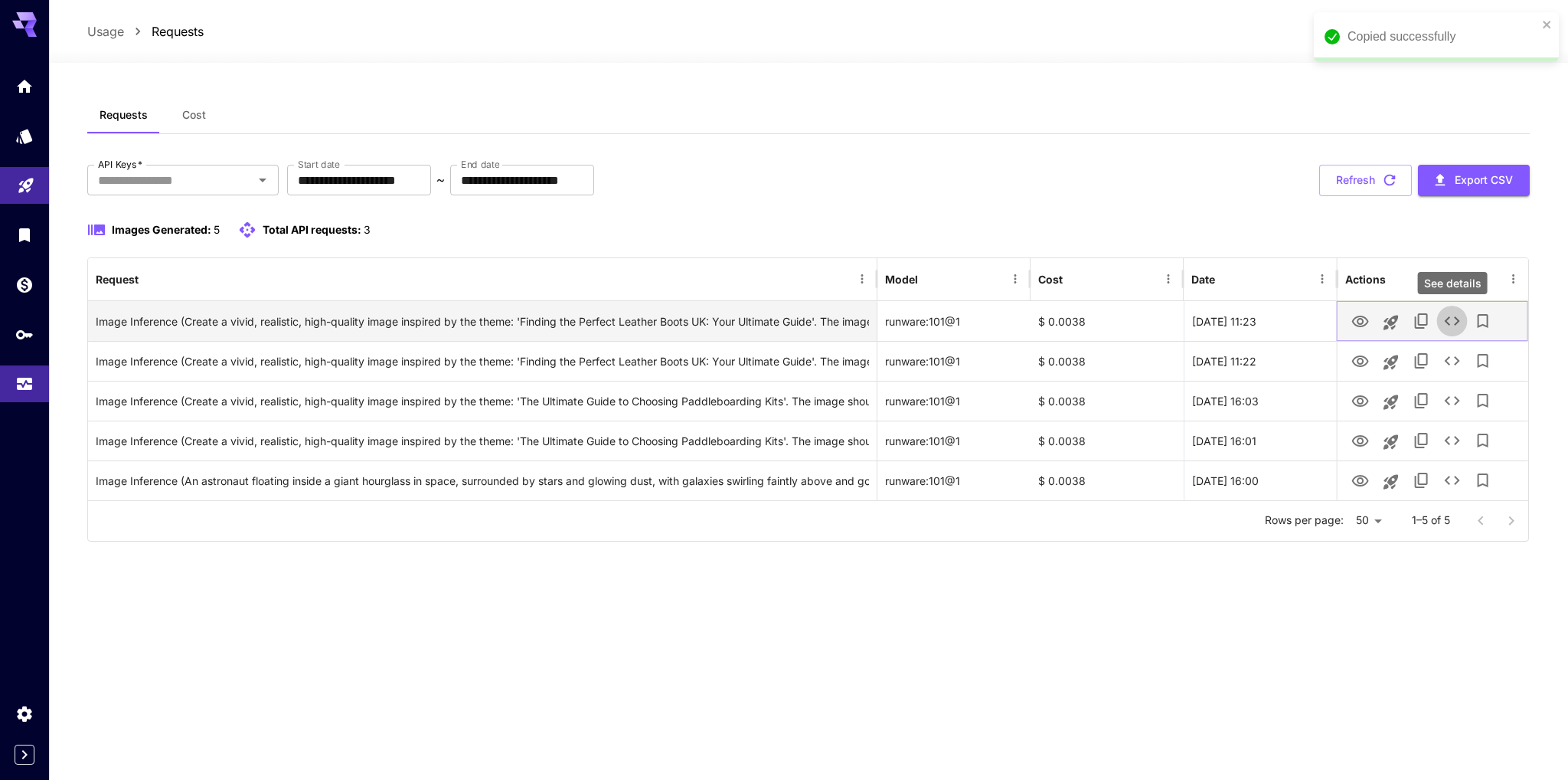
click at [1458, 322] on icon "See details" at bounding box center [1452, 321] width 18 height 18
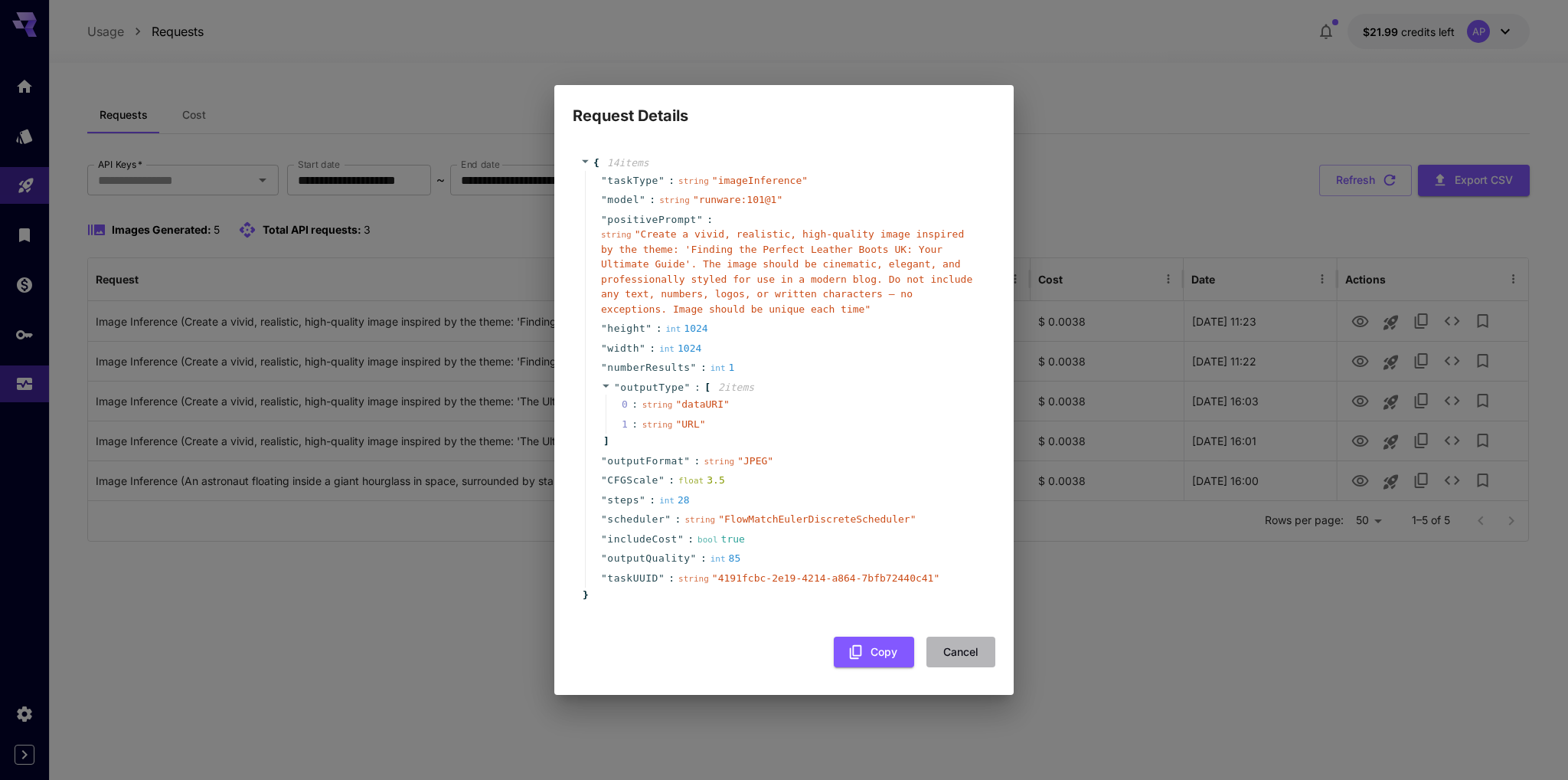
click at [962, 638] on button "Cancel" at bounding box center [961, 652] width 69 height 31
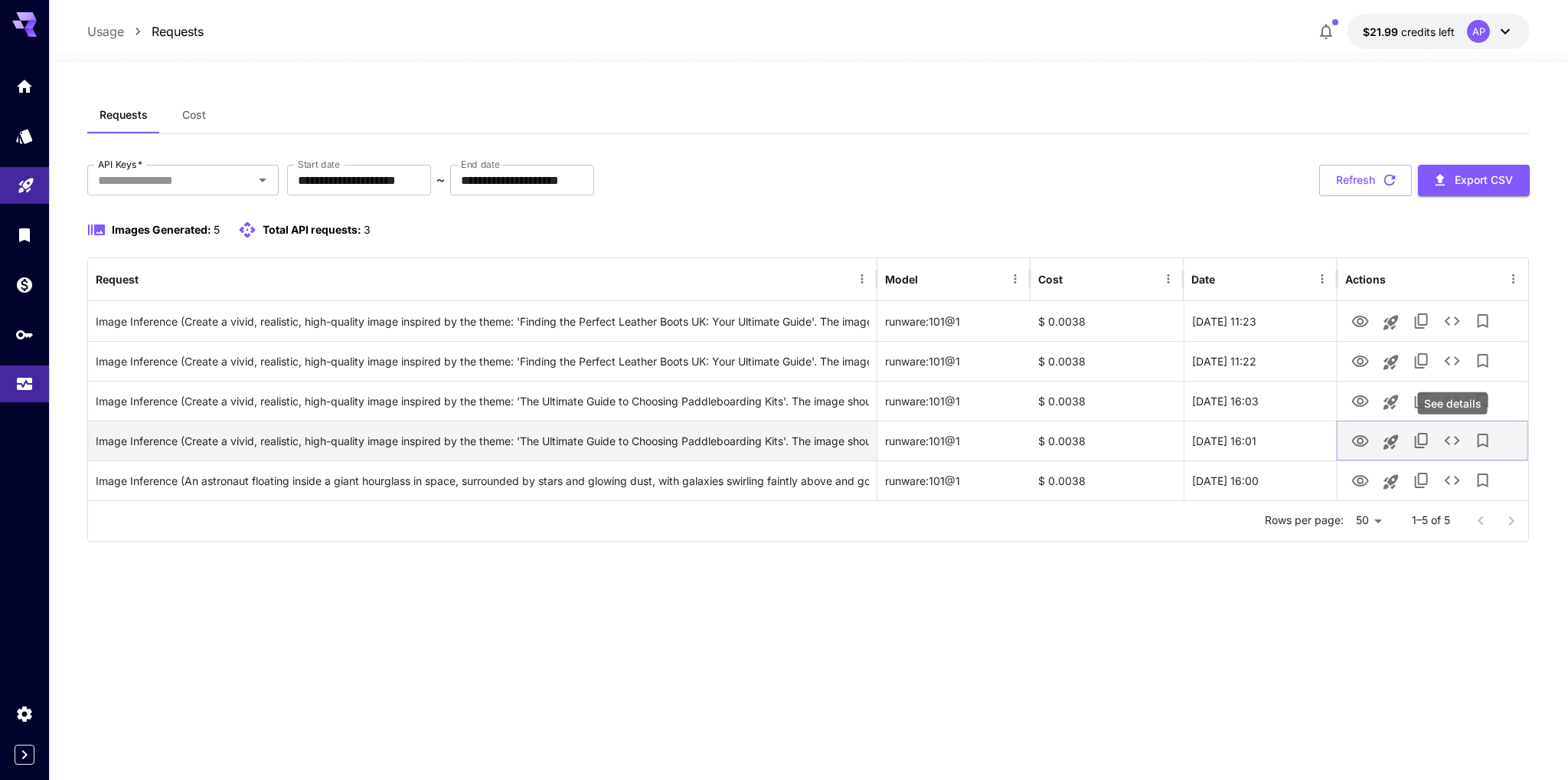
click at [1448, 435] on icon "See details" at bounding box center [1452, 440] width 18 height 18
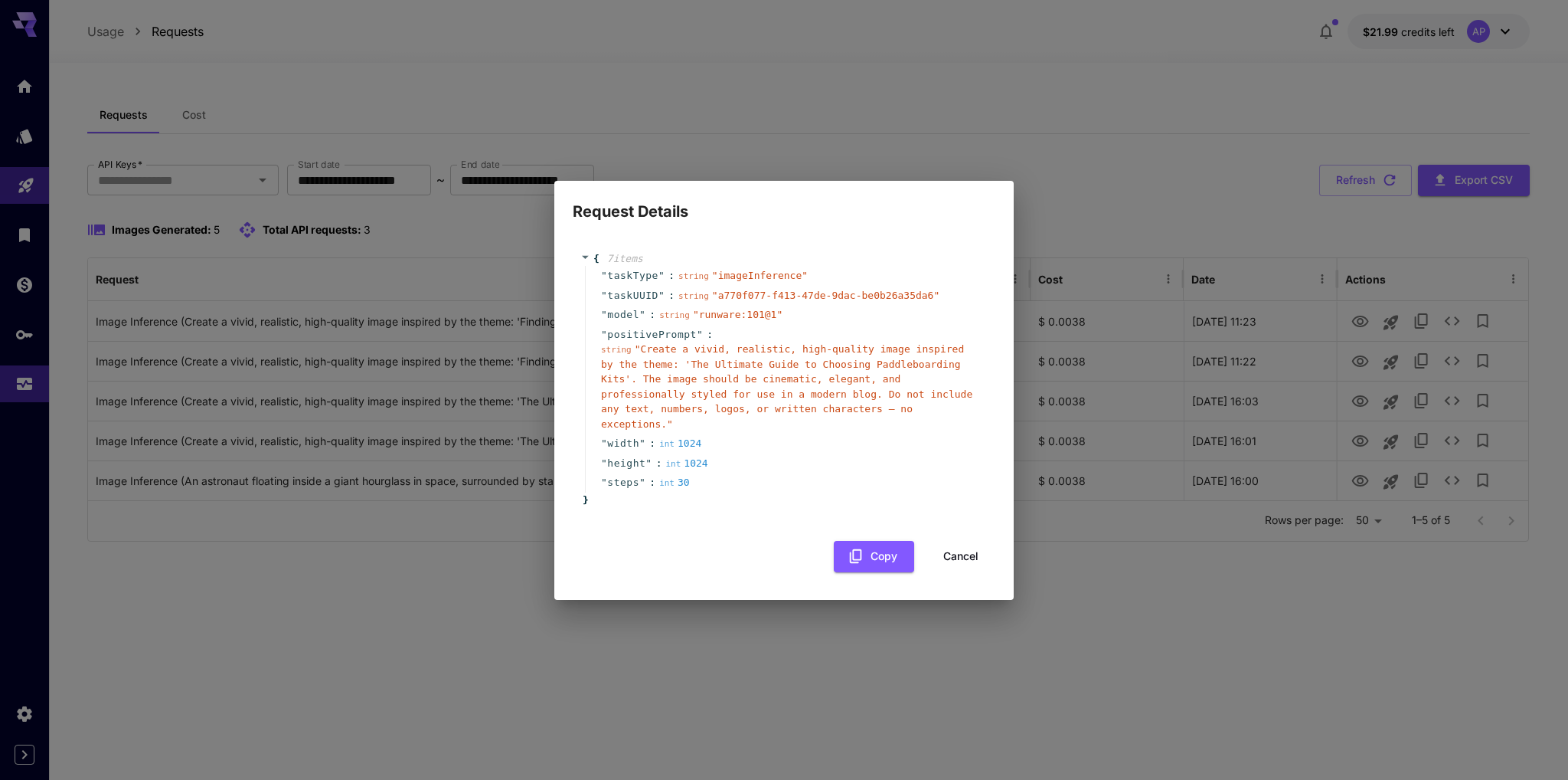
click at [952, 541] on button "Cancel" at bounding box center [961, 556] width 69 height 31
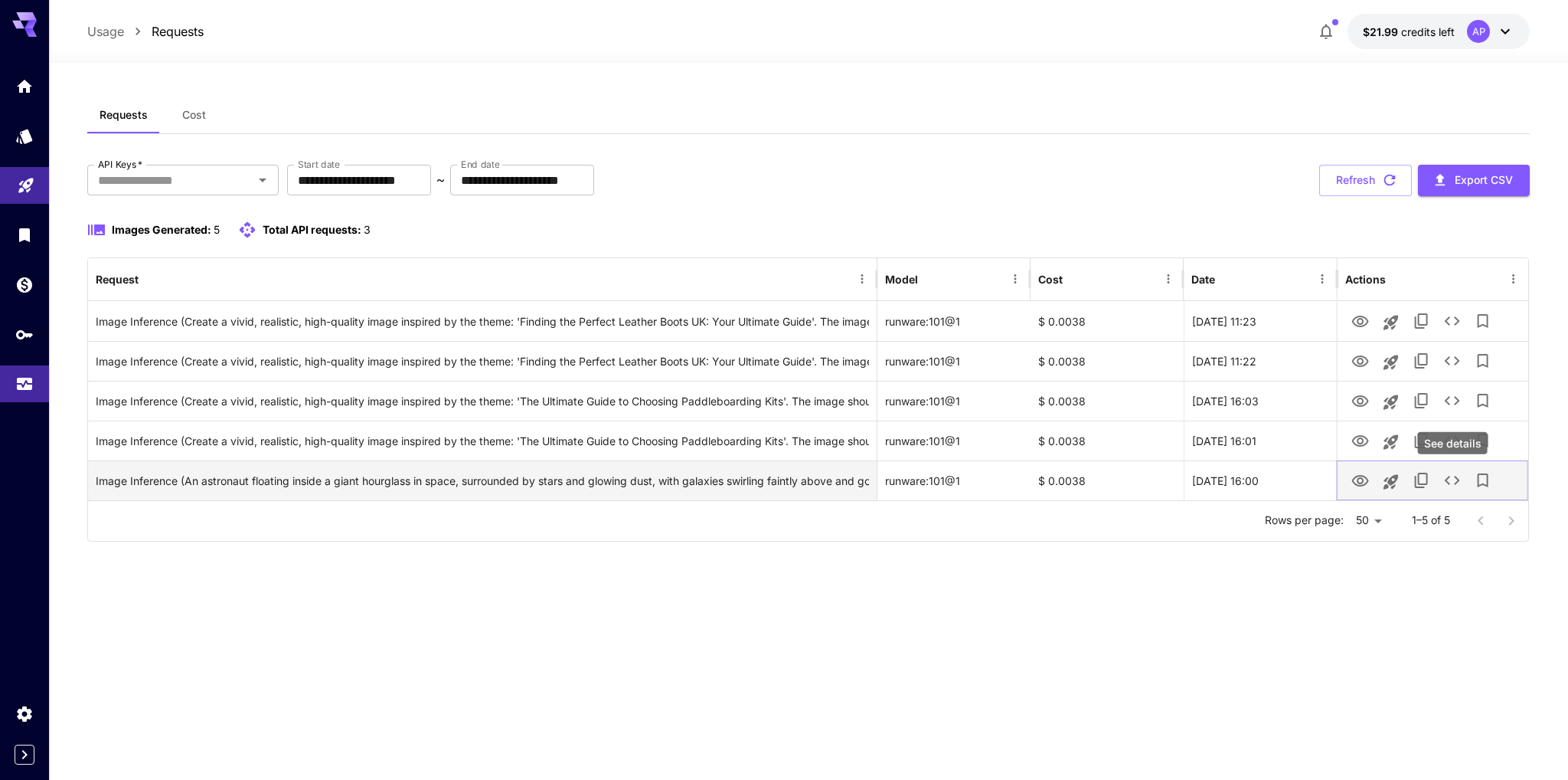
click at [1454, 481] on icon "See details" at bounding box center [1452, 480] width 18 height 18
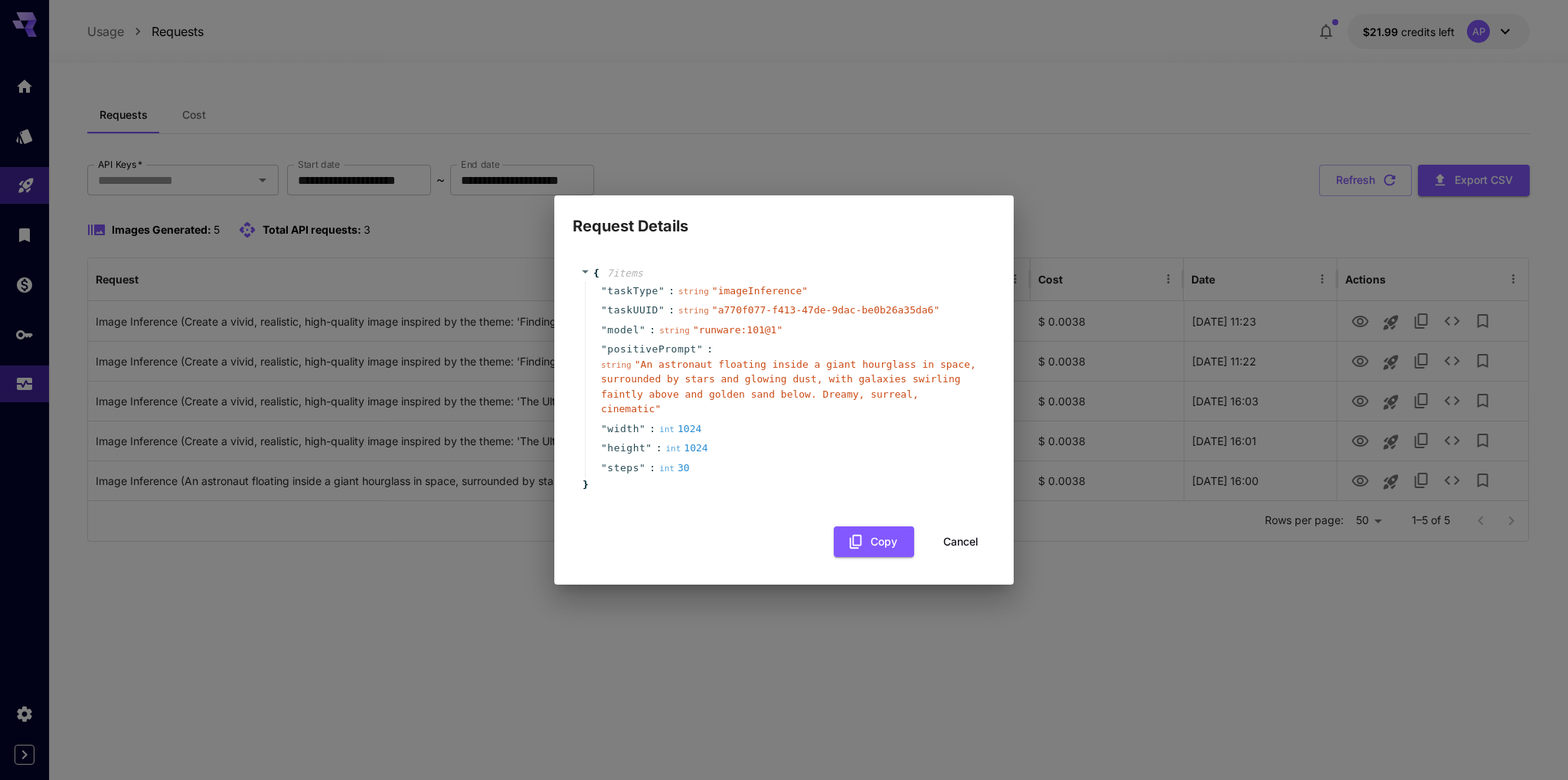
click at [980, 537] on button "Cancel" at bounding box center [961, 541] width 69 height 31
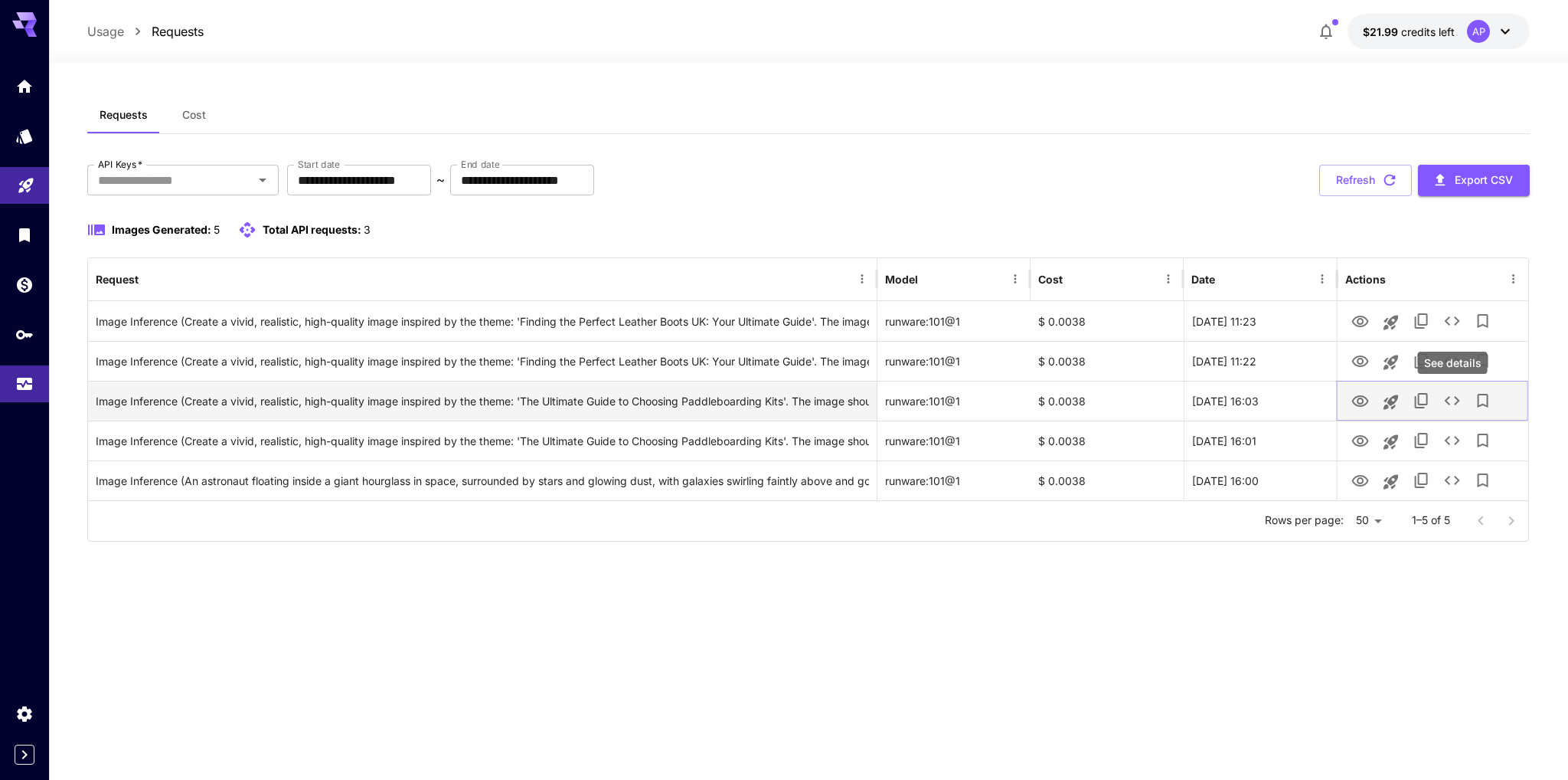
click at [1449, 394] on icon "See details" at bounding box center [1452, 400] width 18 height 18
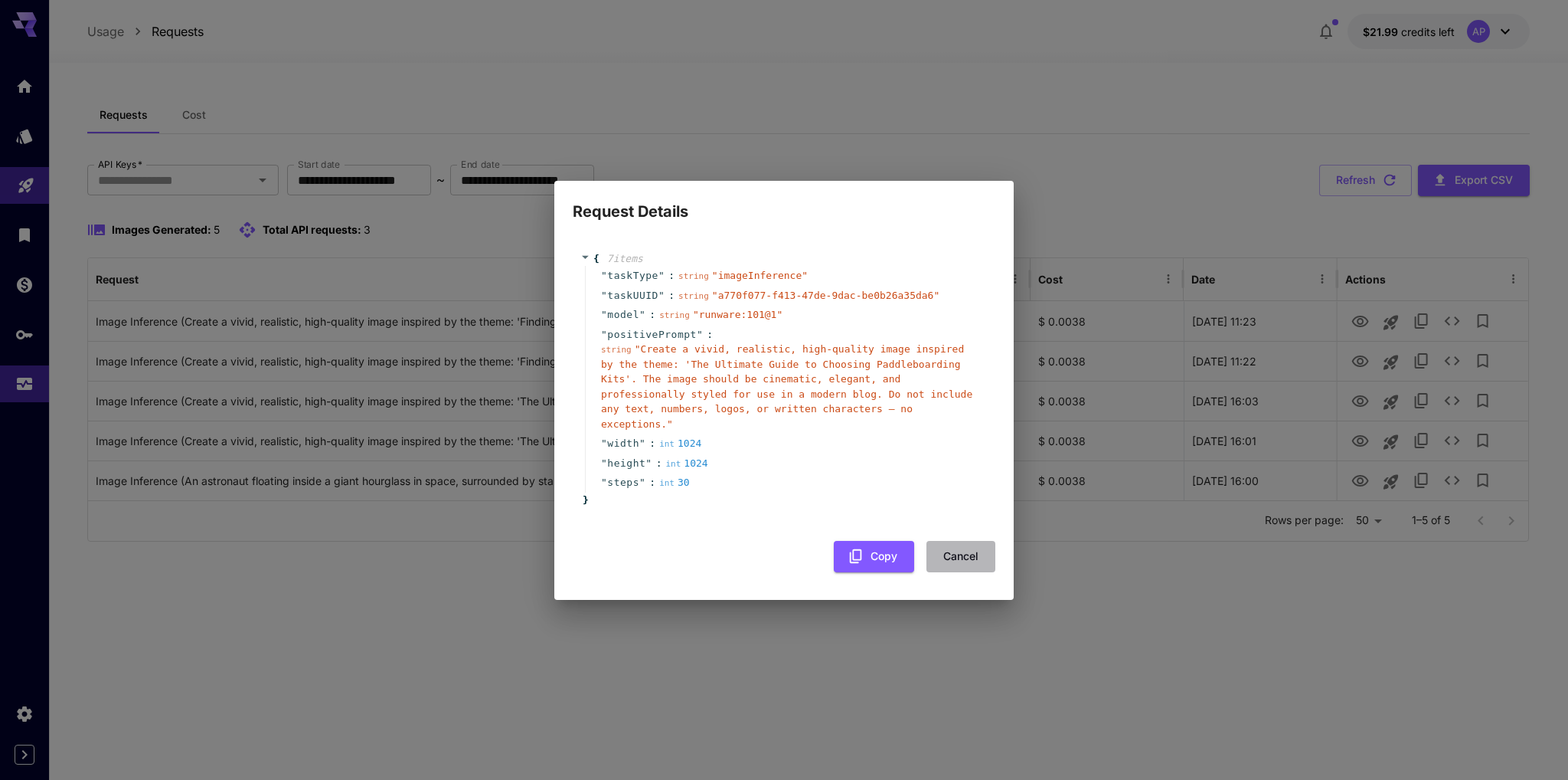
click at [952, 547] on button "Cancel" at bounding box center [961, 556] width 69 height 31
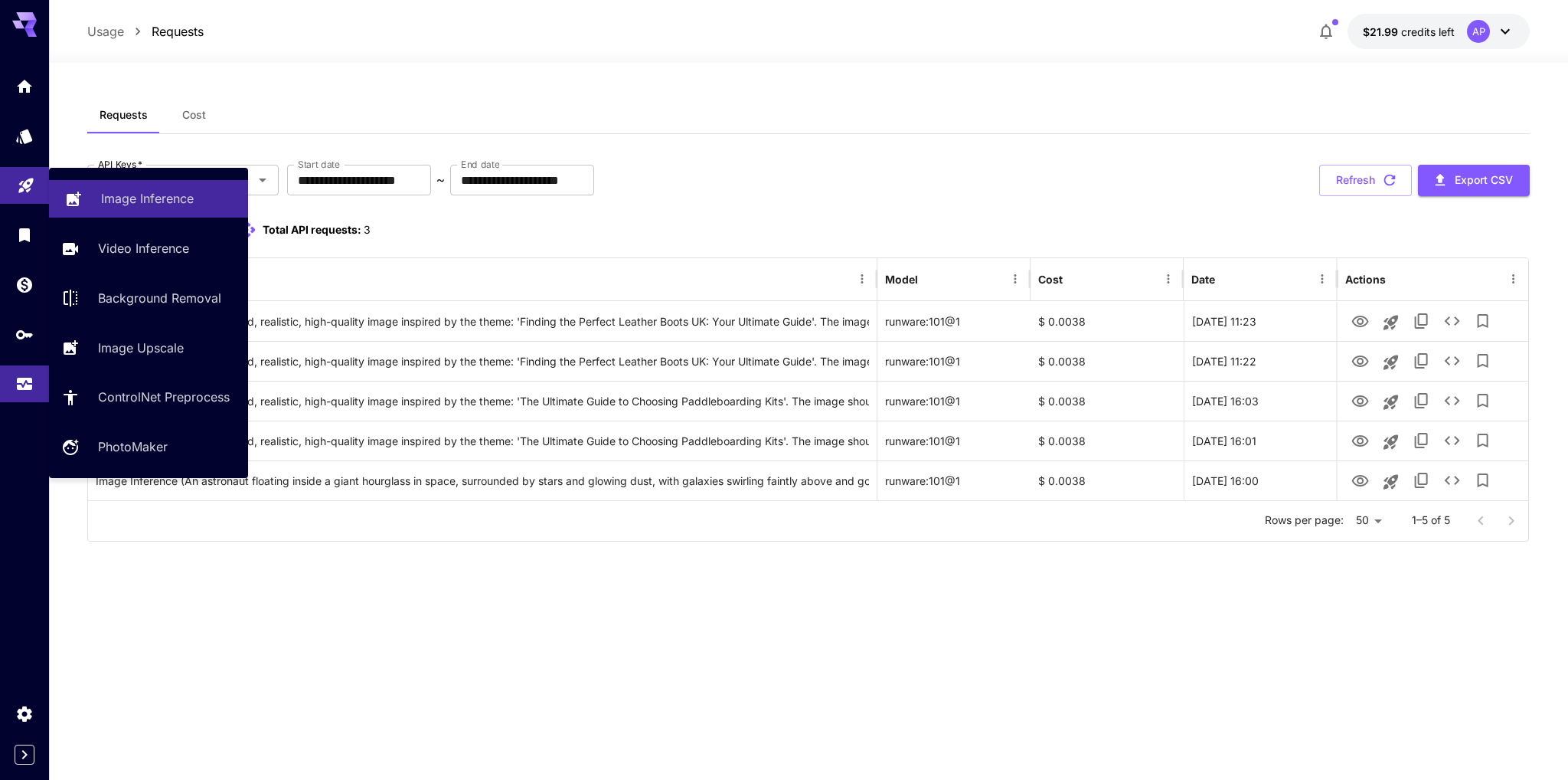
click at [117, 200] on p "Image Inference" at bounding box center [147, 198] width 92 height 18
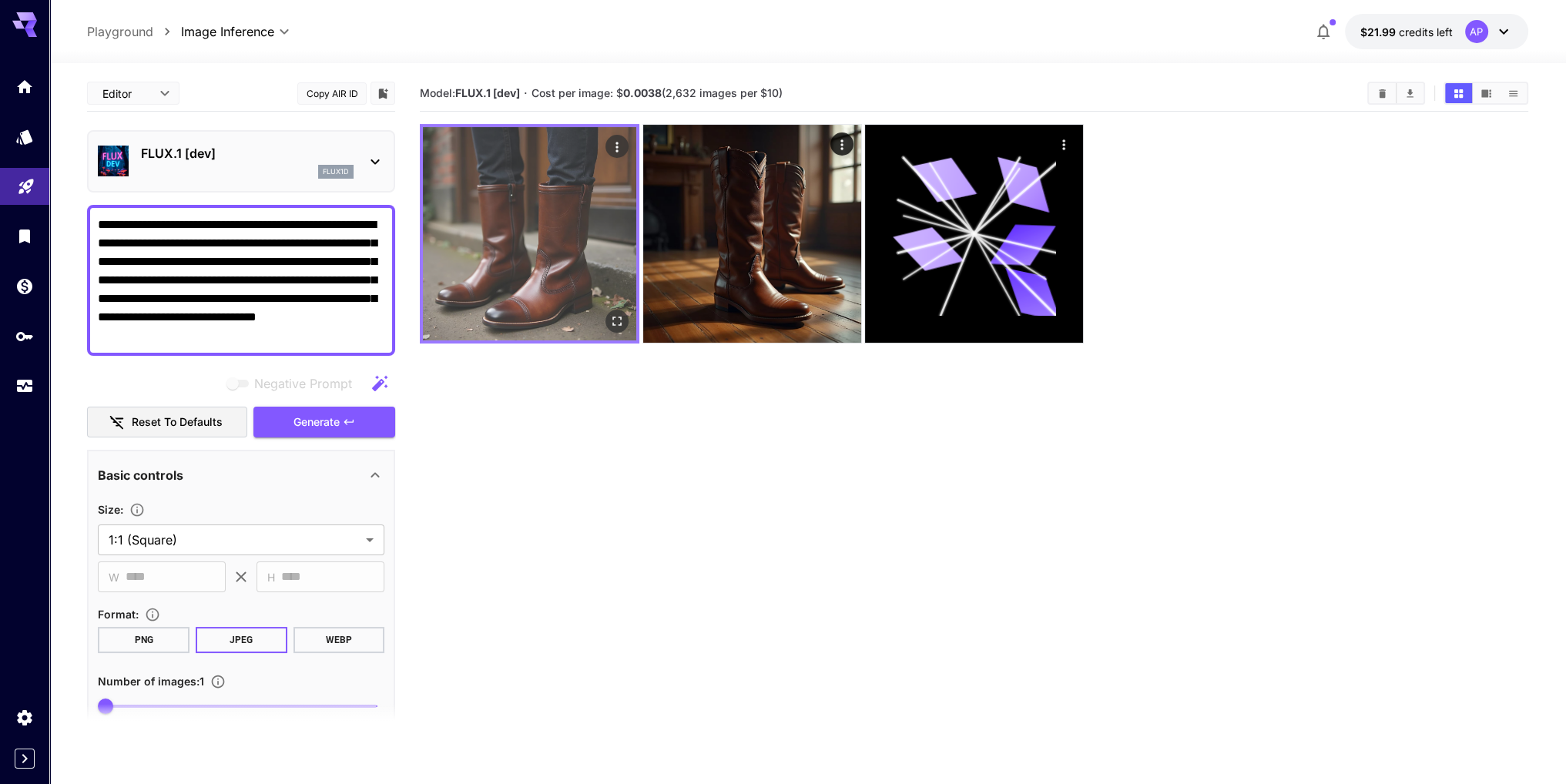
click at [560, 196] on img at bounding box center [530, 233] width 213 height 213
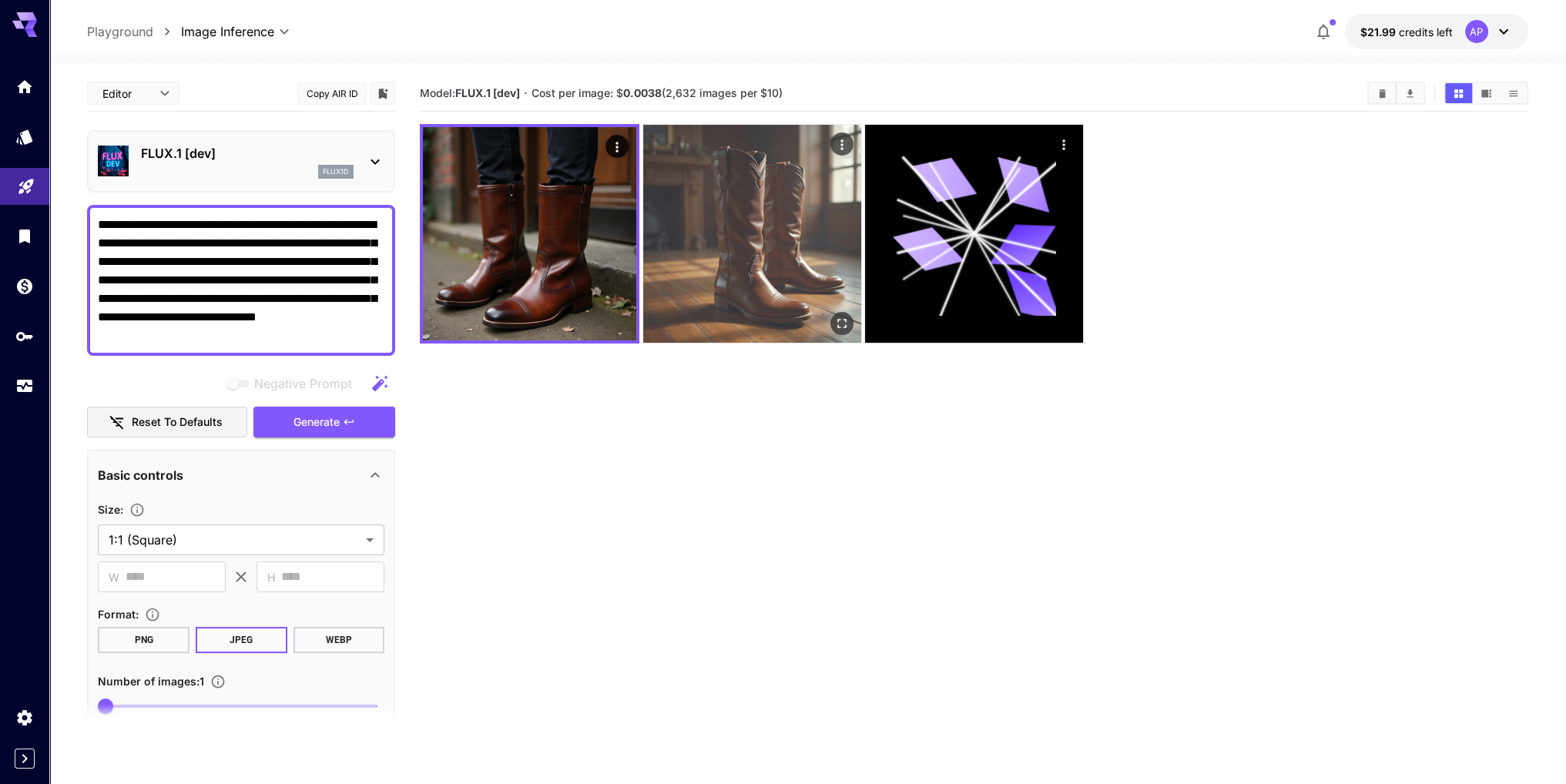
click at [812, 187] on img at bounding box center [752, 234] width 218 height 218
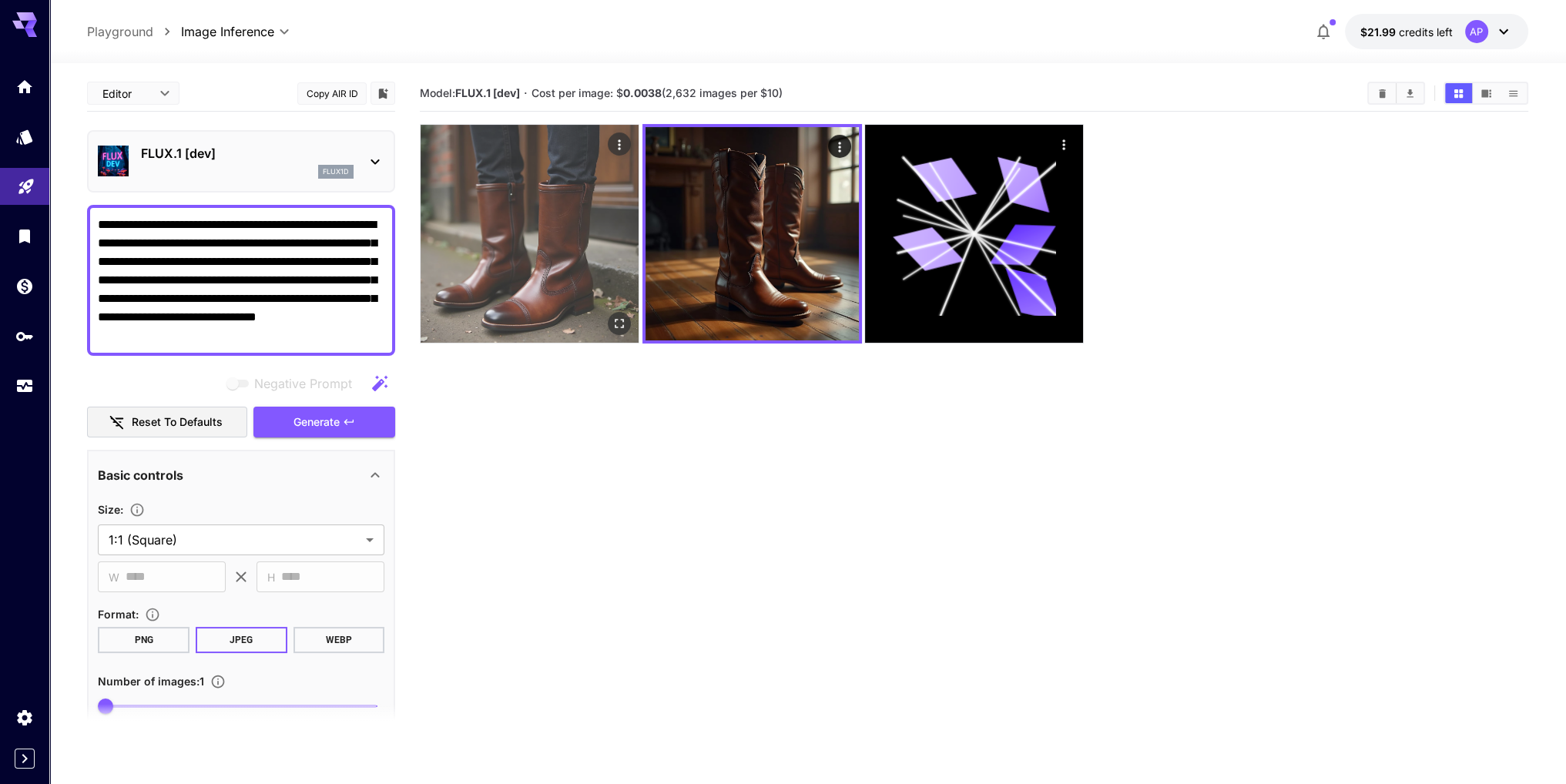
click at [611, 212] on img at bounding box center [530, 234] width 218 height 218
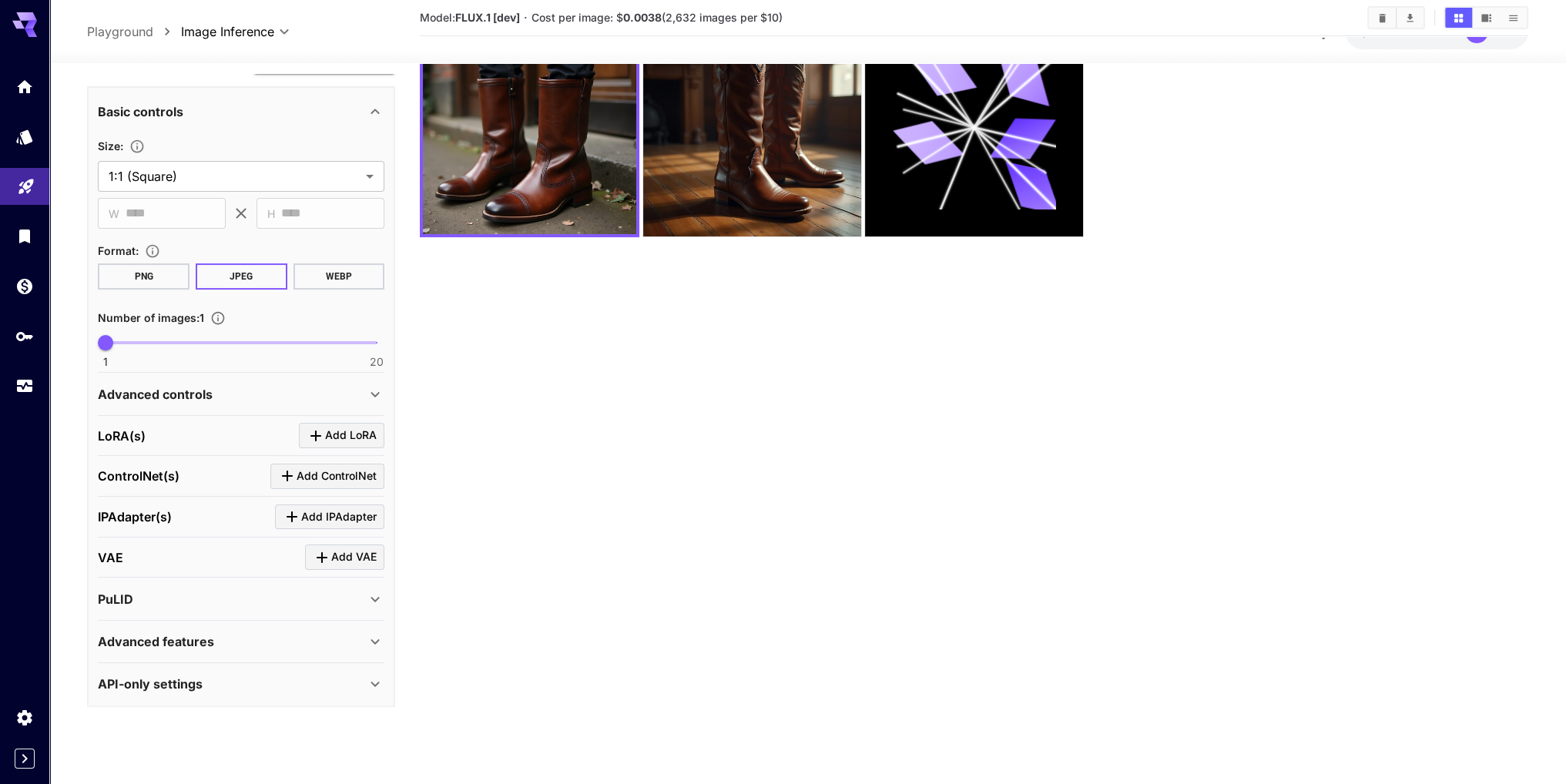
scroll to position [122, 0]
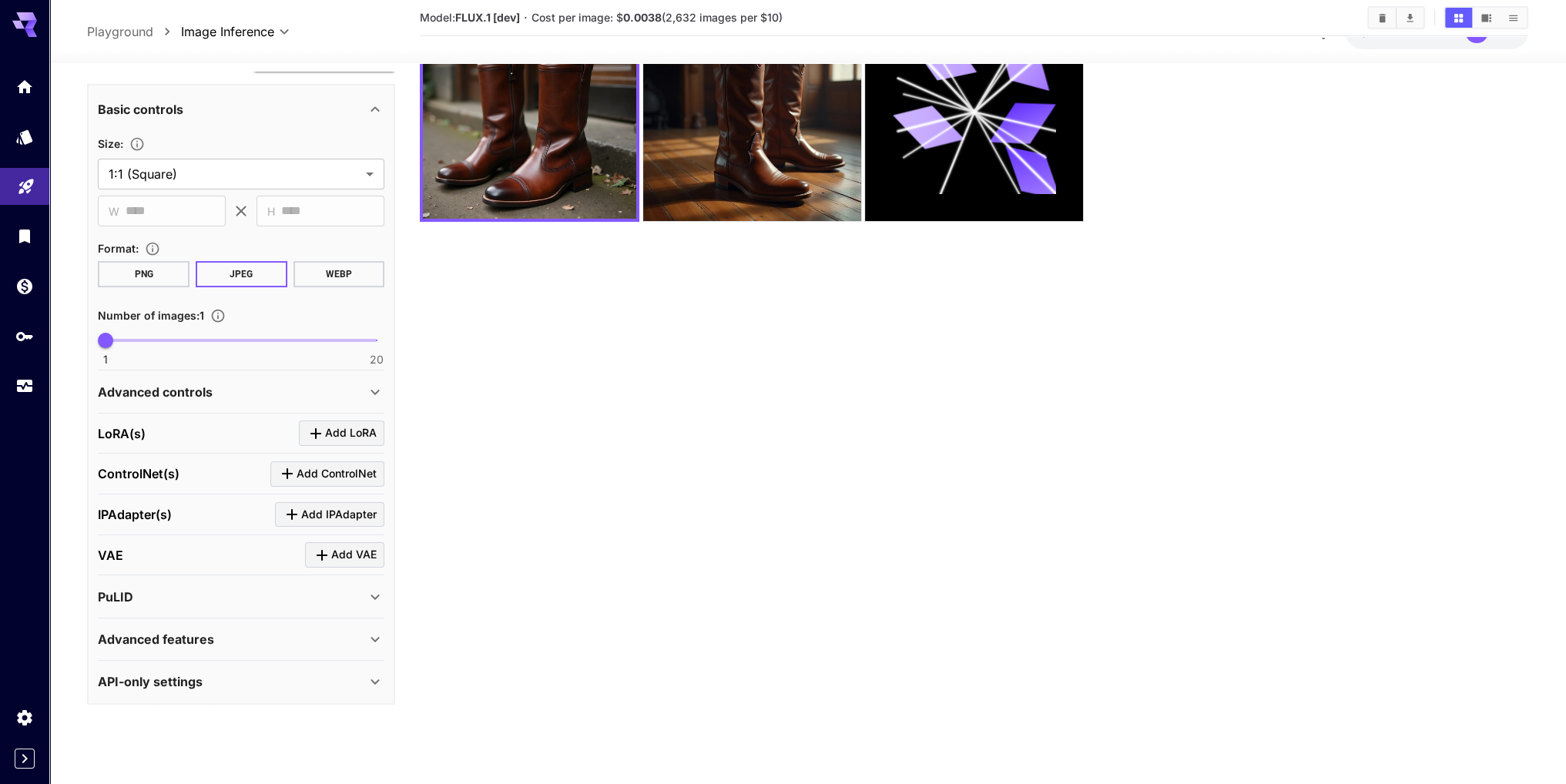
click at [307, 674] on div "API-only settings" at bounding box center [232, 681] width 268 height 19
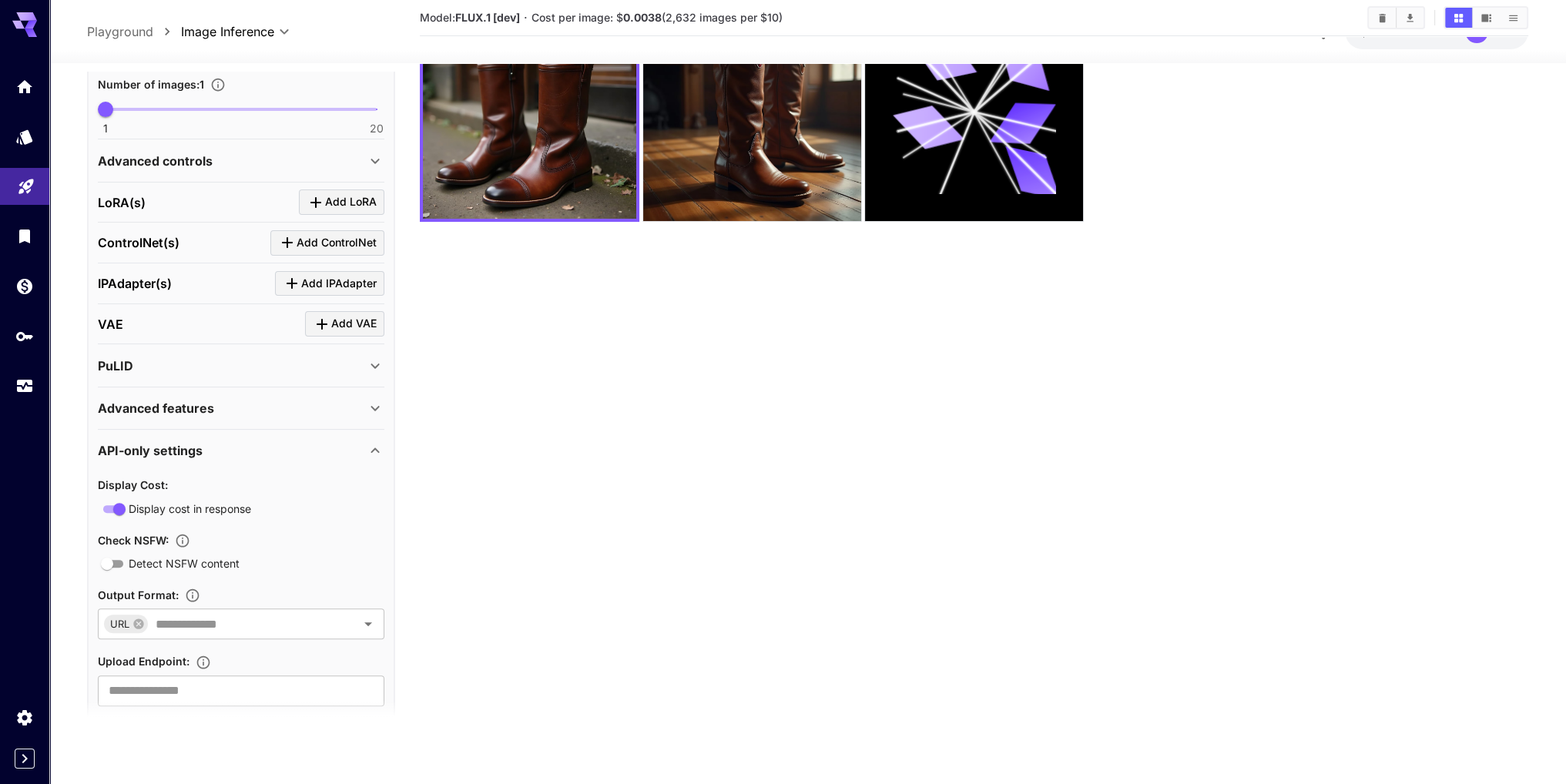
scroll to position [624, 0]
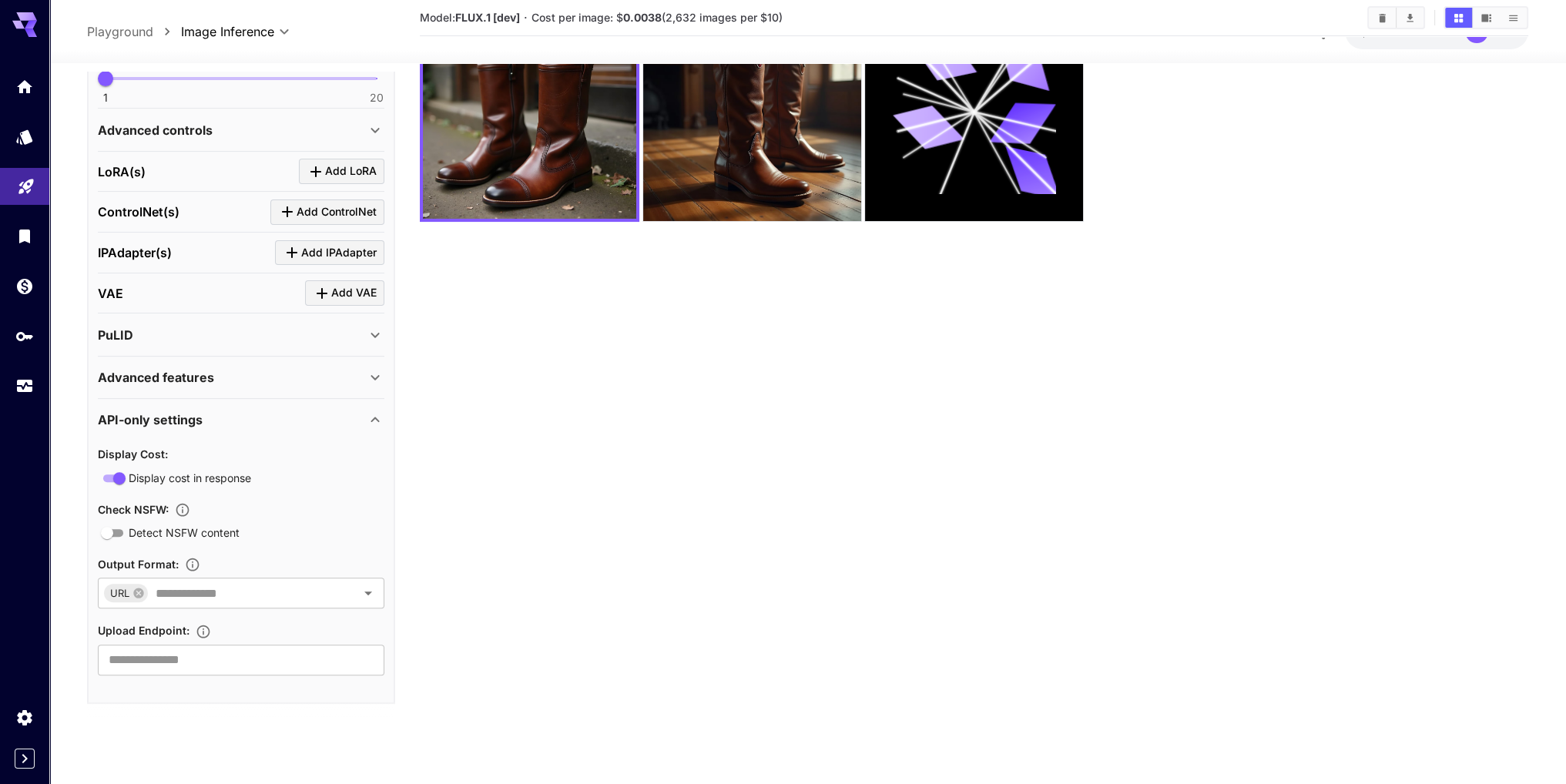
click at [819, 474] on section "Model: FLUX.1 [dev] · Cost per image: $ 0.0038 (2,632 images per $10)" at bounding box center [974, 346] width 1108 height 784
